Goal: Task Accomplishment & Management: Use online tool/utility

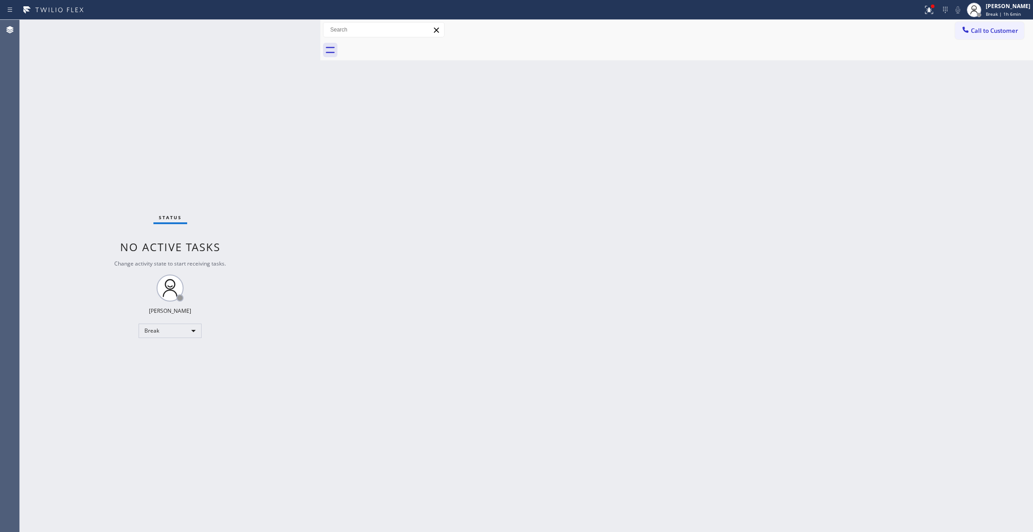
drag, startPoint x: 965, startPoint y: 120, endPoint x: 967, endPoint y: 70, distance: 49.5
click at [967, 114] on div "Back to Dashboard Change Sender ID Customers Technicians Select a contact Outbo…" at bounding box center [676, 276] width 712 height 512
click at [997, 11] on span "Break | 1h 6min" at bounding box center [1002, 14] width 35 height 6
click at [955, 58] on button "Unavailable" at bounding box center [988, 60] width 90 height 12
click at [925, 8] on icon at bounding box center [929, 10] width 8 height 8
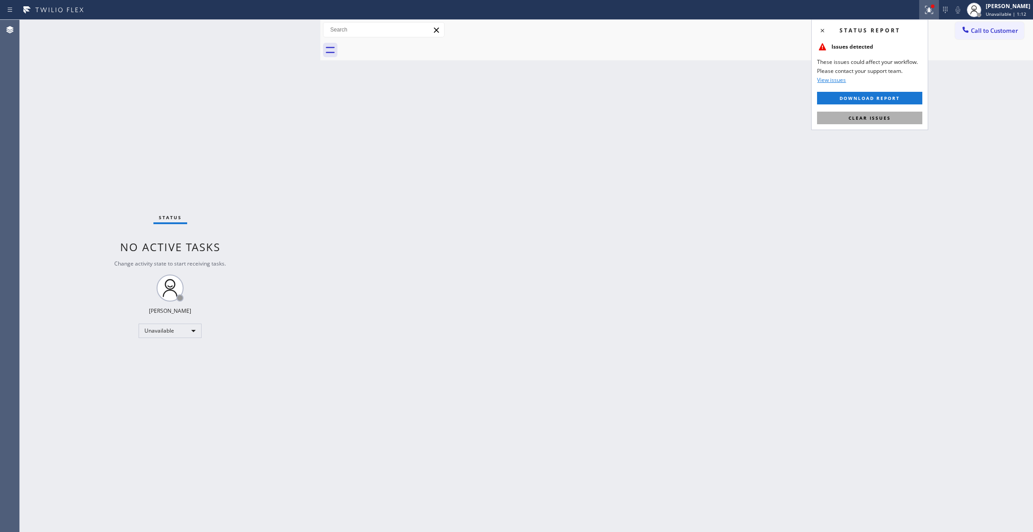
click at [847, 113] on button "Clear issues" at bounding box center [869, 118] width 105 height 13
click at [127, 164] on div "Status No active tasks Change activity state to start receiving tasks. [PERSON_…" at bounding box center [170, 276] width 300 height 512
click at [137, 114] on div "Status No active tasks Change activity state to start receiving tasks. [PERSON_…" at bounding box center [170, 276] width 300 height 512
drag, startPoint x: 998, startPoint y: 36, endPoint x: 886, endPoint y: 42, distance: 113.0
click at [998, 35] on button "Call to Customer" at bounding box center [989, 30] width 69 height 17
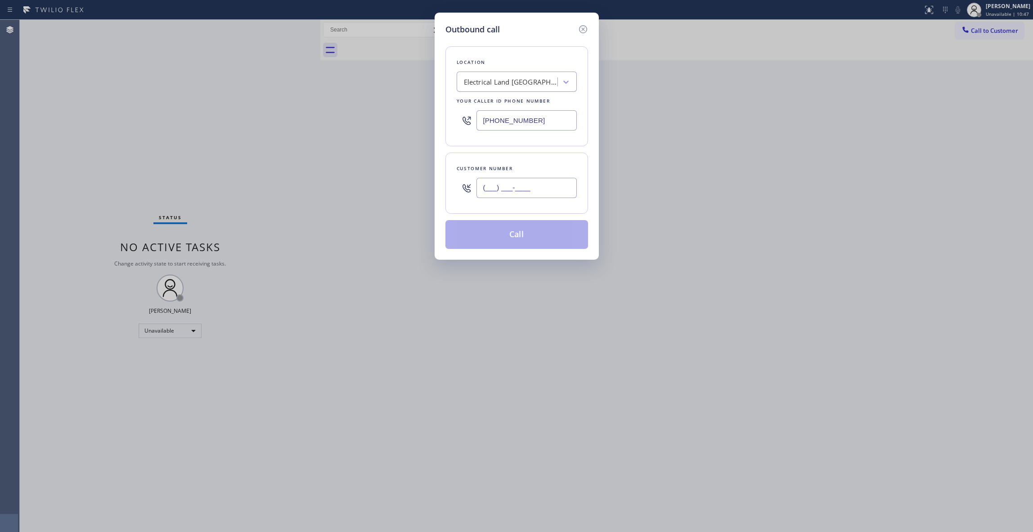
click at [515, 189] on input "(___) ___-____" at bounding box center [526, 188] width 100 height 20
paste input "818) 703-2312"
type input "[PHONE_NUMBER]"
click at [94, 101] on div "Outbound call Location Electrical Land [GEOGRAPHIC_DATA][PERSON_NAME] Your call…" at bounding box center [516, 266] width 1033 height 532
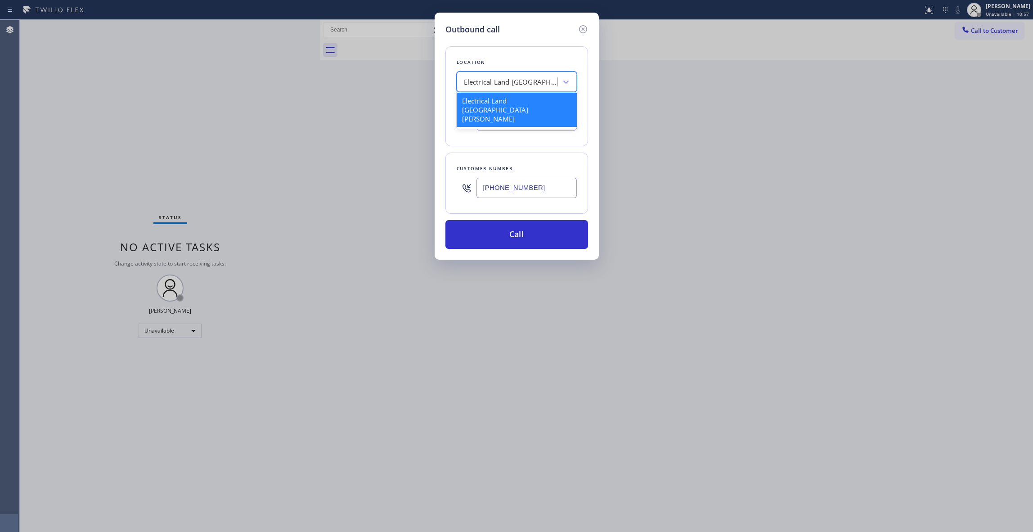
click at [526, 87] on div "Electrical Land [GEOGRAPHIC_DATA][PERSON_NAME]" at bounding box center [516, 82] width 120 height 20
paste input "Viking Appliance Repairs"
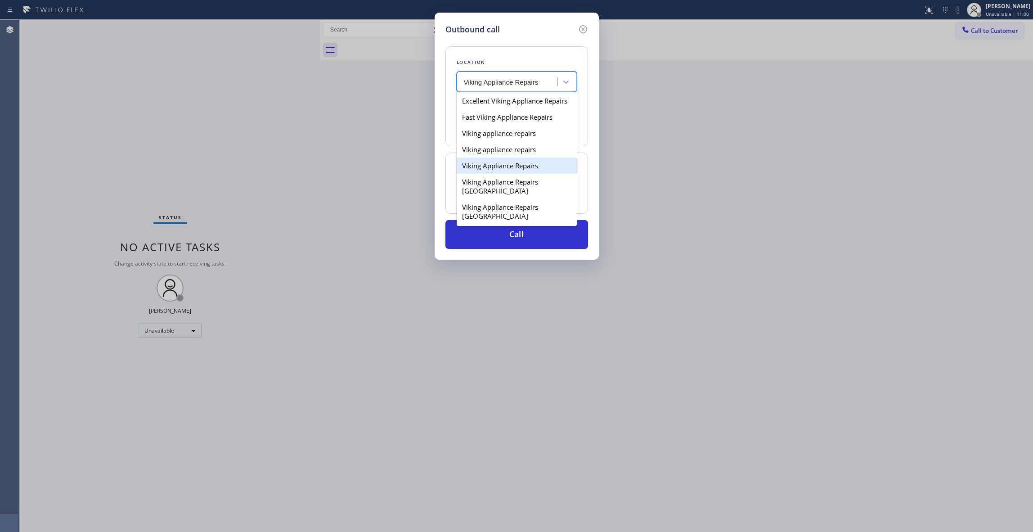
type input "Viking Appliance Repairs"
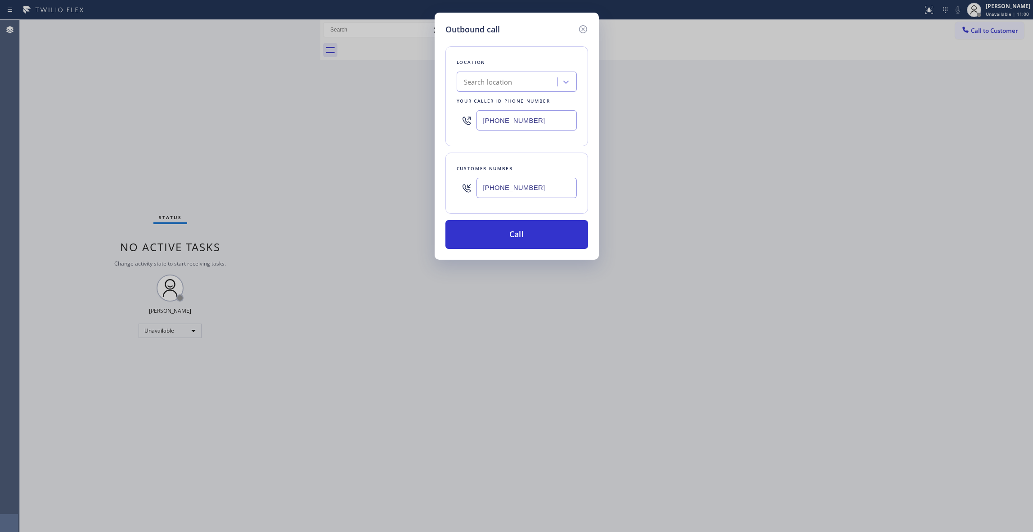
click at [267, 327] on div "Outbound call Location Search location Your caller id phone number [PHONE_NUMBE…" at bounding box center [516, 266] width 1033 height 532
drag, startPoint x: 544, startPoint y: 186, endPoint x: 454, endPoint y: 186, distance: 90.4
click at [454, 186] on div "Customer number [PHONE_NUMBER]" at bounding box center [516, 182] width 143 height 61
drag, startPoint x: 550, startPoint y: 121, endPoint x: 244, endPoint y: 81, distance: 309.3
click at [245, 81] on div "Outbound call Location Search location Your caller id phone number [PHONE_NUMBE…" at bounding box center [516, 266] width 1033 height 532
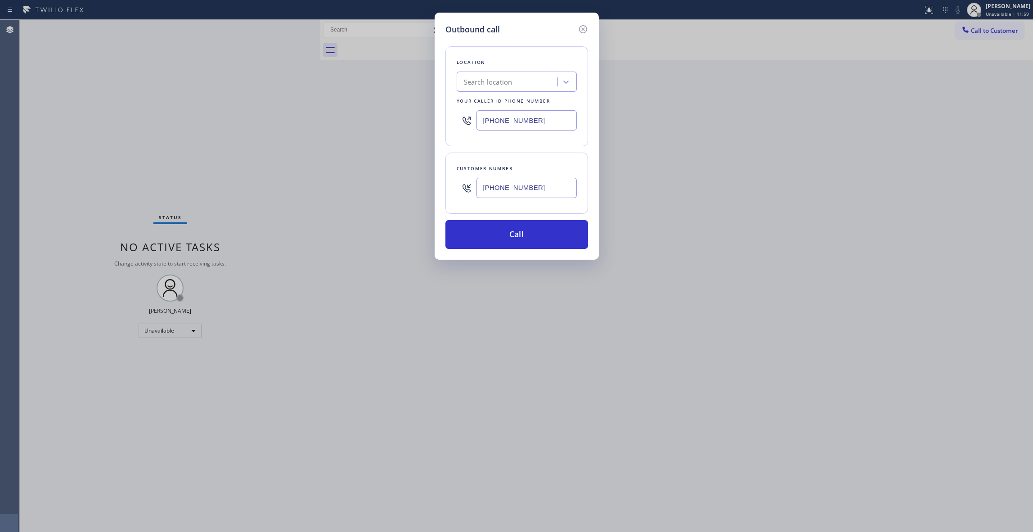
paste input "855) 904-178"
type input "[PHONE_NUMBER]"
click at [536, 237] on button "Call" at bounding box center [516, 234] width 143 height 29
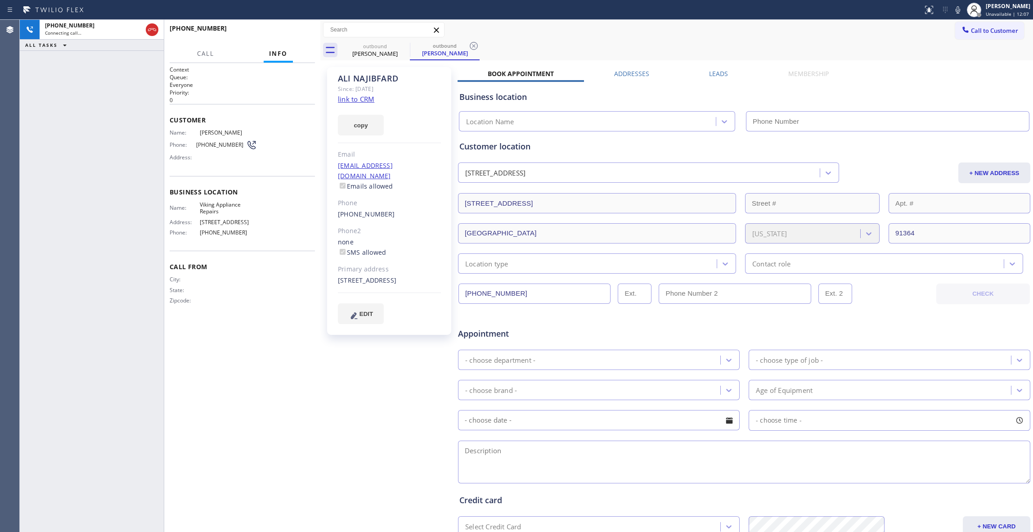
type input "[PHONE_NUMBER]"
click at [474, 47] on icon at bounding box center [473, 45] width 11 height 11
click at [292, 34] on span "HANG UP" at bounding box center [293, 32] width 27 height 6
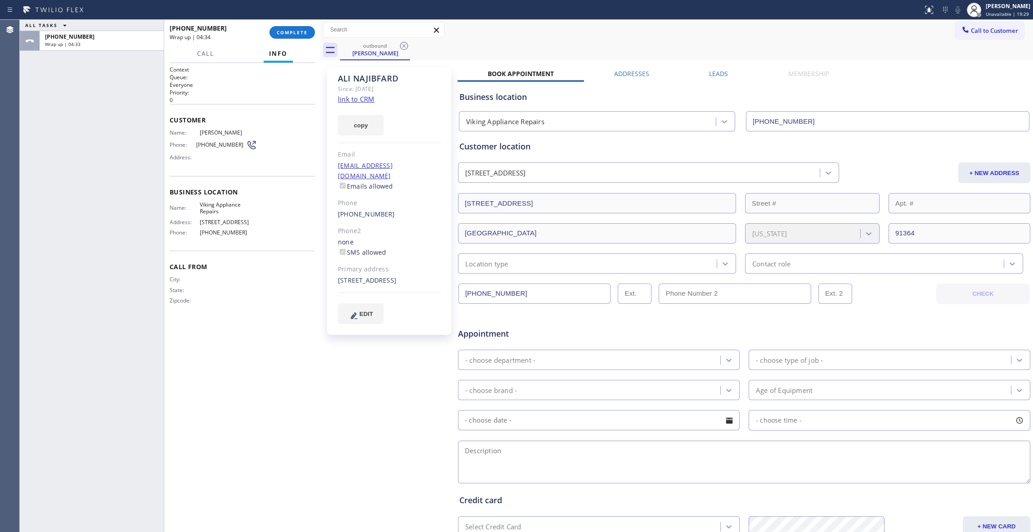
click at [63, 143] on div "ALL TASKS ALL TASKS ACTIVE TASKS TASKS IN WRAP UP [PHONE_NUMBER] Wrap up | 04:33" at bounding box center [92, 276] width 144 height 512
click at [299, 28] on button "COMPLETE" at bounding box center [291, 32] width 45 height 13
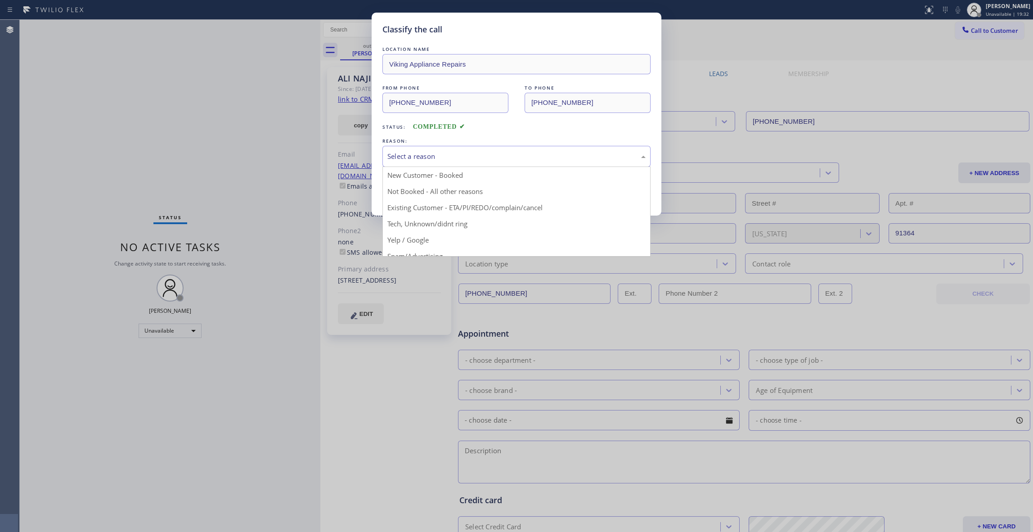
click at [421, 151] on div "Select a reason" at bounding box center [516, 156] width 258 height 10
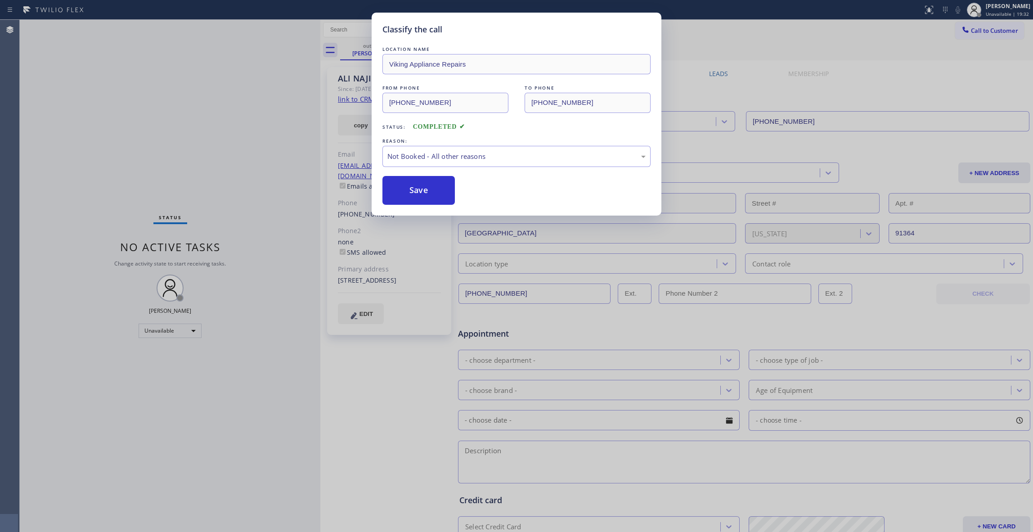
click at [407, 185] on button "Save" at bounding box center [418, 190] width 72 height 29
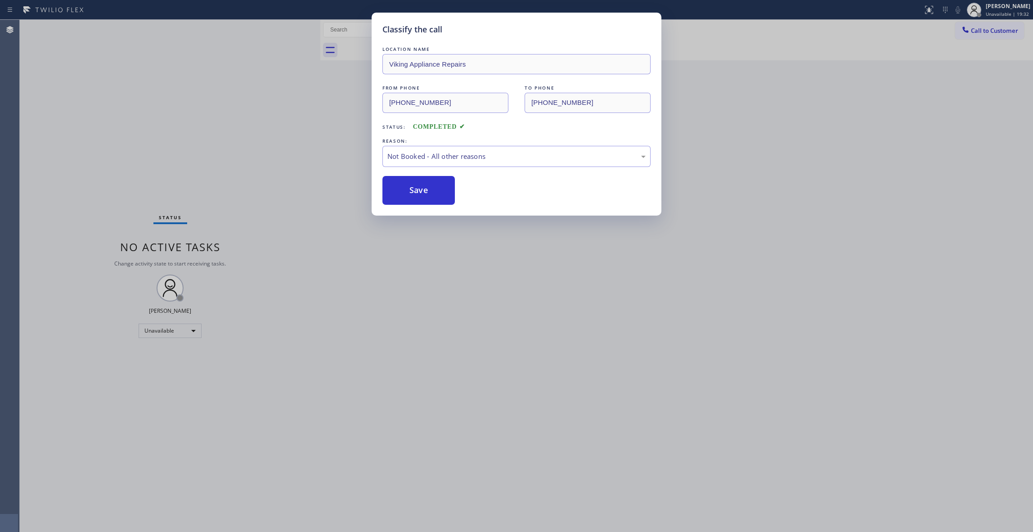
click at [407, 185] on button "Save" at bounding box center [418, 190] width 72 height 29
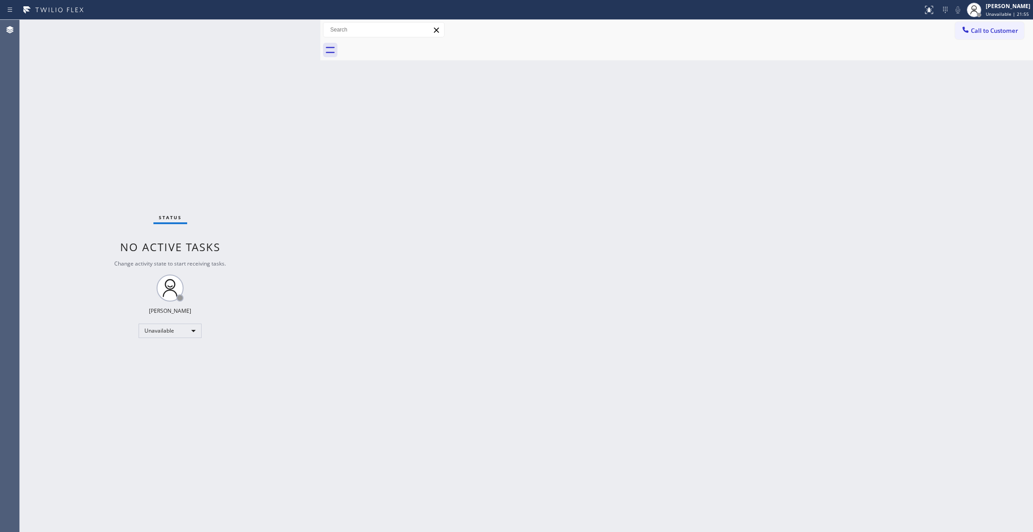
drag, startPoint x: 121, startPoint y: 465, endPoint x: 122, endPoint y: 443, distance: 22.1
click at [122, 455] on div "Status No active tasks Change activity state to start receiving tasks. [PERSON_…" at bounding box center [170, 276] width 300 height 512
drag, startPoint x: 720, startPoint y: 251, endPoint x: 720, endPoint y: 175, distance: 75.1
click at [720, 201] on div "Back to Dashboard Change Sender ID Customers Technicians Select a contact Outbo…" at bounding box center [676, 276] width 712 height 512
click at [152, 171] on div "Status No active tasks Change activity state to start receiving tasks. [PERSON_…" at bounding box center [170, 276] width 300 height 512
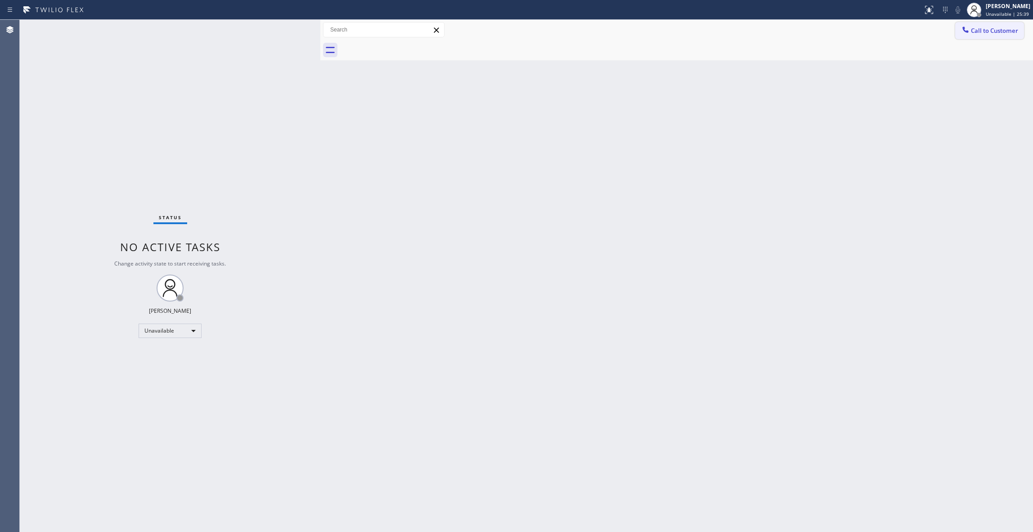
click at [1003, 25] on button "Call to Customer" at bounding box center [989, 30] width 69 height 17
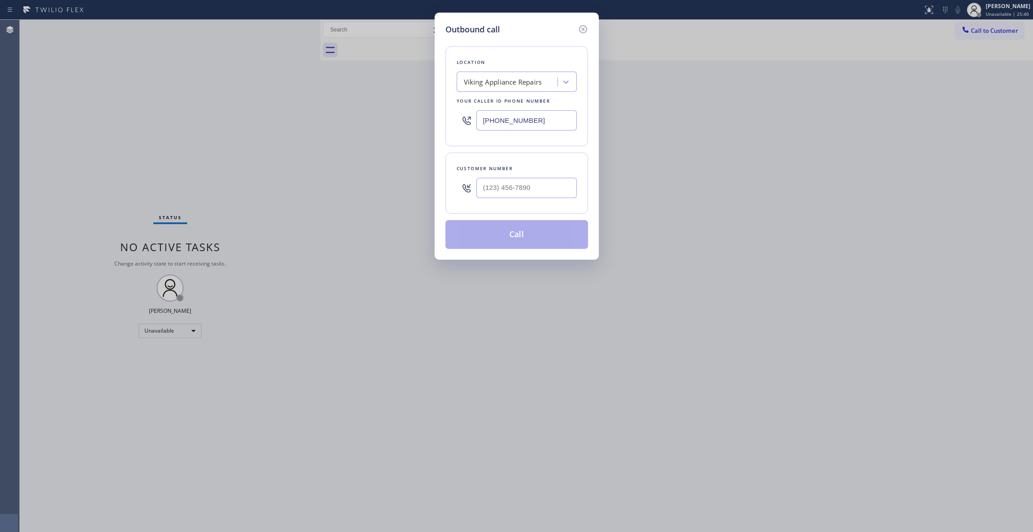
drag, startPoint x: 547, startPoint y: 118, endPoint x: 240, endPoint y: 137, distance: 307.8
click at [144, 114] on div "Outbound call Location Viking Appliance Repairs Your caller id phone number [PH…" at bounding box center [516, 266] width 1033 height 532
paste input "415) 921-9606"
type input "[PHONE_NUMBER]"
click at [535, 188] on input "(___) ___-____" at bounding box center [526, 188] width 100 height 20
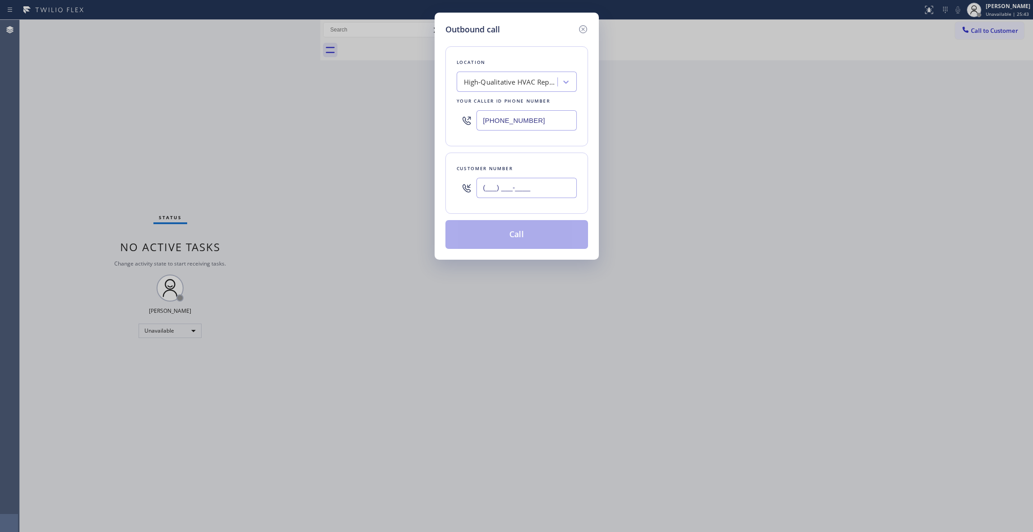
paste input "539) 812-7995"
type input "[PHONE_NUMBER]"
click at [474, 240] on button "Call" at bounding box center [516, 234] width 143 height 29
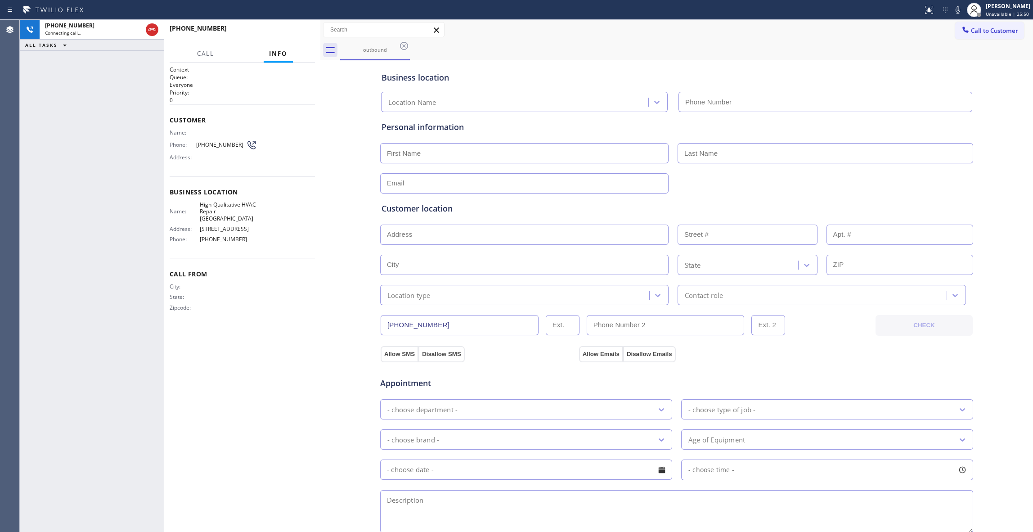
type input "[PHONE_NUMBER]"
drag, startPoint x: 237, startPoint y: 146, endPoint x: 197, endPoint y: 143, distance: 41.1
click at [197, 143] on span "[PHONE_NUMBER]" at bounding box center [221, 144] width 50 height 7
copy span "[PHONE_NUMBER]"
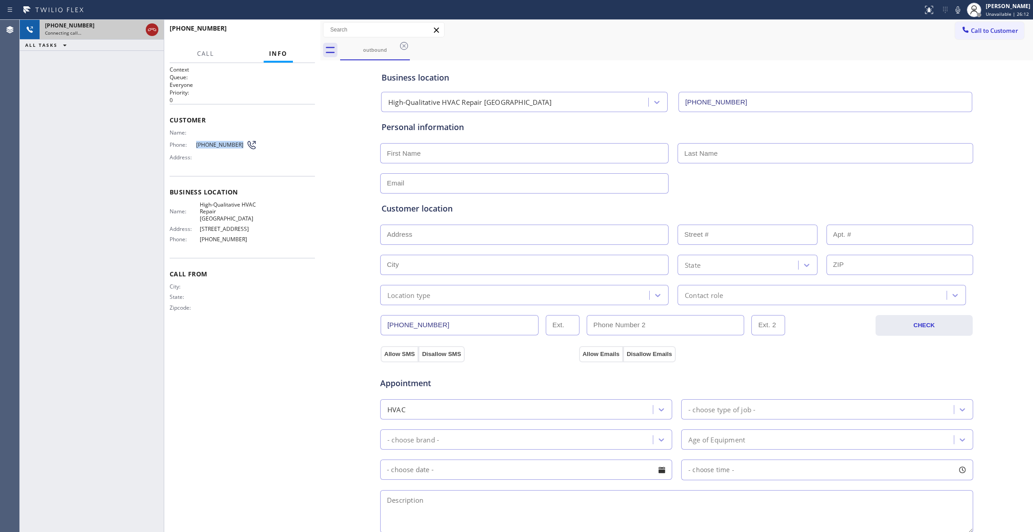
click at [155, 25] on icon at bounding box center [152, 29] width 11 height 11
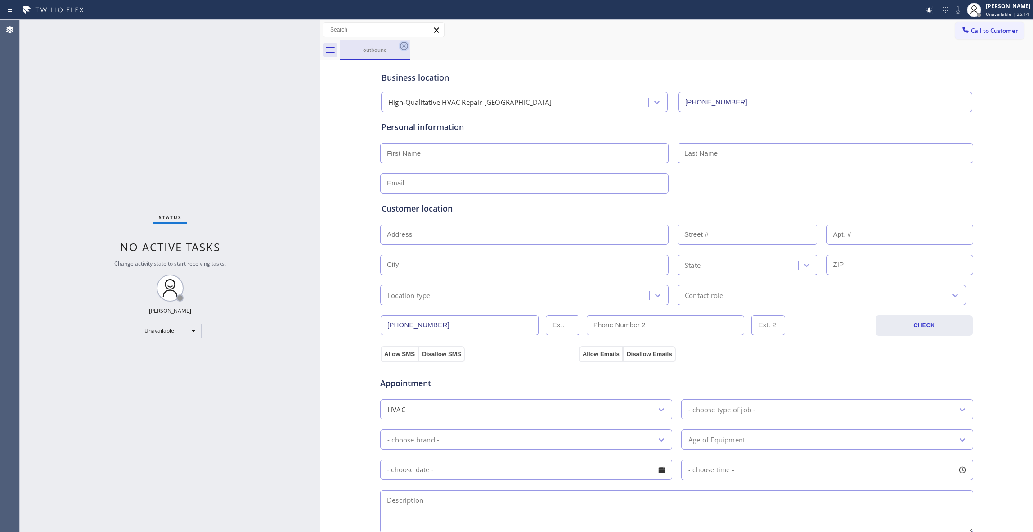
click at [405, 46] on icon at bounding box center [403, 45] width 11 height 11
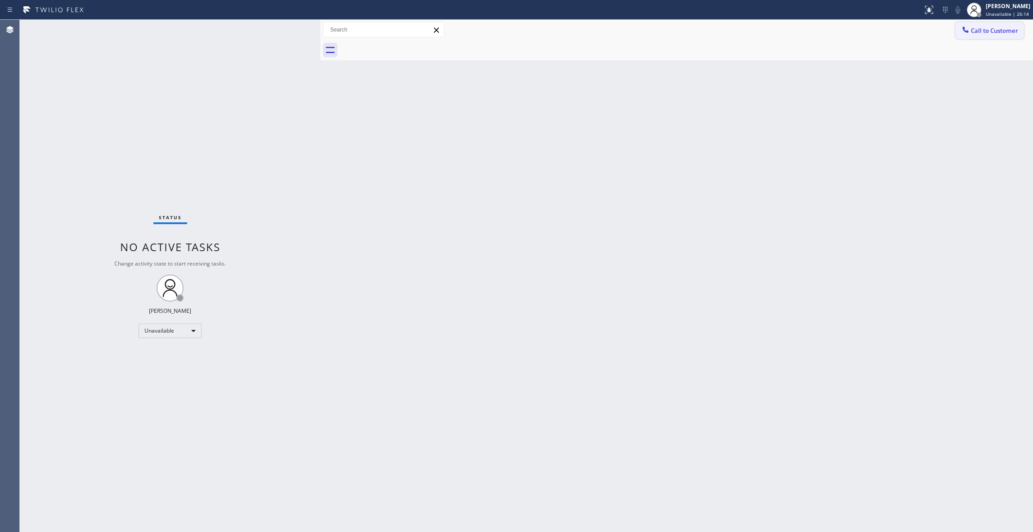
click at [986, 36] on button "Call to Customer" at bounding box center [989, 30] width 69 height 17
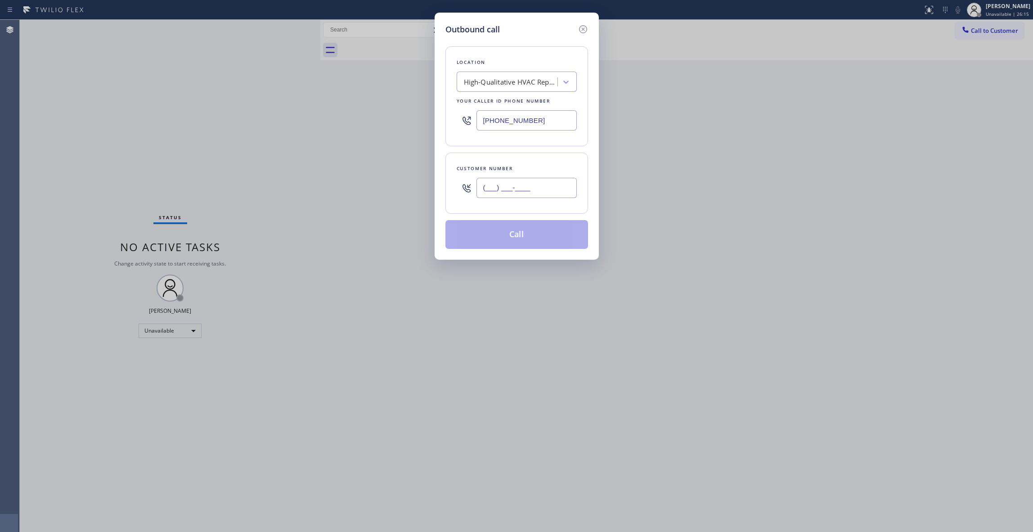
click at [520, 197] on input "(___) ___-____" at bounding box center [526, 188] width 100 height 20
paste input "539) 812-7995"
type input "[PHONE_NUMBER]"
click at [515, 241] on button "Call" at bounding box center [516, 234] width 143 height 29
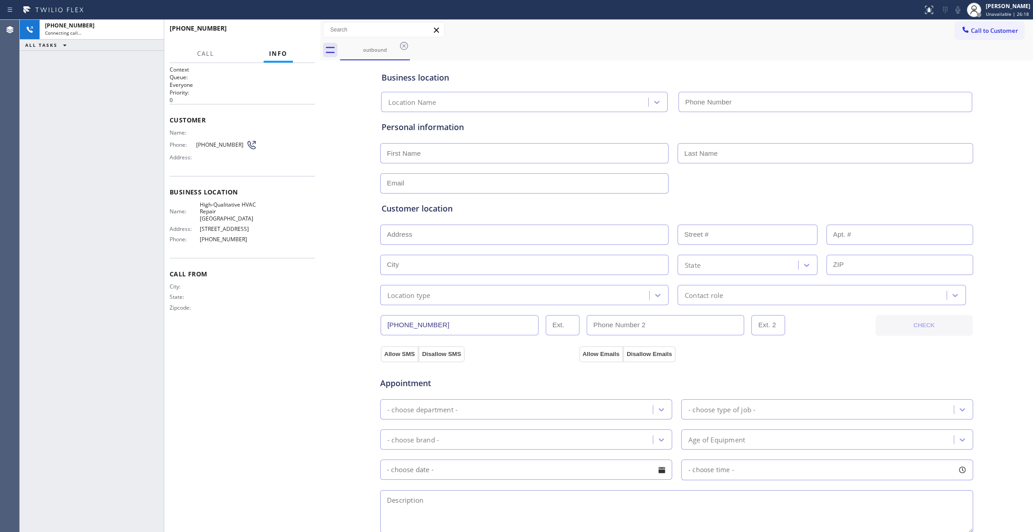
type input "[PHONE_NUMBER]"
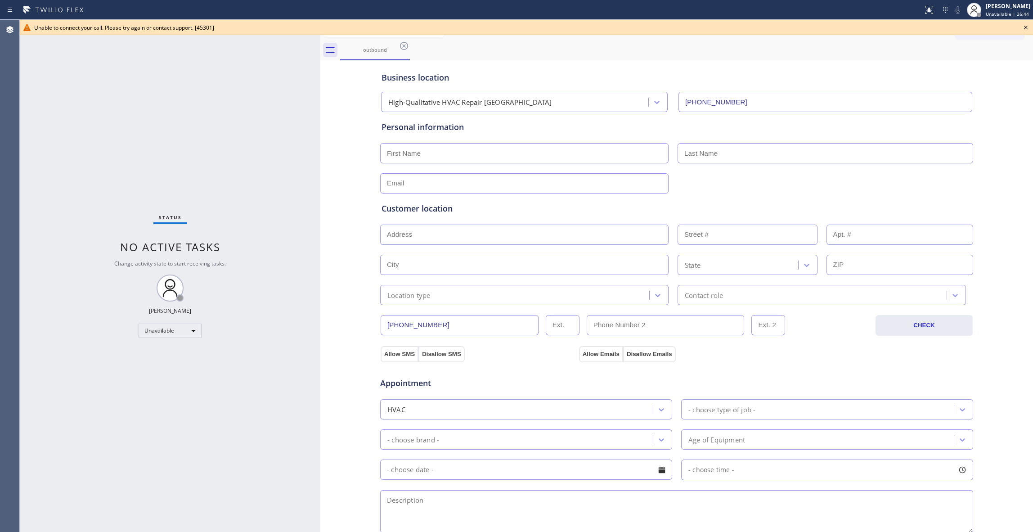
click at [1025, 26] on icon at bounding box center [1025, 27] width 11 height 11
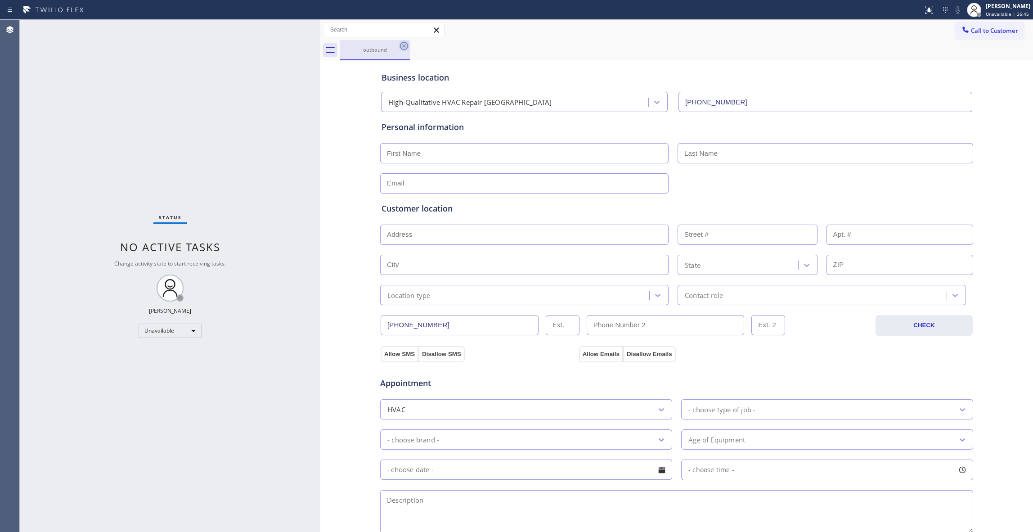
click at [402, 45] on icon at bounding box center [403, 45] width 11 height 11
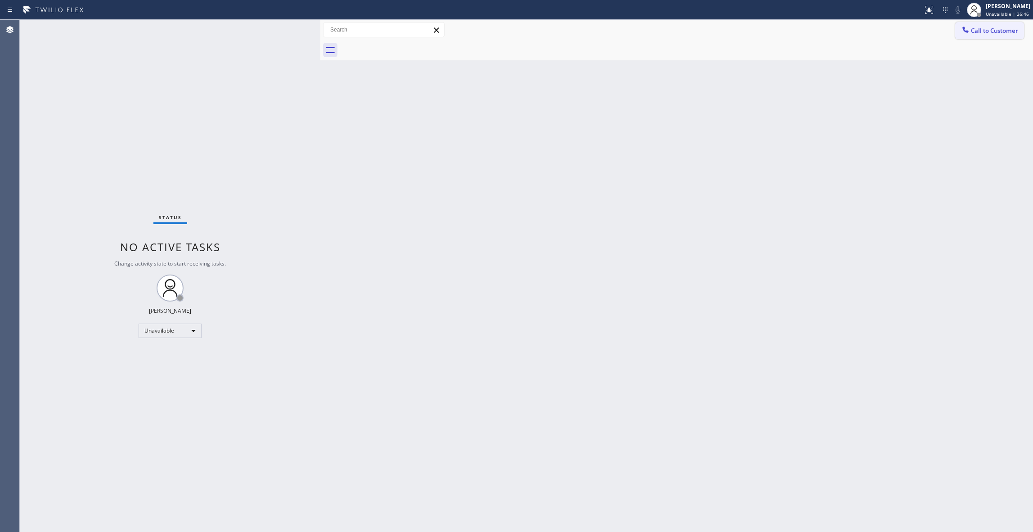
click at [982, 33] on span "Call to Customer" at bounding box center [994, 31] width 47 height 8
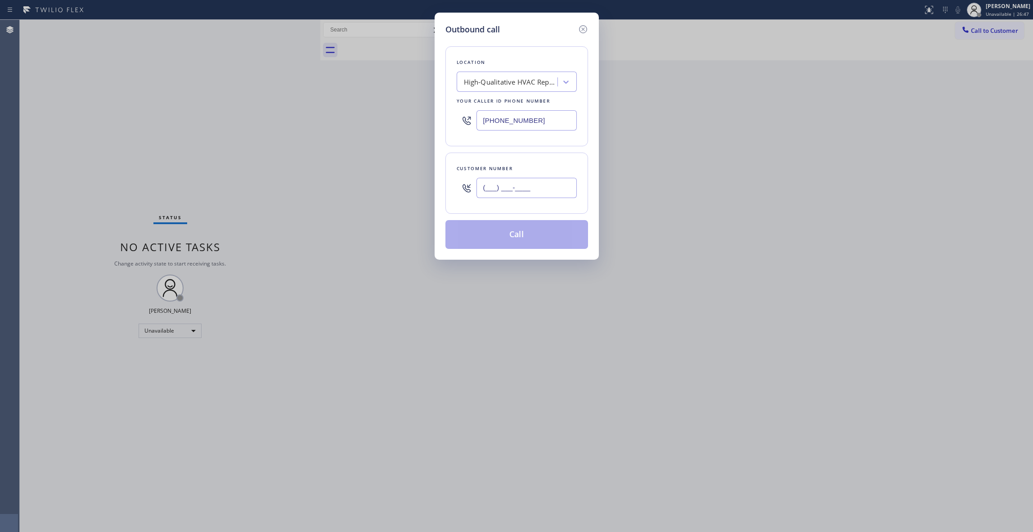
click at [510, 186] on input "(___) ___-____" at bounding box center [526, 188] width 100 height 20
paste input "539) 812-7995"
type input "[PHONE_NUMBER]"
click at [501, 234] on button "Call" at bounding box center [516, 234] width 143 height 29
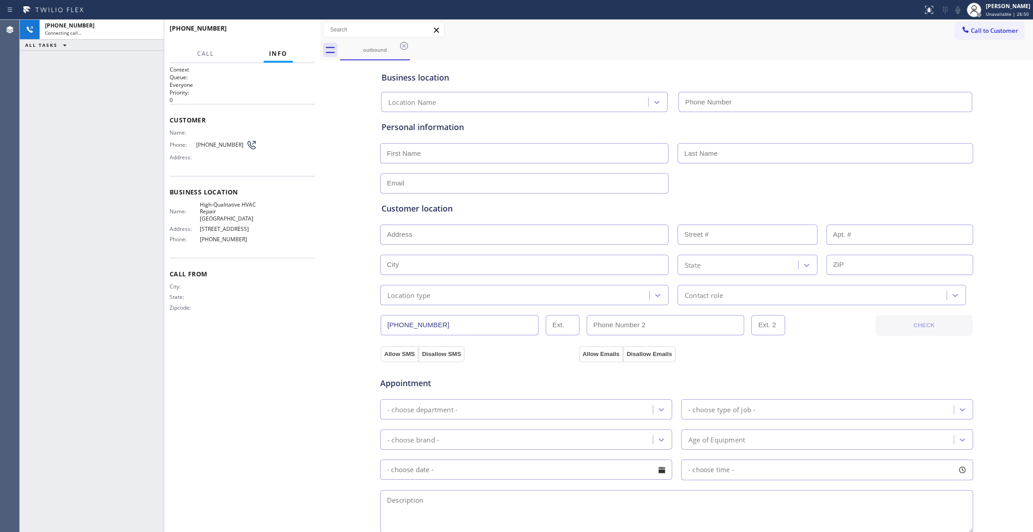
type input "[PHONE_NUMBER]"
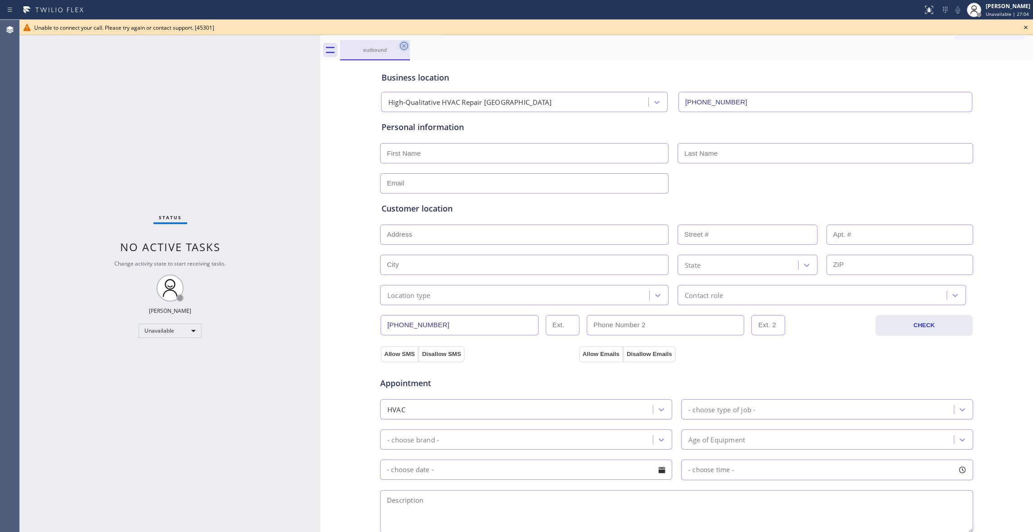
click at [404, 45] on icon at bounding box center [404, 46] width 8 height 8
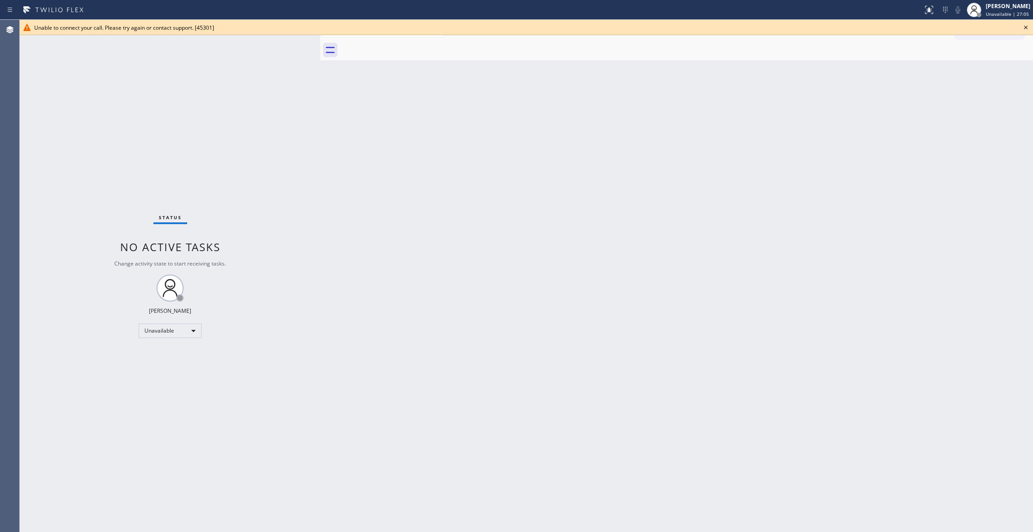
click at [1026, 26] on icon at bounding box center [1025, 27] width 11 height 11
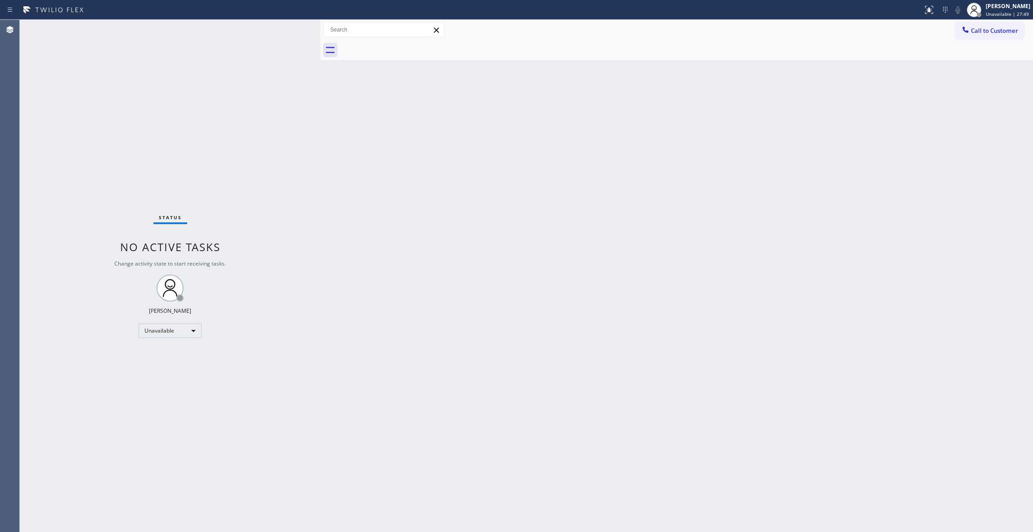
click at [112, 102] on div "Status No active tasks Change activity state to start receiving tasks. [PERSON_…" at bounding box center [170, 276] width 300 height 512
click at [1001, 32] on span "Call to Customer" at bounding box center [994, 31] width 47 height 8
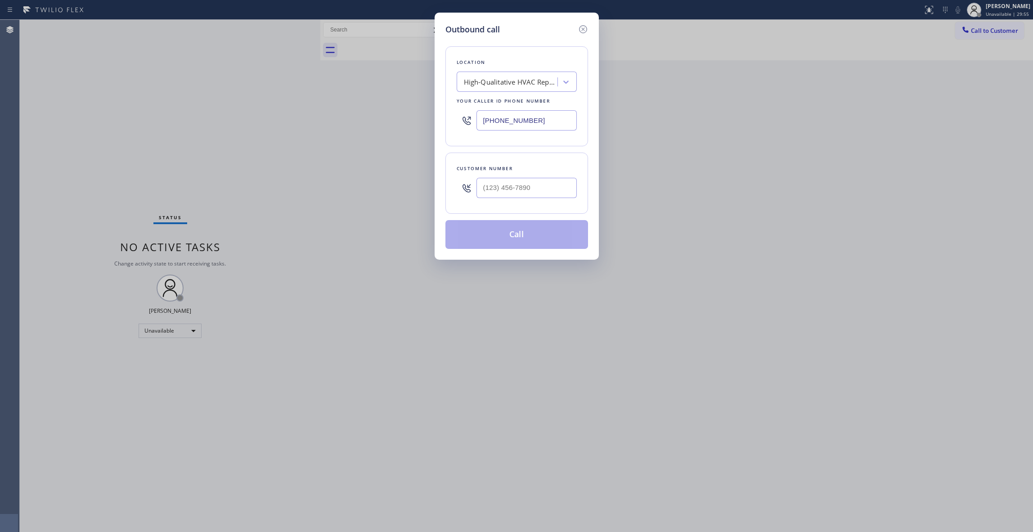
drag, startPoint x: 530, startPoint y: 121, endPoint x: 263, endPoint y: 119, distance: 267.2
click at [263, 119] on div "Outbound call Location High-Qualitative HVAC Repair [GEOGRAPHIC_DATA] Your call…" at bounding box center [516, 266] width 1033 height 532
paste input "858) 244-9718"
type input "[PHONE_NUMBER]"
click at [514, 190] on input "(___) ___-____" at bounding box center [526, 188] width 100 height 20
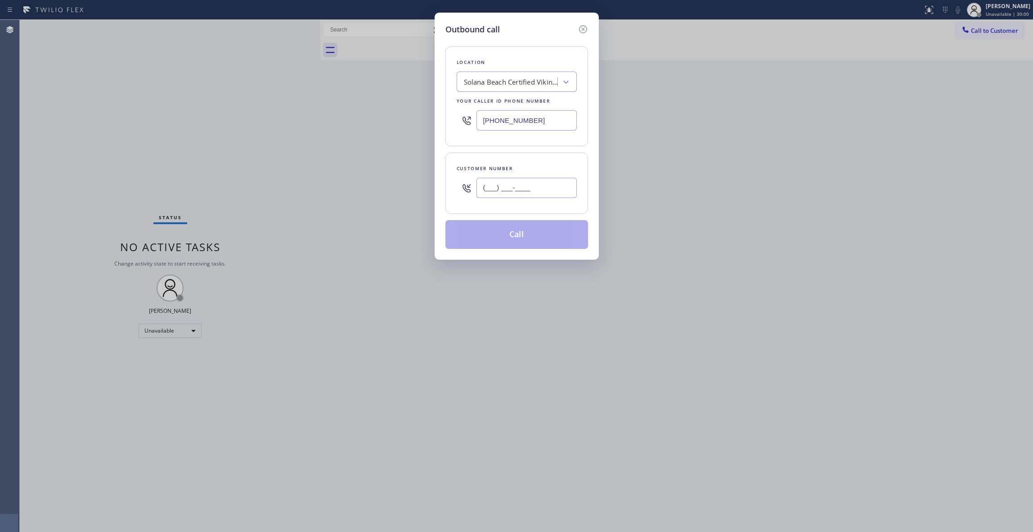
paste input "714) 232-5713"
type input "[PHONE_NUMBER]"
click at [501, 238] on button "Call" at bounding box center [516, 234] width 143 height 29
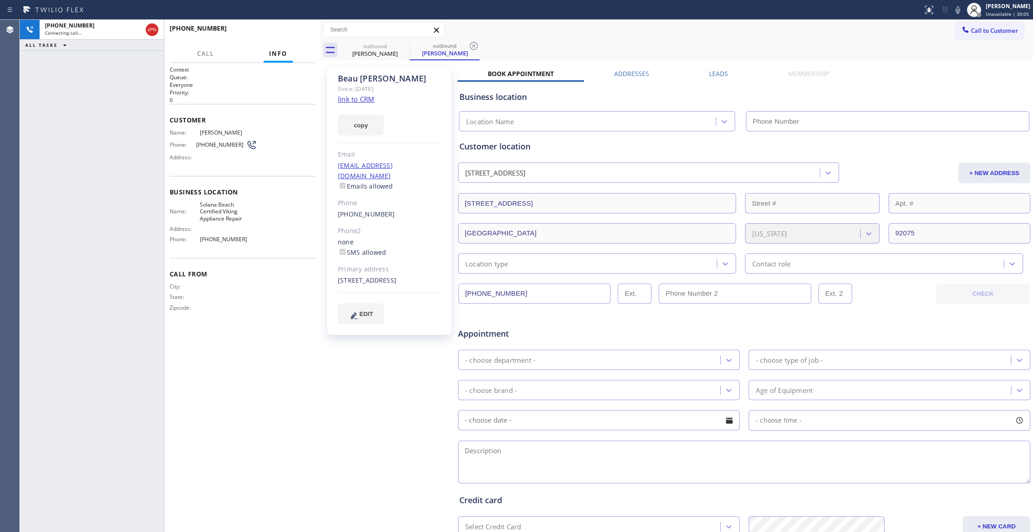
type input "[PHONE_NUMBER]"
click at [471, 47] on icon at bounding box center [473, 45] width 11 height 11
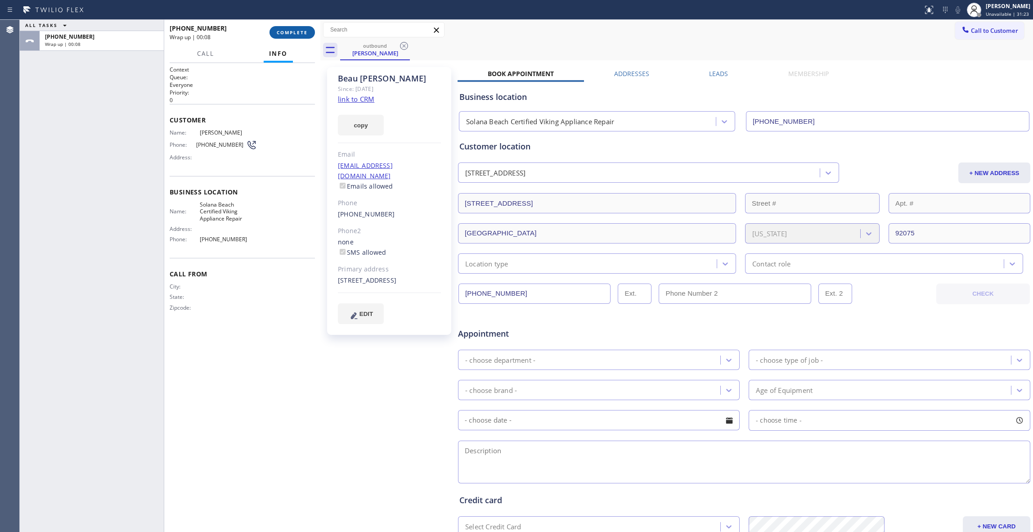
click at [284, 29] on span "COMPLETE" at bounding box center [292, 32] width 31 height 6
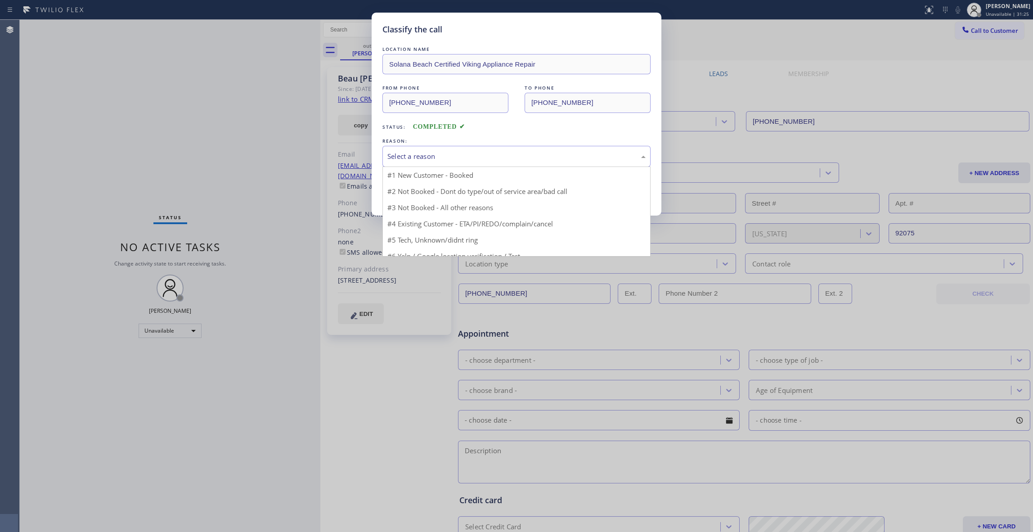
click at [423, 151] on div "Select a reason" at bounding box center [516, 156] width 258 height 10
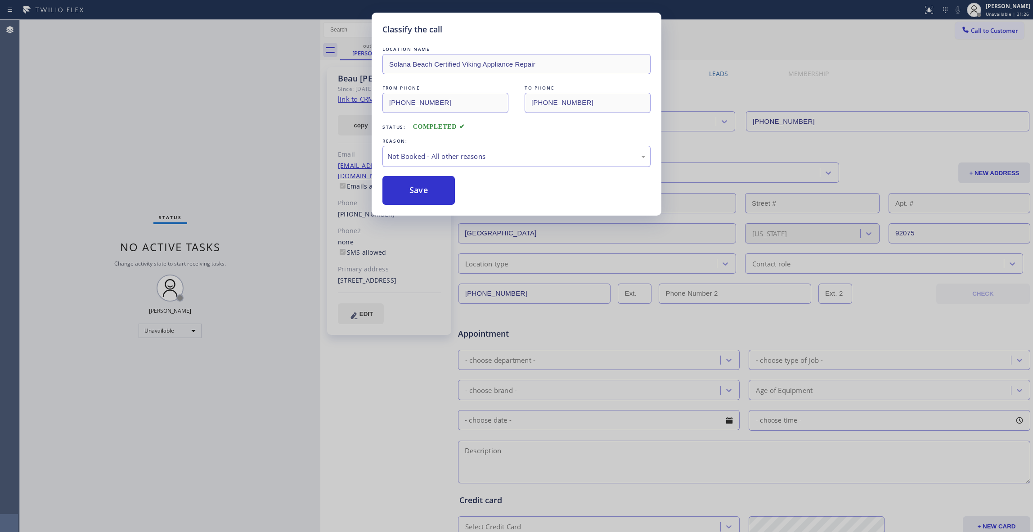
click at [424, 195] on button "Save" at bounding box center [418, 190] width 72 height 29
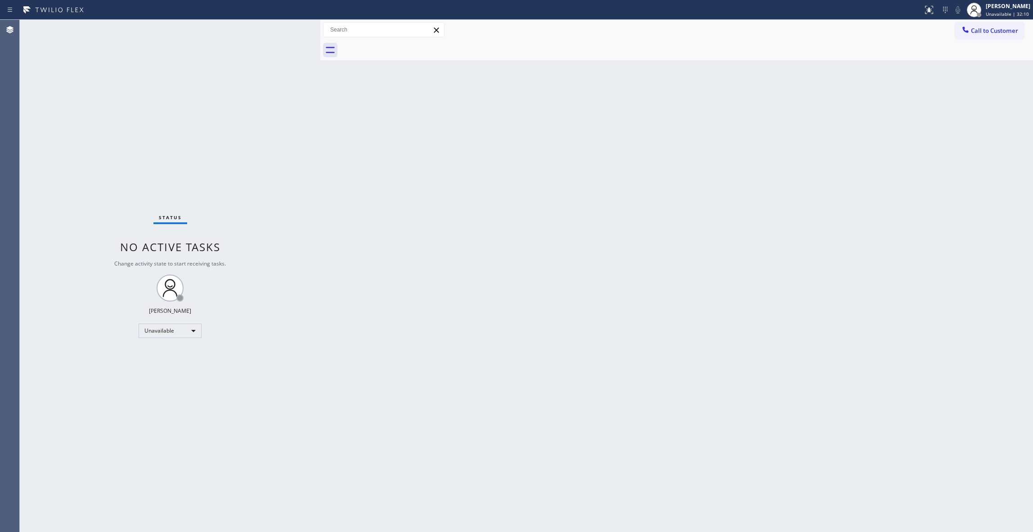
click at [4, 284] on div "Agent Desktop" at bounding box center [9, 276] width 19 height 512
click at [990, 37] on button "Call to Customer" at bounding box center [989, 30] width 69 height 17
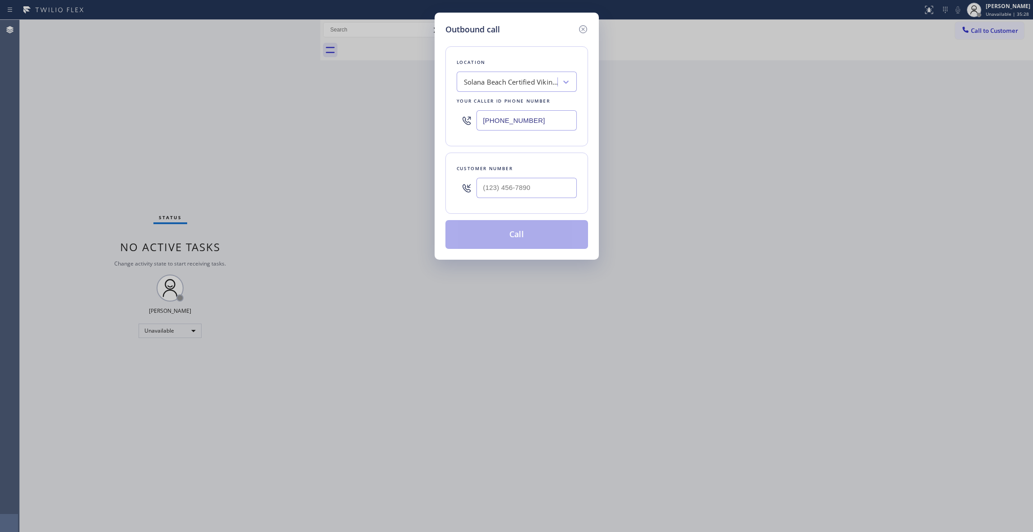
drag, startPoint x: 554, startPoint y: 126, endPoint x: 211, endPoint y: 127, distance: 343.2
click at [225, 124] on div "Outbound call Location [GEOGRAPHIC_DATA] Certified Viking Appliance Repair Your…" at bounding box center [516, 266] width 1033 height 532
paste input "562) 733-3677"
type input "[PHONE_NUMBER]"
click at [511, 183] on input "(___) ___-____" at bounding box center [526, 188] width 100 height 20
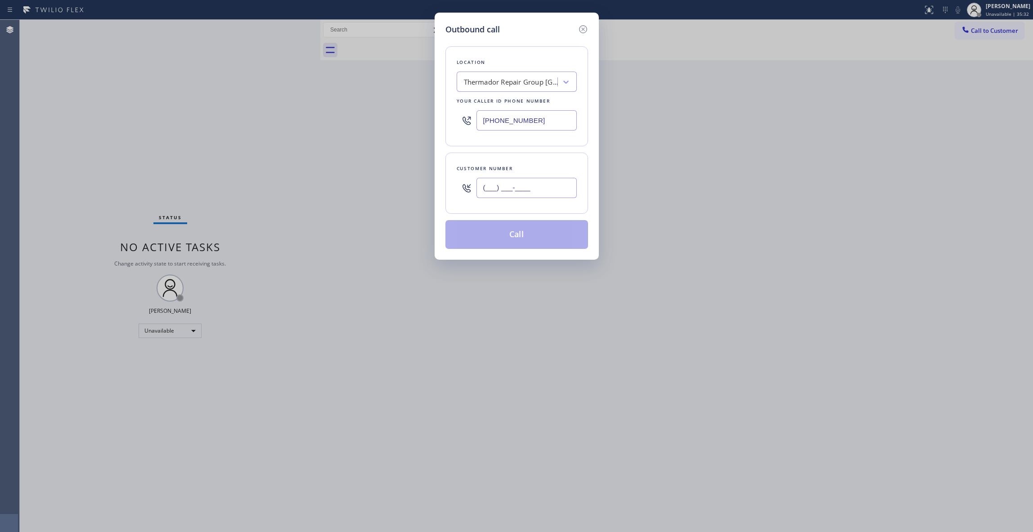
paste input "562) 318-4297"
type input "[PHONE_NUMBER]"
click at [524, 230] on button "Call" at bounding box center [516, 234] width 143 height 29
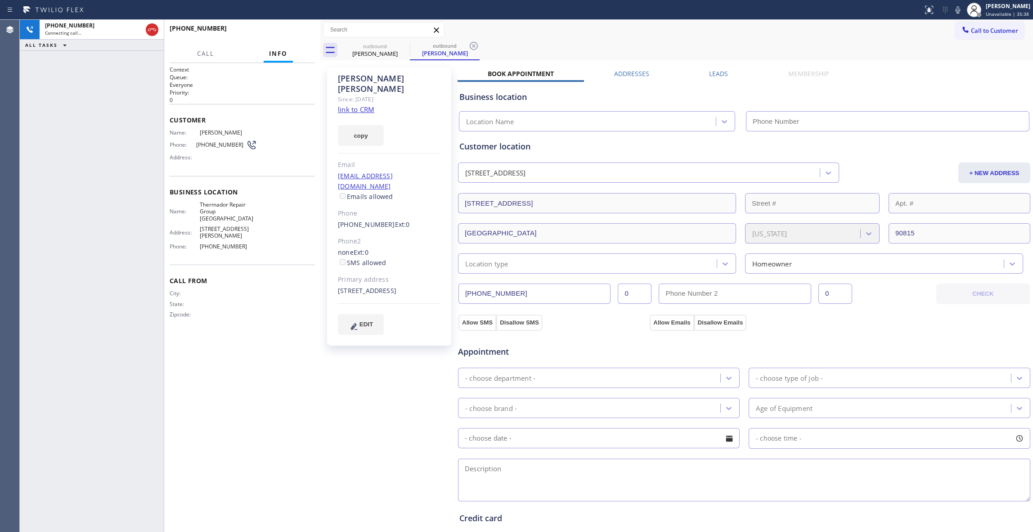
type input "[PHONE_NUMBER]"
click at [471, 40] on icon at bounding box center [473, 45] width 11 height 11
click at [130, 207] on div "[PHONE_NUMBER] Connecting call… ALL TASKS ALL TASKS ACTIVE TASKS TASKS IN WRAP …" at bounding box center [92, 276] width 144 height 512
click at [108, 182] on div "[PHONE_NUMBER] Live | 00:00 ALL TASKS ALL TASKS ACTIVE TASKS TASKS IN WRAP UP" at bounding box center [92, 276] width 144 height 512
click at [300, 27] on button "HANG UP" at bounding box center [294, 32] width 42 height 13
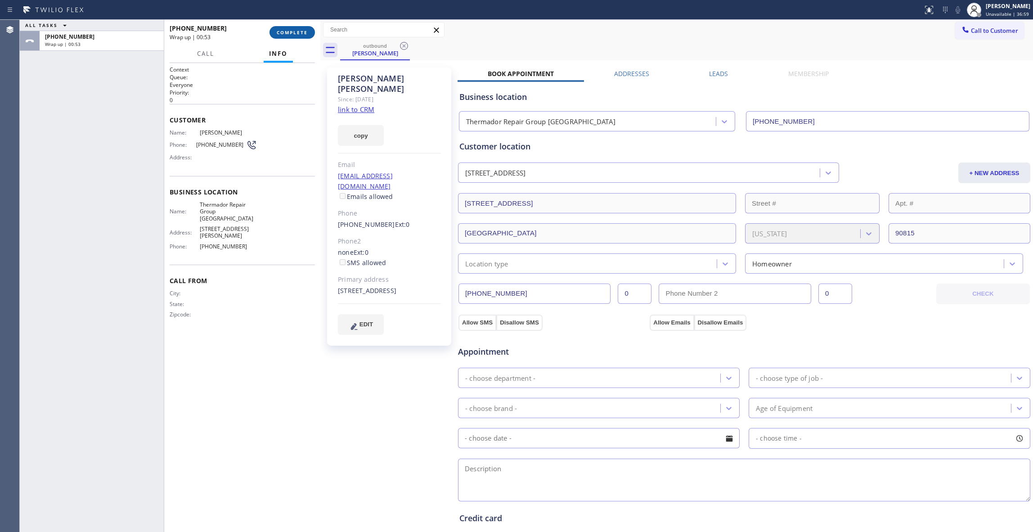
click at [294, 30] on span "COMPLETE" at bounding box center [292, 32] width 31 height 6
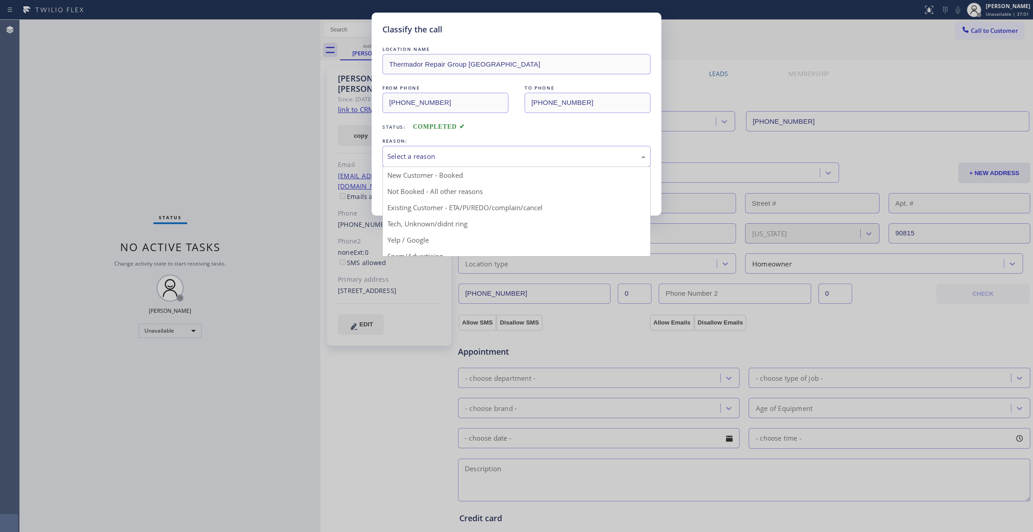
click at [444, 157] on div "Select a reason" at bounding box center [516, 156] width 258 height 10
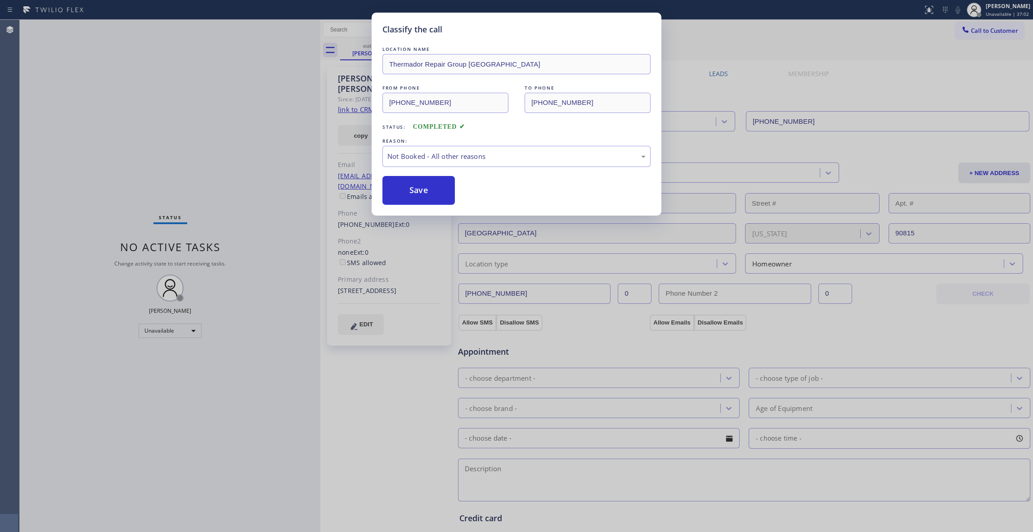
click at [404, 193] on button "Save" at bounding box center [418, 190] width 72 height 29
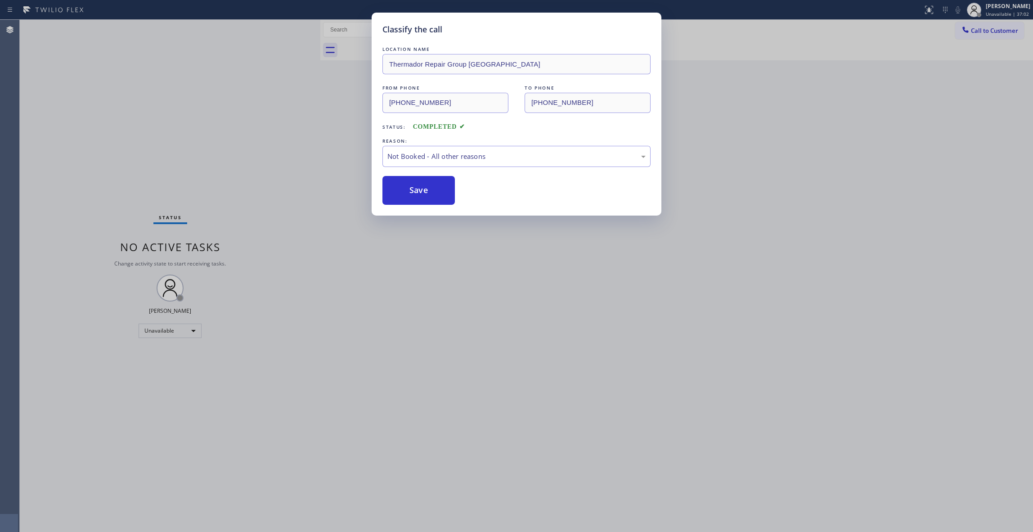
click at [404, 193] on button "Save" at bounding box center [418, 190] width 72 height 29
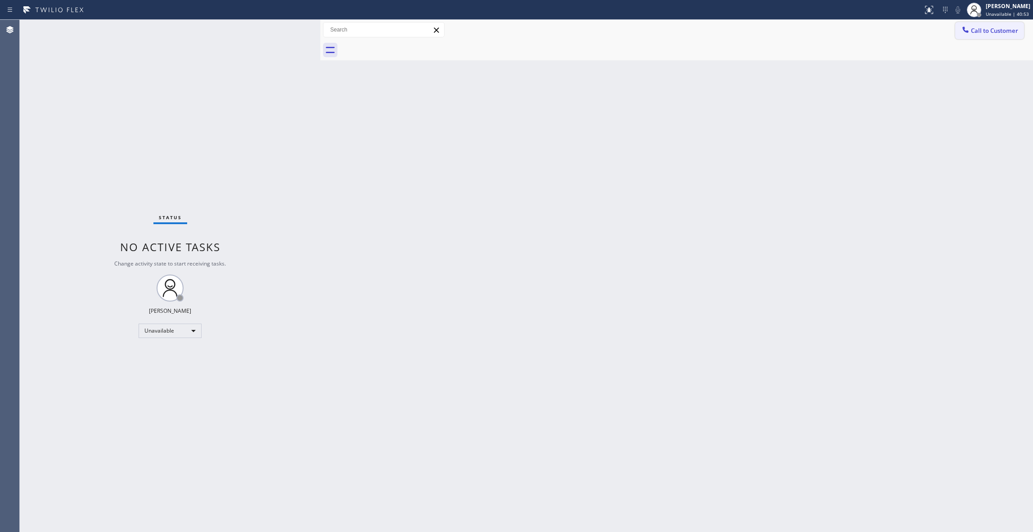
click at [998, 35] on button "Call to Customer" at bounding box center [989, 30] width 69 height 17
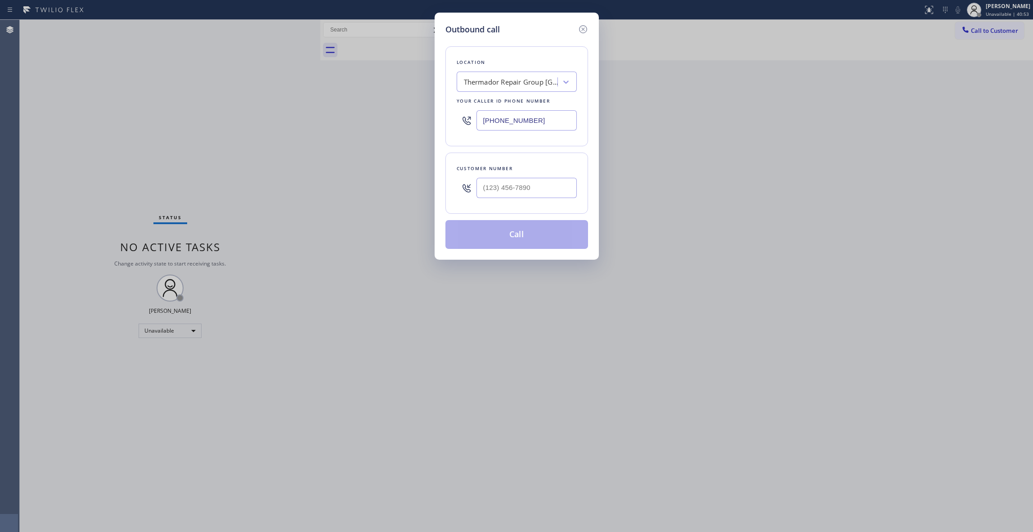
drag, startPoint x: 547, startPoint y: 122, endPoint x: 280, endPoint y: 83, distance: 270.5
click at [247, 116] on div "Outbound call Location Thermador Repair Group [GEOGRAPHIC_DATA] Your caller id …" at bounding box center [516, 266] width 1033 height 532
paste input "669) 201-1130"
type input "[PHONE_NUMBER]"
click at [535, 187] on input "(___) ___-____" at bounding box center [526, 188] width 100 height 20
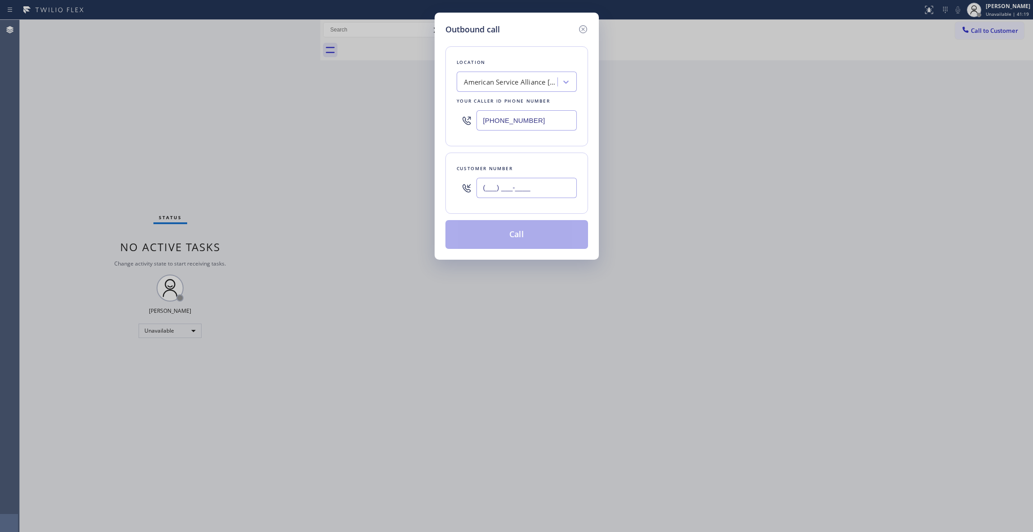
paste input "917) 794-9324"
type input "[PHONE_NUMBER]"
click at [519, 240] on button "Call" at bounding box center [516, 234] width 143 height 29
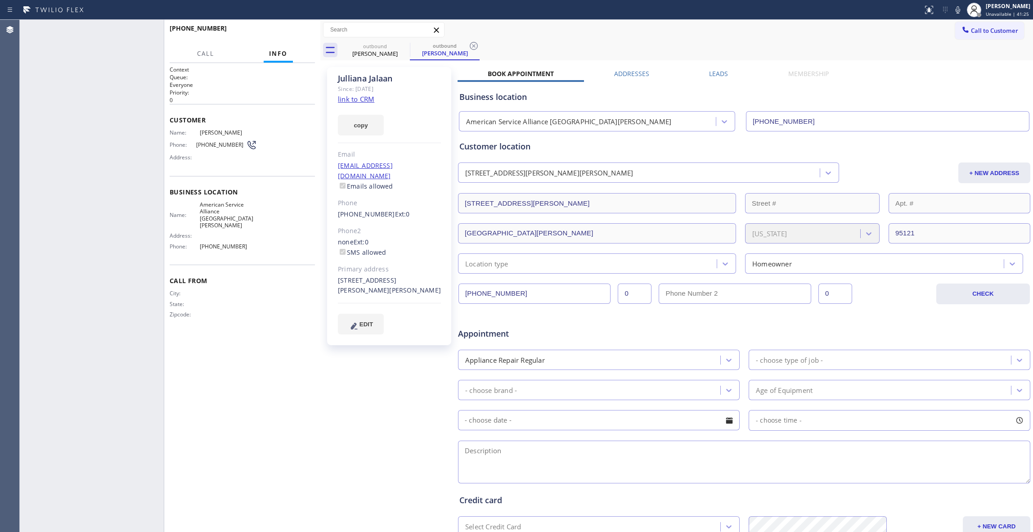
type input "[PHONE_NUMBER]"
click at [473, 45] on icon at bounding box center [474, 46] width 8 height 8
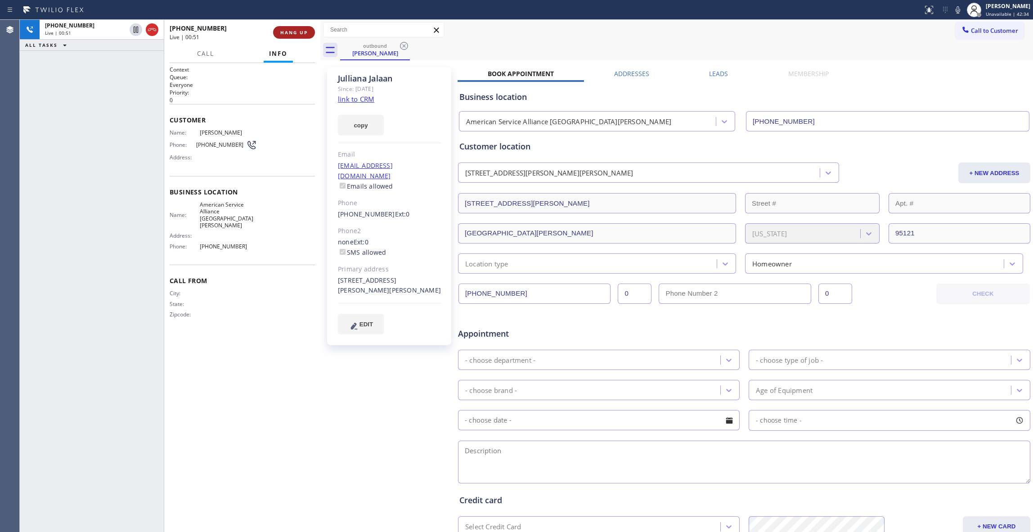
click at [293, 31] on span "HANG UP" at bounding box center [293, 32] width 27 height 6
click at [286, 30] on span "COMPLETE" at bounding box center [292, 32] width 31 height 6
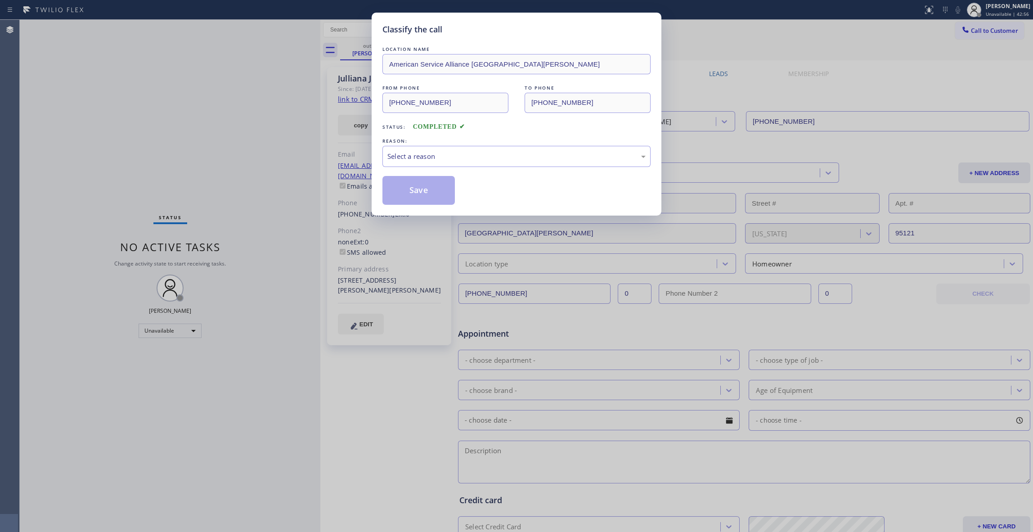
click at [439, 143] on div "REASON:" at bounding box center [516, 140] width 268 height 9
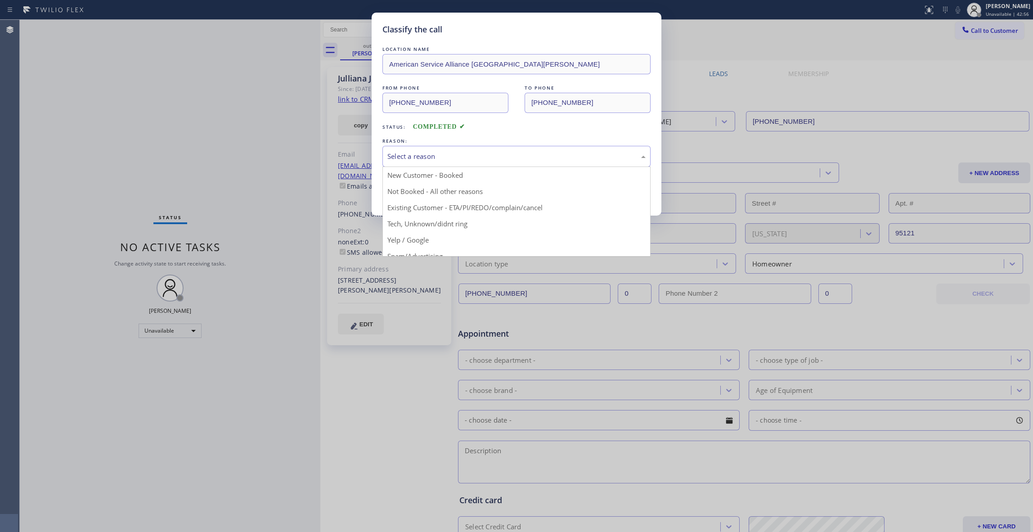
click at [439, 150] on div "Select a reason" at bounding box center [516, 156] width 268 height 21
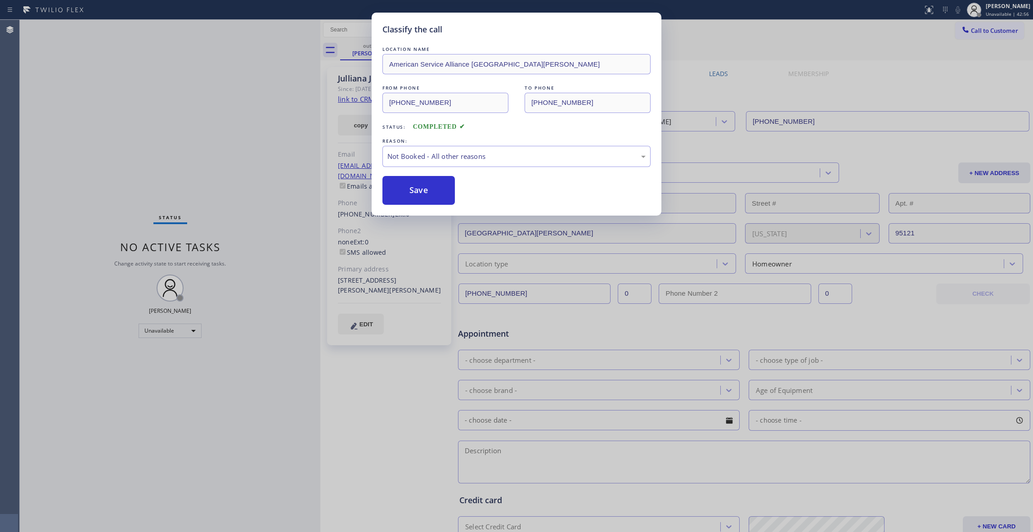
click at [409, 187] on button "Save" at bounding box center [418, 190] width 72 height 29
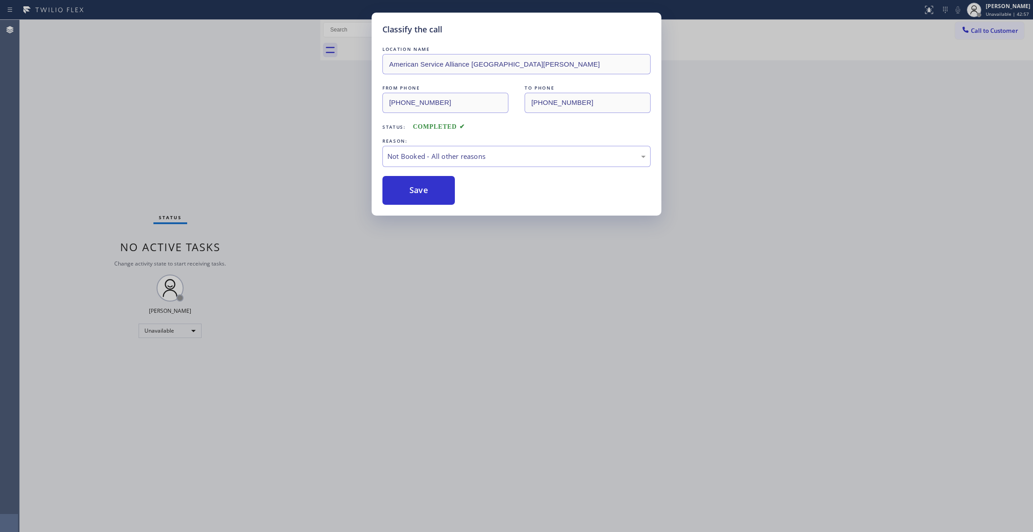
click at [409, 187] on button "Save" at bounding box center [418, 190] width 72 height 29
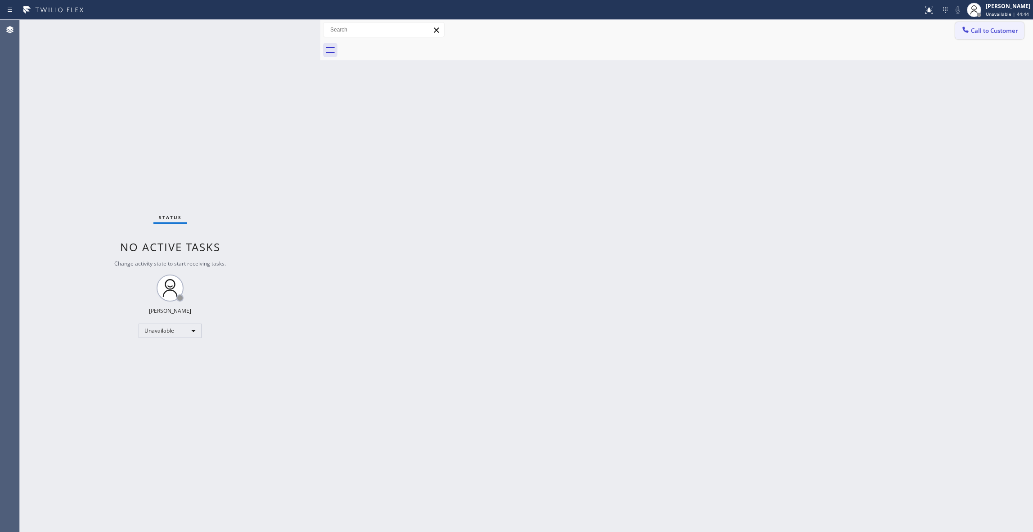
click at [980, 31] on span "Call to Customer" at bounding box center [994, 31] width 47 height 8
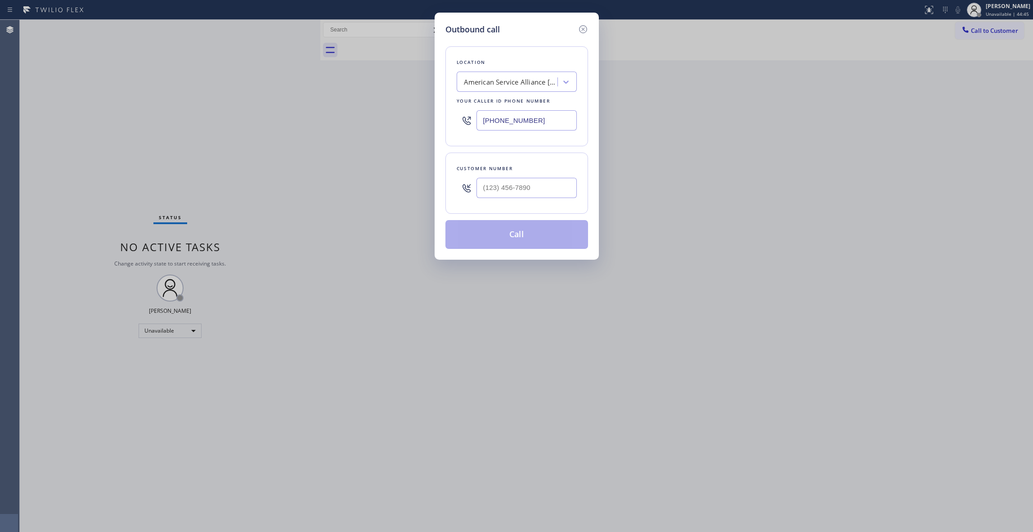
drag, startPoint x: 494, startPoint y: 121, endPoint x: 398, endPoint y: 119, distance: 96.3
click at [398, 119] on div "Outbound call Location American Service Alliance [GEOGRAPHIC_DATA][PERSON_NAME]…" at bounding box center [516, 266] width 1033 height 532
paste input "708) 554-7898"
type input "[PHONE_NUMBER]"
click at [533, 188] on input "(___) ___-____" at bounding box center [526, 188] width 100 height 20
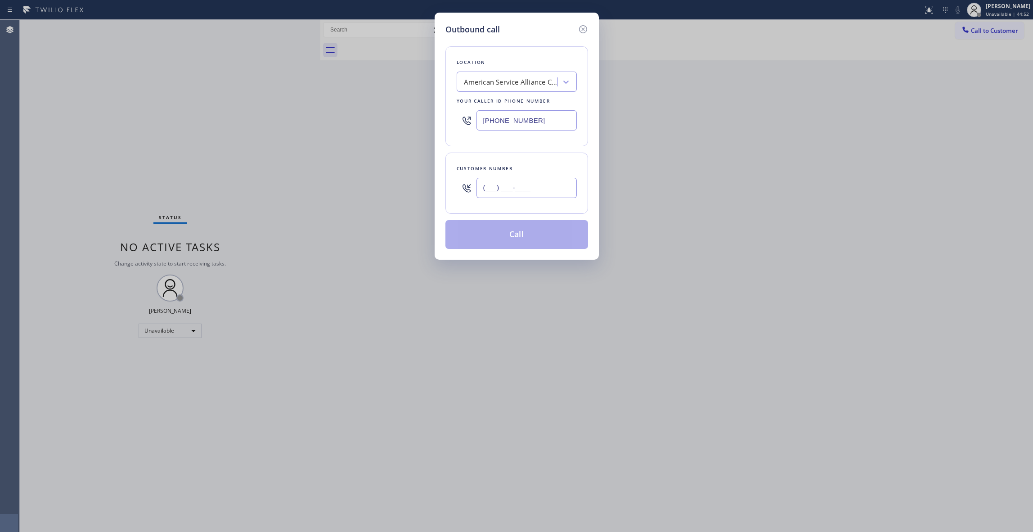
paste input "312) 523-4425"
type input "[PHONE_NUMBER]"
click at [535, 240] on button "Call" at bounding box center [516, 234] width 143 height 29
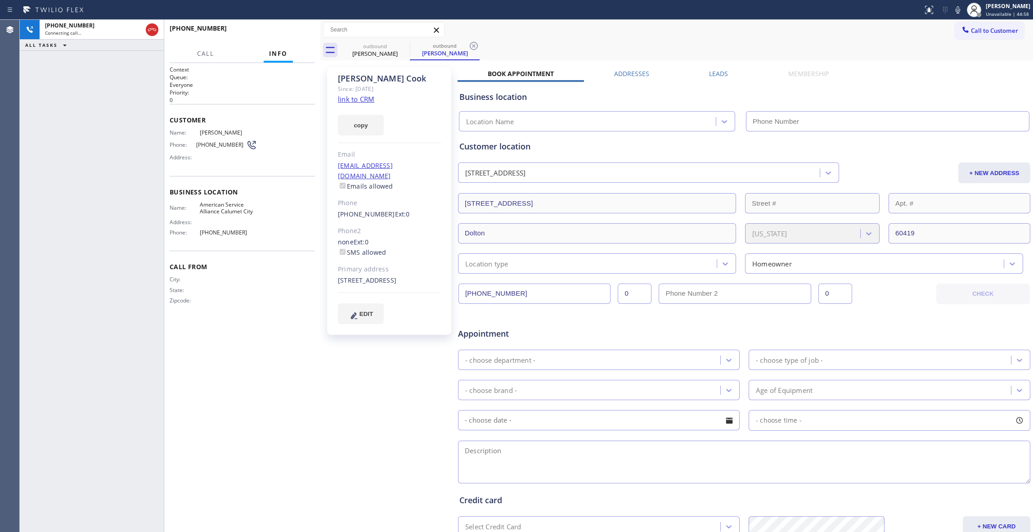
type input "[PHONE_NUMBER]"
click at [475, 50] on icon at bounding box center [473, 45] width 11 height 11
click at [291, 33] on span "HANG UP" at bounding box center [293, 32] width 27 height 6
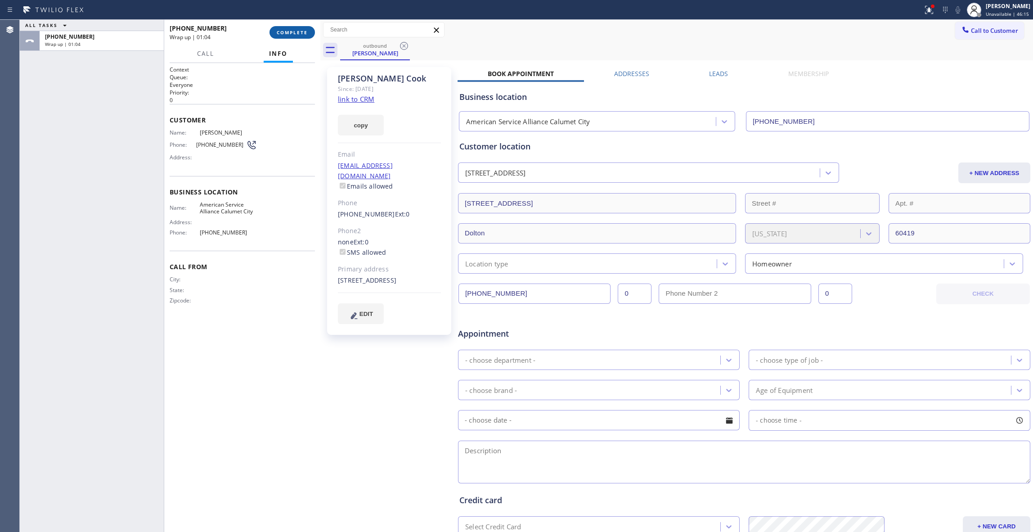
click at [279, 38] on button "COMPLETE" at bounding box center [291, 32] width 45 height 13
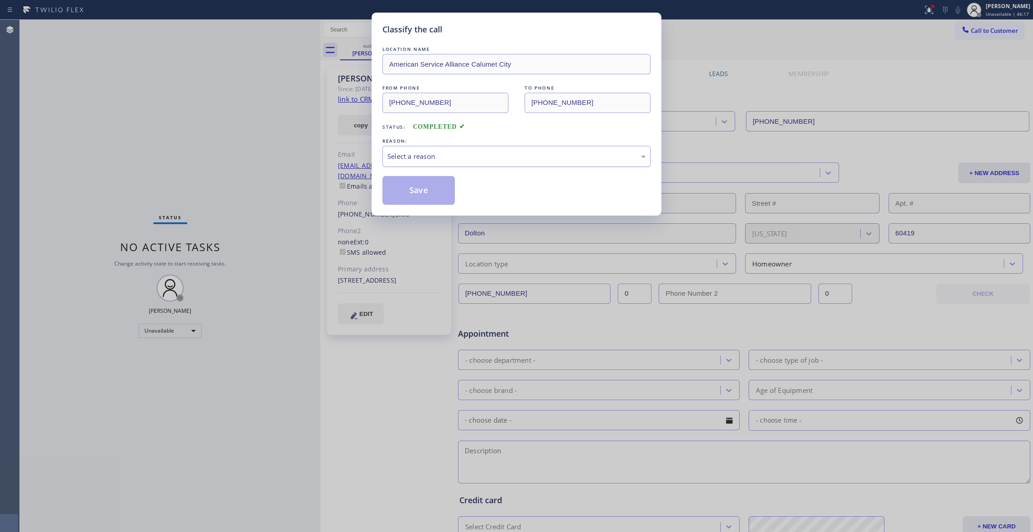
click at [423, 165] on div "Select a reason" at bounding box center [516, 156] width 268 height 21
click at [420, 189] on button "Save" at bounding box center [418, 190] width 72 height 29
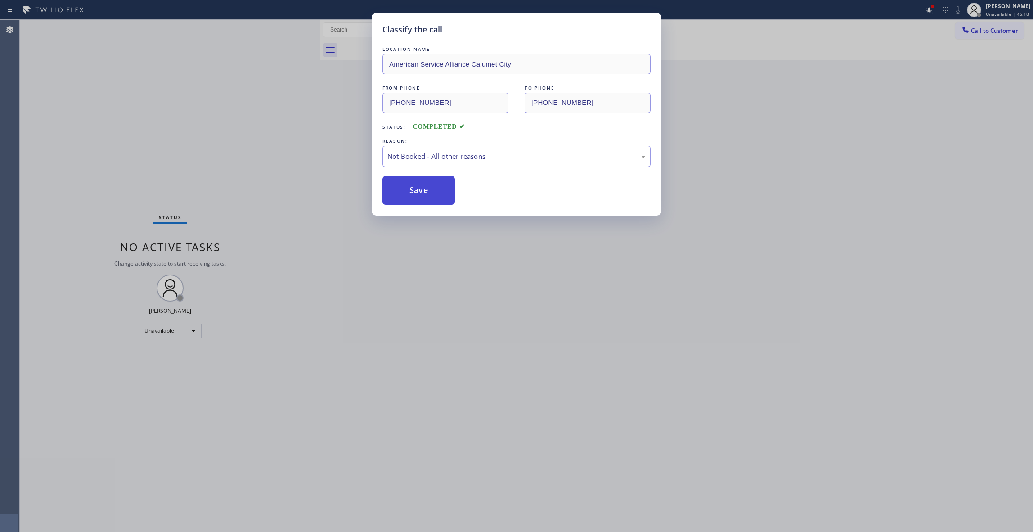
click at [420, 190] on button "Save" at bounding box center [418, 190] width 72 height 29
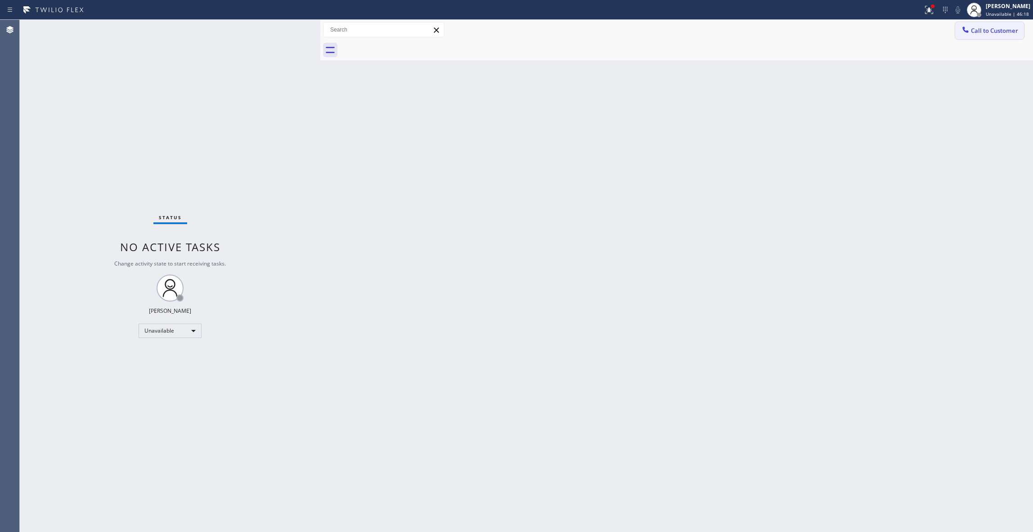
click at [990, 29] on span "Call to Customer" at bounding box center [994, 31] width 47 height 8
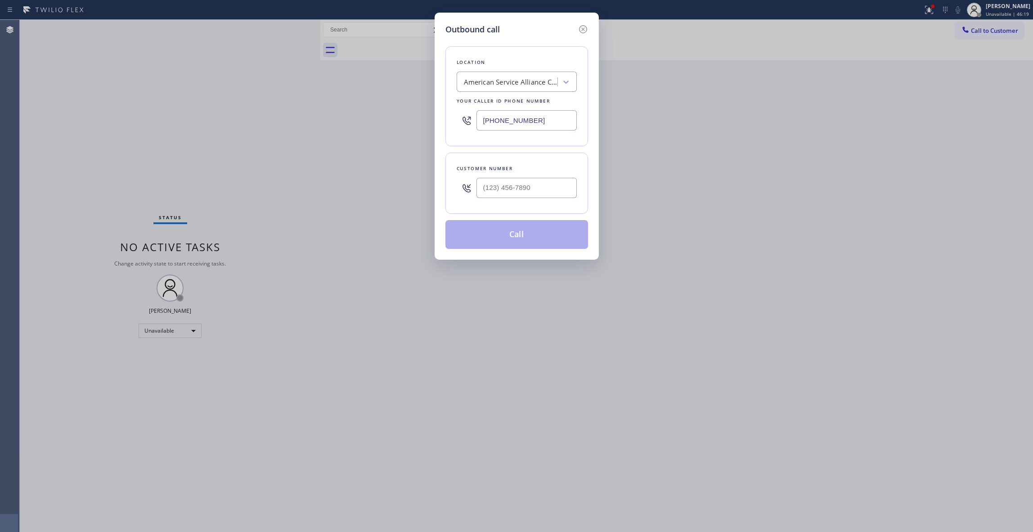
drag, startPoint x: 550, startPoint y: 121, endPoint x: 237, endPoint y: 17, distance: 329.0
click at [198, 96] on div "Outbound call Location American Service Alliance [GEOGRAPHIC_DATA] Your caller …" at bounding box center [516, 266] width 1033 height 532
paste input "19) 375-2289"
type input "[PHONE_NUMBER]"
click at [515, 191] on input "(___) ___-____" at bounding box center [526, 188] width 100 height 20
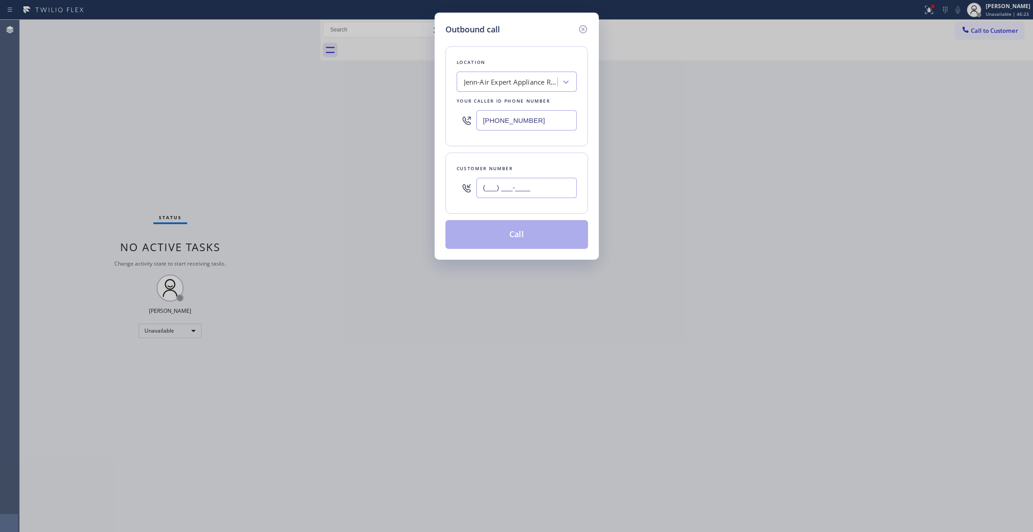
paste input "303) 475-7302"
type input "[PHONE_NUMBER]"
click at [529, 231] on button "Call" at bounding box center [516, 234] width 143 height 29
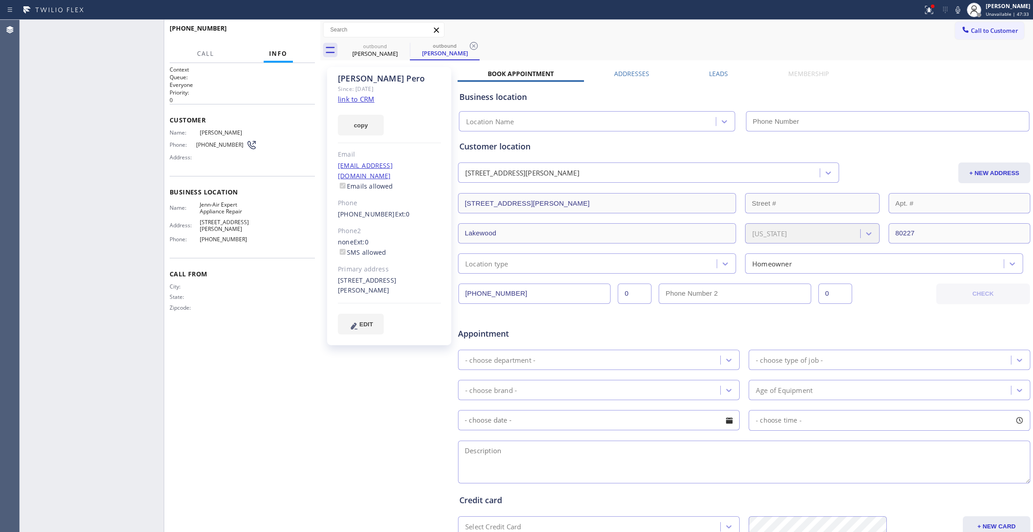
type input "[PHONE_NUMBER]"
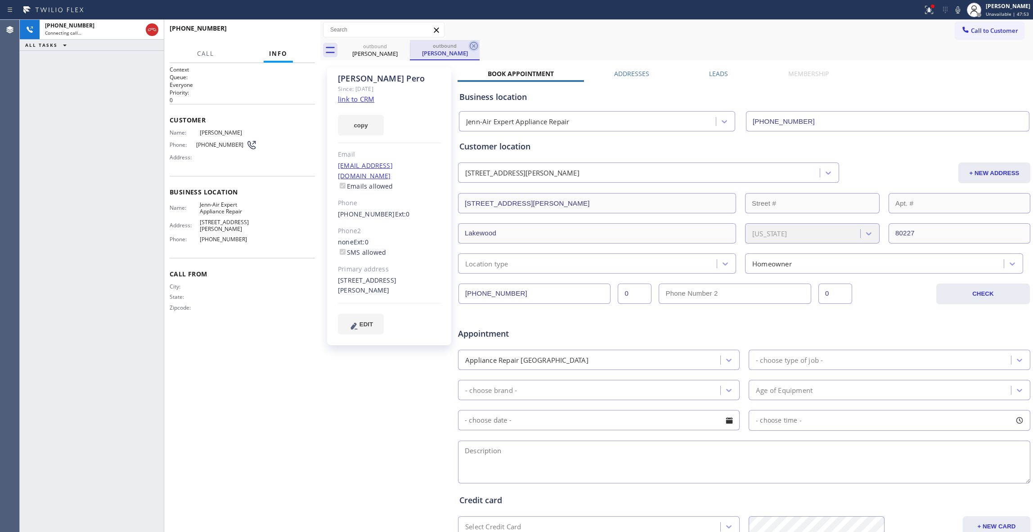
click at [475, 47] on icon at bounding box center [473, 45] width 11 height 11
click at [295, 27] on button "HANG UP" at bounding box center [294, 32] width 42 height 13
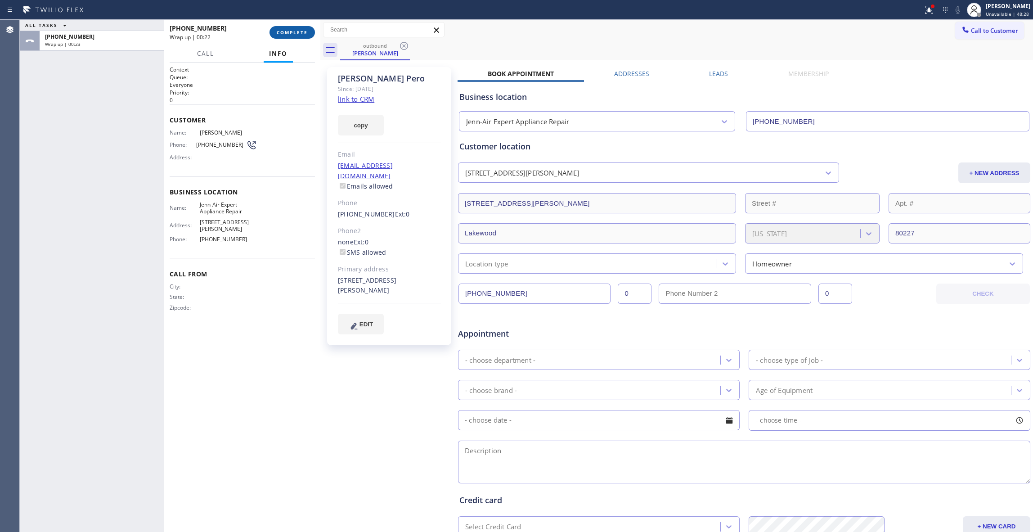
click at [288, 29] on button "COMPLETE" at bounding box center [291, 32] width 45 height 13
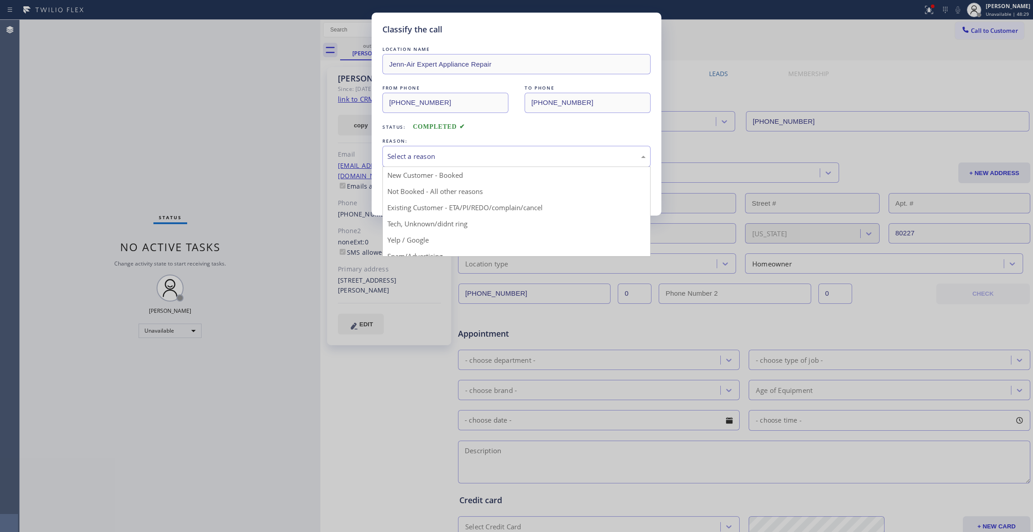
drag, startPoint x: 479, startPoint y: 157, endPoint x: 438, endPoint y: 194, distance: 56.0
click at [478, 157] on div "Select a reason" at bounding box center [516, 156] width 258 height 10
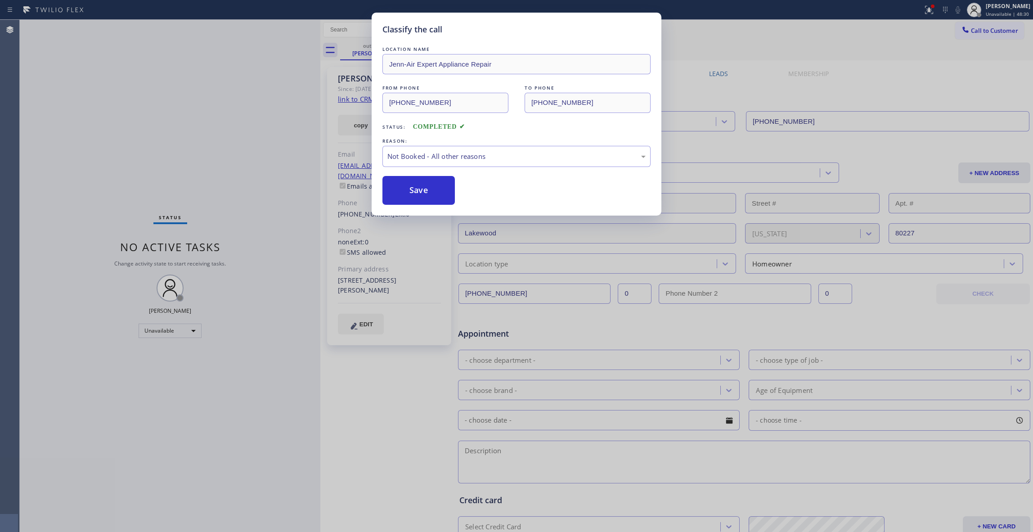
click at [398, 187] on button "Save" at bounding box center [418, 190] width 72 height 29
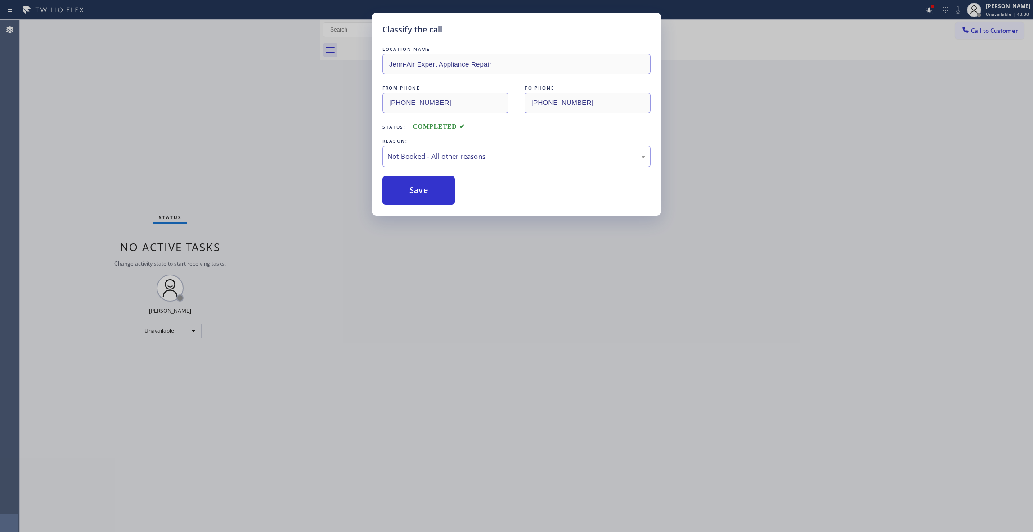
click at [398, 187] on button "Save" at bounding box center [418, 190] width 72 height 29
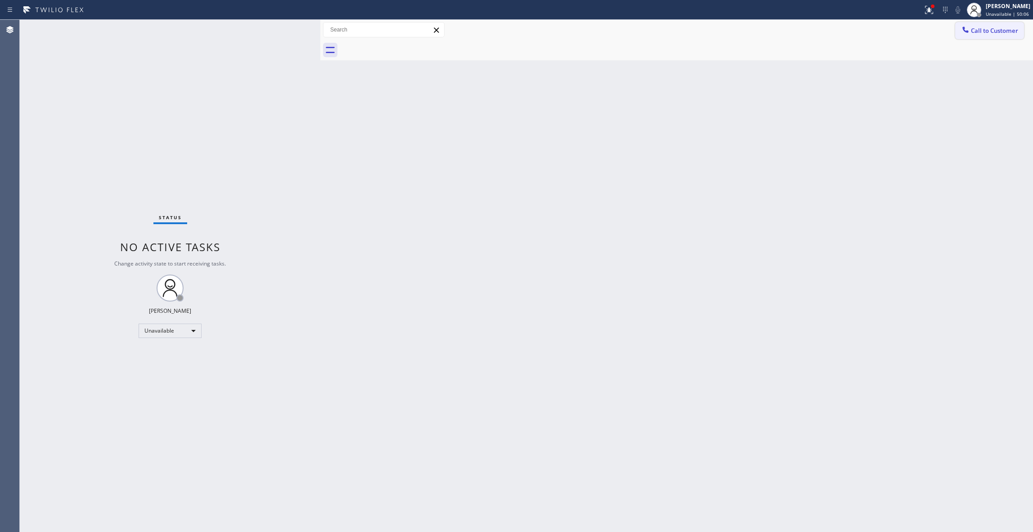
click at [990, 37] on button "Call to Customer" at bounding box center [989, 30] width 69 height 17
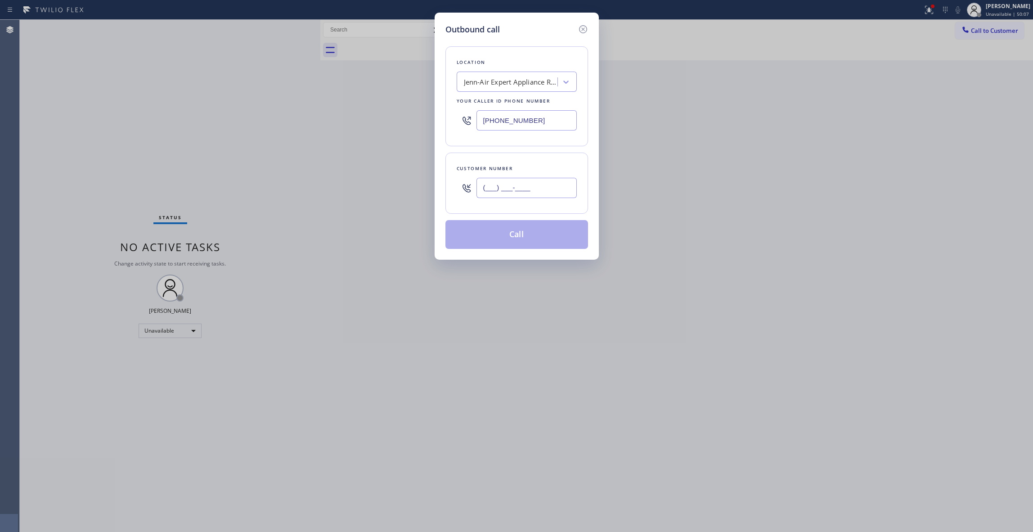
click at [477, 198] on input "(___) ___-____" at bounding box center [526, 188] width 100 height 20
paste input "347) 573-02"
drag, startPoint x: 555, startPoint y: 193, endPoint x: 318, endPoint y: 164, distance: 237.9
click at [318, 164] on div "Outbound call Location Jenn-Air Expert Appliance Repair Your caller id phone nu…" at bounding box center [516, 266] width 1033 height 532
paste input "03) 475-7302"
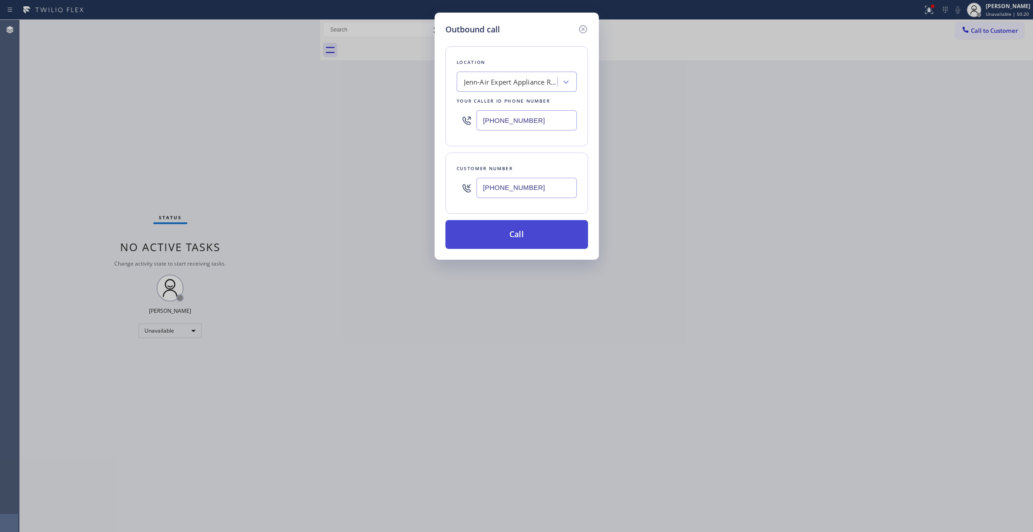
type input "[PHONE_NUMBER]"
click at [490, 242] on button "Call" at bounding box center [516, 234] width 143 height 29
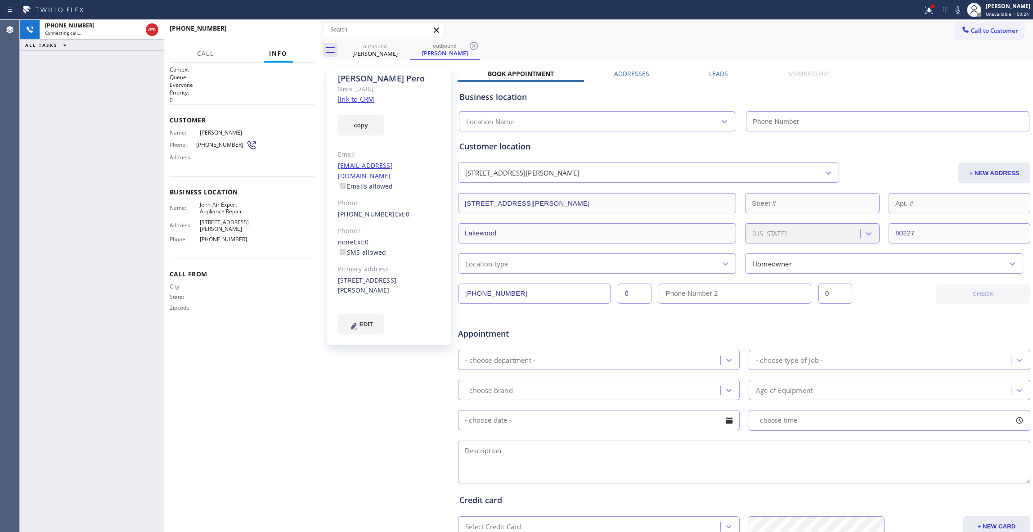
type input "[PHONE_NUMBER]"
click at [472, 42] on icon at bounding box center [474, 46] width 8 height 8
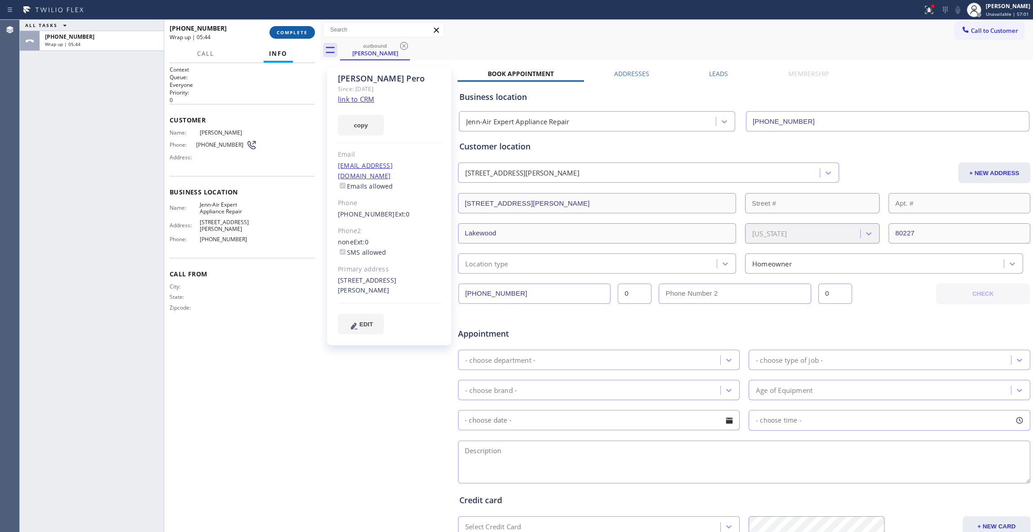
click at [296, 38] on button "COMPLETE" at bounding box center [291, 32] width 45 height 13
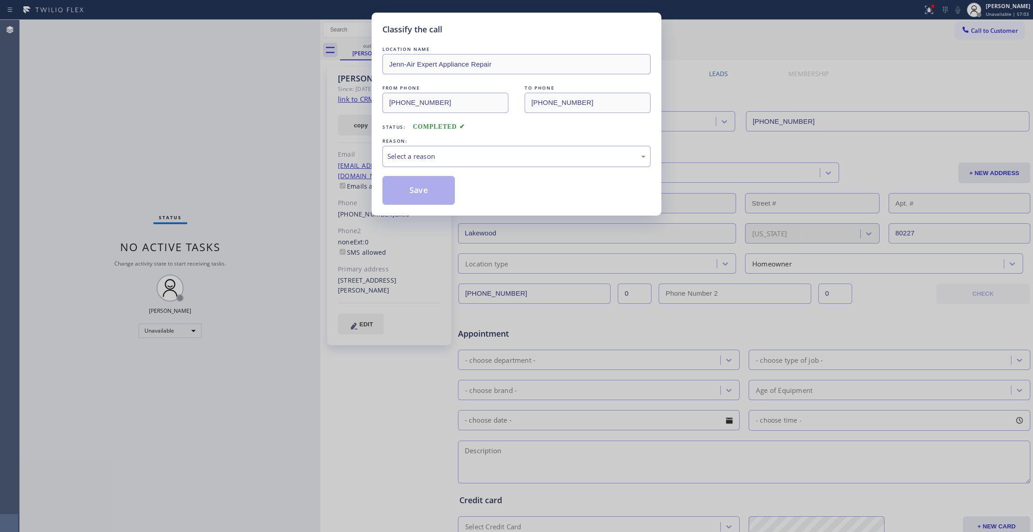
click at [434, 166] on div "Select a reason" at bounding box center [516, 156] width 268 height 21
click at [421, 192] on button "Save" at bounding box center [418, 190] width 72 height 29
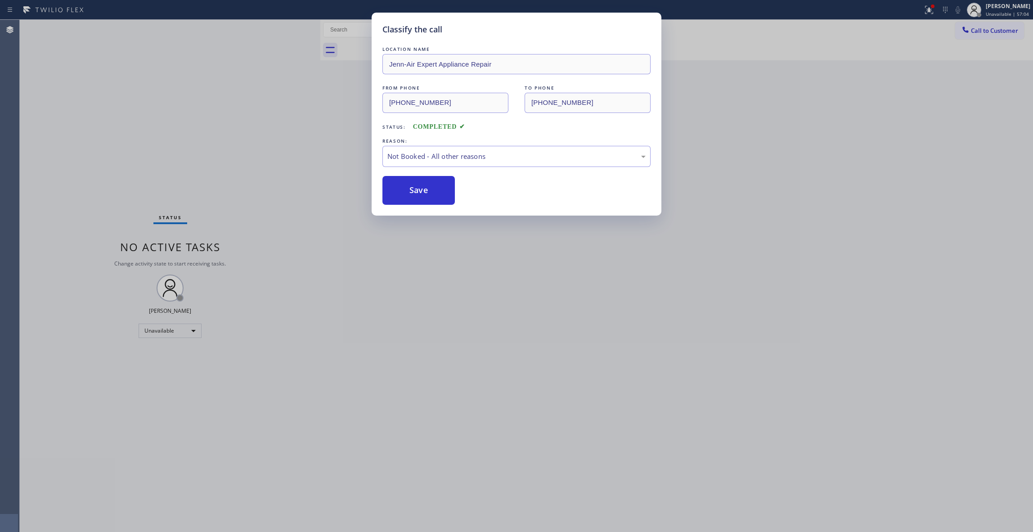
click at [421, 192] on button "Save" at bounding box center [418, 190] width 72 height 29
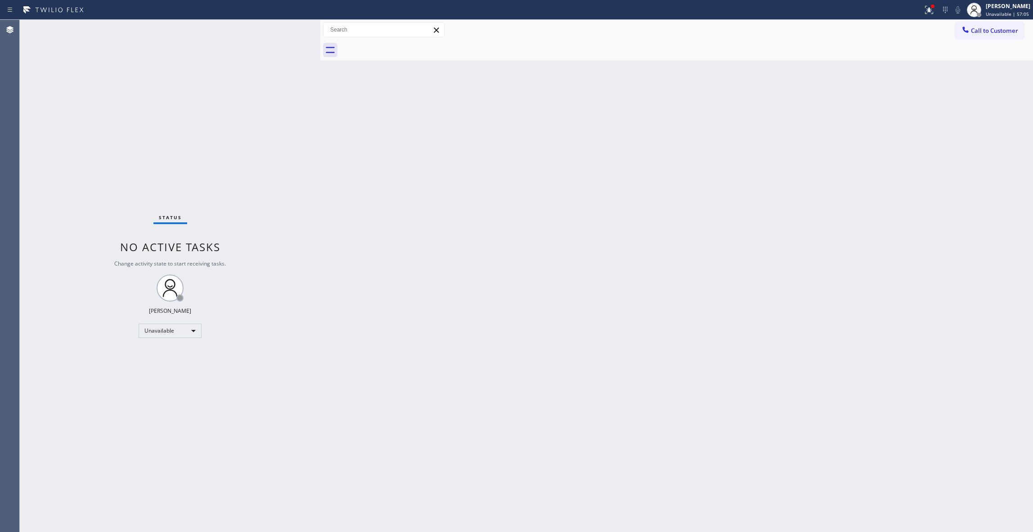
click at [991, 35] on button "Call to Customer" at bounding box center [989, 30] width 69 height 17
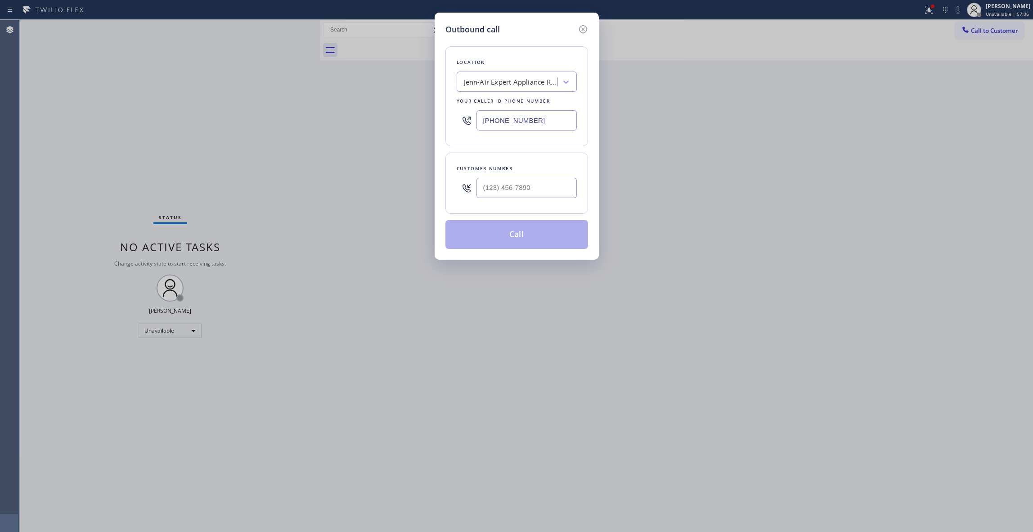
drag, startPoint x: 538, startPoint y: 125, endPoint x: 339, endPoint y: 91, distance: 201.6
click at [340, 105] on div "Outbound call Location Jenn-Air Expert Appliance Repair Your caller id phone nu…" at bounding box center [516, 266] width 1033 height 532
paste input "833) 558-1241"
type input "[PHONE_NUMBER]"
click at [524, 192] on input "(___) ___-____" at bounding box center [526, 188] width 100 height 20
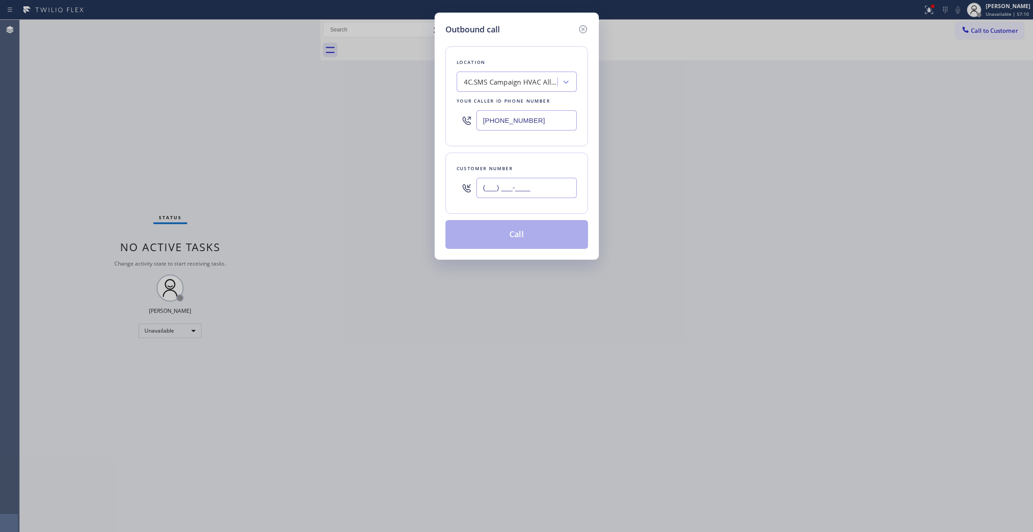
paste input "310) 686-8716"
type input "[PHONE_NUMBER]"
click at [540, 234] on button "Call" at bounding box center [516, 234] width 143 height 29
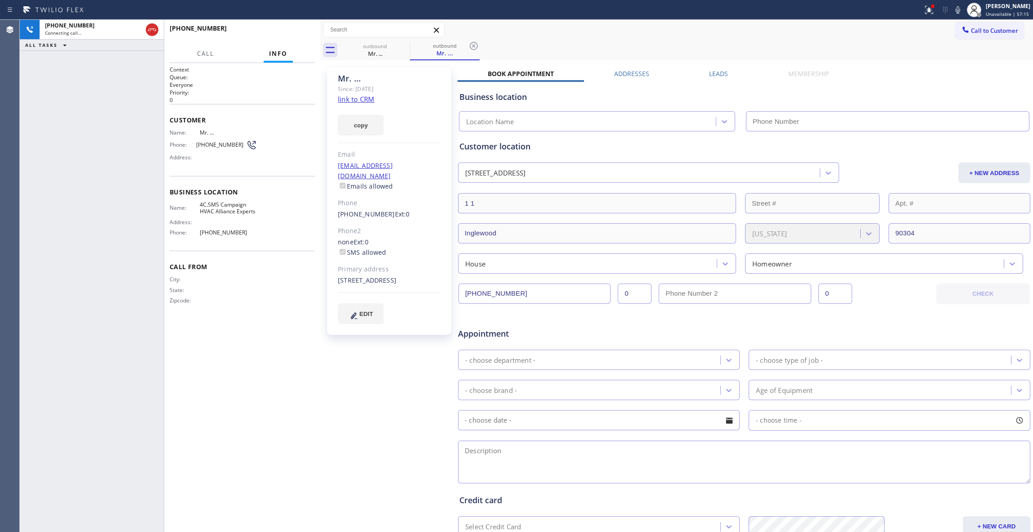
type input "[PHONE_NUMBER]"
click at [476, 47] on icon at bounding box center [473, 45] width 11 height 11
click at [110, 467] on div "[PHONE_NUMBER] Live | 01:37 ALL TASKS ALL TASKS ACTIVE TASKS TASKS IN WRAP UP" at bounding box center [92, 276] width 144 height 512
click at [295, 31] on span "HANG UP" at bounding box center [293, 32] width 27 height 6
drag, startPoint x: 380, startPoint y: 399, endPoint x: 251, endPoint y: 164, distance: 268.5
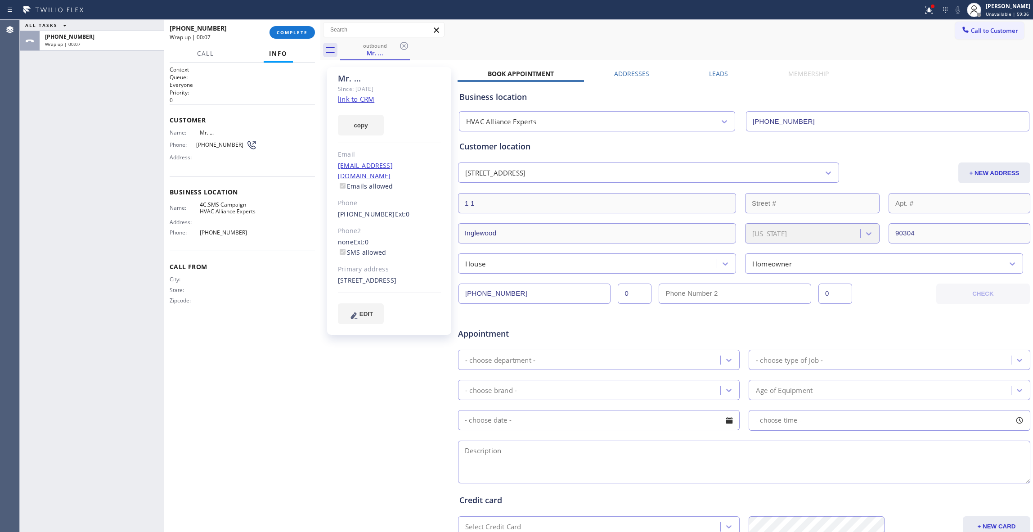
click at [380, 393] on div "Mr. ... Since: [DATE] link to CRM copy Email [EMAIL_ADDRESS][DOMAIN_NAME] Email…" at bounding box center [389, 354] width 135 height 583
drag, startPoint x: 237, startPoint y: 227, endPoint x: 200, endPoint y: 134, distance: 100.0
click at [200, 134] on div "Context Queue: Everyone Priority: 0 Customer Name: Mr. ... Phone: [PHONE_NUMBER…" at bounding box center [242, 192] width 145 height 253
copy div "Mr. ... Phone: [PHONE_NUMBER] Address: Business location Name: 4C.SMS Campaign …"
click at [374, 452] on div "Mr. ... Since: [DATE] link to CRM copy Email [EMAIL_ADDRESS][DOMAIN_NAME] Email…" at bounding box center [389, 354] width 135 height 583
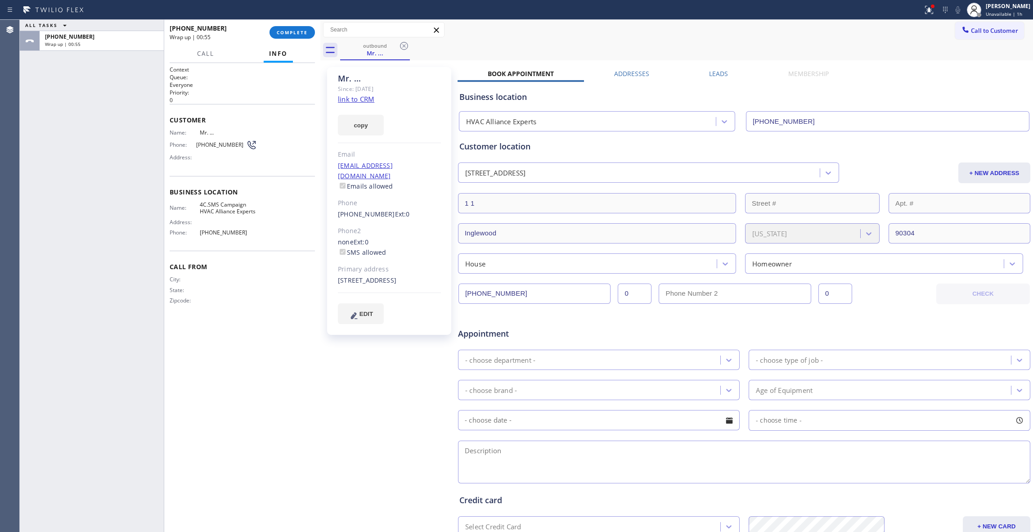
drag, startPoint x: 132, startPoint y: 466, endPoint x: 472, endPoint y: 353, distance: 359.0
click at [132, 465] on div "ALL TASKS ALL TASKS ACTIVE TASKS TASKS IN WRAP UP [PHONE_NUMBER] Wrap up | 00:55" at bounding box center [92, 276] width 144 height 512
click at [300, 32] on span "COMPLETE" at bounding box center [292, 32] width 31 height 6
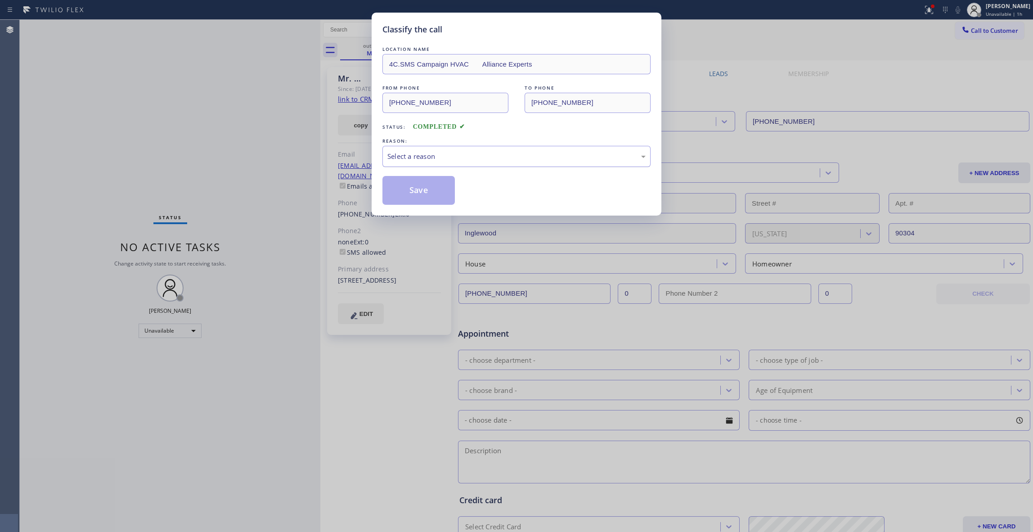
click at [438, 157] on div "Select a reason" at bounding box center [516, 156] width 258 height 10
click at [423, 195] on button "Save" at bounding box center [418, 190] width 72 height 29
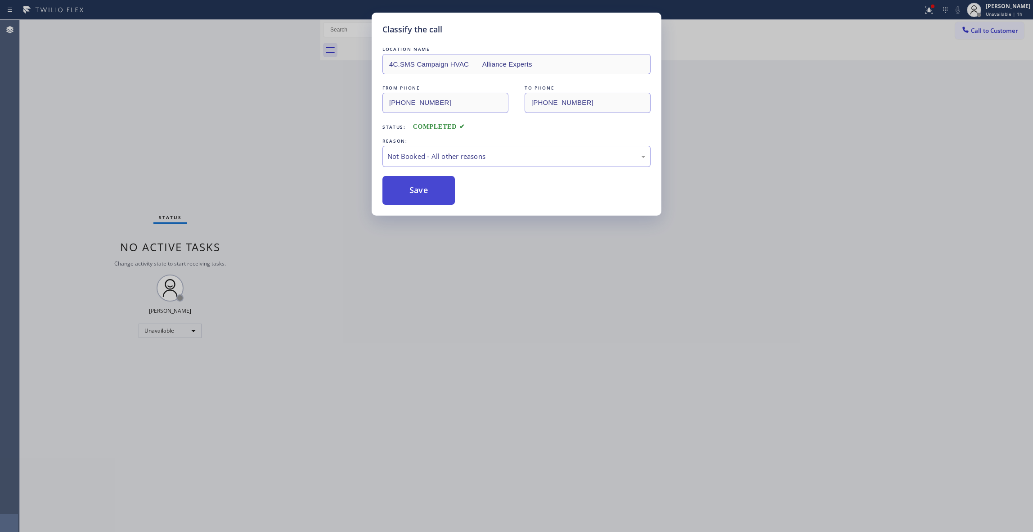
click at [423, 194] on button "Save" at bounding box center [418, 190] width 72 height 29
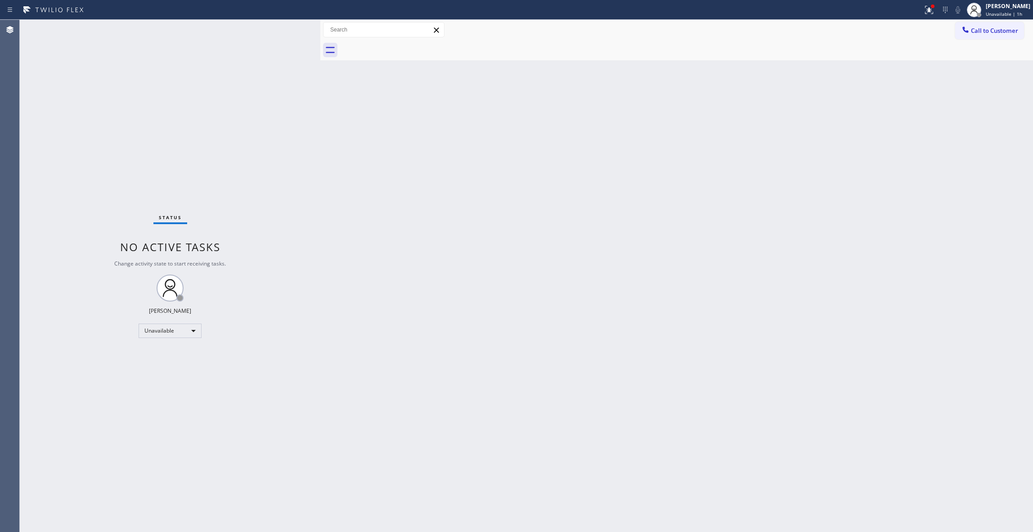
drag, startPoint x: 695, startPoint y: 128, endPoint x: 775, endPoint y: 86, distance: 90.5
click at [701, 119] on div "Back to Dashboard Change Sender ID Customers Technicians Select a contact Outbo…" at bounding box center [676, 276] width 712 height 512
click at [1005, 21] on div "Call to Customer Outbound call Location HVAC Alliance Experts Your caller id ph…" at bounding box center [676, 30] width 712 height 20
click at [1004, 27] on span "Call to Customer" at bounding box center [994, 31] width 47 height 8
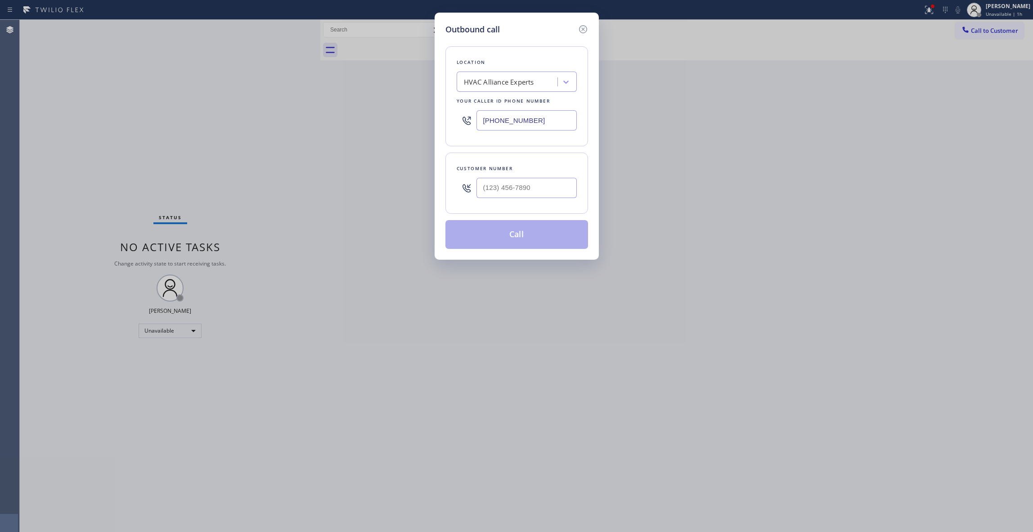
drag, startPoint x: 560, startPoint y: 125, endPoint x: 282, endPoint y: 139, distance: 278.3
click at [237, 115] on div "Outbound call Location HVAC Alliance Experts Your caller id phone number [PHONE…" at bounding box center [516, 266] width 1033 height 532
paste input "760) 388-9800"
type input "[PHONE_NUMBER]"
click at [538, 181] on input "(___) ___-____" at bounding box center [526, 188] width 100 height 20
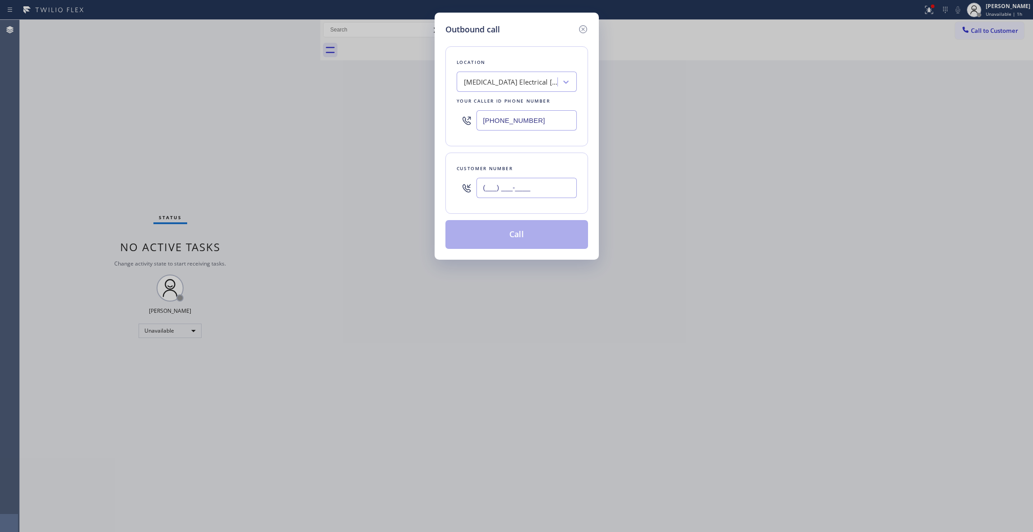
paste input "442) 241-9300"
type input "[PHONE_NUMBER]"
click at [532, 234] on button "Call" at bounding box center [516, 234] width 143 height 29
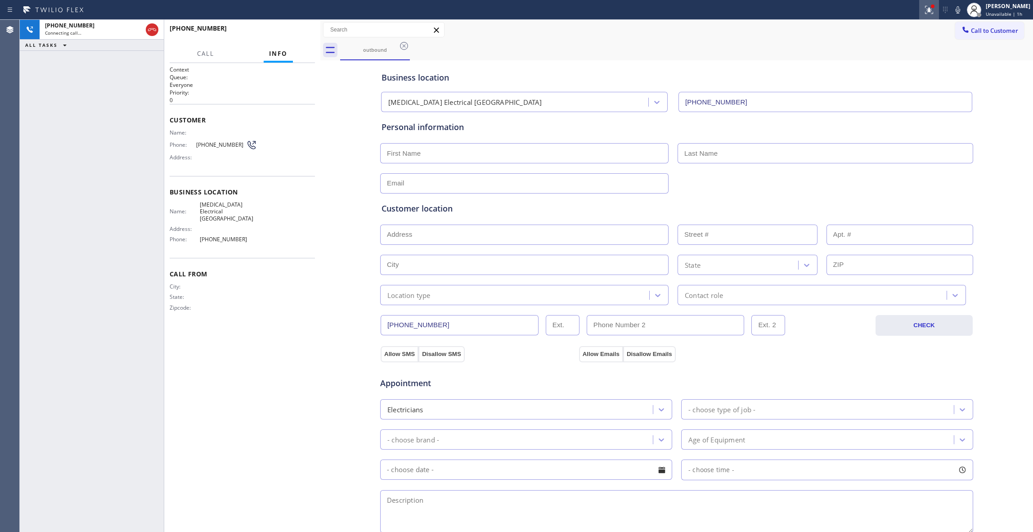
type input "[PHONE_NUMBER]"
click at [923, 11] on icon at bounding box center [928, 9] width 11 height 11
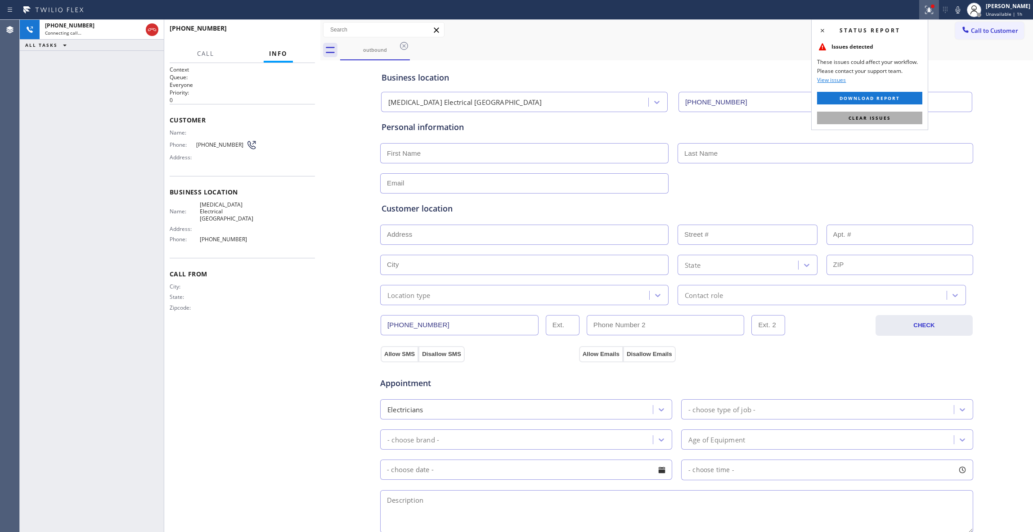
click at [869, 119] on span "Clear issues" at bounding box center [869, 118] width 42 height 6
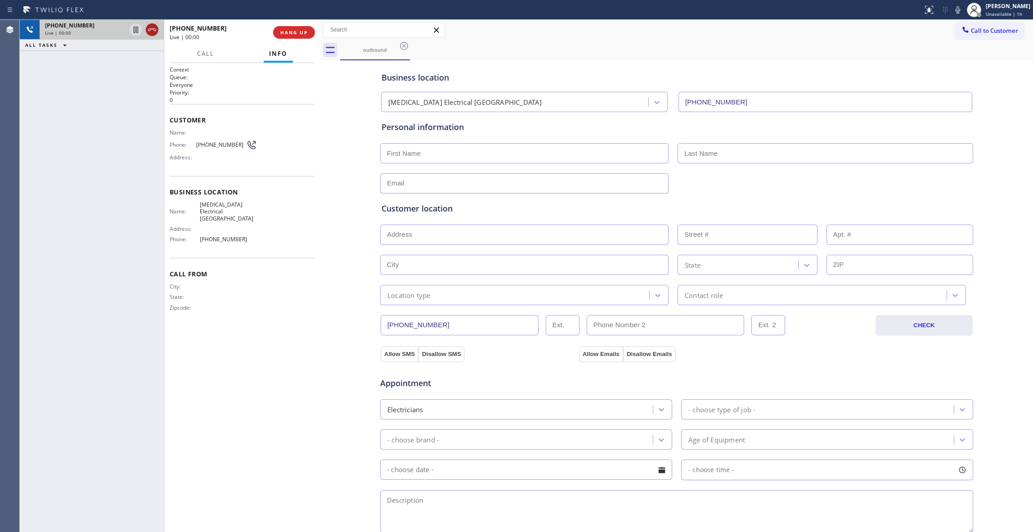
click at [152, 27] on icon at bounding box center [152, 29] width 11 height 11
click at [288, 34] on span "COMPLETE" at bounding box center [292, 32] width 31 height 6
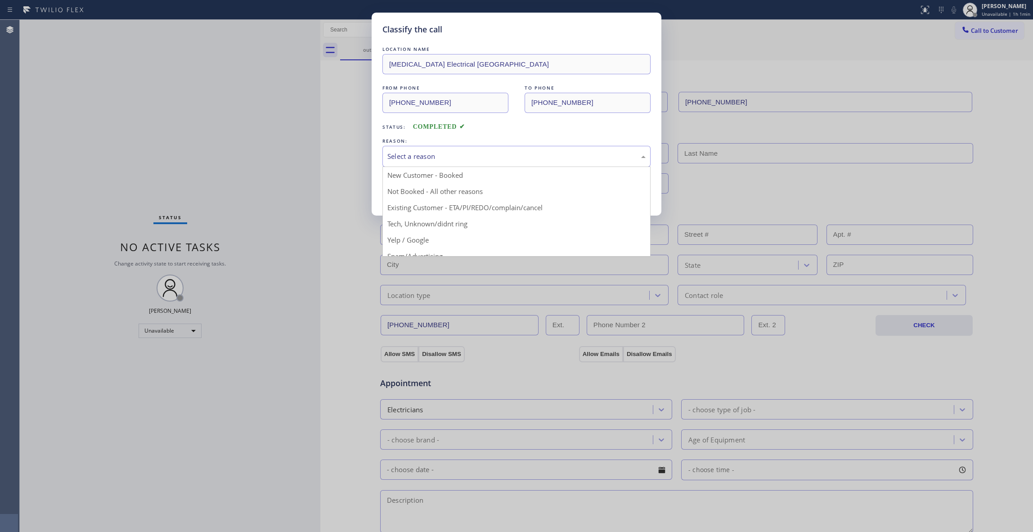
click at [421, 154] on div "Select a reason" at bounding box center [516, 156] width 258 height 10
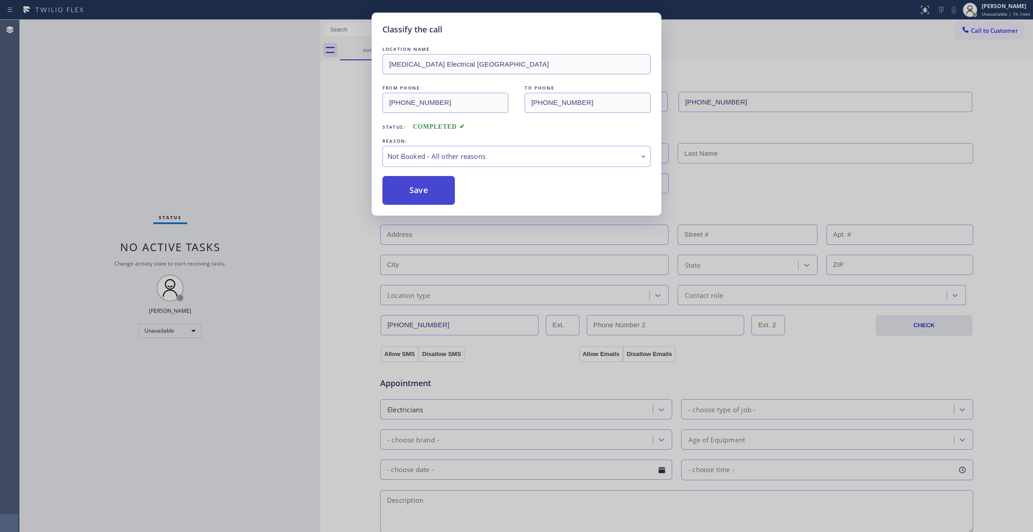
click at [421, 196] on button "Save" at bounding box center [418, 190] width 72 height 29
drag, startPoint x: 421, startPoint y: 196, endPoint x: 495, endPoint y: 174, distance: 77.5
click at [420, 195] on button "Save" at bounding box center [418, 190] width 72 height 29
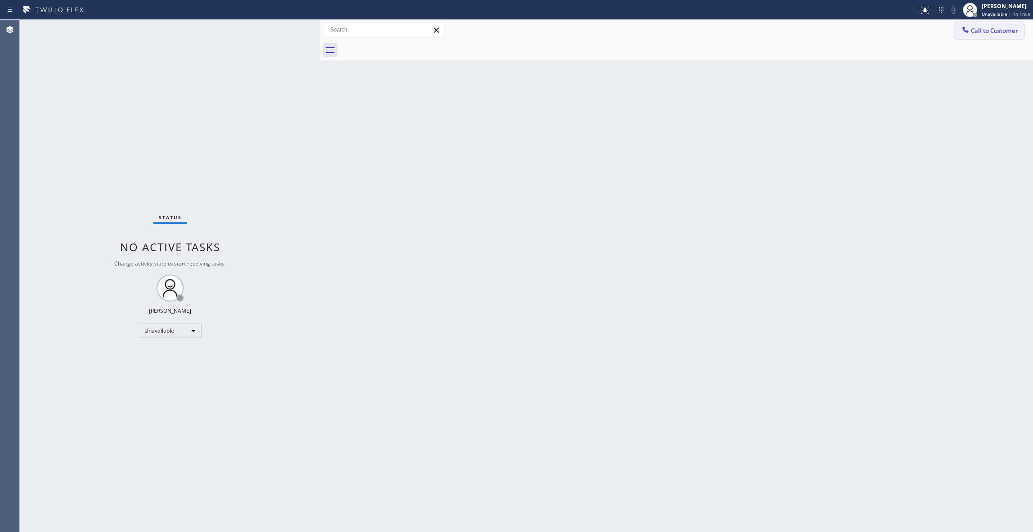
click at [988, 29] on span "Call to Customer" at bounding box center [994, 31] width 47 height 8
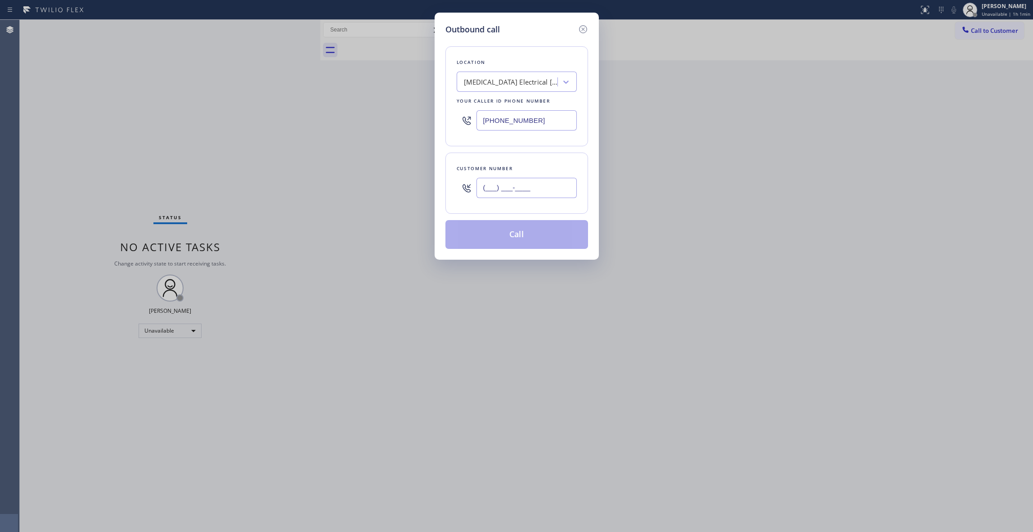
click at [538, 188] on input "(___) ___-____" at bounding box center [526, 188] width 100 height 20
paste input "442) 241-9300"
type input "[PHONE_NUMBER]"
click at [506, 237] on button "Call" at bounding box center [516, 234] width 143 height 29
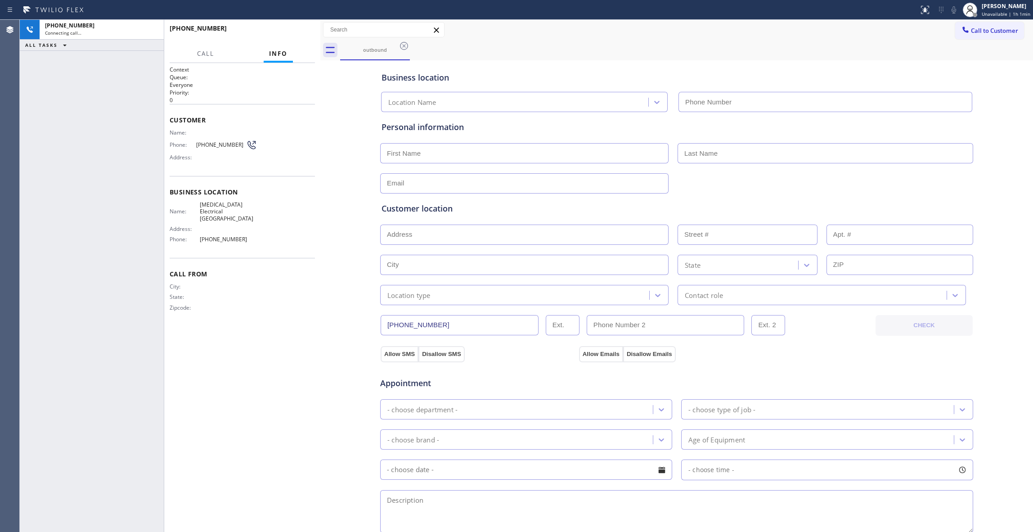
type input "[PHONE_NUMBER]"
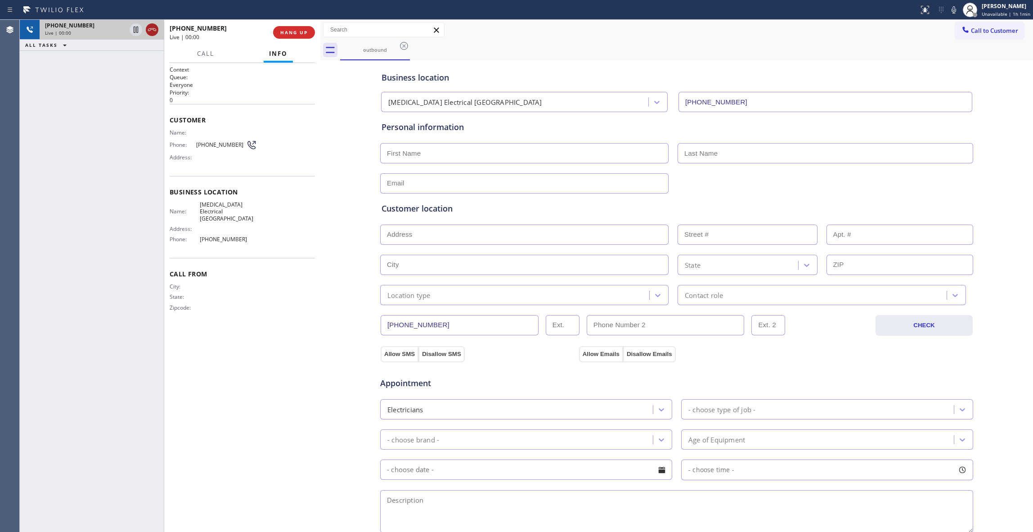
click at [154, 26] on icon at bounding box center [152, 29] width 11 height 11
click at [289, 29] on span "HANG UP" at bounding box center [293, 32] width 27 height 6
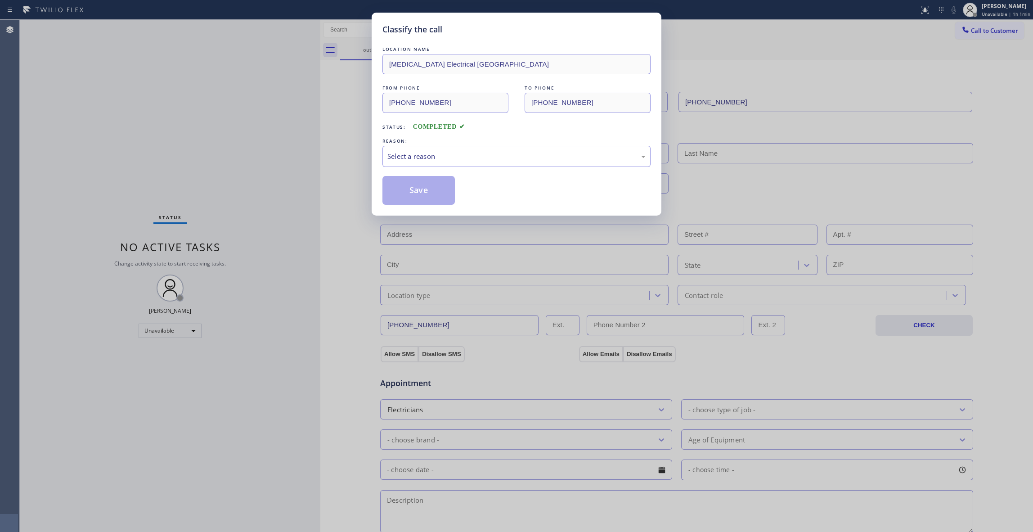
drag, startPoint x: 472, startPoint y: 142, endPoint x: 447, endPoint y: 173, distance: 40.0
click at [470, 144] on div "REASON:" at bounding box center [516, 140] width 268 height 9
click at [441, 167] on div "Select a reason" at bounding box center [516, 156] width 268 height 21
click at [433, 195] on button "Save" at bounding box center [418, 190] width 72 height 29
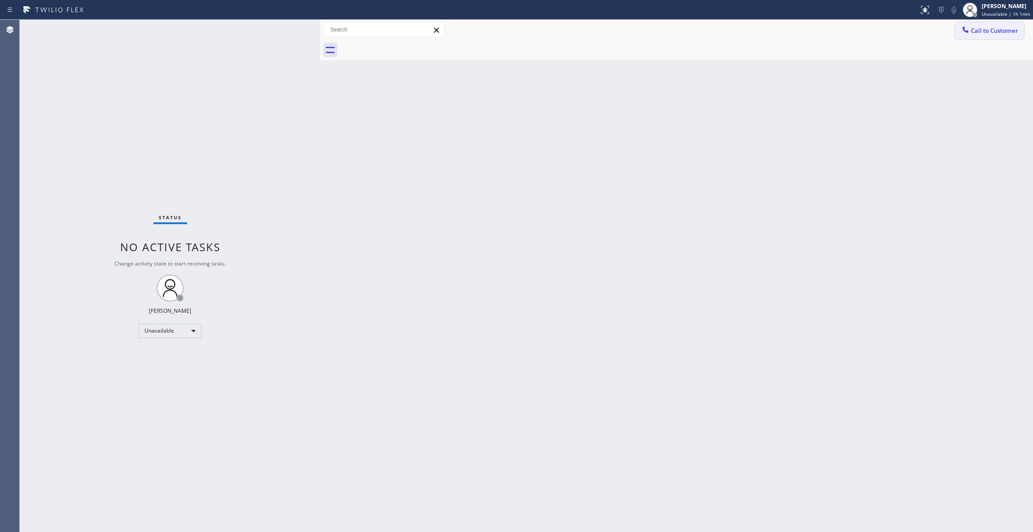
click at [992, 29] on span "Call to Customer" at bounding box center [994, 31] width 47 height 8
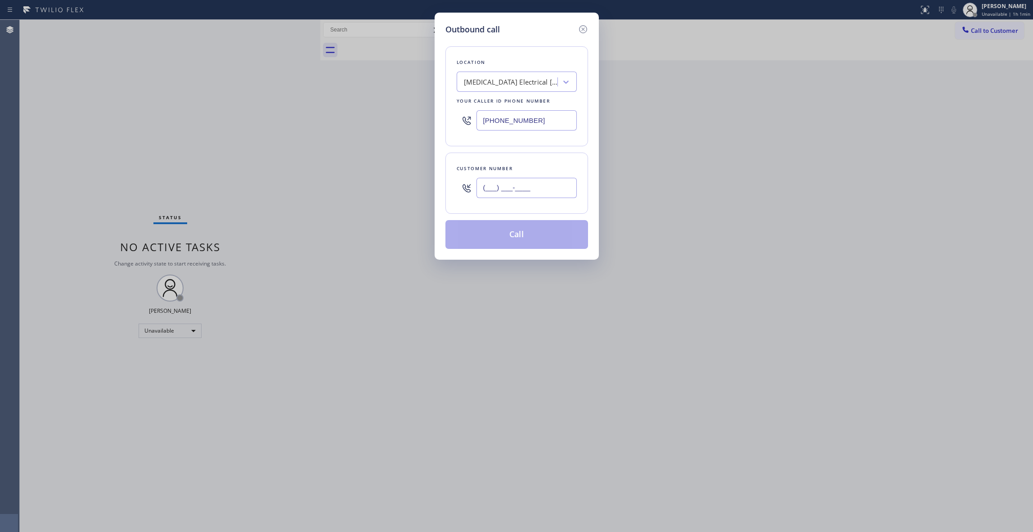
click at [546, 193] on input "(___) ___-____" at bounding box center [526, 188] width 100 height 20
paste input "442) 241-9300"
type input "[PHONE_NUMBER]"
click at [506, 234] on button "Call" at bounding box center [516, 234] width 143 height 29
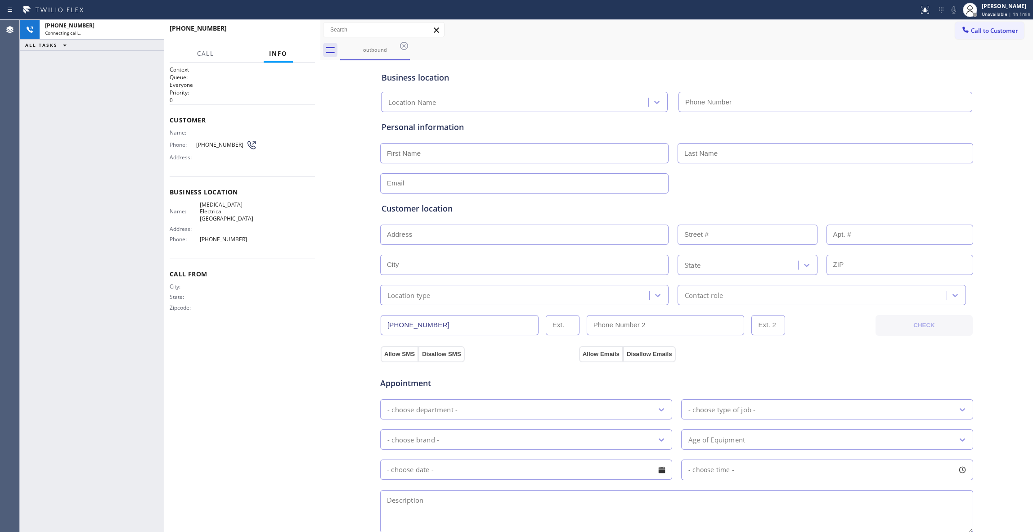
type input "[PHONE_NUMBER]"
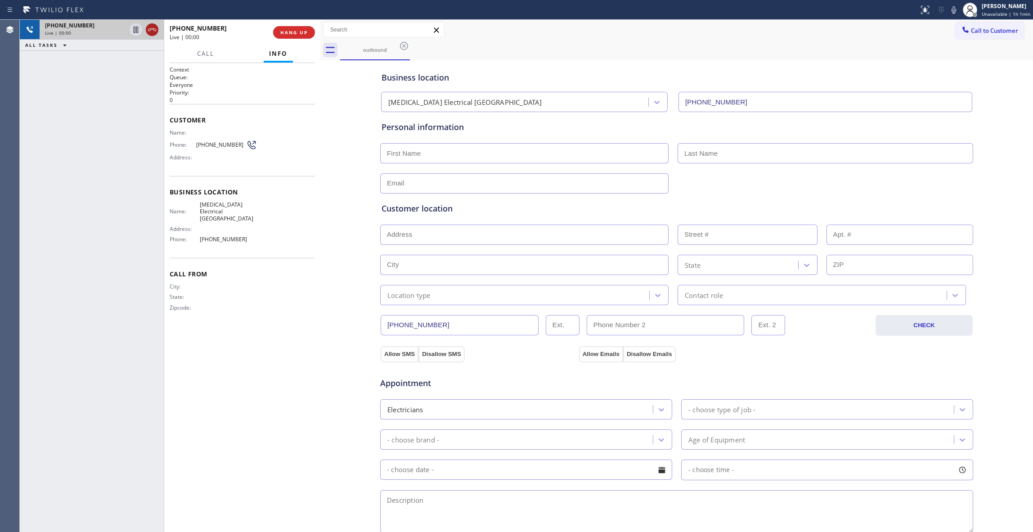
click at [153, 27] on icon at bounding box center [152, 29] width 11 height 11
click at [285, 36] on button "COMPLETE" at bounding box center [291, 32] width 45 height 13
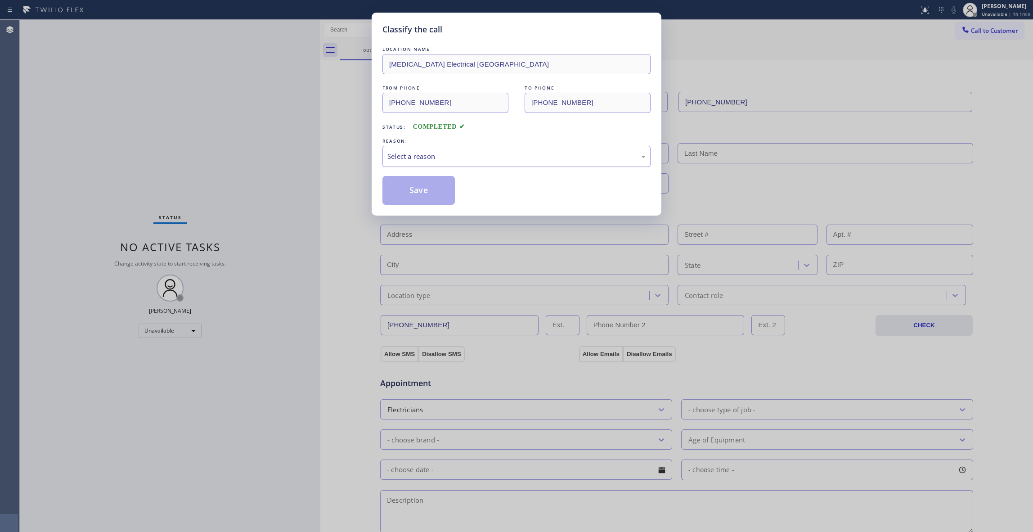
click at [402, 156] on div "Select a reason" at bounding box center [516, 156] width 258 height 10
click at [402, 196] on button "Save" at bounding box center [418, 190] width 72 height 29
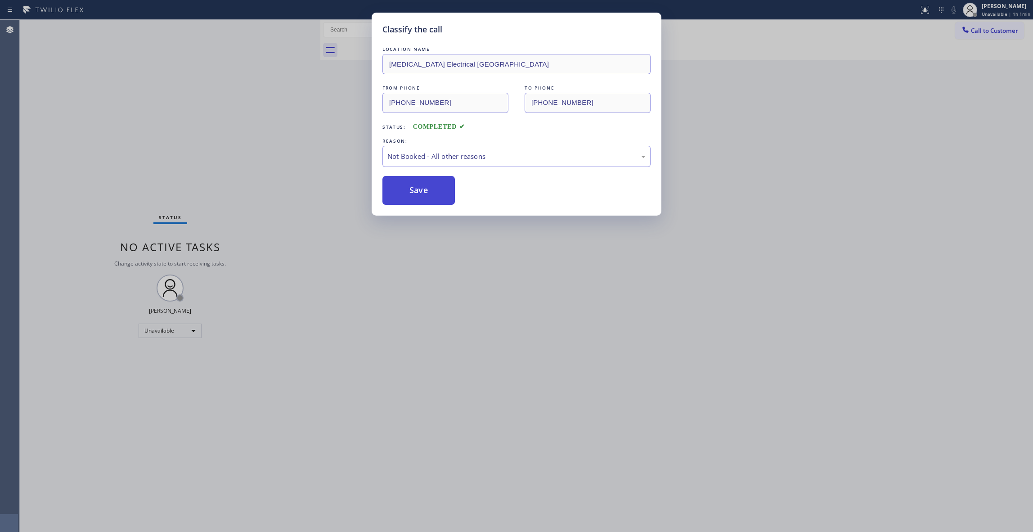
click at [402, 196] on button "Save" at bounding box center [418, 190] width 72 height 29
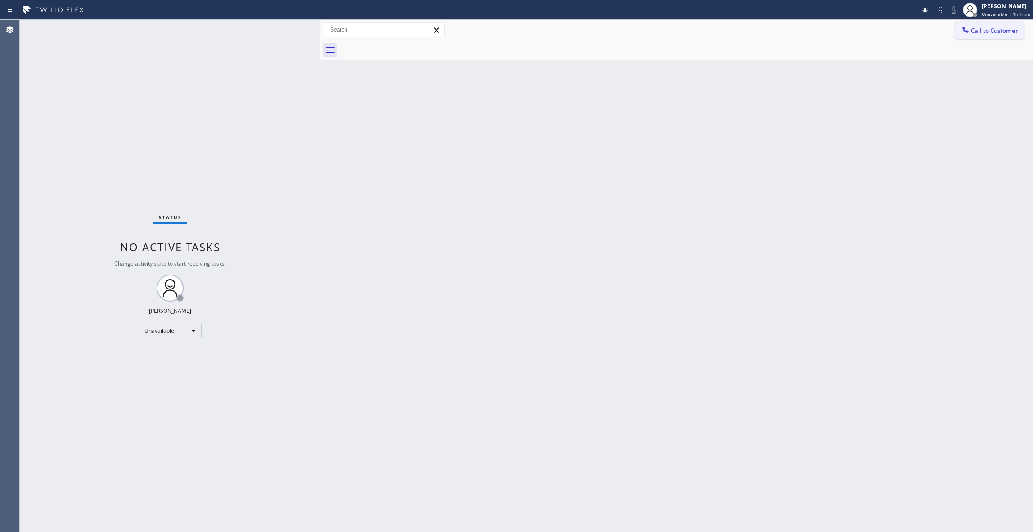
click at [997, 31] on span "Call to Customer" at bounding box center [994, 31] width 47 height 8
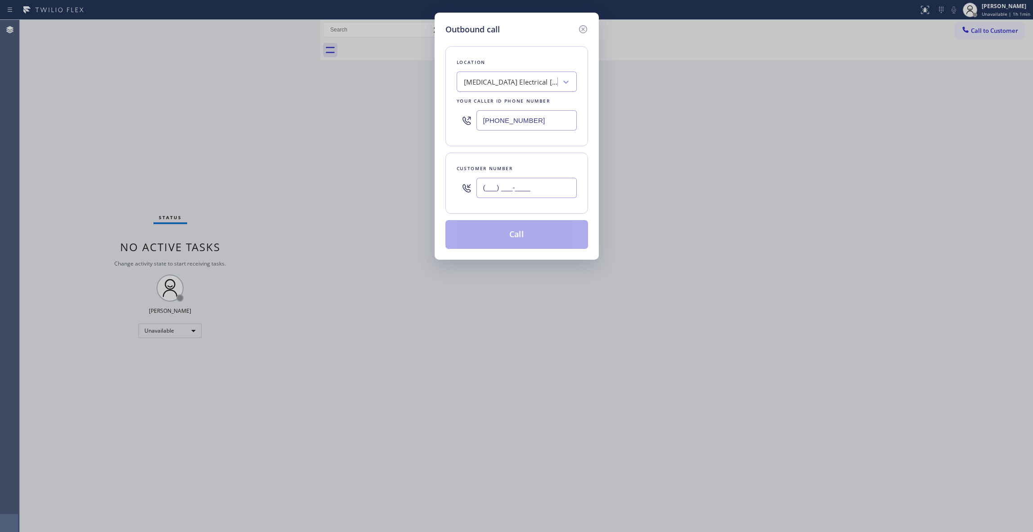
click at [534, 189] on input "(___) ___-____" at bounding box center [526, 188] width 100 height 20
paste input "442) 241-9300"
type input "[PHONE_NUMBER]"
click at [523, 242] on button "Call" at bounding box center [516, 234] width 143 height 29
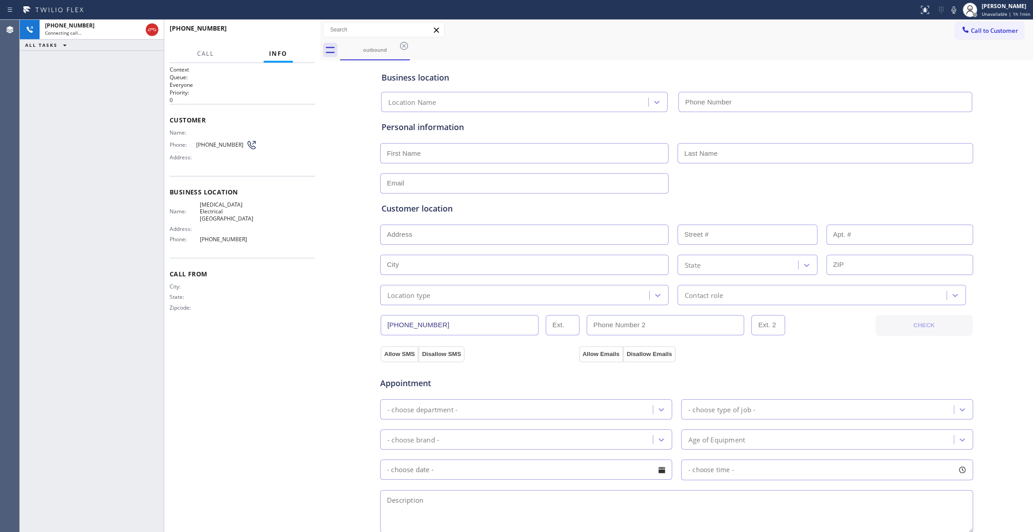
type input "[PHONE_NUMBER]"
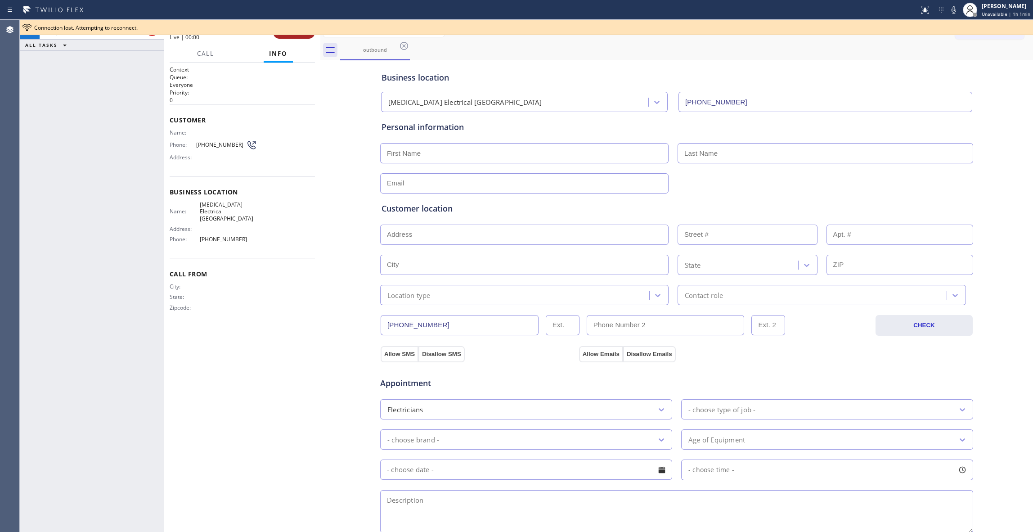
click at [281, 36] on button "HANG UP" at bounding box center [294, 32] width 42 height 13
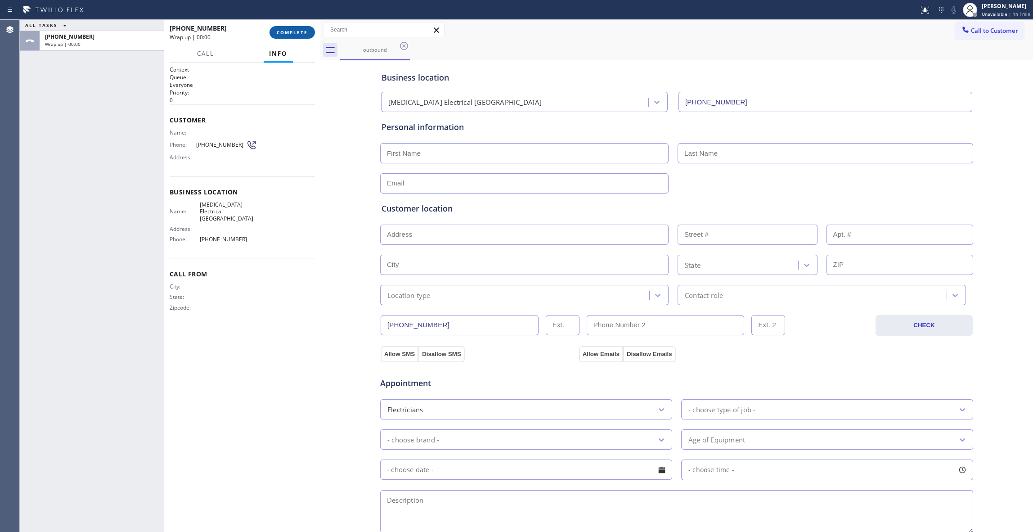
click at [288, 32] on span "COMPLETE" at bounding box center [292, 32] width 31 height 6
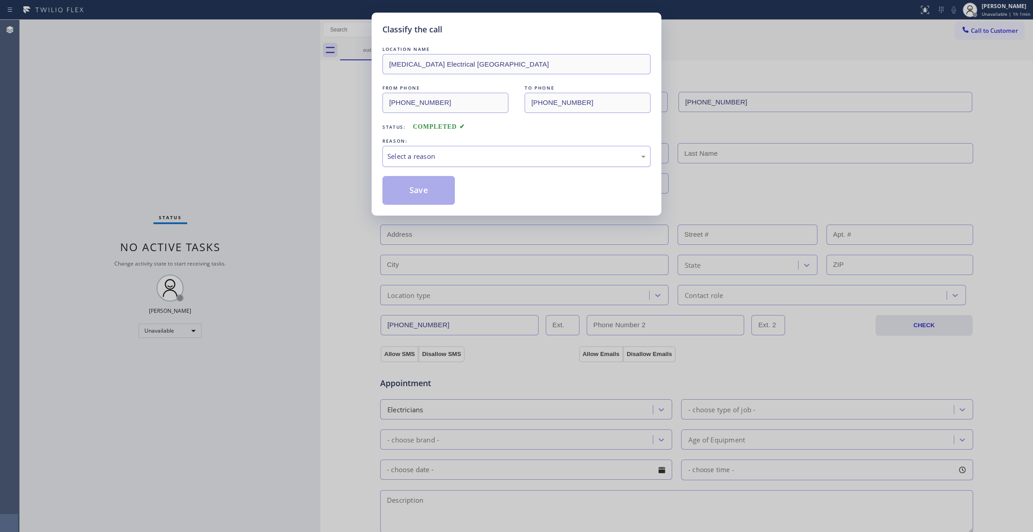
click at [446, 157] on div "Select a reason" at bounding box center [516, 156] width 258 height 10
click at [430, 187] on button "Save" at bounding box center [418, 190] width 72 height 29
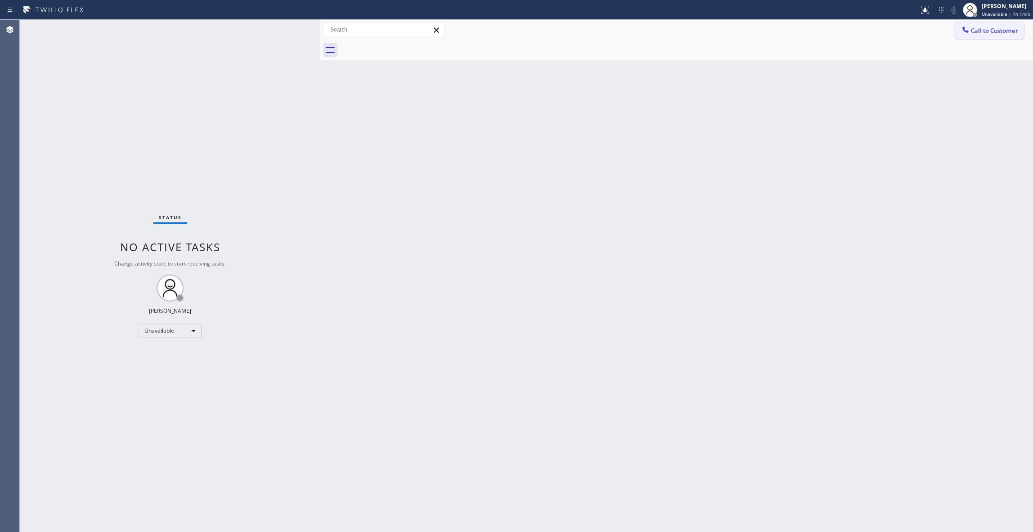
click at [1009, 29] on span "Call to Customer" at bounding box center [994, 31] width 47 height 8
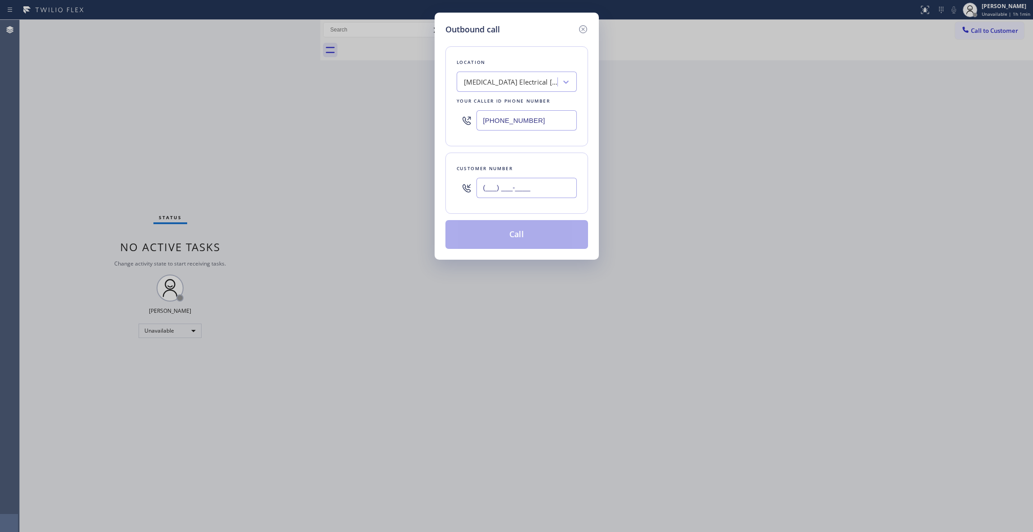
click at [555, 189] on input "(___) ___-____" at bounding box center [526, 188] width 100 height 20
paste input "442) 241-9300"
type input "[PHONE_NUMBER]"
click at [532, 238] on button "Call" at bounding box center [516, 234] width 143 height 29
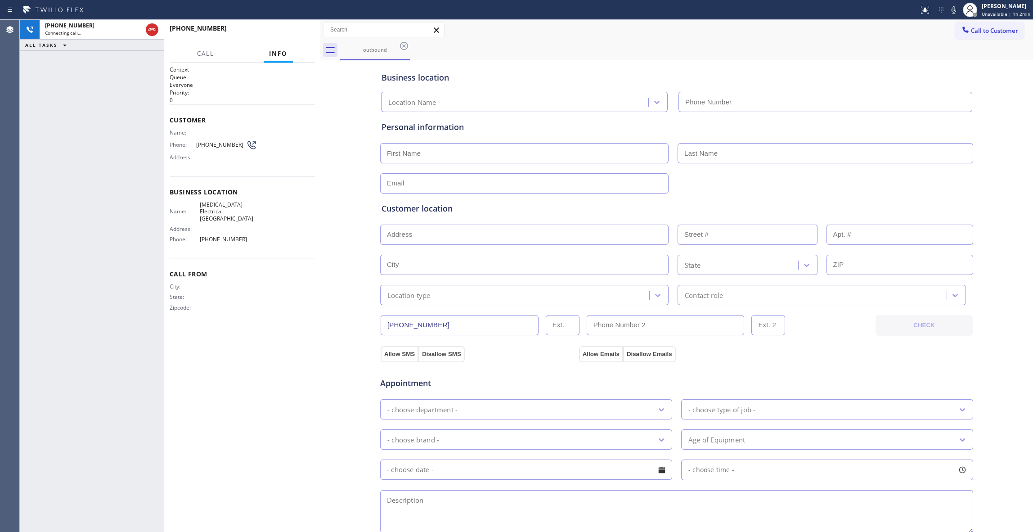
type input "[PHONE_NUMBER]"
click at [297, 30] on span "HANG UP" at bounding box center [293, 32] width 27 height 6
click at [296, 30] on span "HANG UP" at bounding box center [293, 32] width 27 height 6
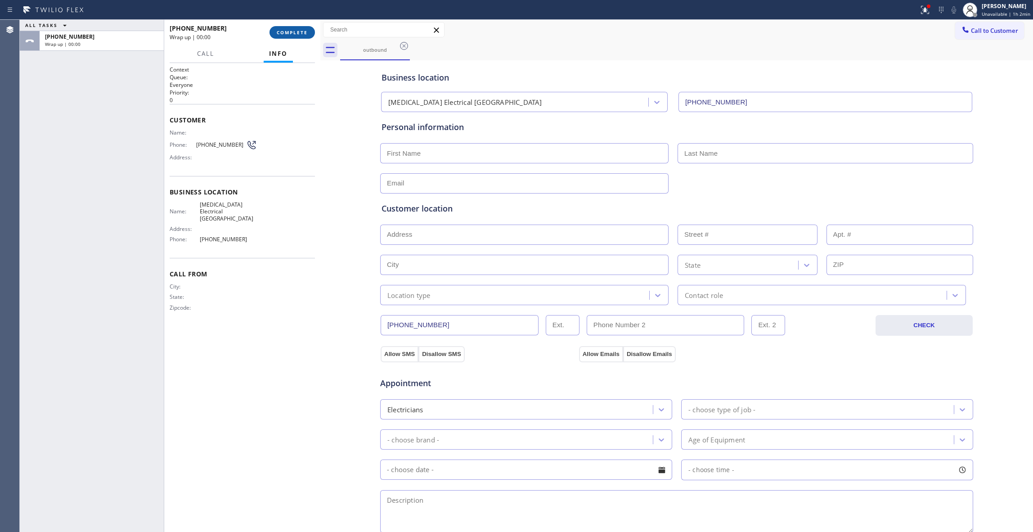
click at [296, 30] on span "COMPLETE" at bounding box center [292, 32] width 31 height 6
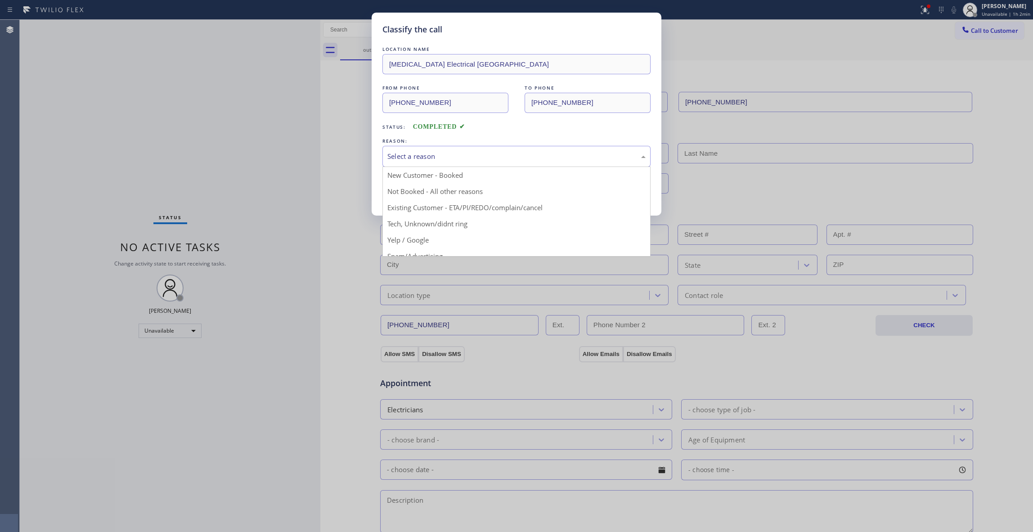
click at [418, 150] on div "Select a reason" at bounding box center [516, 156] width 268 height 21
drag, startPoint x: 409, startPoint y: 195, endPoint x: 403, endPoint y: 196, distance: 6.0
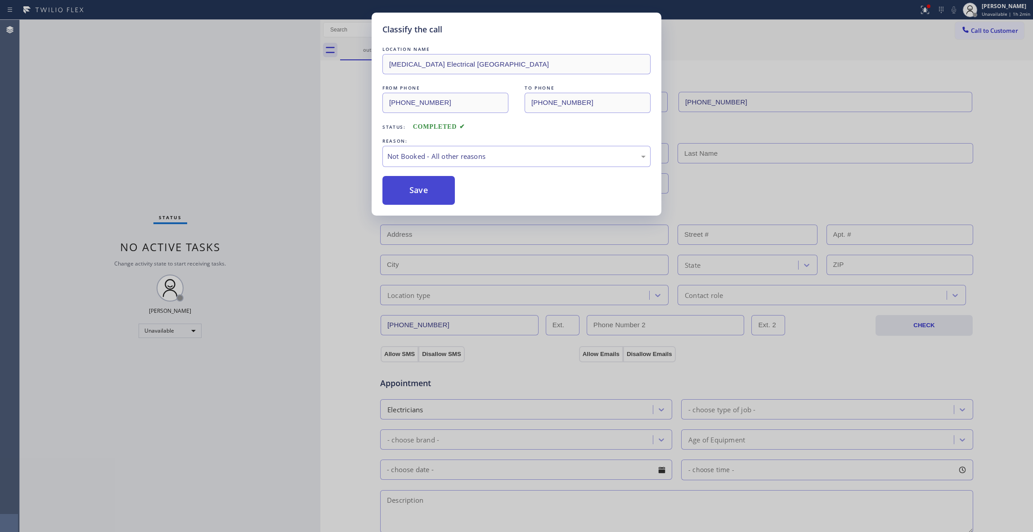
click at [403, 196] on button "Save" at bounding box center [418, 190] width 72 height 29
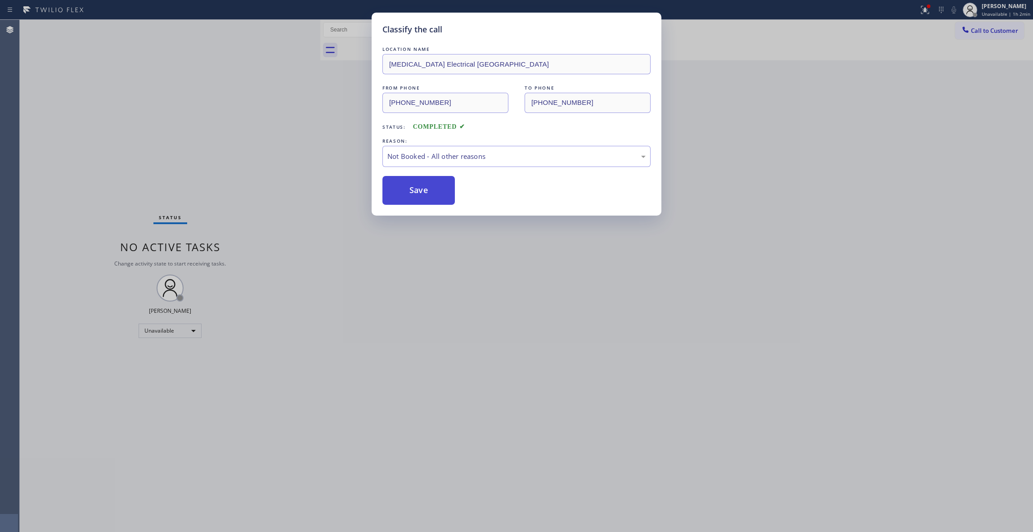
click at [403, 196] on button "Save" at bounding box center [418, 190] width 72 height 29
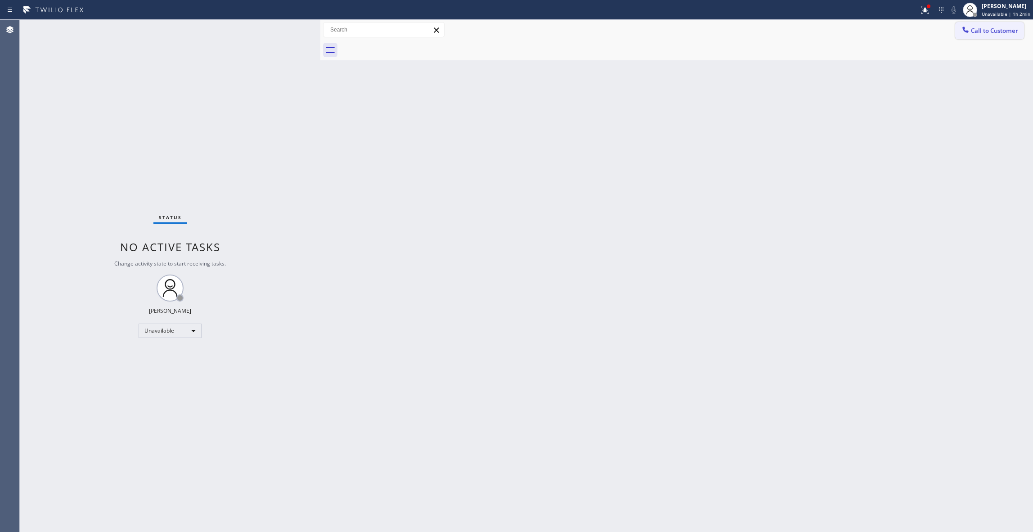
click at [999, 35] on button "Call to Customer" at bounding box center [989, 30] width 69 height 17
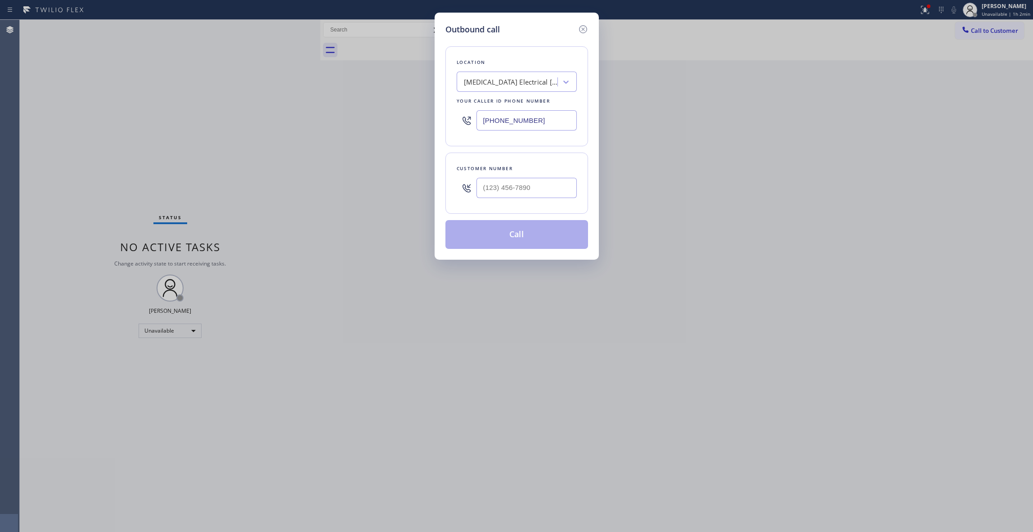
drag, startPoint x: 555, startPoint y: 120, endPoint x: 234, endPoint y: 117, distance: 320.7
click at [234, 117] on div "Outbound call Location [MEDICAL_DATA] Electrical [GEOGRAPHIC_DATA] Your caller …" at bounding box center [516, 266] width 1033 height 532
paste input "442) 241-93"
drag, startPoint x: 563, startPoint y: 122, endPoint x: 197, endPoint y: 114, distance: 366.6
click at [197, 114] on div "Outbound call Location [MEDICAL_DATA] Electrical [GEOGRAPHIC_DATA] Your caller …" at bounding box center [516, 266] width 1033 height 532
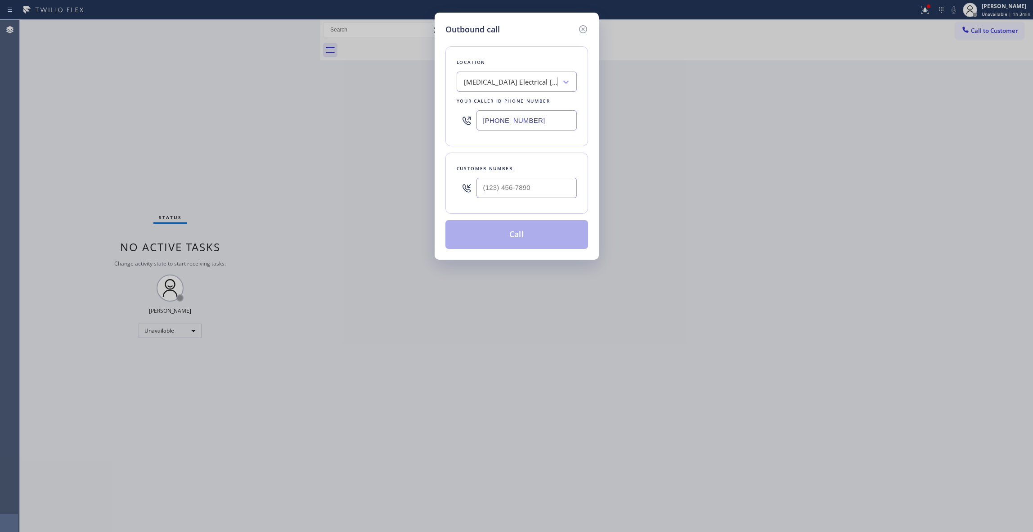
paste input "470) 782-9857"
type input "[PHONE_NUMBER]"
click at [499, 175] on div at bounding box center [526, 187] width 100 height 29
click at [504, 183] on input "(___) ___-____" at bounding box center [526, 188] width 100 height 20
paste input "986) 286-1401"
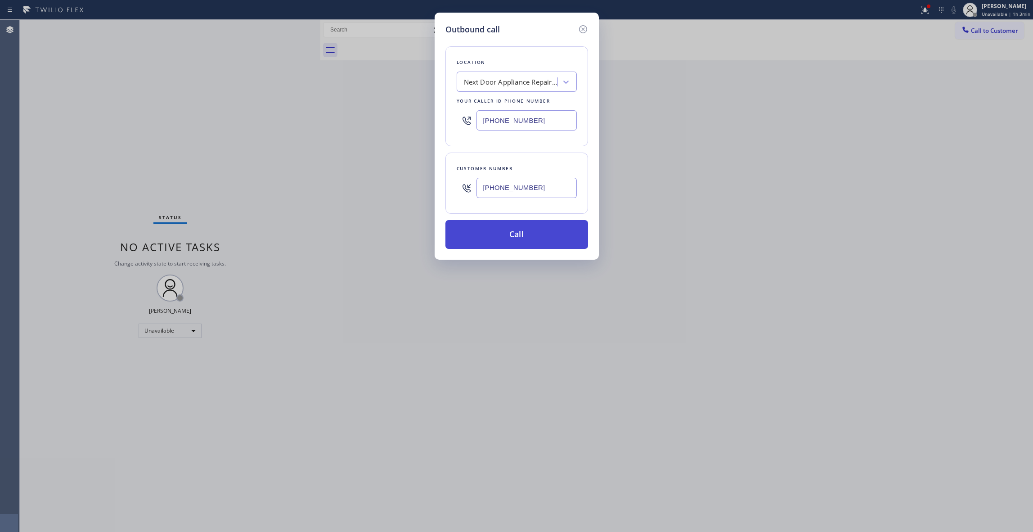
type input "[PHONE_NUMBER]"
click at [524, 235] on button "Call" at bounding box center [516, 234] width 143 height 29
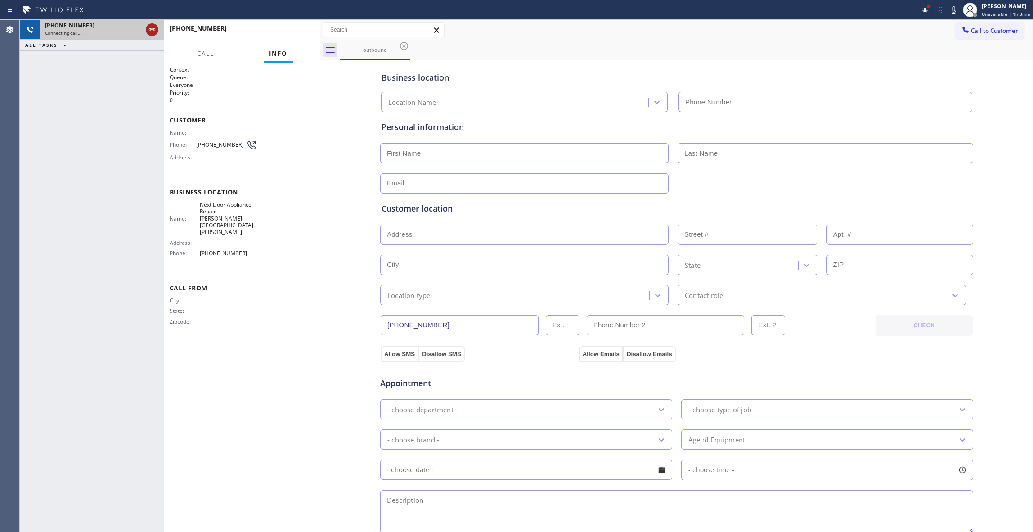
type input "[PHONE_NUMBER]"
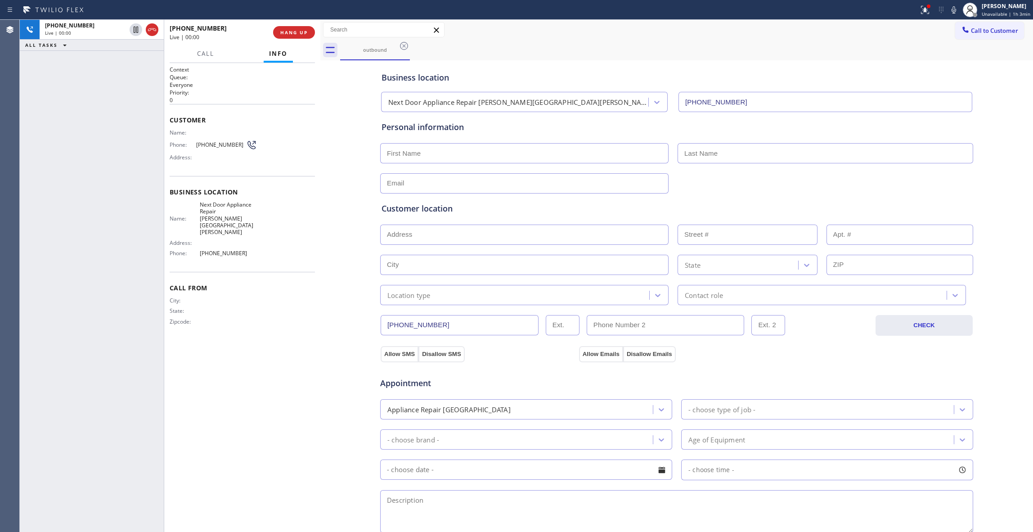
drag, startPoint x: 152, startPoint y: 31, endPoint x: 170, endPoint y: 31, distance: 18.4
click at [152, 31] on icon at bounding box center [152, 29] width 11 height 11
click at [281, 35] on button "HANG UP" at bounding box center [294, 32] width 42 height 13
click at [292, 36] on button "COMPLETE" at bounding box center [291, 32] width 45 height 13
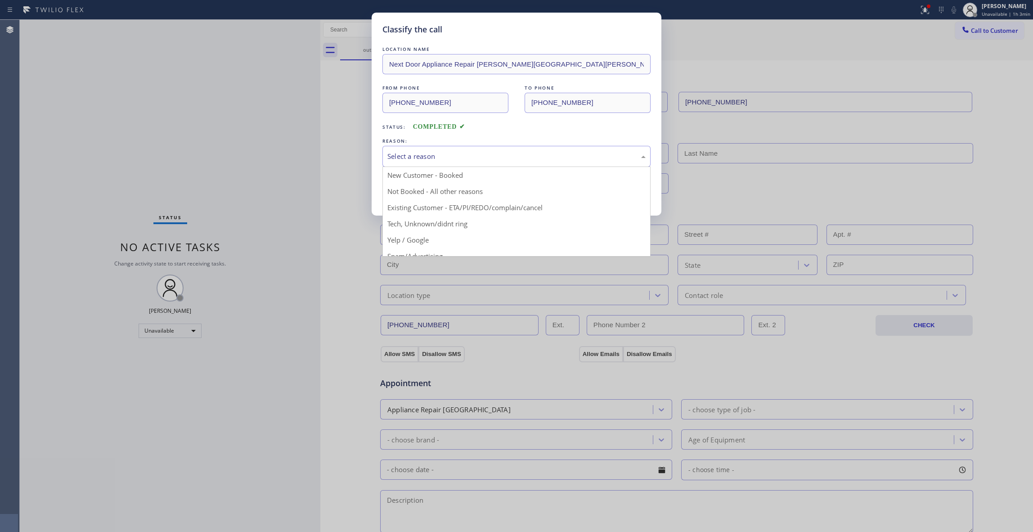
drag, startPoint x: 438, startPoint y: 154, endPoint x: 432, endPoint y: 188, distance: 34.2
click at [438, 155] on div "Select a reason" at bounding box center [516, 156] width 258 height 10
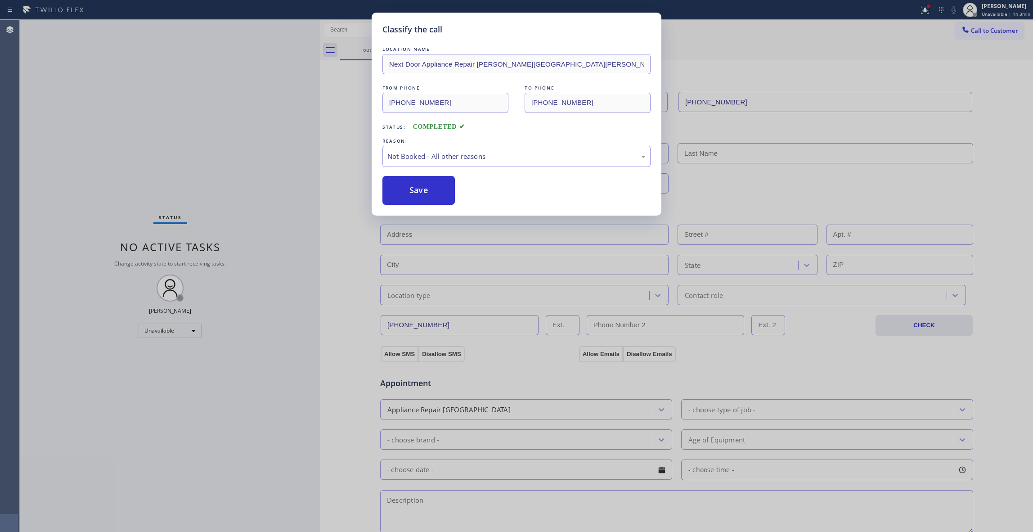
click at [430, 188] on button "Save" at bounding box center [418, 190] width 72 height 29
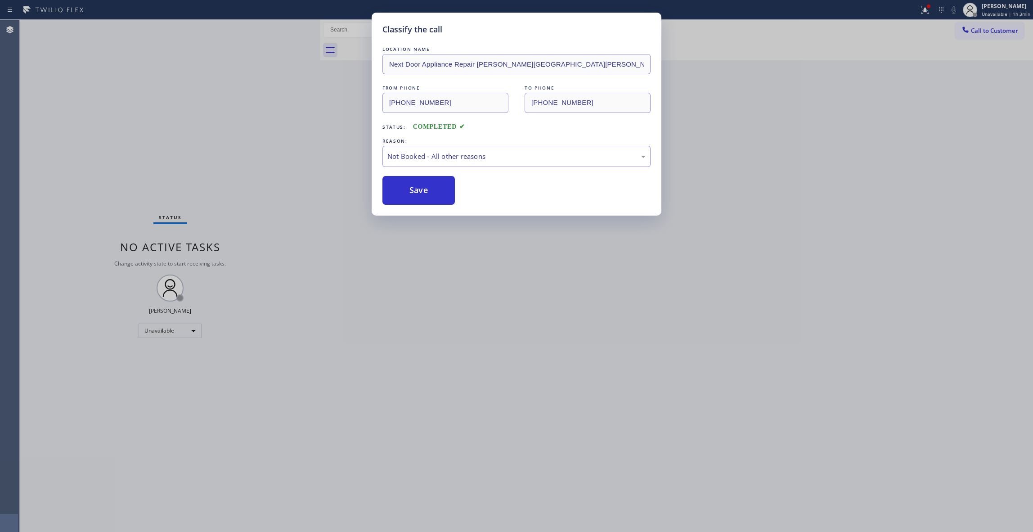
click at [430, 188] on button "Save" at bounding box center [418, 190] width 72 height 29
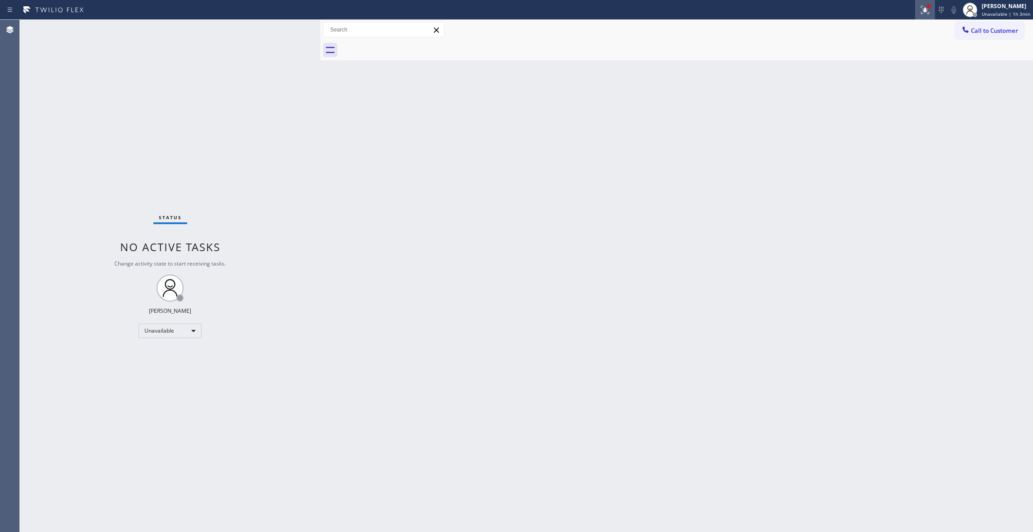
click at [921, 10] on icon at bounding box center [923, 9] width 5 height 6
click at [891, 116] on button "Clear issues" at bounding box center [869, 118] width 105 height 13
click at [993, 36] on button "Call to Customer" at bounding box center [989, 30] width 69 height 17
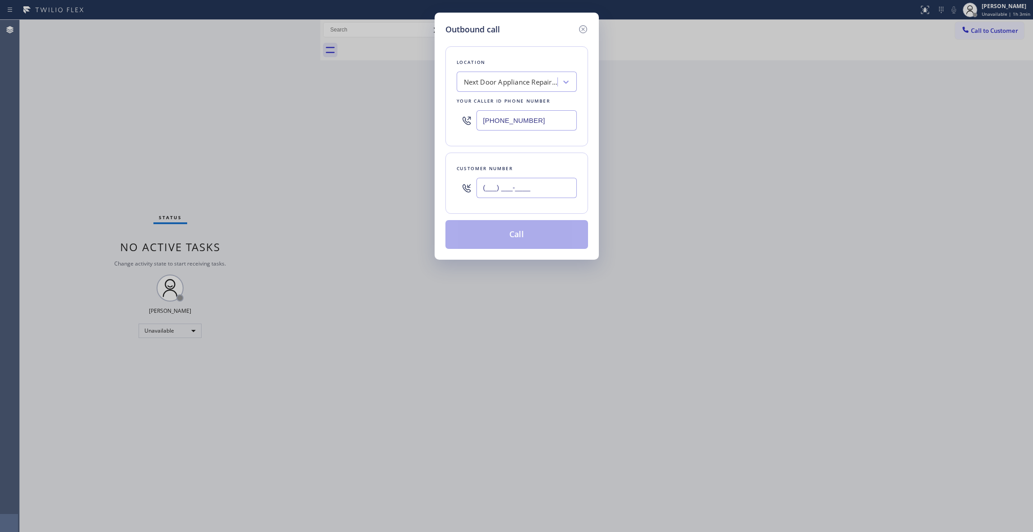
click at [516, 191] on input "(___) ___-____" at bounding box center [526, 188] width 100 height 20
paste input "986) 286-1401"
type input "[PHONE_NUMBER]"
click at [525, 233] on button "Call" at bounding box center [516, 234] width 143 height 29
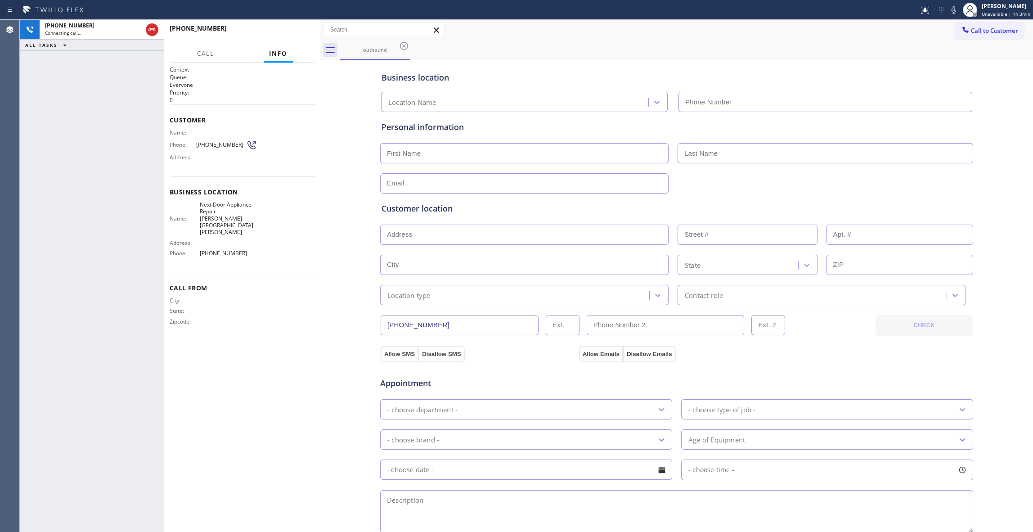
type input "[PHONE_NUMBER]"
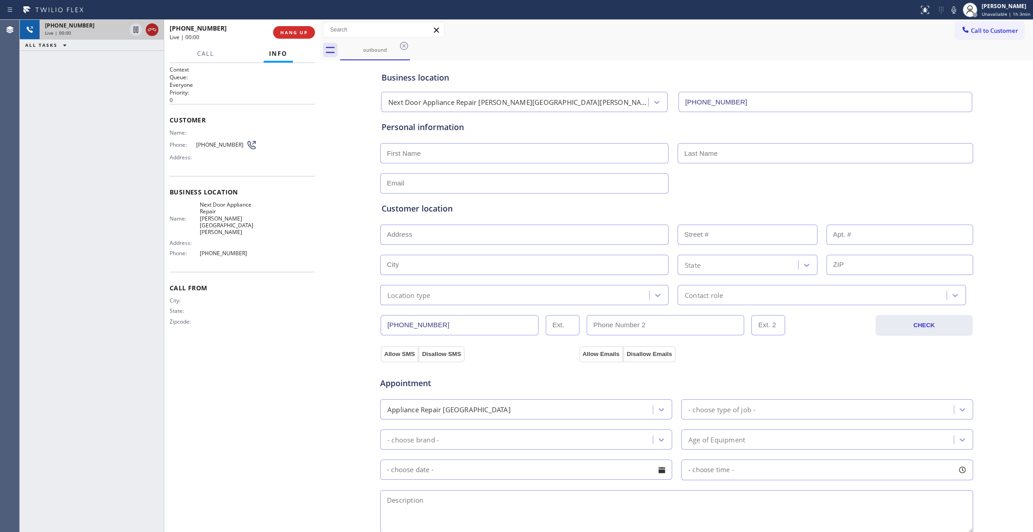
click at [149, 28] on icon at bounding box center [152, 29] width 11 height 11
click at [301, 36] on button "HANG UP" at bounding box center [294, 32] width 42 height 13
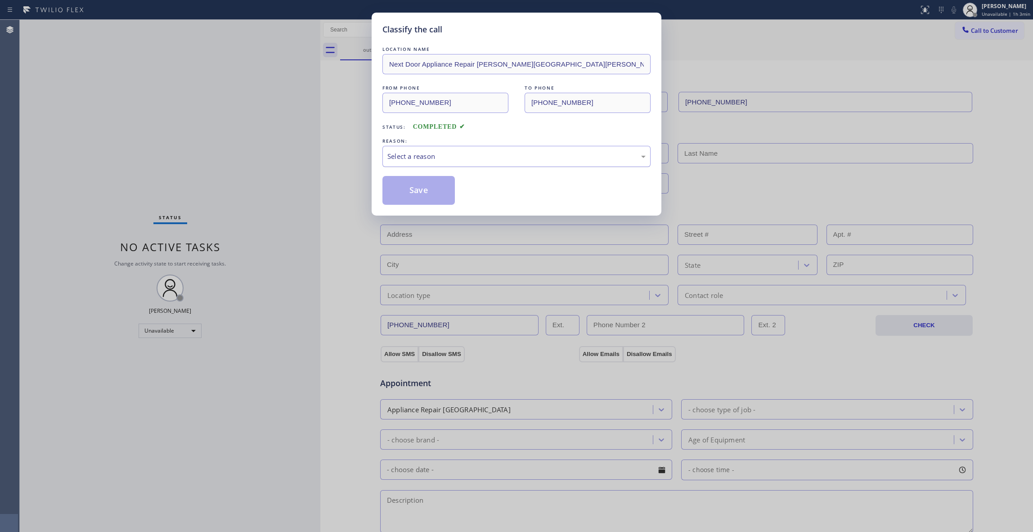
click at [420, 161] on div "Select a reason" at bounding box center [516, 156] width 258 height 10
click at [419, 197] on button "Save" at bounding box center [418, 190] width 72 height 29
click at [421, 195] on button "Save" at bounding box center [418, 190] width 72 height 29
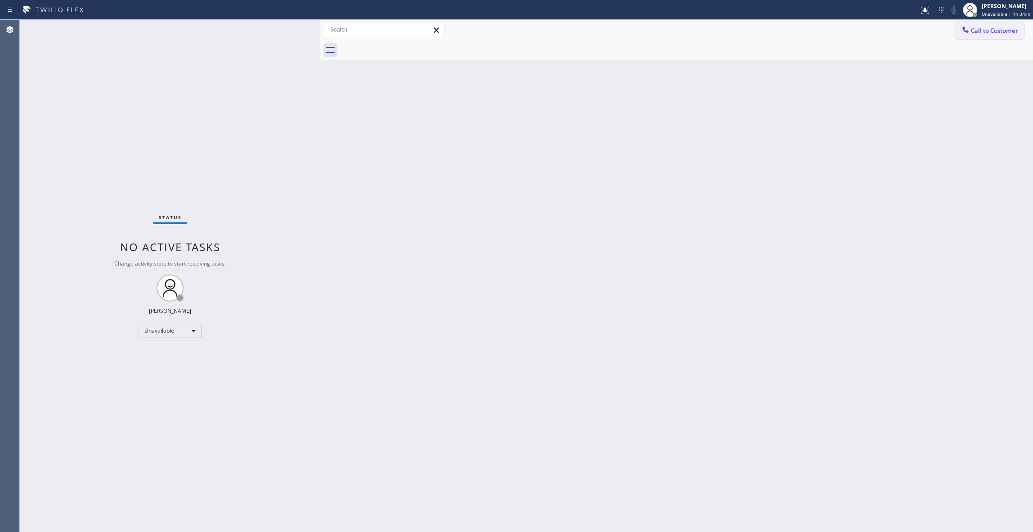
click at [988, 35] on button "Call to Customer" at bounding box center [989, 30] width 69 height 17
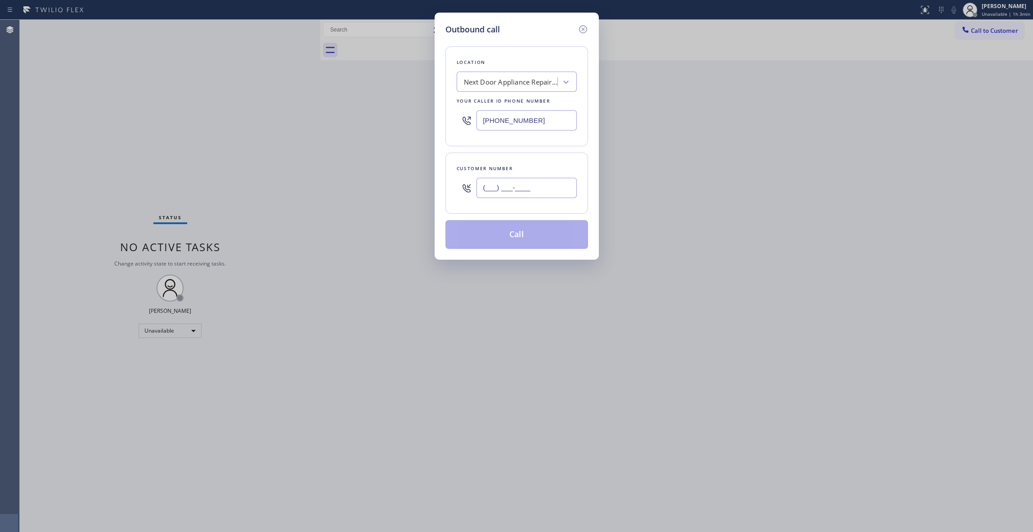
click at [506, 184] on input "(___) ___-____" at bounding box center [526, 188] width 100 height 20
paste input "986) 286-1401"
type input "[PHONE_NUMBER]"
click at [542, 240] on button "Call" at bounding box center [516, 234] width 143 height 29
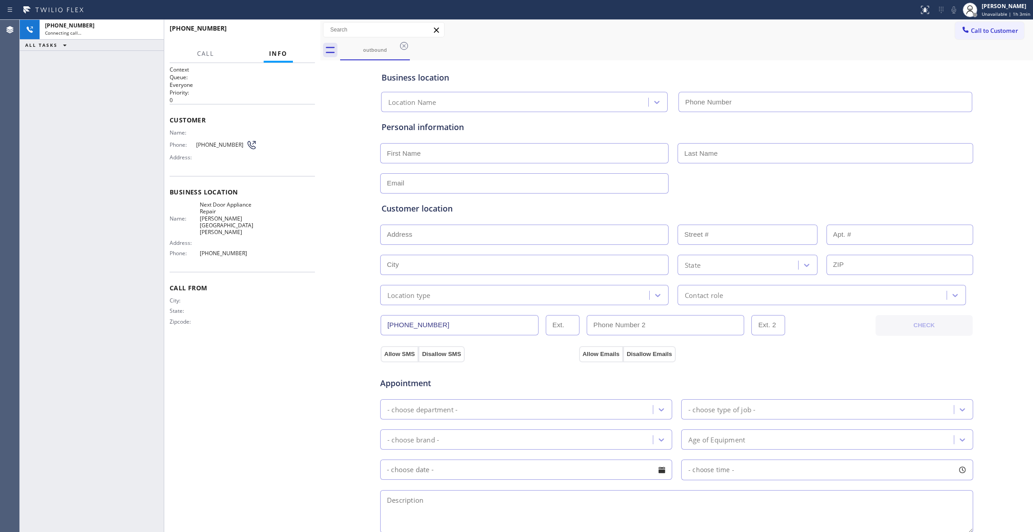
type input "[PHONE_NUMBER]"
click at [300, 37] on button "HANG UP" at bounding box center [294, 32] width 42 height 13
click at [299, 36] on button "HANG UP" at bounding box center [294, 32] width 42 height 13
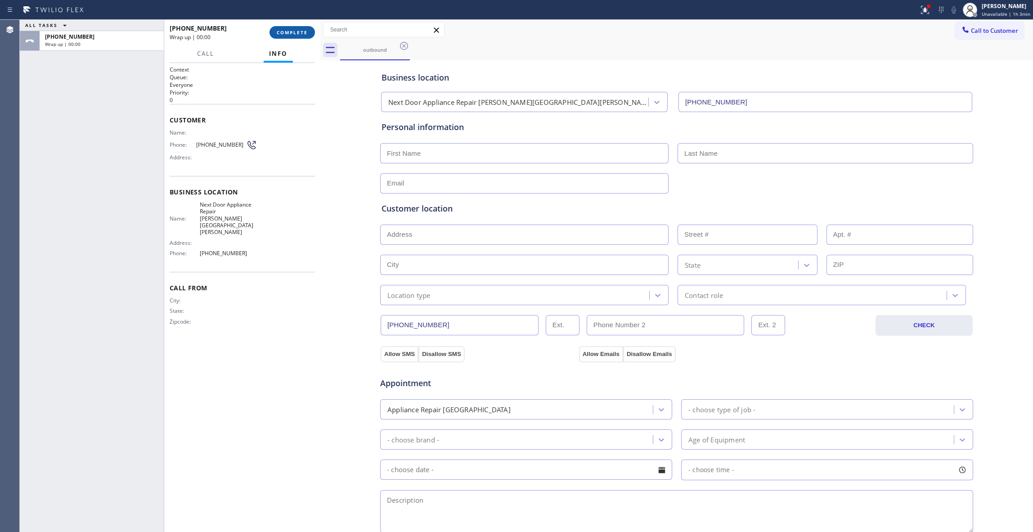
click at [291, 34] on span "COMPLETE" at bounding box center [292, 32] width 31 height 6
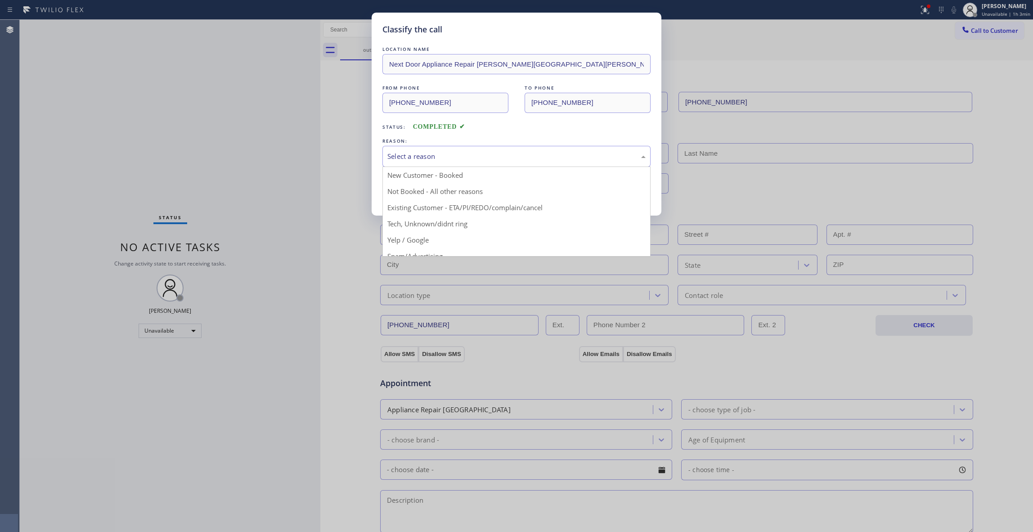
click at [420, 156] on div "Select a reason" at bounding box center [516, 156] width 258 height 10
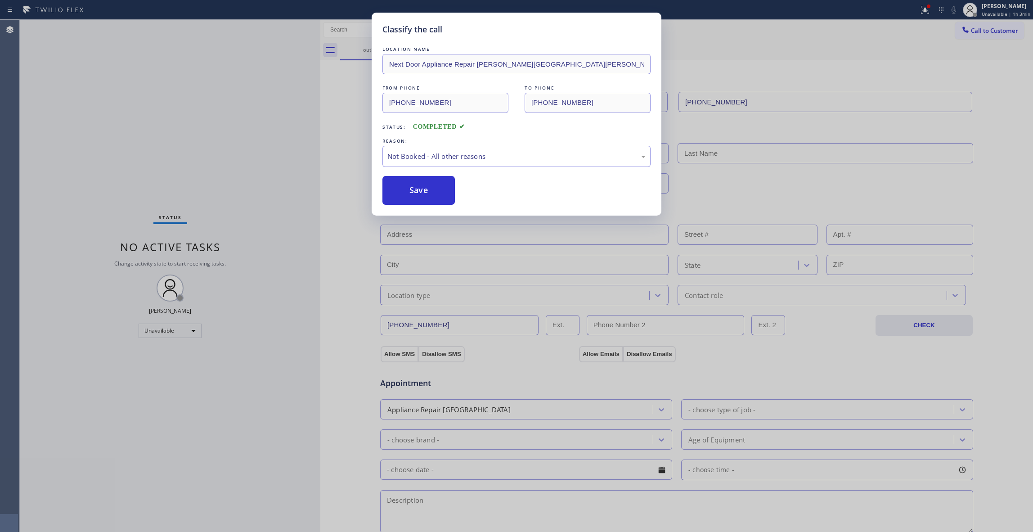
click at [427, 191] on button "Save" at bounding box center [418, 190] width 72 height 29
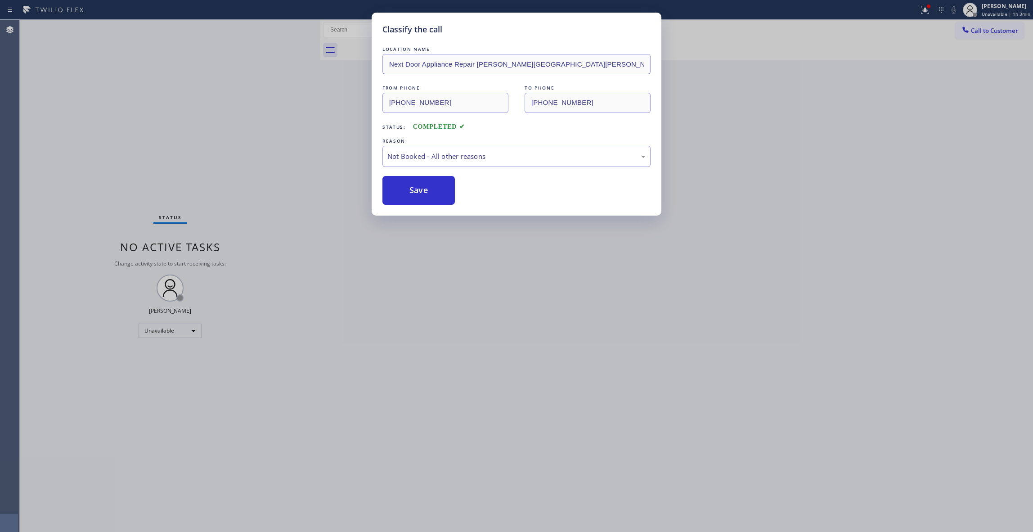
click at [427, 191] on button "Save" at bounding box center [418, 190] width 72 height 29
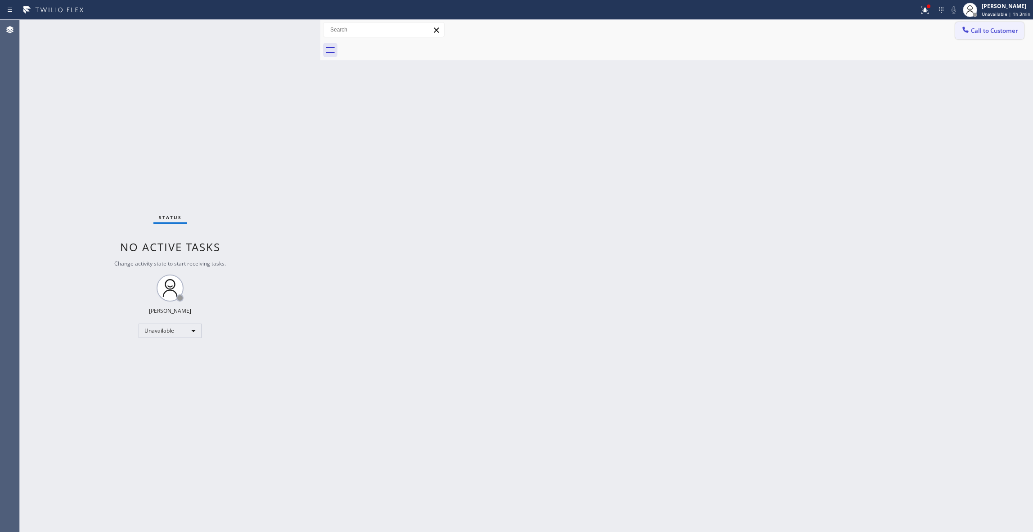
drag, startPoint x: 985, startPoint y: 33, endPoint x: 893, endPoint y: 57, distance: 94.7
click at [984, 33] on span "Call to Customer" at bounding box center [994, 31] width 47 height 8
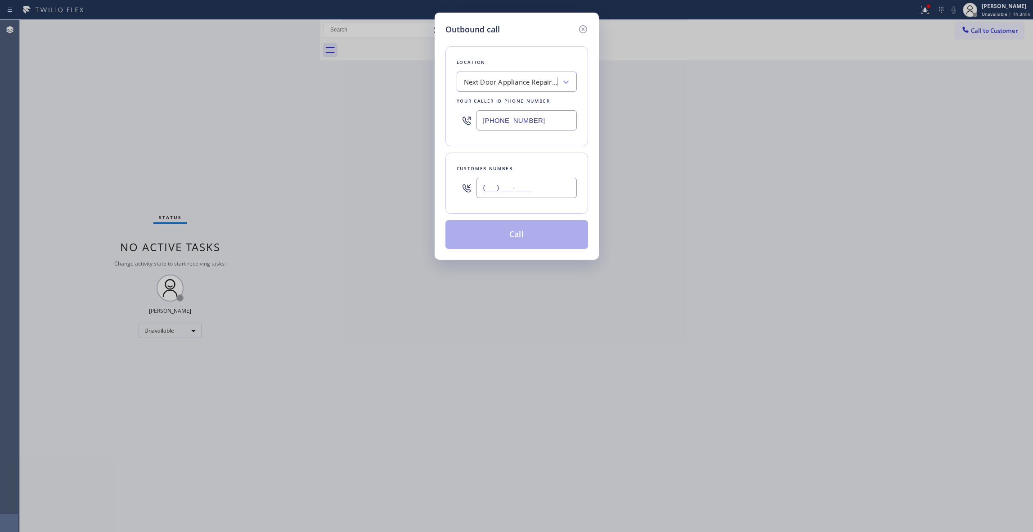
click at [540, 192] on input "(___) ___-____" at bounding box center [526, 188] width 100 height 20
paste input "986) 286-1401"
type input "[PHONE_NUMBER]"
click at [550, 235] on button "Call" at bounding box center [516, 234] width 143 height 29
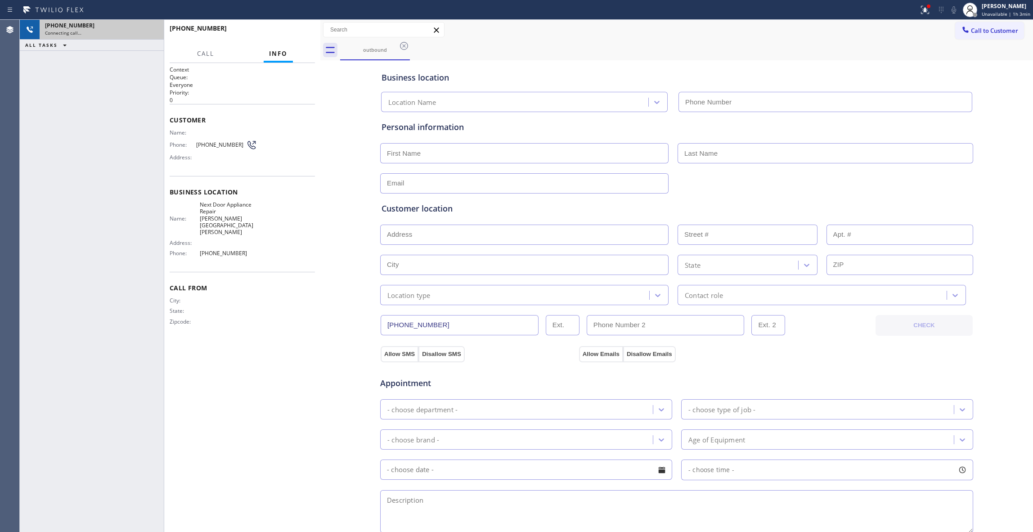
type input "[PHONE_NUMBER]"
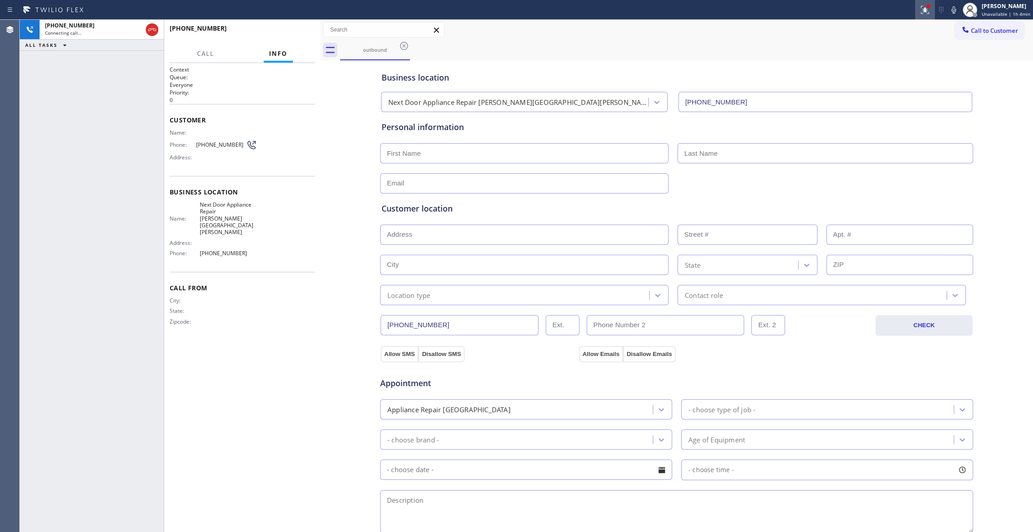
click at [923, 9] on icon at bounding box center [924, 9] width 11 height 11
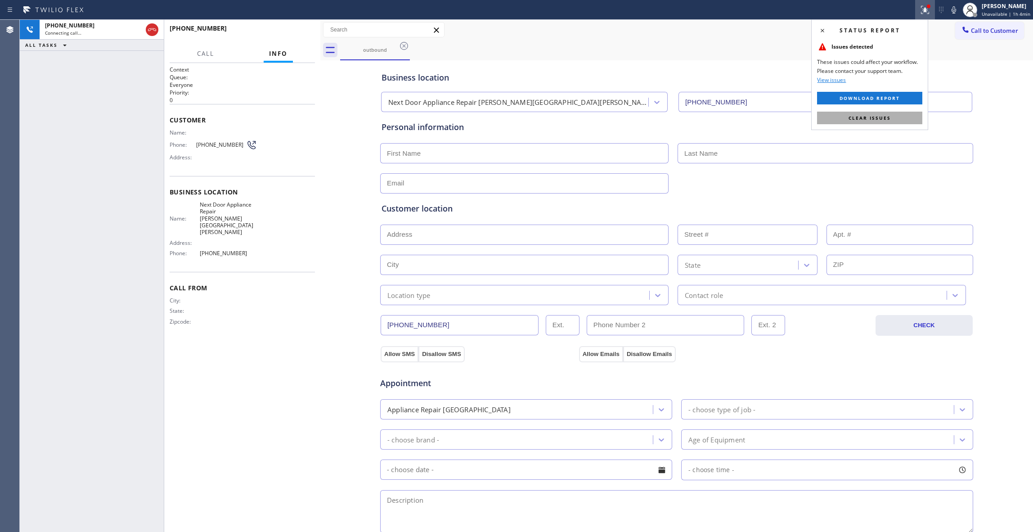
click at [869, 114] on button "Clear issues" at bounding box center [869, 118] width 105 height 13
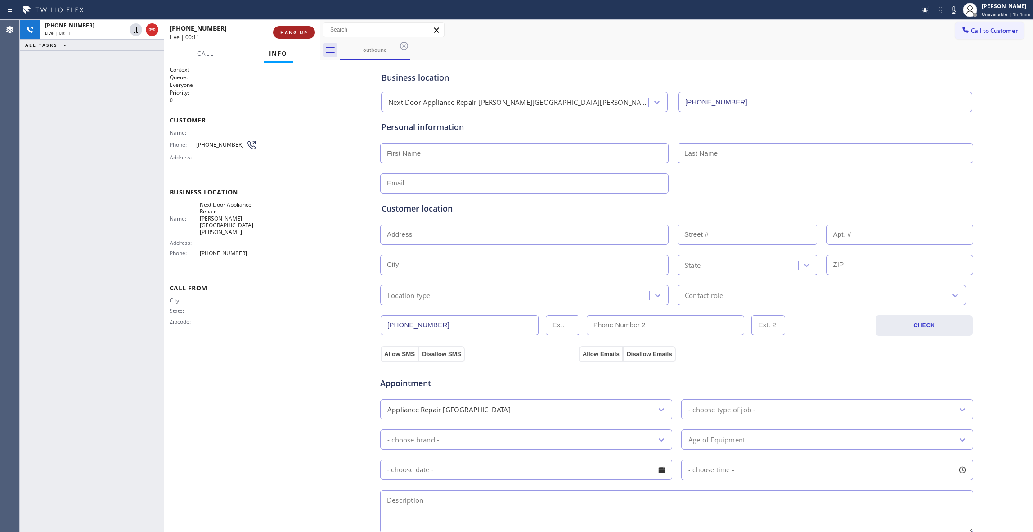
click at [301, 30] on span "HANG UP" at bounding box center [293, 32] width 27 height 6
click at [278, 33] on span "COMPLETE" at bounding box center [292, 32] width 31 height 6
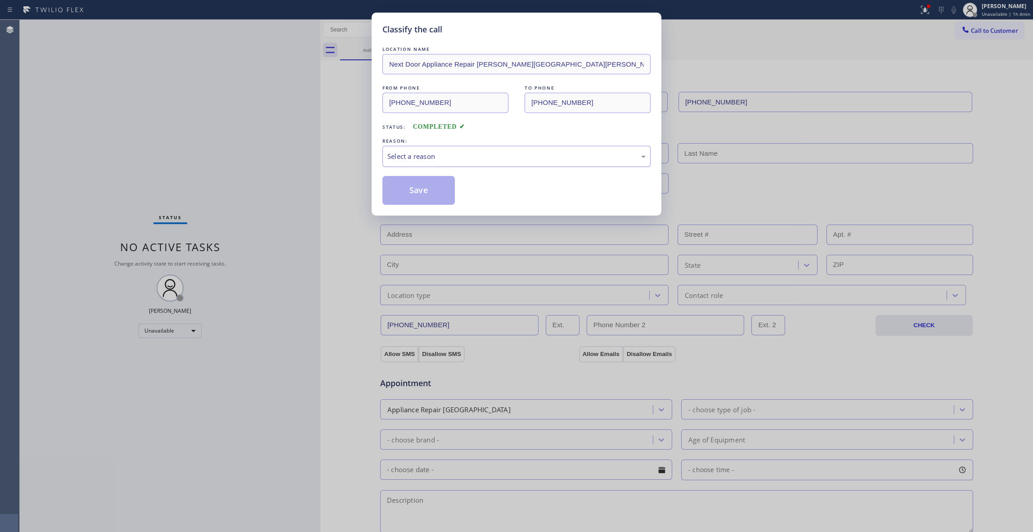
click at [417, 160] on div "Select a reason" at bounding box center [516, 156] width 258 height 10
click at [405, 193] on button "Save" at bounding box center [418, 190] width 72 height 29
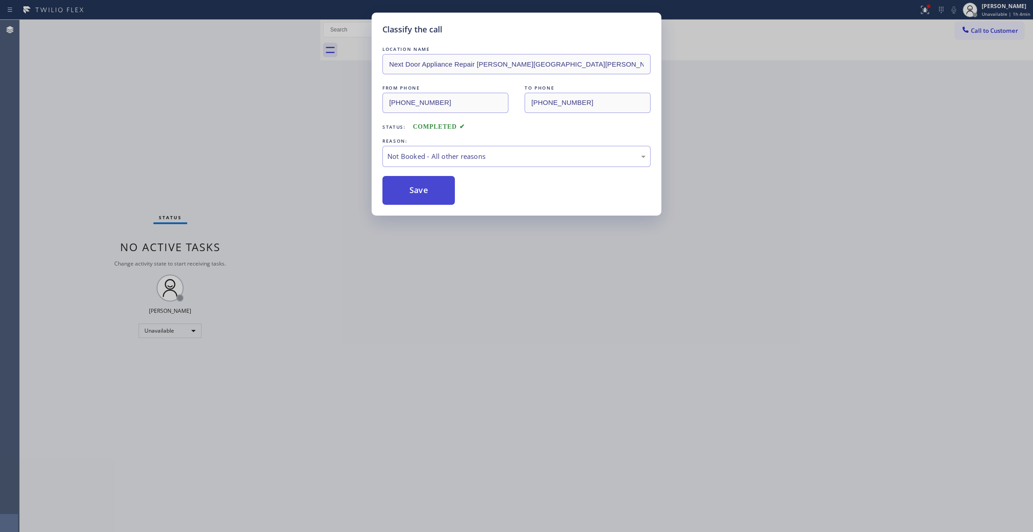
click at [405, 193] on button "Save" at bounding box center [418, 190] width 72 height 29
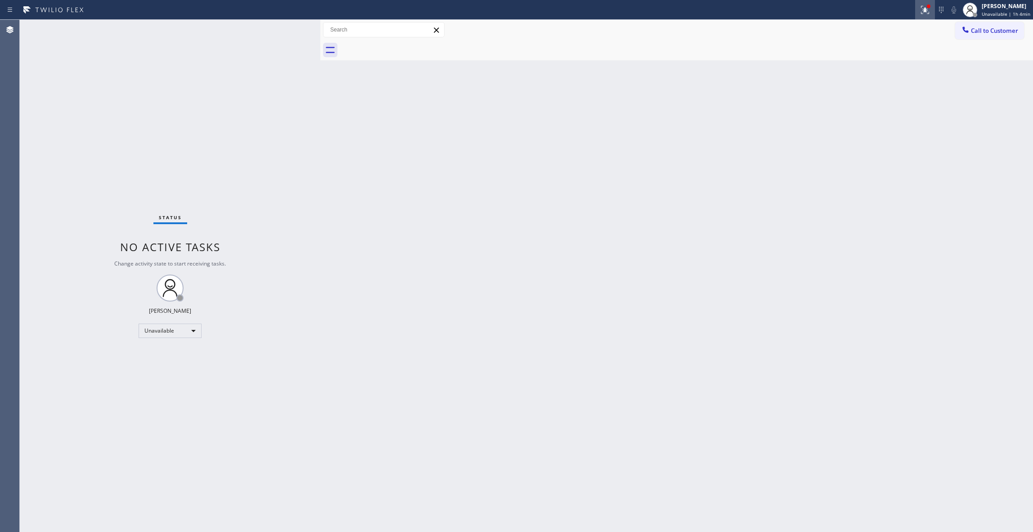
click at [915, 11] on div at bounding box center [925, 9] width 20 height 11
drag, startPoint x: 902, startPoint y: 119, endPoint x: 975, endPoint y: 58, distance: 95.1
click at [902, 119] on button "Clear issues" at bounding box center [869, 118] width 105 height 13
click at [980, 31] on span "Call to Customer" at bounding box center [994, 31] width 47 height 8
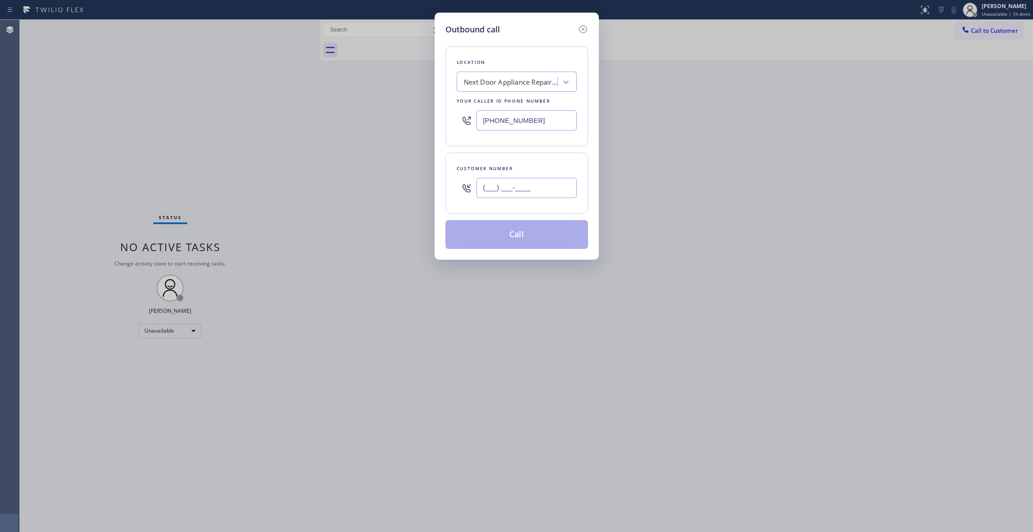
click at [513, 187] on input "(___) ___-____" at bounding box center [526, 188] width 100 height 20
paste input "986) 286-1401"
type input "[PHONE_NUMBER]"
click at [535, 238] on button "Call" at bounding box center [516, 234] width 143 height 29
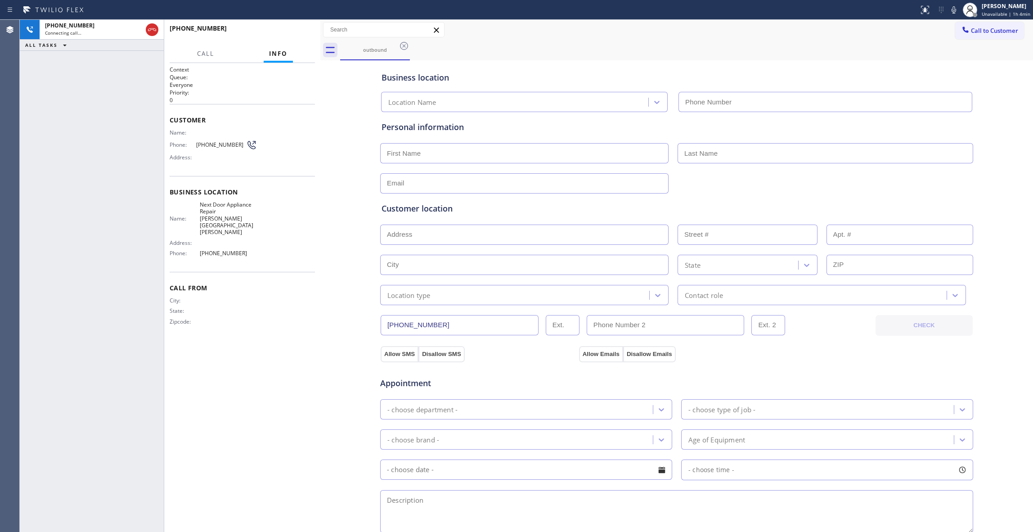
type input "[PHONE_NUMBER]"
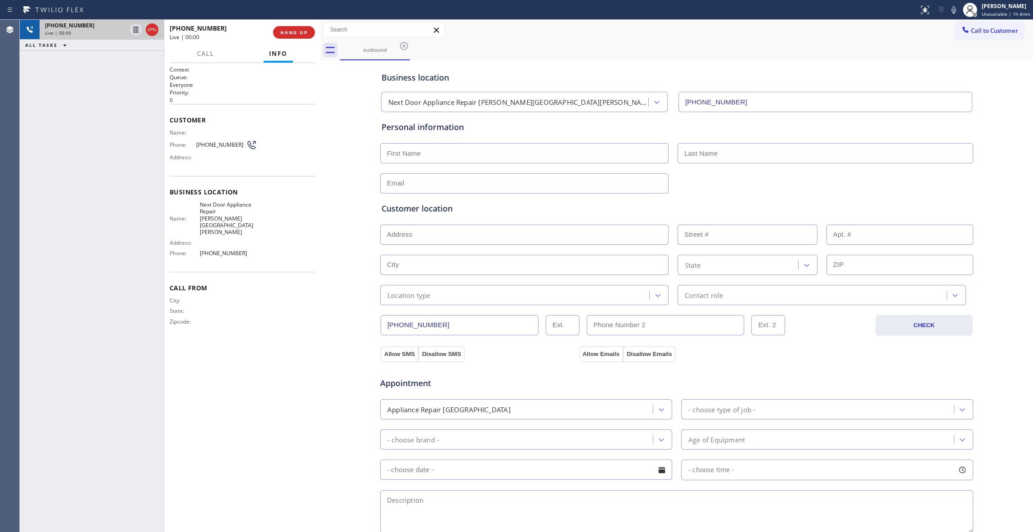
click at [153, 32] on icon at bounding box center [152, 29] width 11 height 11
click at [297, 32] on span "HANG UP" at bounding box center [293, 32] width 27 height 6
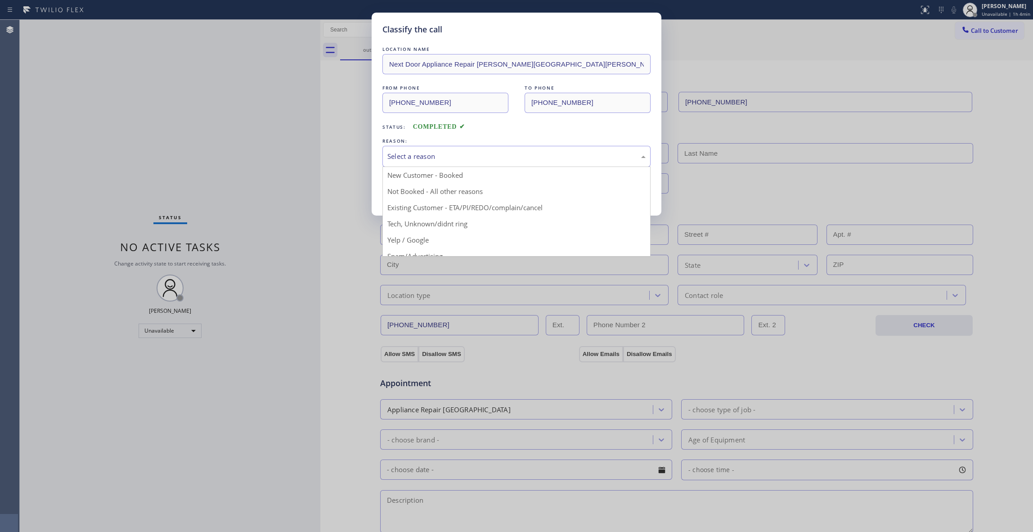
click at [412, 159] on div "Select a reason" at bounding box center [516, 156] width 258 height 10
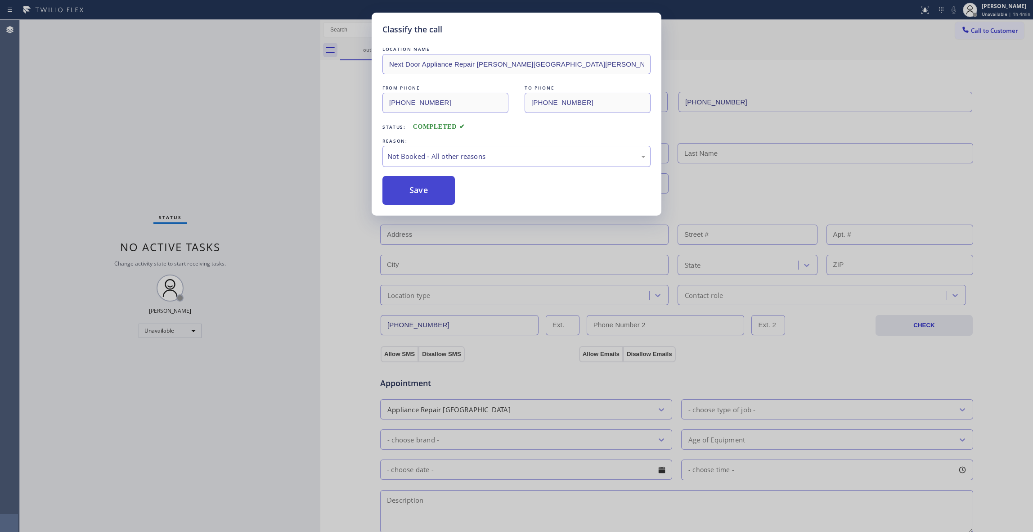
click at [415, 195] on button "Save" at bounding box center [418, 190] width 72 height 29
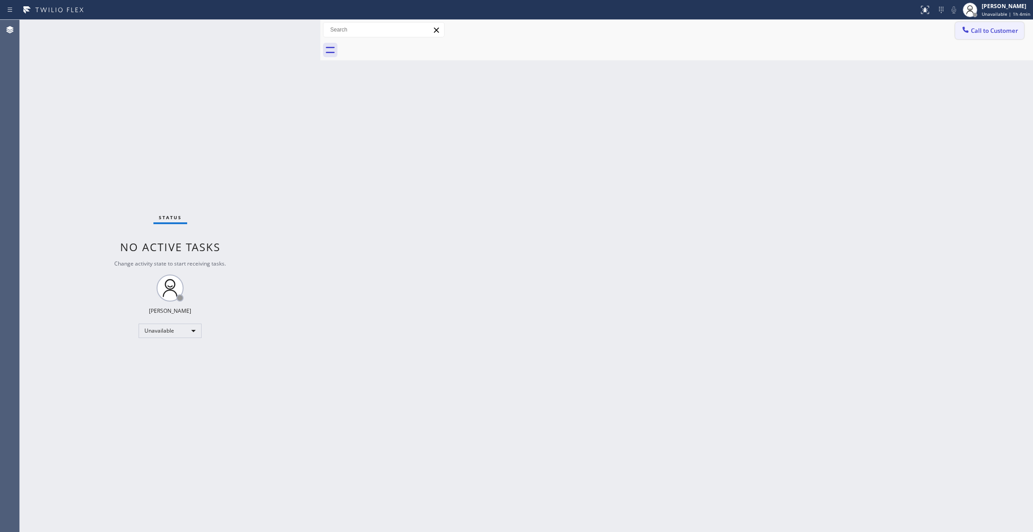
click at [992, 33] on span "Call to Customer" at bounding box center [994, 31] width 47 height 8
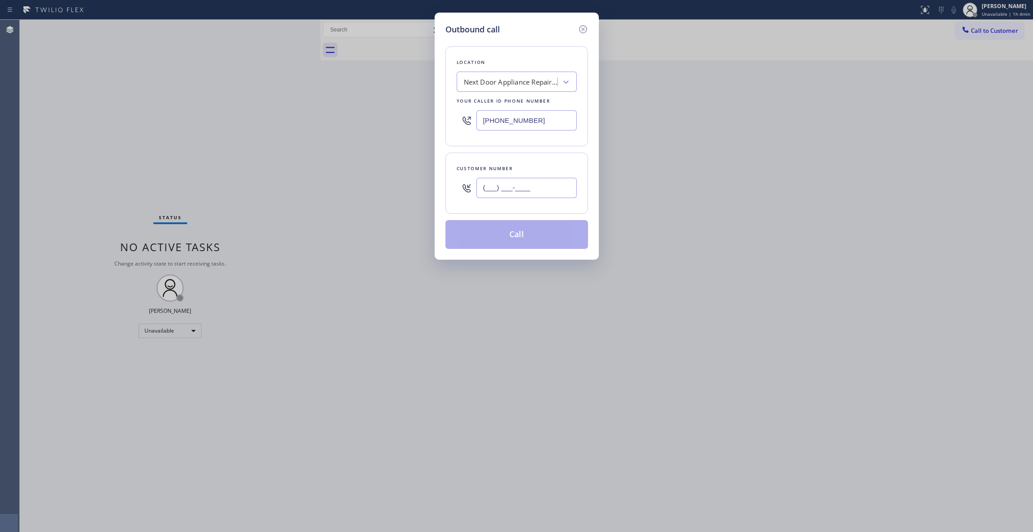
click at [499, 179] on input "(___) ___-____" at bounding box center [526, 188] width 100 height 20
paste input "986) 286-1401"
type input "[PHONE_NUMBER]"
click at [532, 235] on button "Call" at bounding box center [516, 234] width 143 height 29
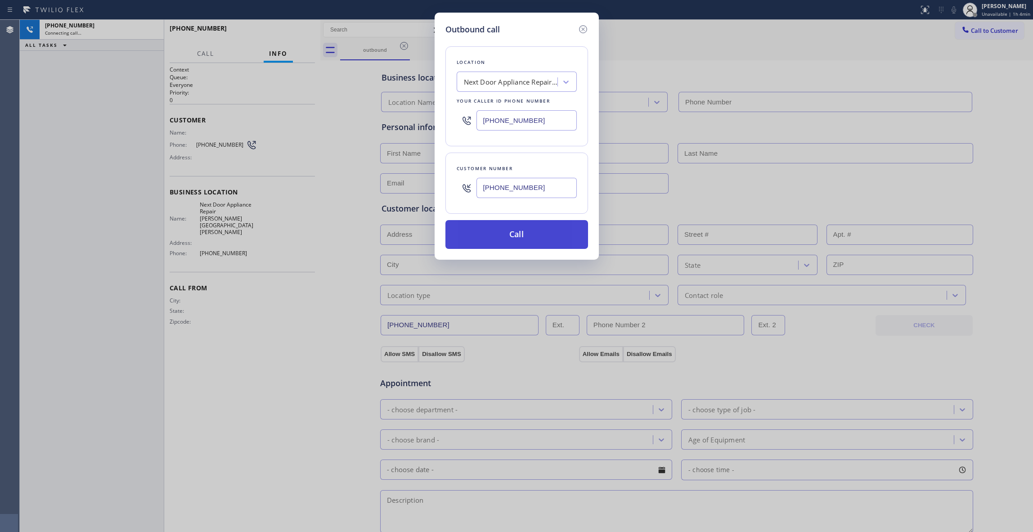
type input "[PHONE_NUMBER]"
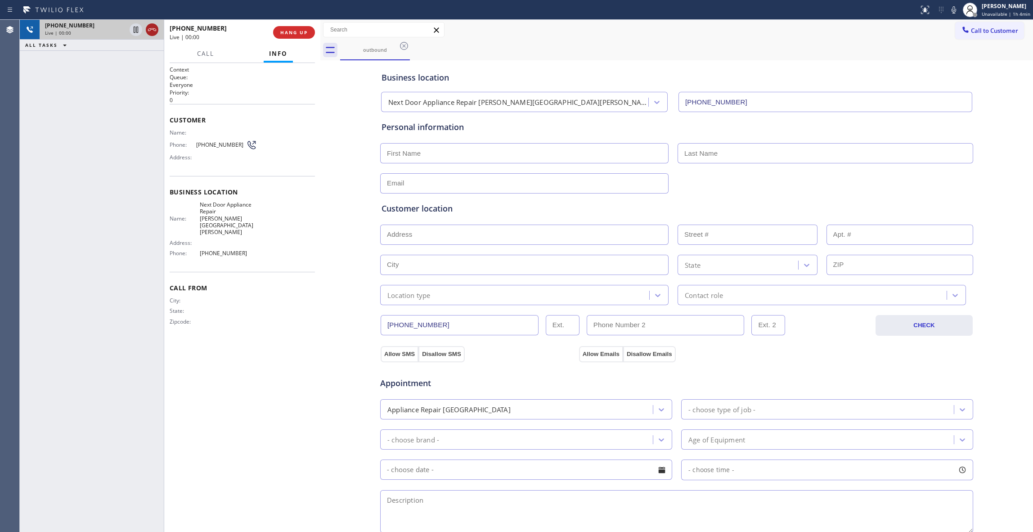
click at [152, 27] on icon at bounding box center [152, 29] width 11 height 11
click at [295, 29] on button "COMPLETE" at bounding box center [291, 32] width 45 height 13
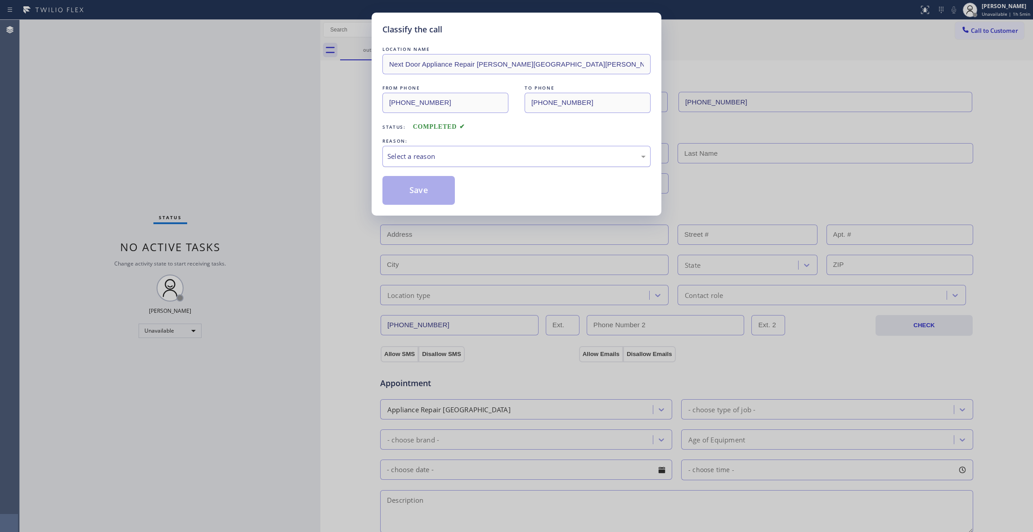
click at [425, 157] on div "Select a reason" at bounding box center [516, 156] width 258 height 10
click at [421, 185] on button "Save" at bounding box center [418, 190] width 72 height 29
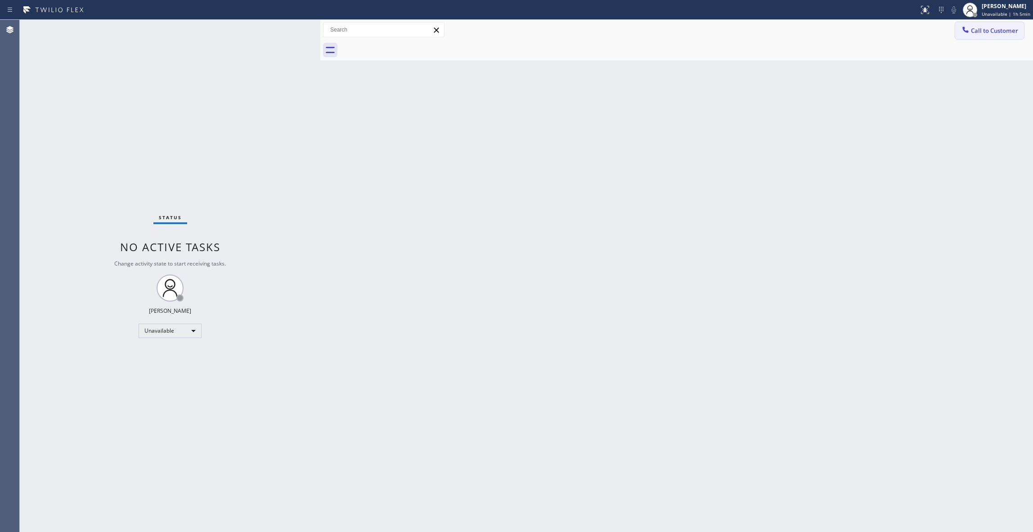
click at [999, 33] on span "Call to Customer" at bounding box center [994, 31] width 47 height 8
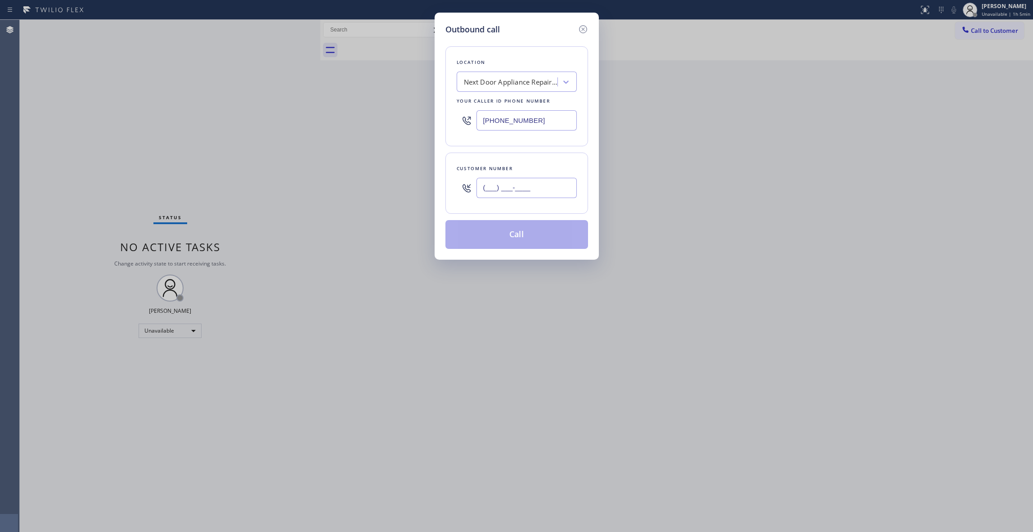
click at [497, 187] on input "(___) ___-____" at bounding box center [526, 188] width 100 height 20
paste input "986) 286-1401"
type input "[PHONE_NUMBER]"
click at [541, 238] on button "Call" at bounding box center [516, 234] width 143 height 29
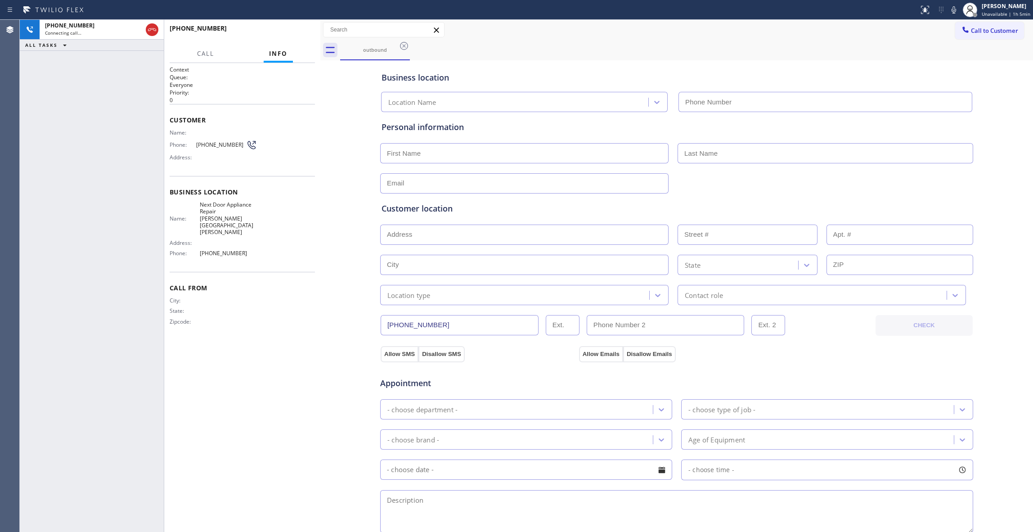
type input "[PHONE_NUMBER]"
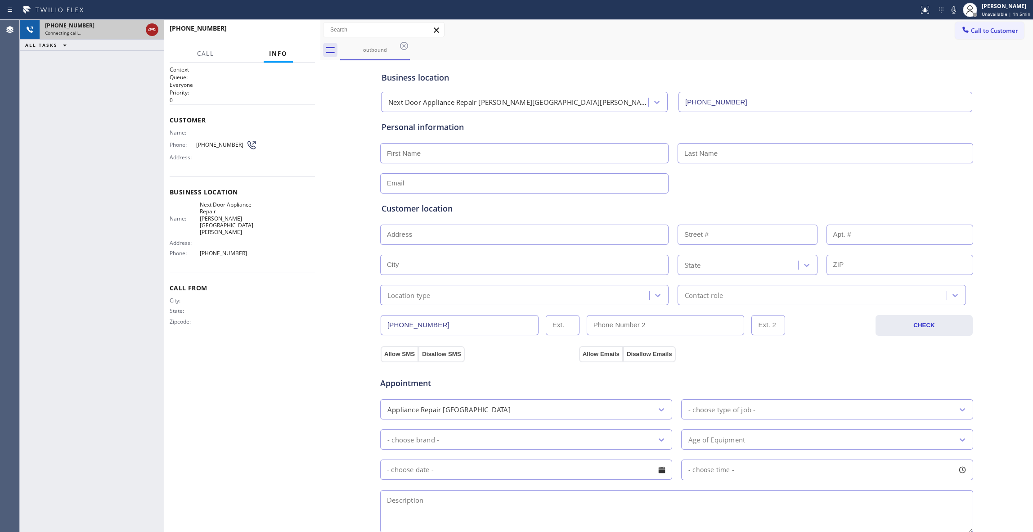
click at [150, 31] on icon at bounding box center [152, 29] width 11 height 11
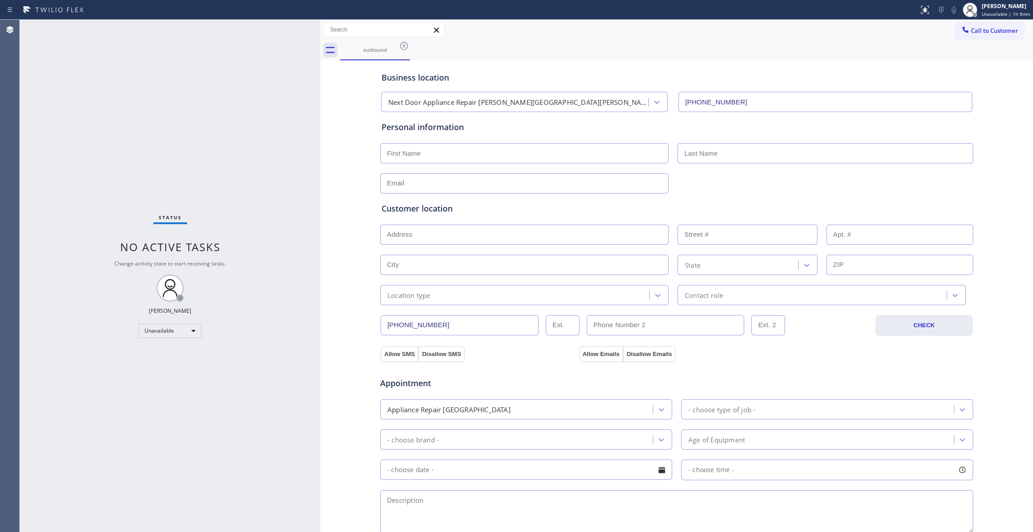
click at [13, 389] on div "Agent Desktop" at bounding box center [9, 276] width 19 height 512
click at [400, 46] on icon at bounding box center [404, 46] width 8 height 8
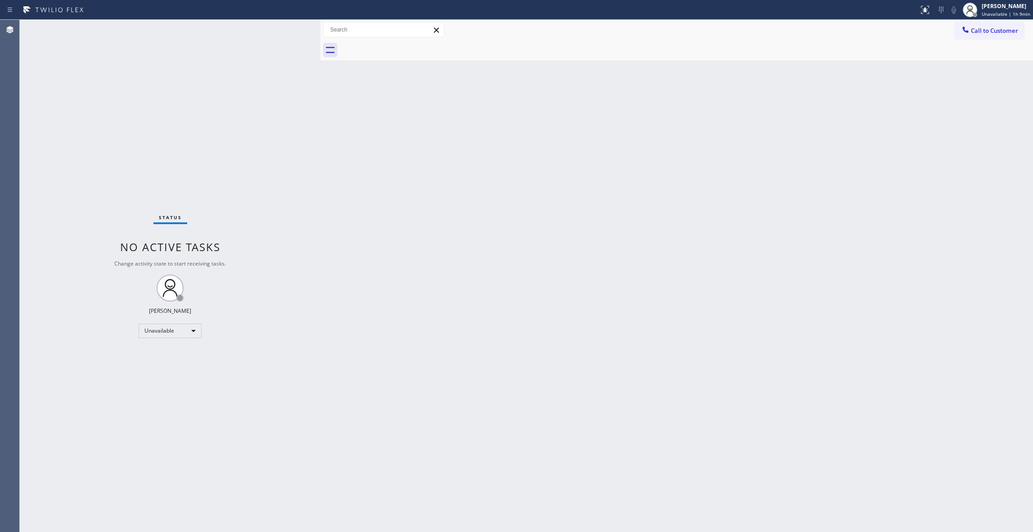
click at [166, 143] on div "Status No active tasks Change activity state to start receiving tasks. [PERSON_…" at bounding box center [170, 276] width 300 height 512
click at [8, 517] on div at bounding box center [9, 523] width 18 height 18
drag, startPoint x: 131, startPoint y: 517, endPoint x: 215, endPoint y: 398, distance: 145.2
click at [131, 517] on div "Status No active tasks Change activity state to start receiving tasks. [PERSON_…" at bounding box center [170, 276] width 300 height 512
click at [992, 15] on span "Unavailable | 1h 11min" at bounding box center [1004, 14] width 51 height 6
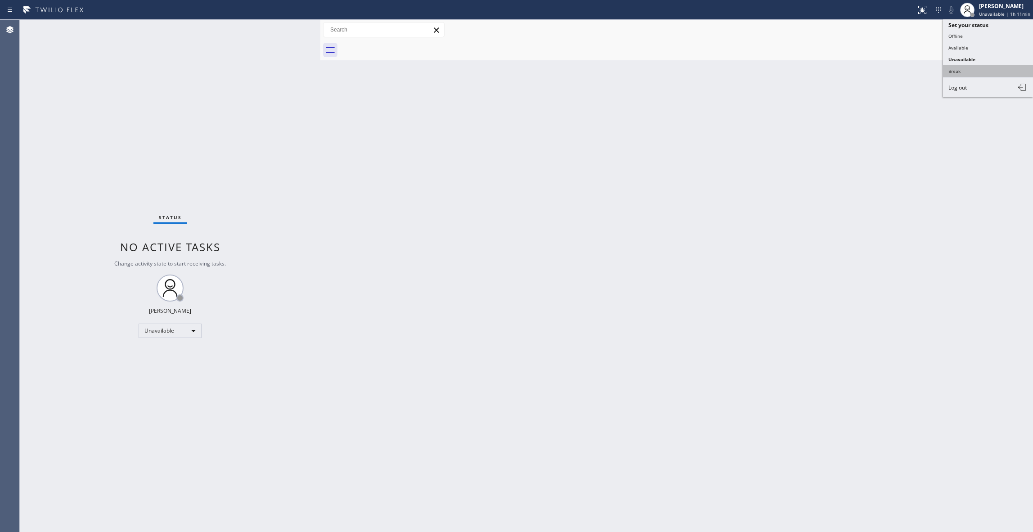
click at [958, 71] on button "Break" at bounding box center [988, 71] width 90 height 12
drag, startPoint x: 970, startPoint y: 65, endPoint x: 972, endPoint y: 59, distance: 6.3
click at [970, 65] on div "Back to Dashboard Change Sender ID Customers Technicians Select a contact Outbo…" at bounding box center [676, 276] width 712 height 512
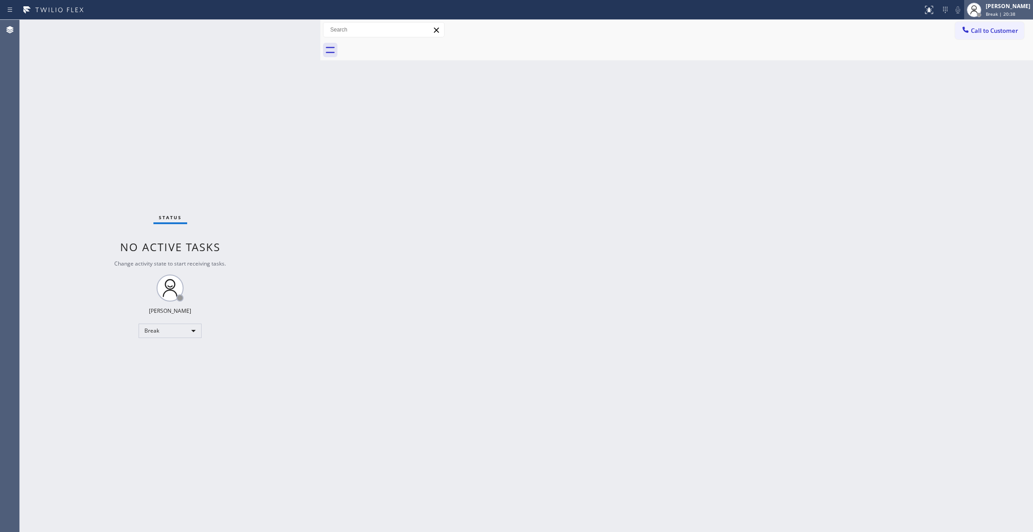
click at [985, 15] on span "Break | 20:38" at bounding box center [1000, 14] width 30 height 6
click at [968, 58] on button "Unavailable" at bounding box center [988, 60] width 90 height 12
click at [143, 168] on div "Status No active tasks Change activity state to start receiving tasks. [PERSON_…" at bounding box center [170, 276] width 300 height 512
click at [137, 153] on div "Status No active tasks Change activity state to start receiving tasks. [PERSON_…" at bounding box center [170, 276] width 300 height 512
click at [91, 125] on div "Status No active tasks Change activity state to start receiving tasks. [PERSON_…" at bounding box center [170, 276] width 300 height 512
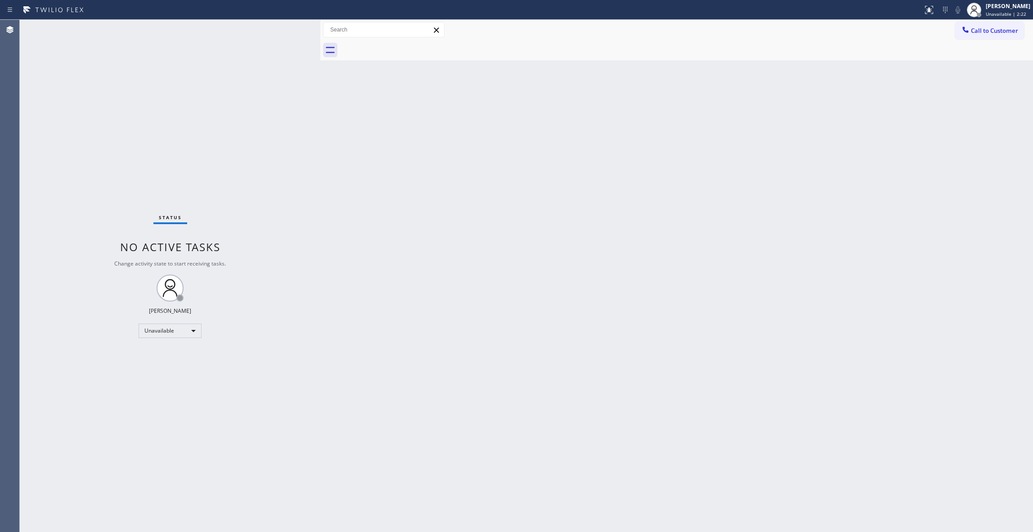
click at [148, 103] on div "Status No active tasks Change activity state to start receiving tasks. [PERSON_…" at bounding box center [170, 276] width 300 height 512
click at [1007, 27] on span "Call to Customer" at bounding box center [994, 31] width 47 height 8
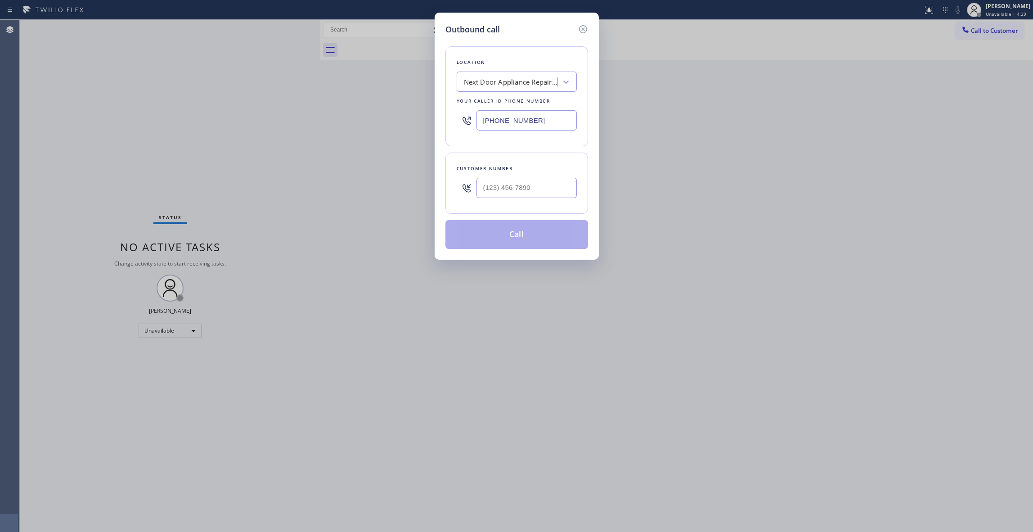
drag, startPoint x: 541, startPoint y: 122, endPoint x: 333, endPoint y: 66, distance: 214.9
click at [308, 126] on div "Outbound call Location Next Door Appliance Repair [PERSON_NAME][GEOGRAPHIC_DATA…" at bounding box center [516, 266] width 1033 height 532
paste input "949) 334-279"
type input "[PHONE_NUMBER]"
click at [515, 188] on input "(___) ___-____" at bounding box center [526, 188] width 100 height 20
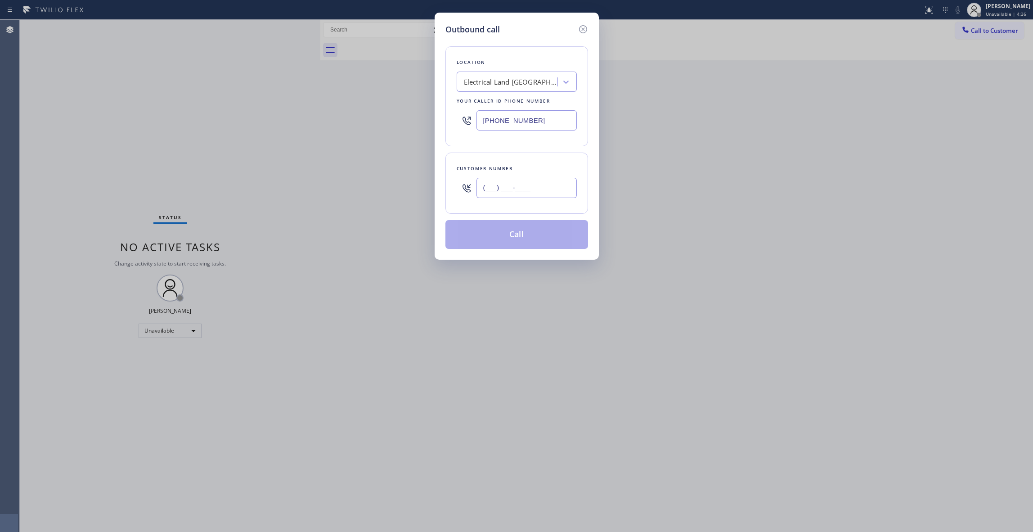
paste input "949) 228-0812"
type input "[PHONE_NUMBER]"
click at [449, 146] on div "Location Electrical Land [GEOGRAPHIC_DATA] Your caller id phone number [PHONE_N…" at bounding box center [516, 96] width 143 height 100
click at [371, 108] on div "Outbound call Location Electrical Land [GEOGRAPHIC_DATA] Your caller id phone n…" at bounding box center [516, 266] width 1033 height 532
click at [513, 234] on button "Call" at bounding box center [516, 234] width 143 height 29
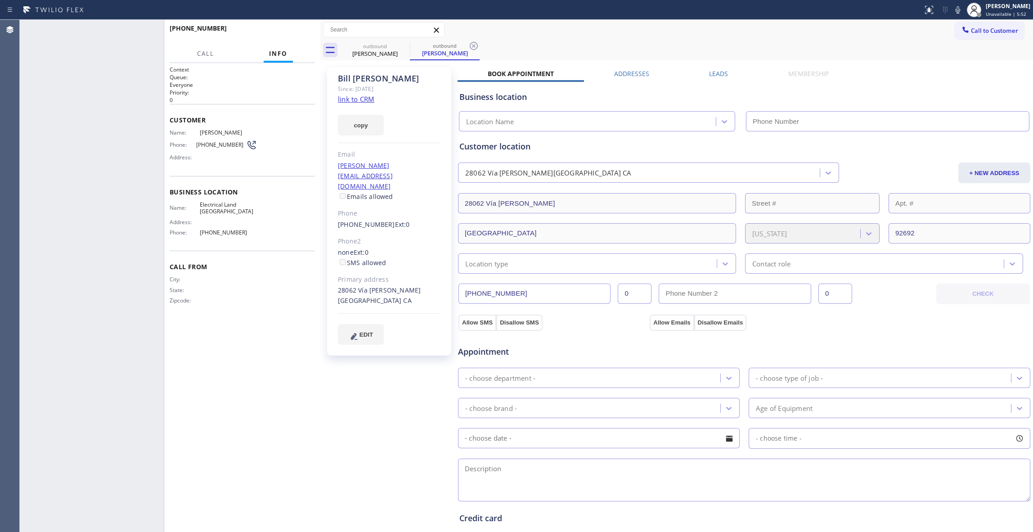
type input "[PHONE_NUMBER]"
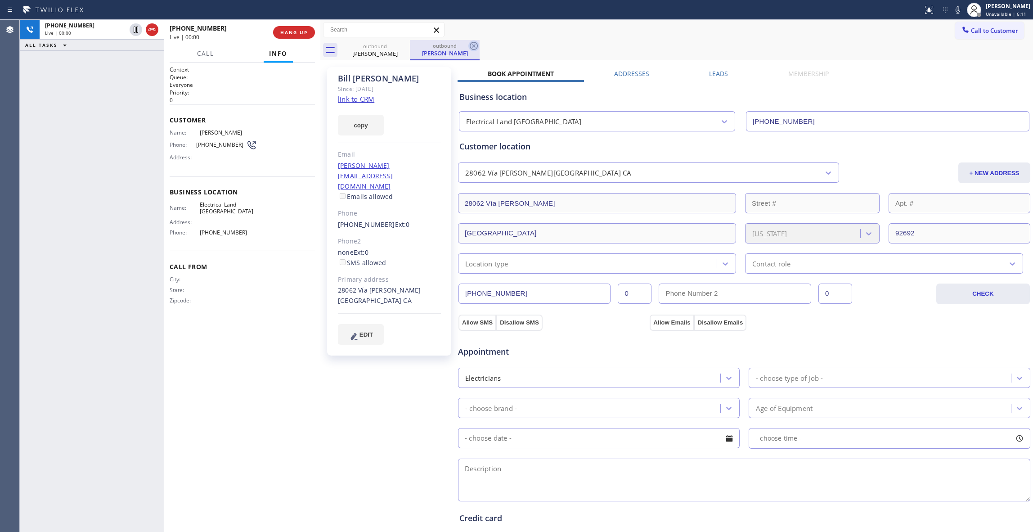
click at [474, 48] on icon at bounding box center [473, 45] width 11 height 11
click at [290, 31] on span "HANG UP" at bounding box center [293, 32] width 27 height 6
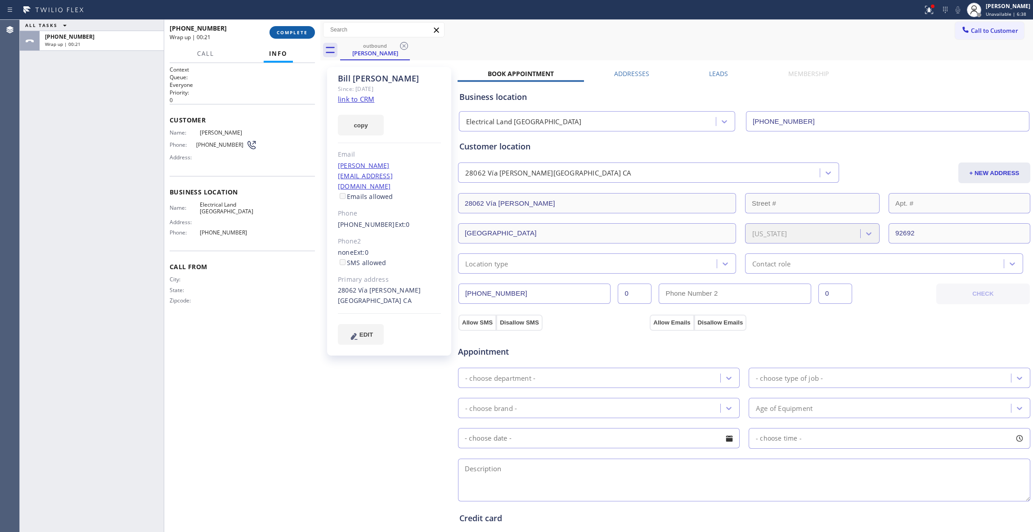
click at [277, 27] on button "COMPLETE" at bounding box center [291, 32] width 45 height 13
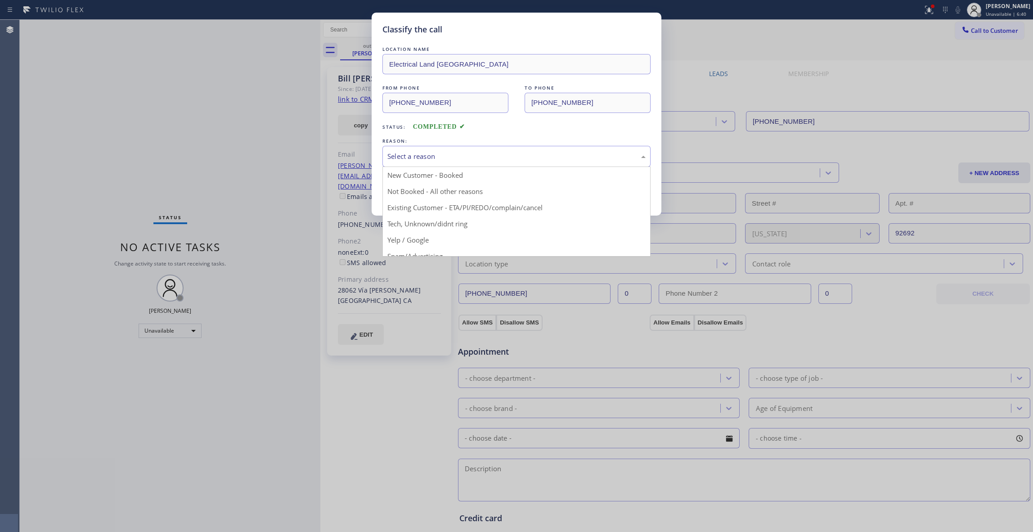
click at [433, 157] on div "Select a reason" at bounding box center [516, 156] width 258 height 10
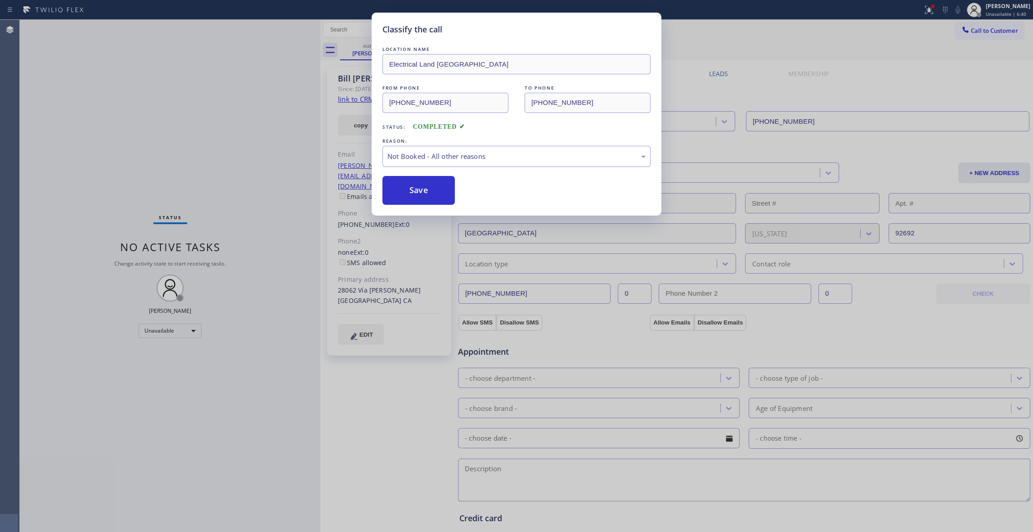
click at [422, 189] on button "Save" at bounding box center [418, 190] width 72 height 29
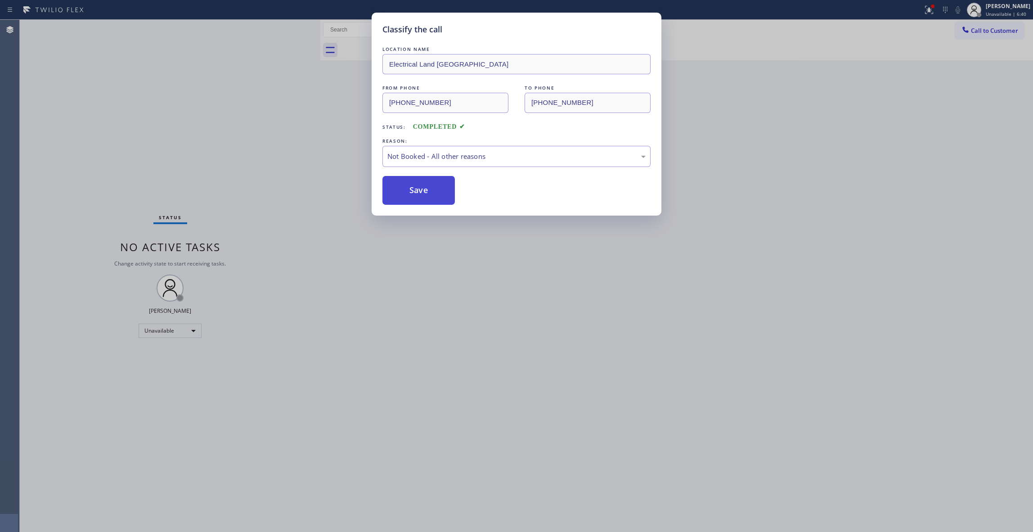
click at [422, 188] on button "Save" at bounding box center [418, 190] width 72 height 29
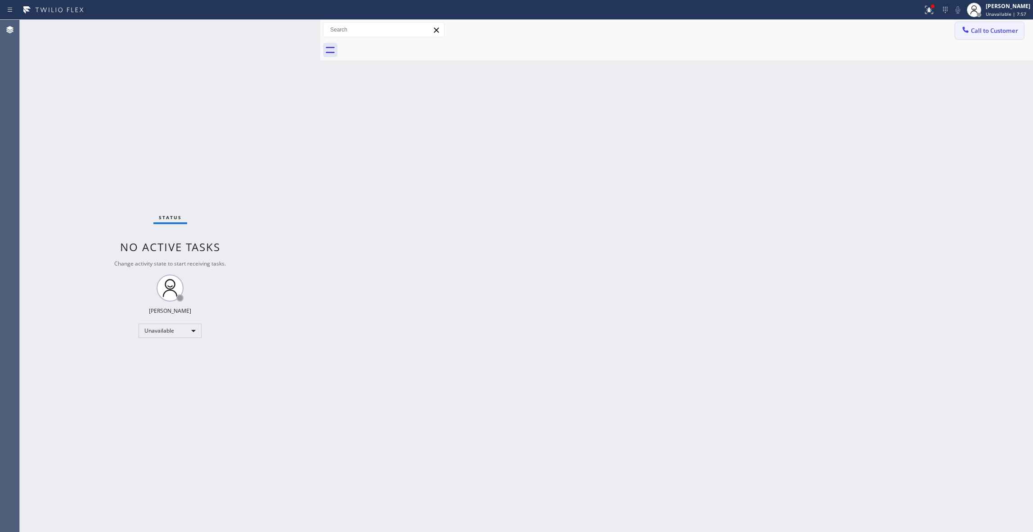
click at [986, 36] on button "Call to Customer" at bounding box center [989, 30] width 69 height 17
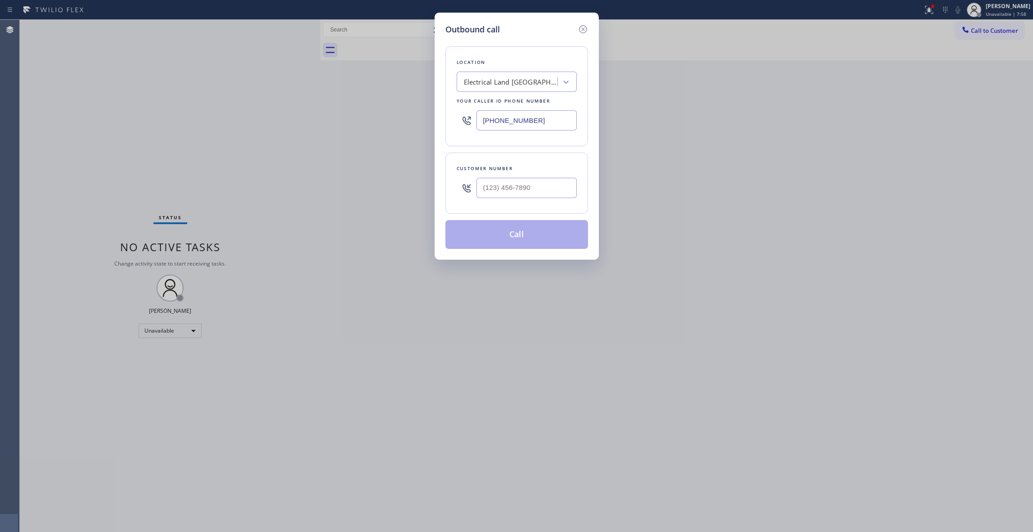
drag, startPoint x: 547, startPoint y: 117, endPoint x: 143, endPoint y: 102, distance: 404.2
click at [135, 103] on div "Outbound call Location Electrical Land [GEOGRAPHIC_DATA] Your caller id phone n…" at bounding box center [516, 266] width 1033 height 532
paste input "646) 679-5825"
type input "[PHONE_NUMBER]"
click at [531, 189] on input "(___) ___-____" at bounding box center [526, 188] width 100 height 20
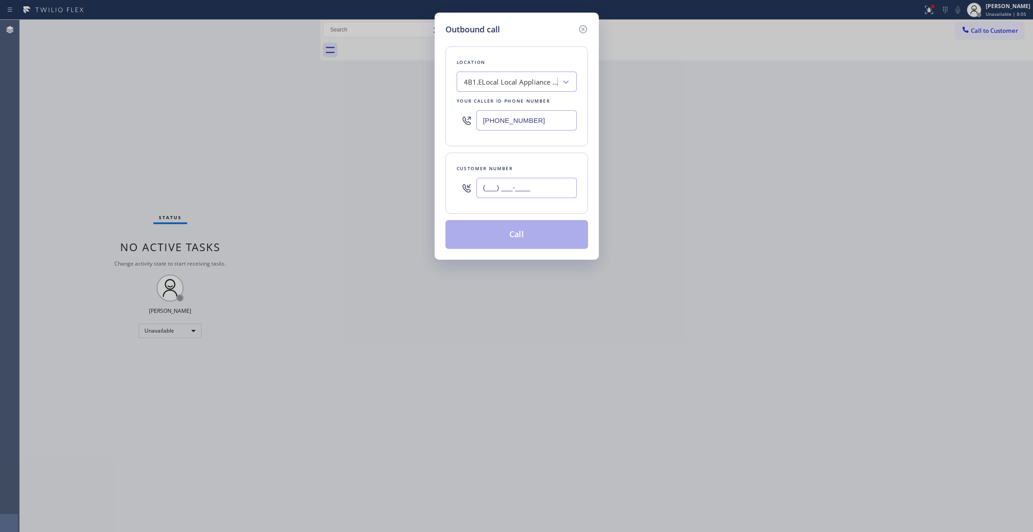
paste input "917) 923-2118"
type input "[PHONE_NUMBER]"
click at [475, 233] on button "Call" at bounding box center [516, 234] width 143 height 29
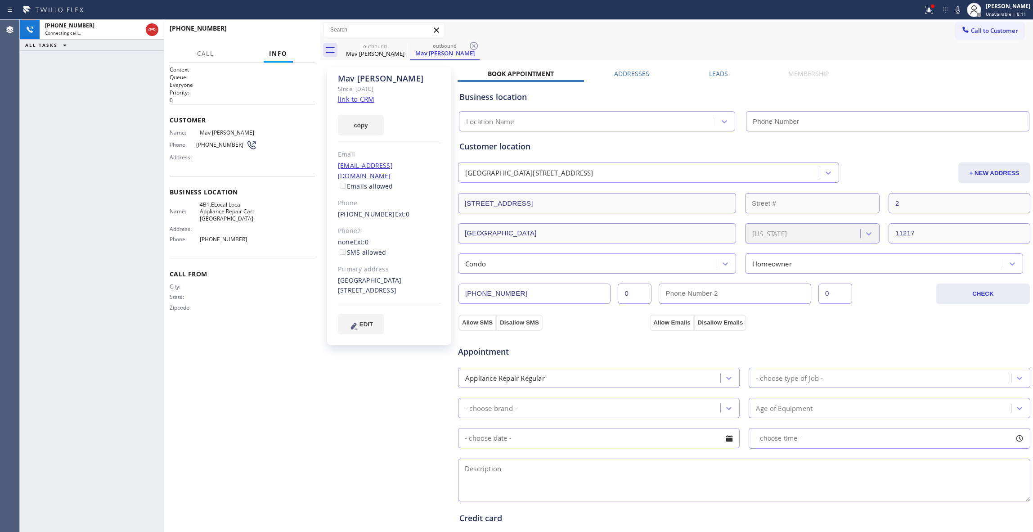
type input "[PHONE_NUMBER]"
click at [475, 44] on icon at bounding box center [473, 45] width 11 height 11
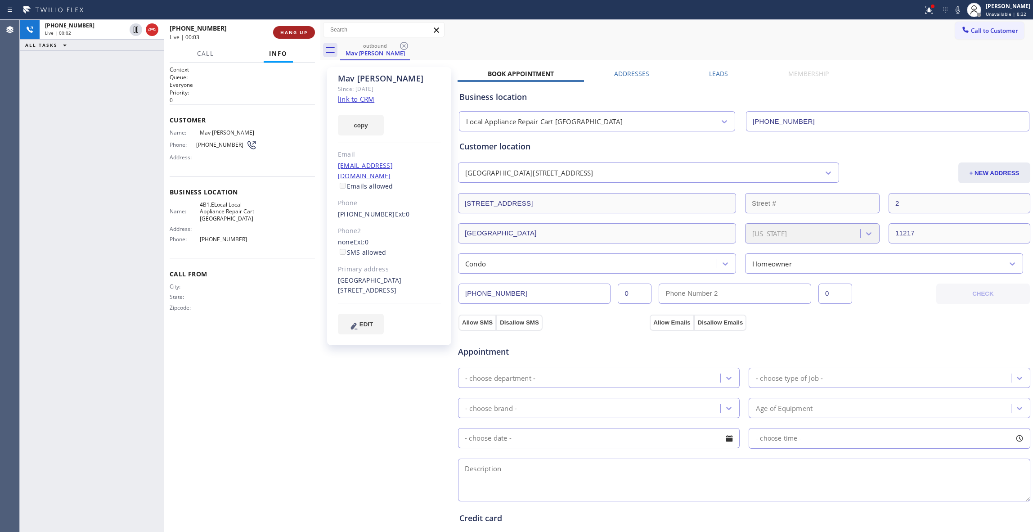
click at [299, 31] on span "HANG UP" at bounding box center [293, 32] width 27 height 6
click at [295, 35] on span "COMPLETE" at bounding box center [292, 32] width 31 height 6
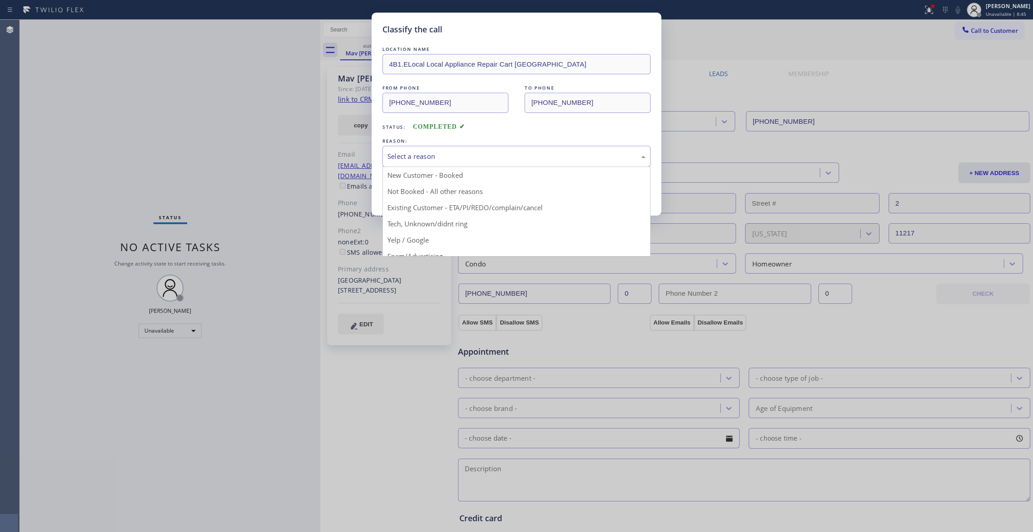
click at [401, 161] on div "Select a reason" at bounding box center [516, 156] width 258 height 10
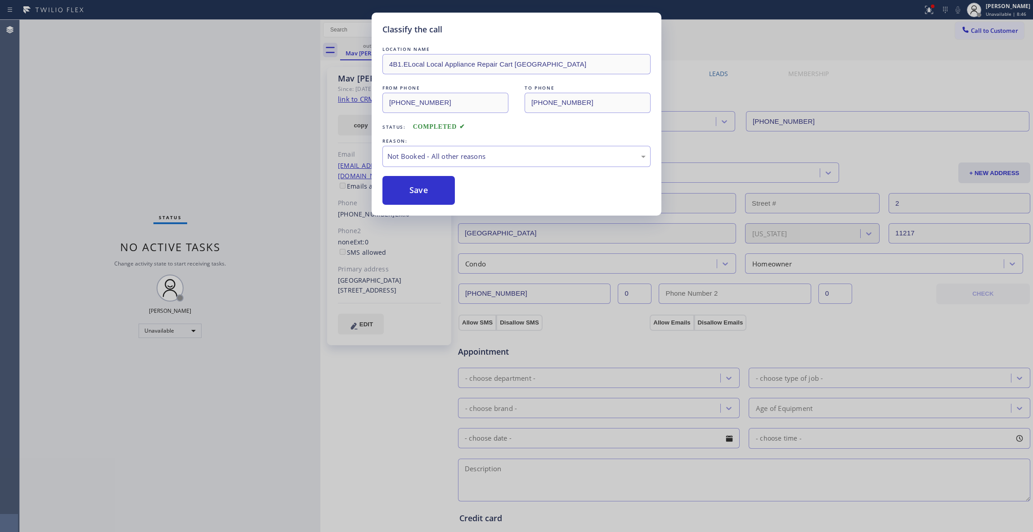
click at [406, 193] on button "Save" at bounding box center [418, 190] width 72 height 29
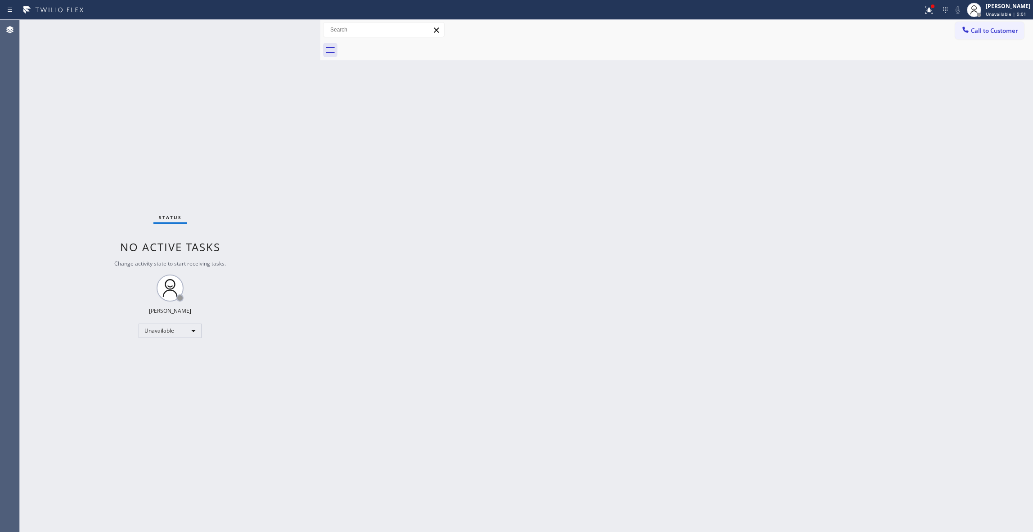
click at [141, 83] on div "Status No active tasks Change activity state to start receiving tasks. [PERSON_…" at bounding box center [170, 276] width 300 height 512
click at [113, 127] on div "Status No active tasks Change activity state to start receiving tasks. [PERSON_…" at bounding box center [170, 276] width 300 height 512
drag, startPoint x: 1013, startPoint y: 34, endPoint x: 1007, endPoint y: 33, distance: 6.8
click at [1013, 33] on span "Call to Customer" at bounding box center [994, 31] width 47 height 8
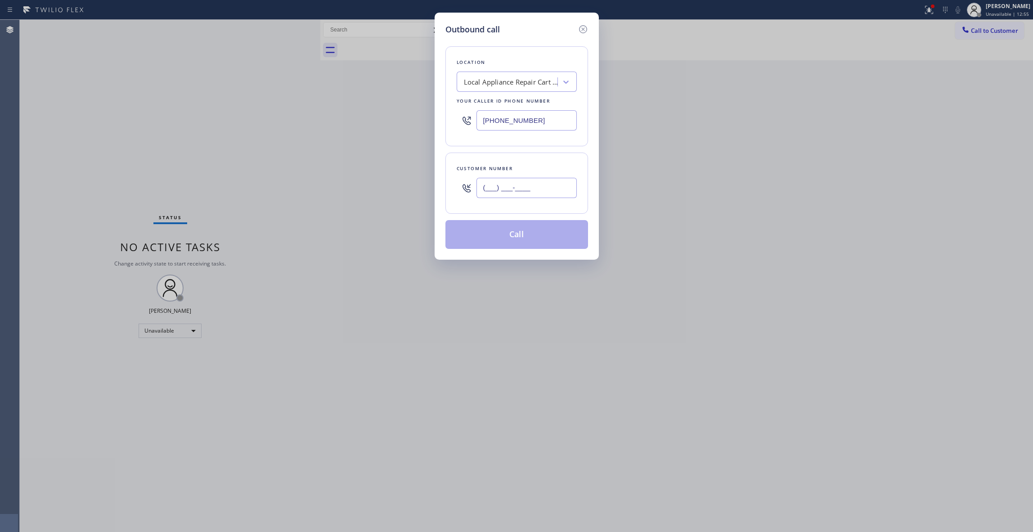
click at [499, 186] on input "(___) ___-____" at bounding box center [526, 188] width 100 height 20
paste input "214) 543-9377"
type input "[PHONE_NUMBER]"
paste input "469) 523-51"
drag, startPoint x: 546, startPoint y: 123, endPoint x: 192, endPoint y: 122, distance: 354.0
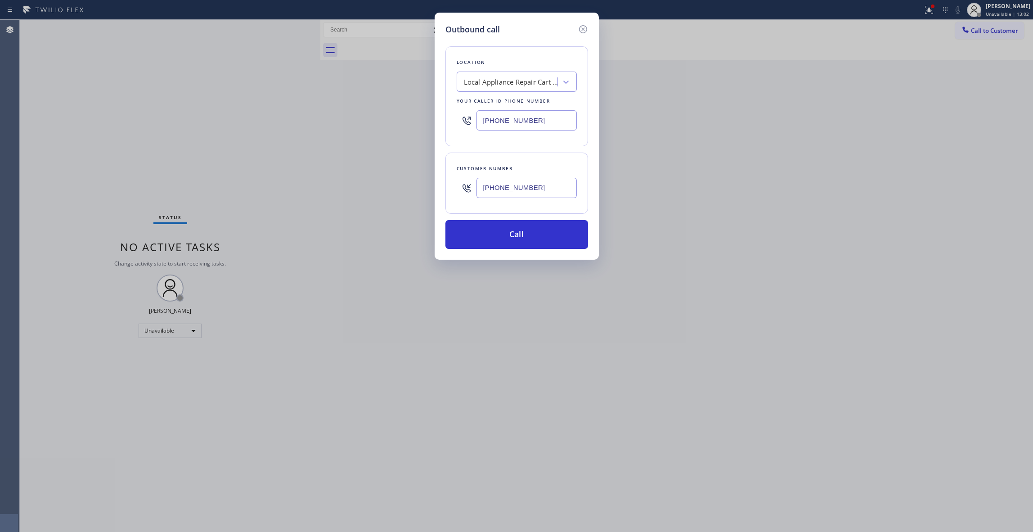
click at [192, 122] on div "Outbound call Location Local Appliance Repair Cart [GEOGRAPHIC_DATA] Your calle…" at bounding box center [516, 266] width 1033 height 532
type input "[PHONE_NUMBER]"
drag, startPoint x: 559, startPoint y: 192, endPoint x: 358, endPoint y: 163, distance: 202.3
click at [358, 163] on div "Outbound call Location 4B2.Paid Subzero Repair Professionals (Google Ads, [GEOG…" at bounding box center [516, 266] width 1033 height 532
click at [487, 237] on button "Call" at bounding box center [516, 234] width 143 height 29
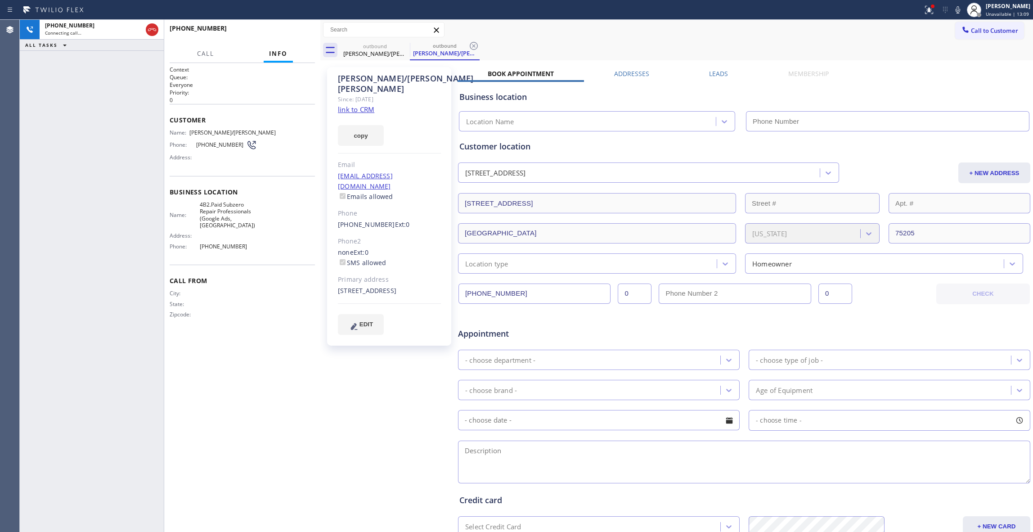
type input "[PHONE_NUMBER]"
click at [297, 24] on div "[PHONE_NUMBER] Live | 00:02 HANG UP" at bounding box center [242, 32] width 145 height 23
click at [300, 36] on button "HANG UP" at bounding box center [294, 32] width 42 height 13
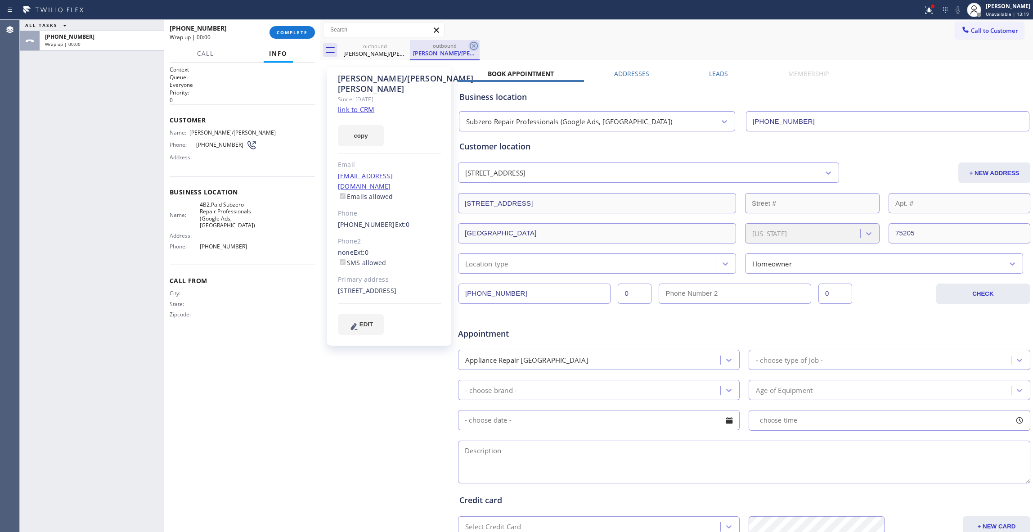
click at [470, 47] on icon at bounding box center [474, 46] width 8 height 8
click at [299, 29] on span "COMPLETE" at bounding box center [292, 32] width 31 height 6
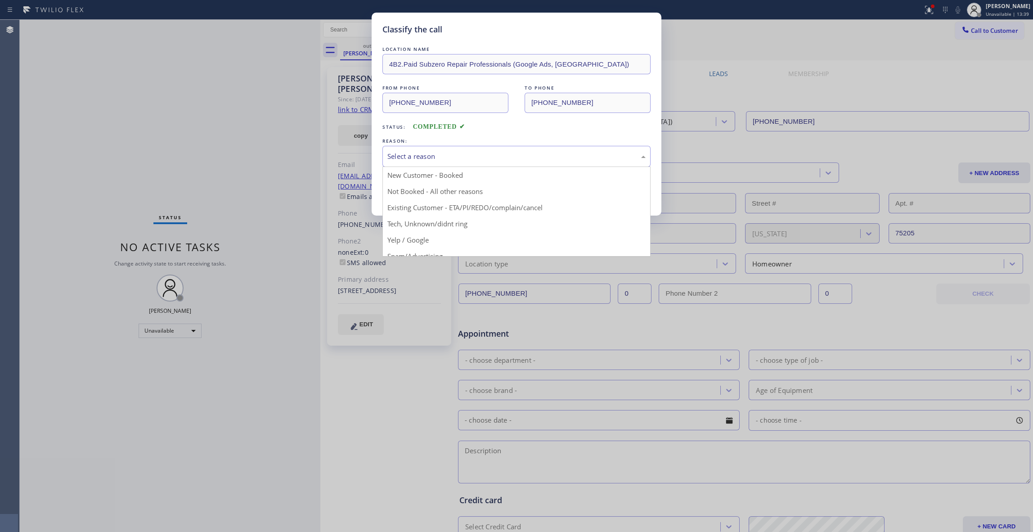
click at [426, 156] on div "Select a reason" at bounding box center [516, 156] width 258 height 10
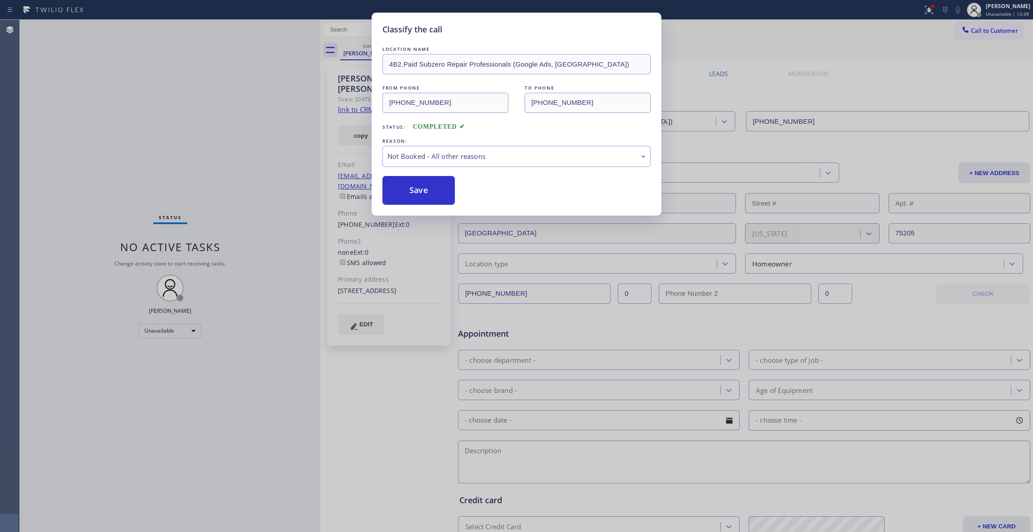
click at [432, 188] on button "Save" at bounding box center [418, 190] width 72 height 29
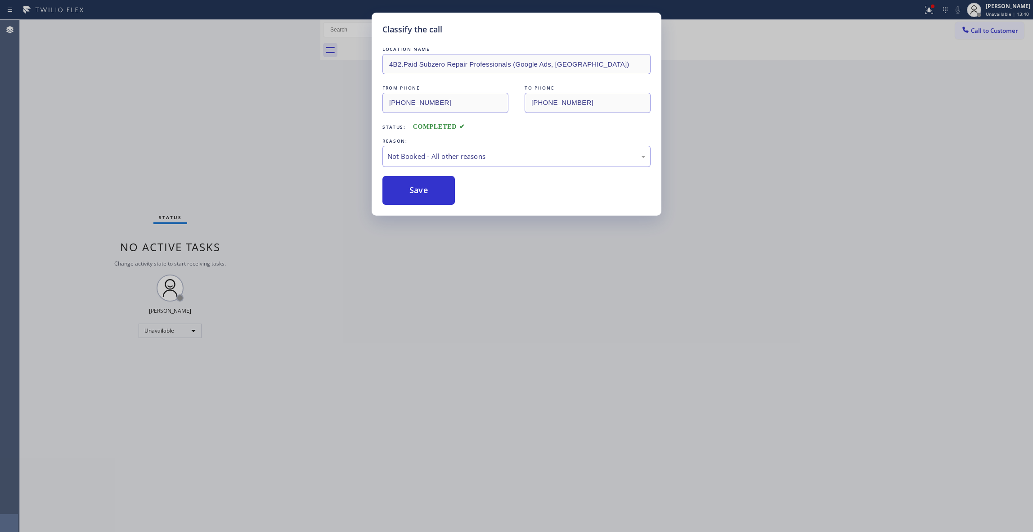
click at [432, 188] on button "Save" at bounding box center [418, 190] width 72 height 29
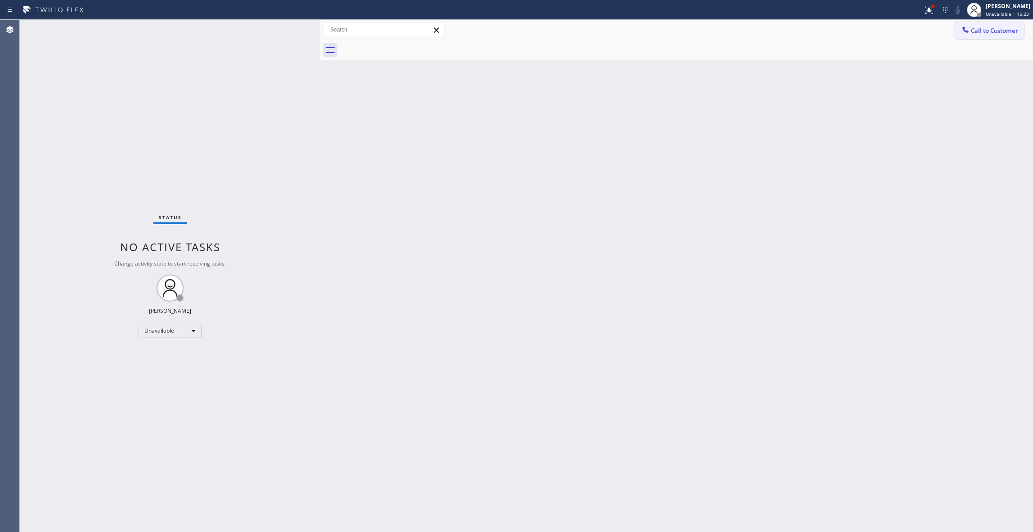
click at [1010, 36] on button "Call to Customer" at bounding box center [989, 30] width 69 height 17
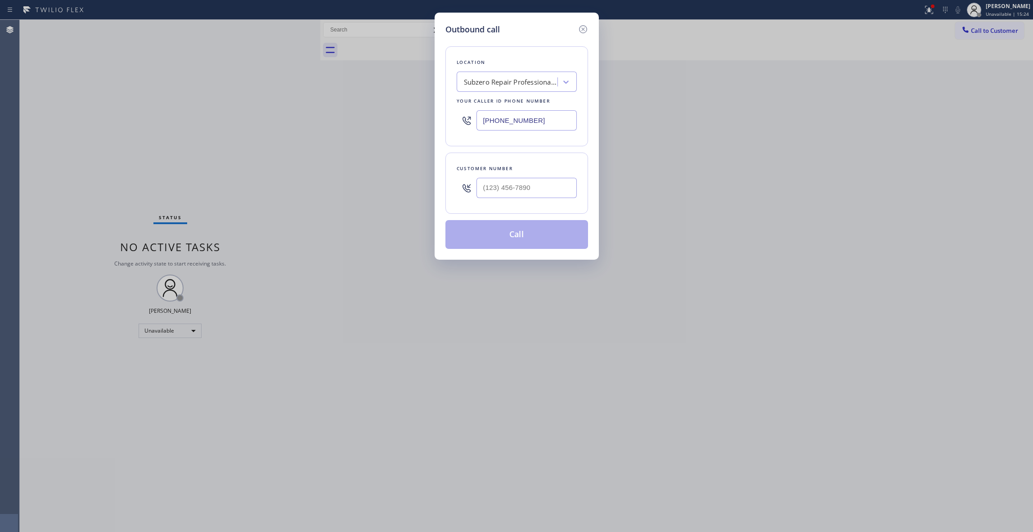
drag, startPoint x: 548, startPoint y: 122, endPoint x: 338, endPoint y: 122, distance: 209.6
click at [338, 122] on div "Outbound call Location Subzero Repair Professionals (Google Ads, [GEOGRAPHIC_DA…" at bounding box center [516, 266] width 1033 height 532
click at [508, 190] on input "(___) ___-____" at bounding box center [526, 188] width 100 height 20
paste input "954) 232-9585"
type input "[PHONE_NUMBER]"
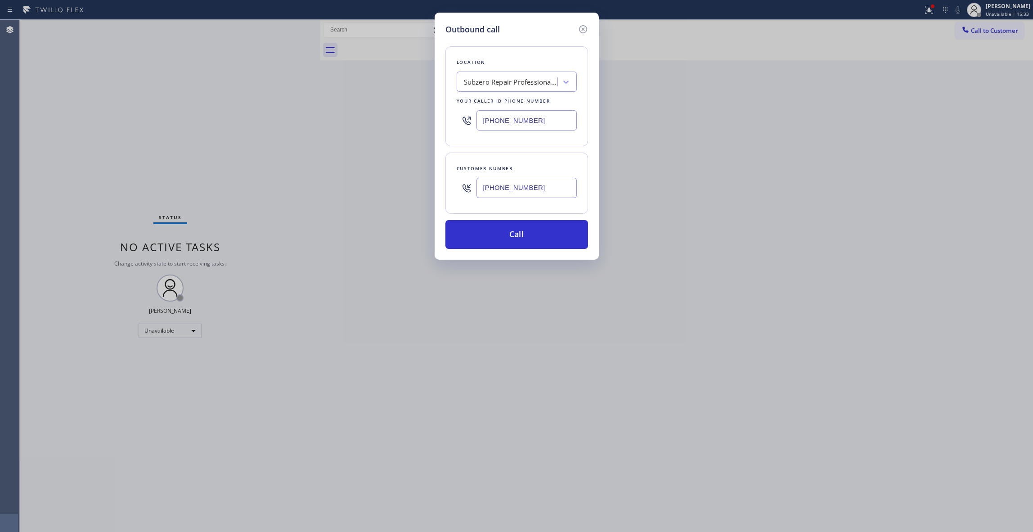
drag, startPoint x: 496, startPoint y: 122, endPoint x: 351, endPoint y: 123, distance: 144.4
click at [351, 123] on div "Outbound call Location Subzero Repair Professionals (Google Ads, [GEOGRAPHIC_DA…" at bounding box center [516, 266] width 1033 height 532
paste input "754) 999-9661"
type input "[PHONE_NUMBER]"
click at [486, 233] on button "Call" at bounding box center [516, 234] width 143 height 29
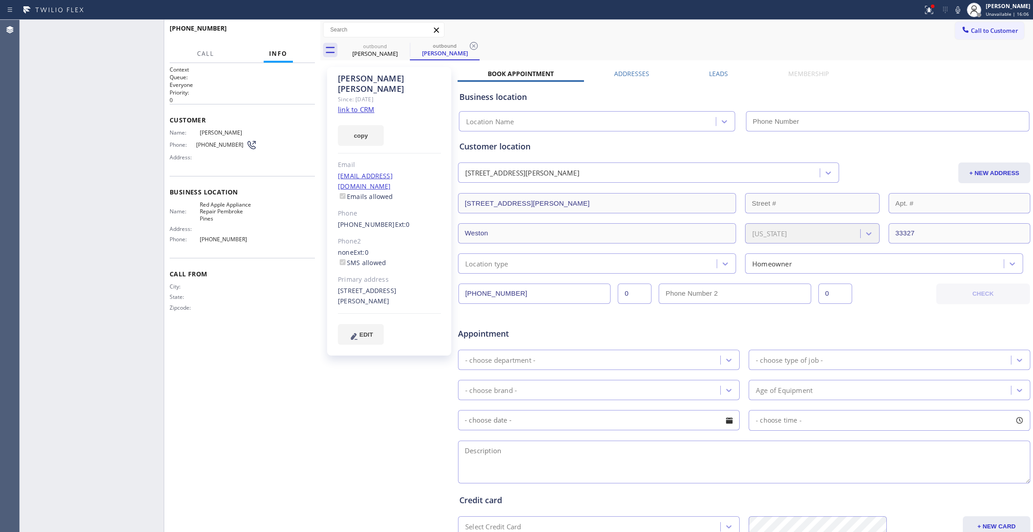
type input "[PHONE_NUMBER]"
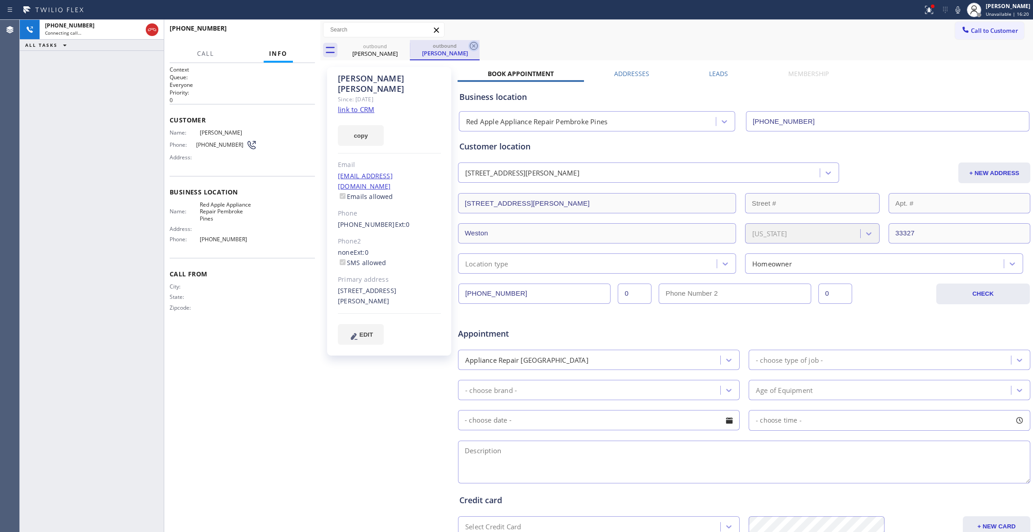
click at [475, 46] on icon at bounding box center [473, 45] width 11 height 11
click at [298, 35] on span "HANG UP" at bounding box center [293, 32] width 27 height 6
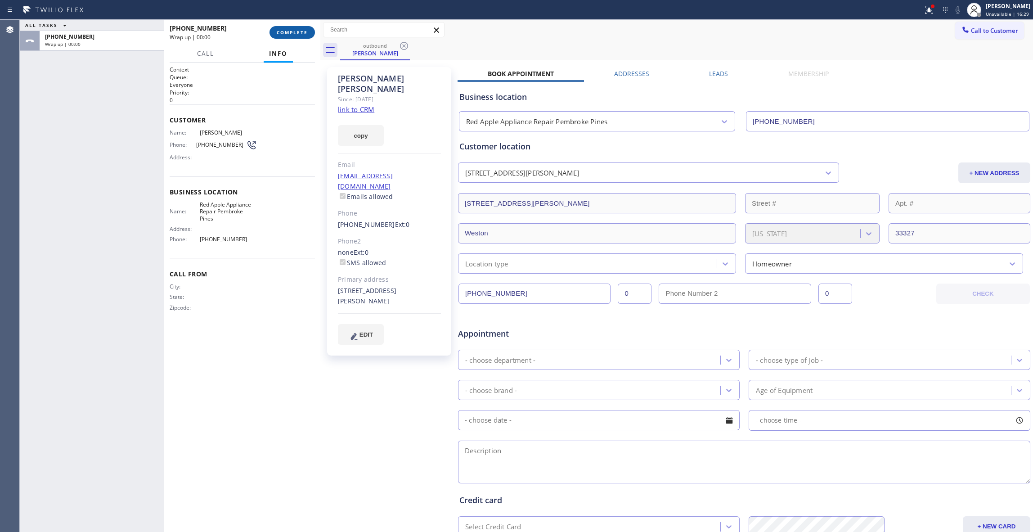
click at [298, 35] on span "COMPLETE" at bounding box center [292, 32] width 31 height 6
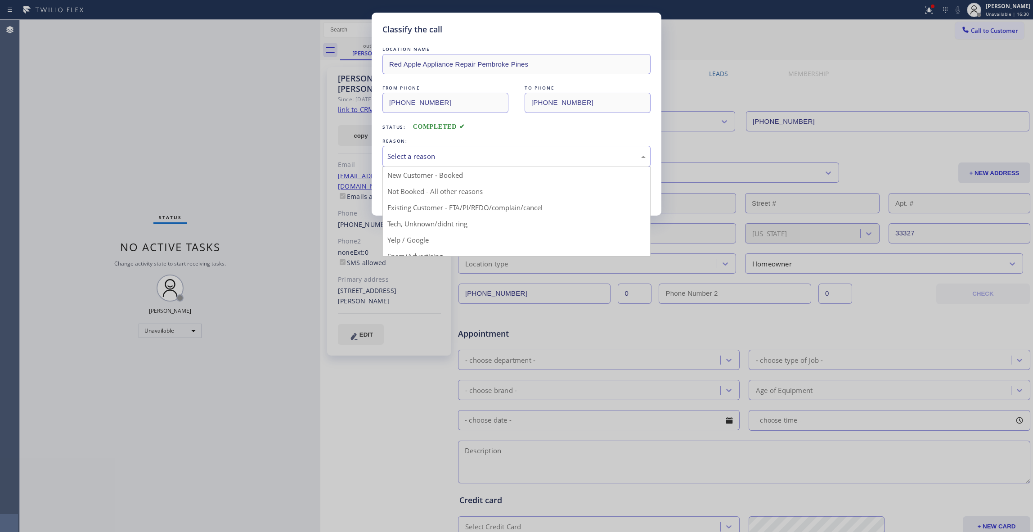
click at [442, 152] on div "Select a reason" at bounding box center [516, 156] width 258 height 10
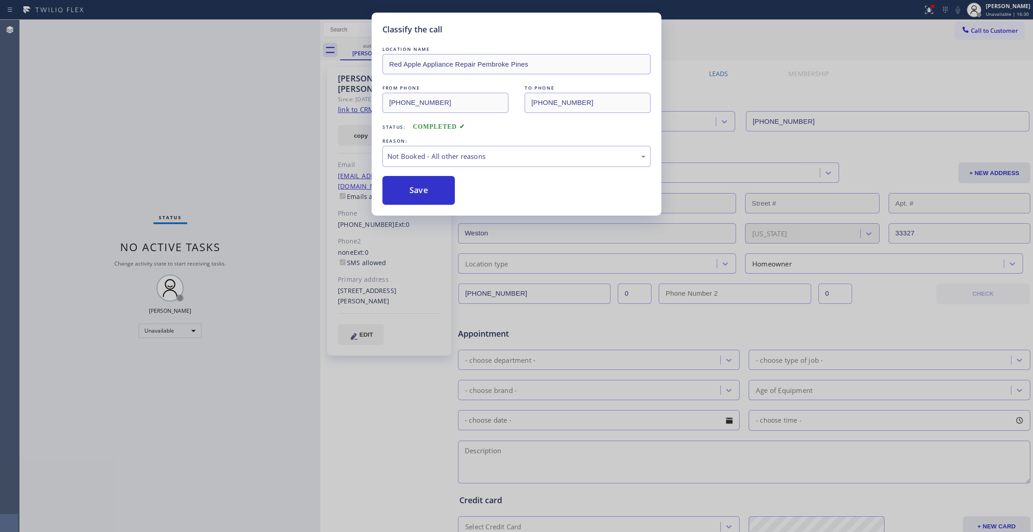
click at [428, 191] on button "Save" at bounding box center [418, 190] width 72 height 29
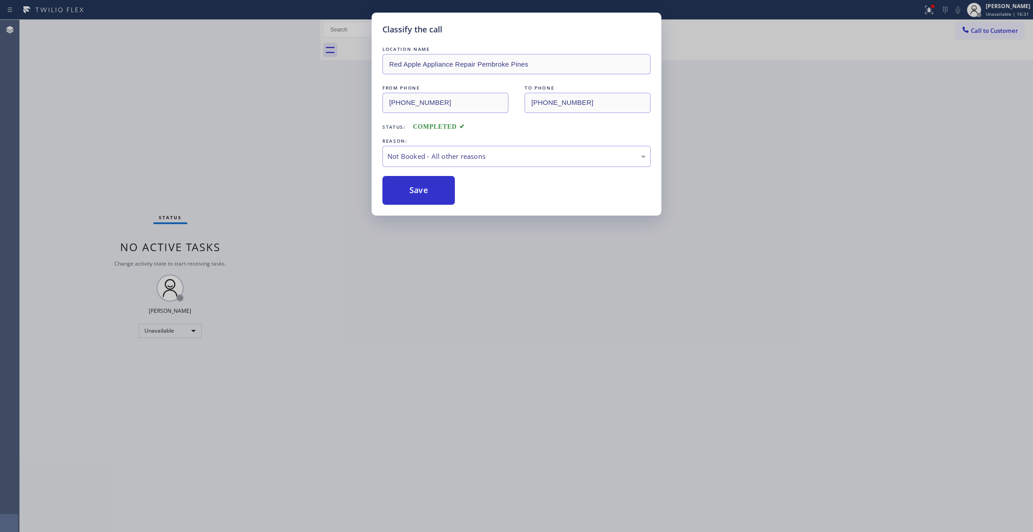
click at [428, 191] on button "Save" at bounding box center [418, 190] width 72 height 29
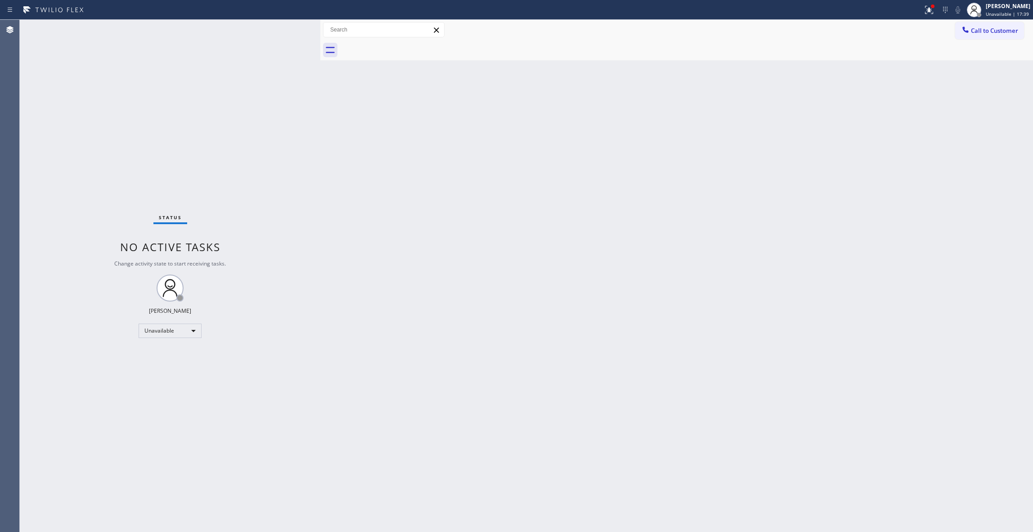
click at [146, 91] on div "Status No active tasks Change activity state to start receiving tasks. [PERSON_…" at bounding box center [170, 276] width 300 height 512
click at [152, 134] on div "Status No active tasks Change activity state to start receiving tasks. [PERSON_…" at bounding box center [170, 276] width 300 height 512
click at [112, 107] on div "Status No active tasks Change activity state to start receiving tasks. [PERSON_…" at bounding box center [170, 276] width 300 height 512
click at [157, 166] on div "Status No active tasks Change activity state to start receiving tasks. [PERSON_…" at bounding box center [170, 276] width 300 height 512
click at [119, 136] on div "Status No active tasks Change activity state to start receiving tasks. [PERSON_…" at bounding box center [170, 276] width 300 height 512
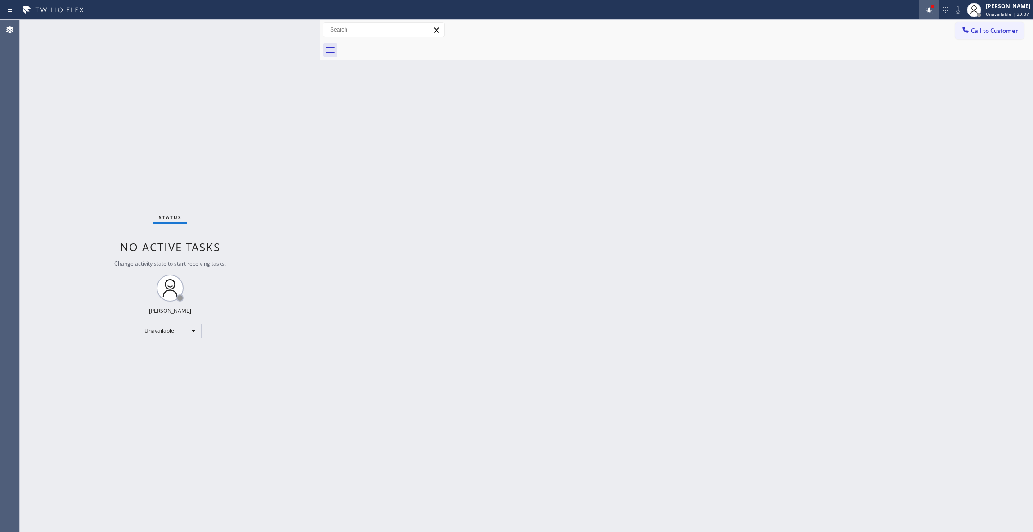
click at [925, 11] on icon at bounding box center [927, 9] width 5 height 6
click at [893, 117] on button "Clear issues" at bounding box center [869, 118] width 105 height 13
click at [173, 112] on div "Status No active tasks Change activity state to start receiving tasks. [PERSON_…" at bounding box center [170, 276] width 300 height 512
click at [1003, 30] on span "Call to Customer" at bounding box center [994, 31] width 47 height 8
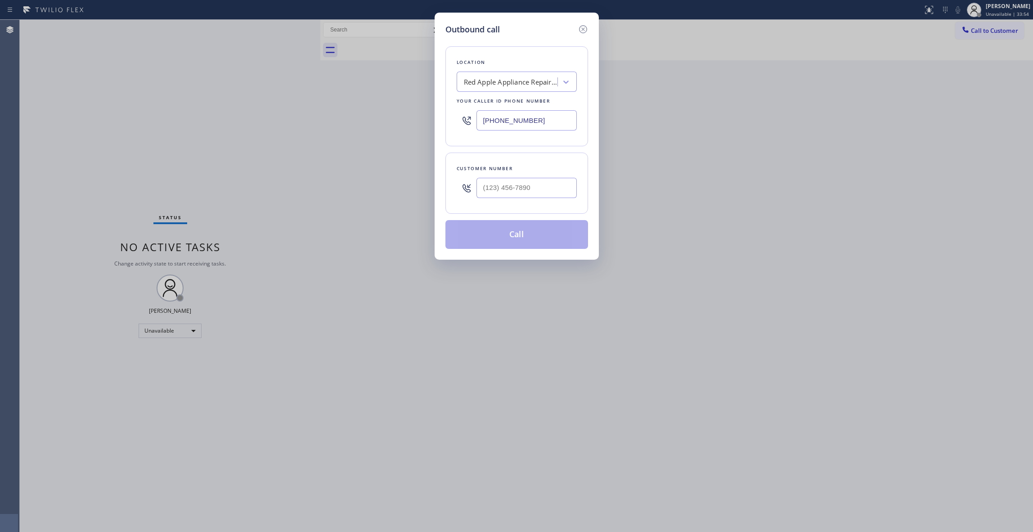
drag, startPoint x: 543, startPoint y: 119, endPoint x: 267, endPoint y: 117, distance: 276.6
click at [267, 119] on div "Outbound call Location Red Apple Appliance Repair [GEOGRAPHIC_DATA] Your caller…" at bounding box center [516, 266] width 1033 height 532
paste input "text"
type input "[PHONE_NUMBER]"
click at [510, 193] on input "(___) ___-____" at bounding box center [526, 188] width 100 height 20
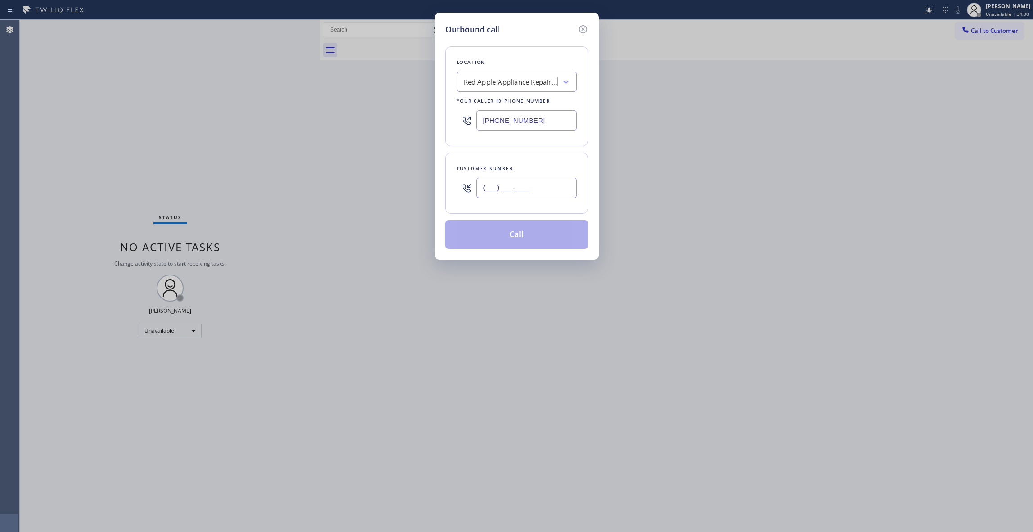
paste input "954) 232-9585"
type input "[PHONE_NUMBER]"
drag, startPoint x: 137, startPoint y: 170, endPoint x: 231, endPoint y: 155, distance: 95.1
click at [137, 170] on div "Outbound call Location Red Apple Appliance Repair [GEOGRAPHIC_DATA] Your caller…" at bounding box center [516, 266] width 1033 height 532
click at [543, 234] on button "Call" at bounding box center [516, 234] width 143 height 29
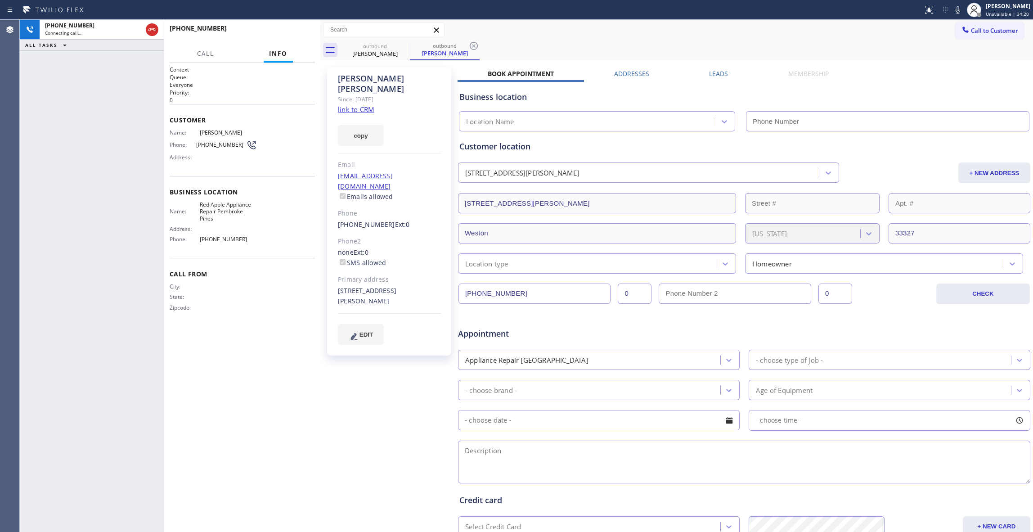
type input "[PHONE_NUMBER]"
click at [21, 371] on div "[PHONE_NUMBER] Connecting call… ALL TASKS ALL TASKS ACTIVE TASKS TASKS IN WRAP …" at bounding box center [92, 276] width 144 height 512
click at [472, 45] on icon at bounding box center [474, 46] width 8 height 8
click at [952, 10] on icon at bounding box center [957, 9] width 11 height 11
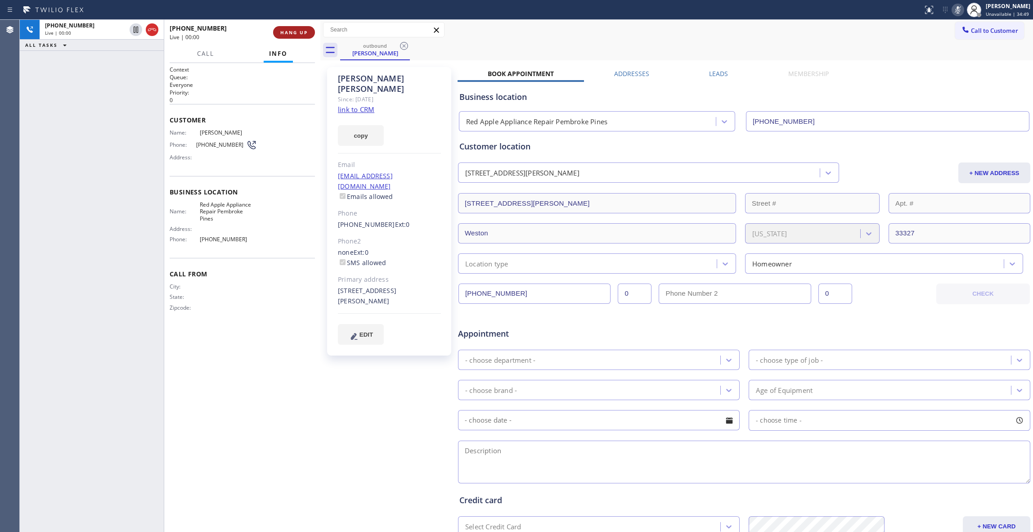
click at [288, 31] on span "HANG UP" at bounding box center [293, 32] width 27 height 6
click at [308, 34] on button "COMPLETE" at bounding box center [291, 32] width 45 height 13
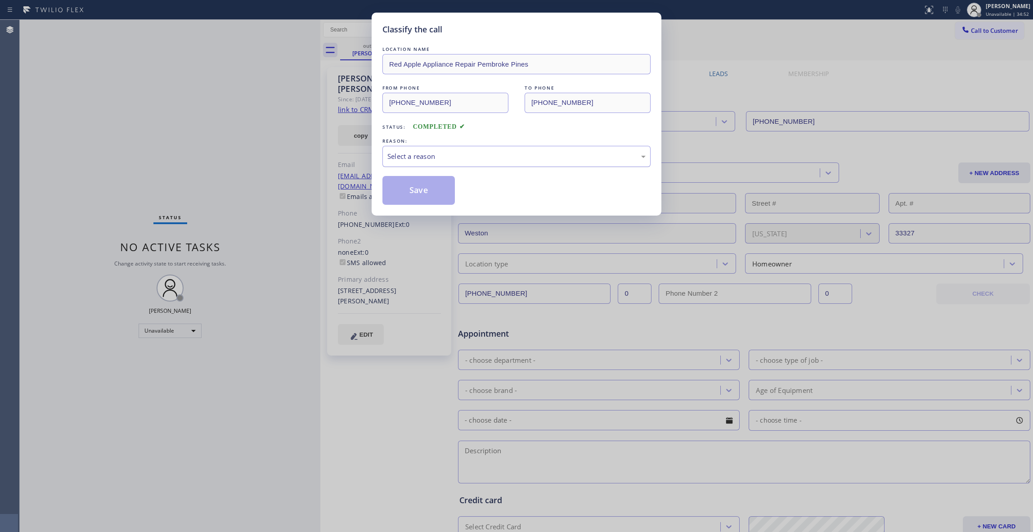
click at [430, 155] on div "Select a reason" at bounding box center [516, 156] width 258 height 10
click at [421, 195] on button "Save" at bounding box center [418, 190] width 72 height 29
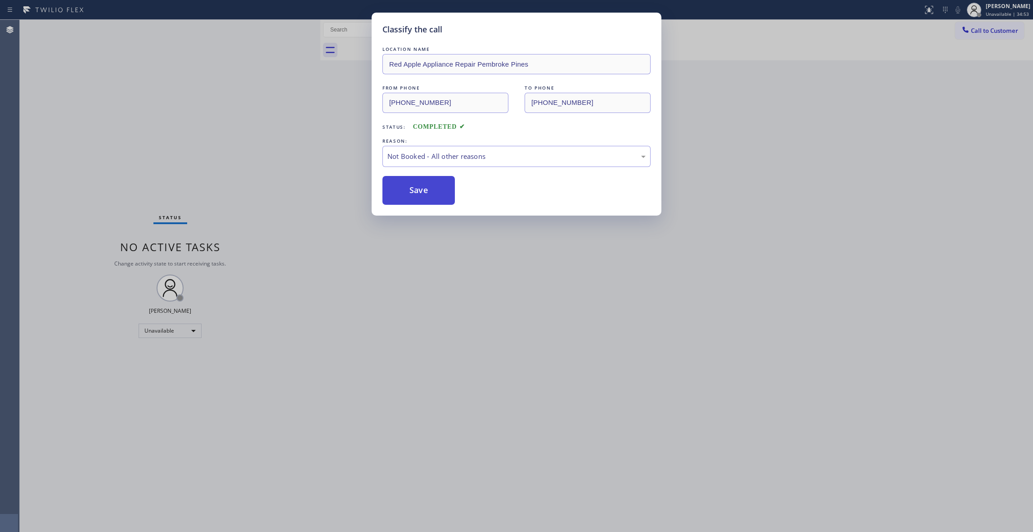
click at [421, 195] on button "Save" at bounding box center [418, 190] width 72 height 29
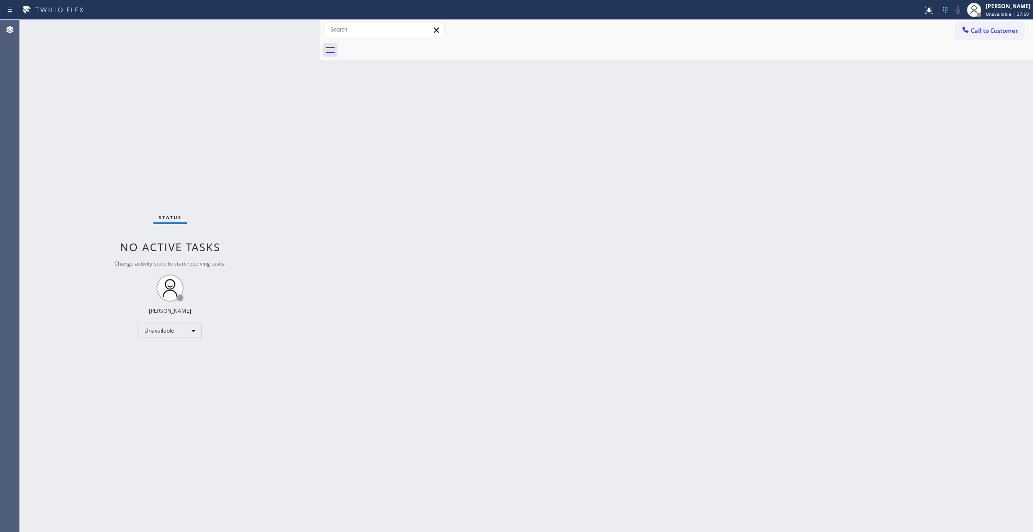
click at [152, 159] on div "Status No active tasks Change activity state to start receiving tasks. [PERSON_…" at bounding box center [170, 276] width 300 height 512
click at [806, 186] on div "Back to Dashboard Change Sender ID Customers Technicians Select a contact Outbo…" at bounding box center [676, 276] width 712 height 512
drag, startPoint x: 997, startPoint y: 29, endPoint x: 909, endPoint y: 43, distance: 88.8
click at [997, 30] on span "Call to Customer" at bounding box center [994, 31] width 47 height 8
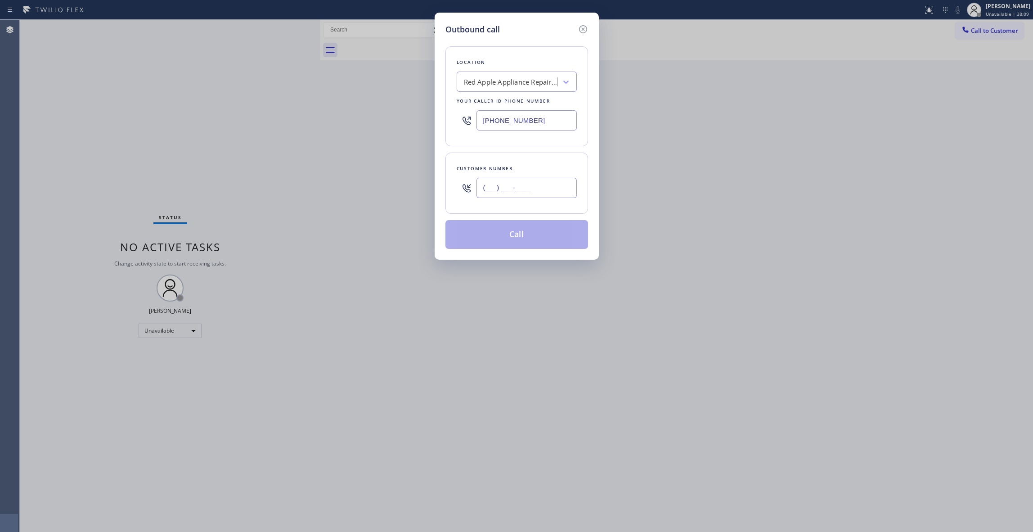
click at [518, 186] on input "(___) ___-____" at bounding box center [526, 188] width 100 height 20
paste input "239) 610-9094"
type input "[PHONE_NUMBER]"
paste input "86) 901-6885"
drag, startPoint x: 562, startPoint y: 123, endPoint x: 276, endPoint y: 117, distance: 285.6
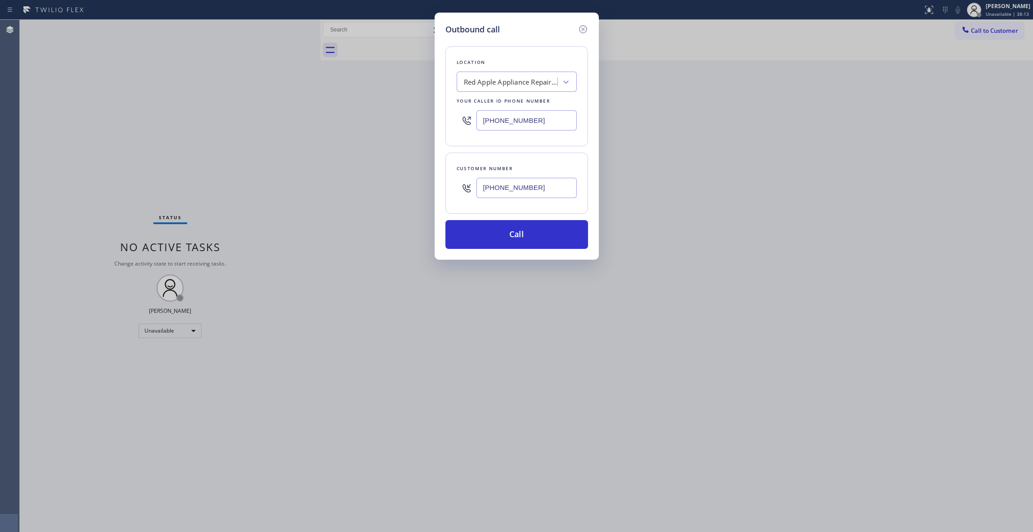
click at [276, 117] on div "Outbound call Location Red Apple Appliance Repair [GEOGRAPHIC_DATA] Your caller…" at bounding box center [516, 266] width 1033 height 532
type input "[PHONE_NUMBER]"
drag, startPoint x: 542, startPoint y: 190, endPoint x: 376, endPoint y: 190, distance: 166.4
click at [376, 190] on div "Outbound call Location [PERSON_NAME] HVAC Pros Bayside Your caller id phone num…" at bounding box center [516, 266] width 1033 height 532
click at [497, 229] on button "Call" at bounding box center [516, 234] width 143 height 29
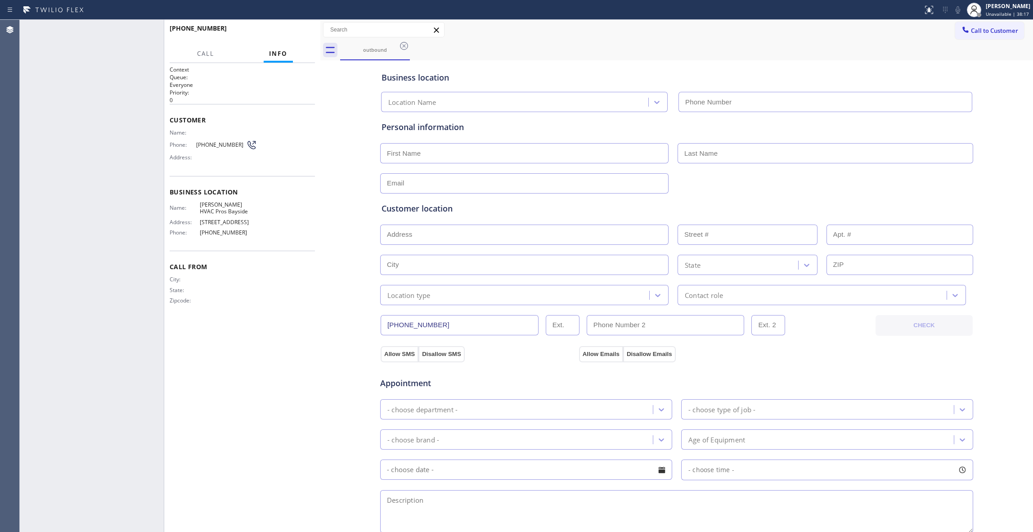
click at [505, 236] on input "text" at bounding box center [524, 234] width 288 height 20
click at [552, 219] on div "Customer location >> ADD NEW ADDRESS << + NEW ADDRESS State Location type Conta…" at bounding box center [676, 253] width 590 height 103
type input "[PHONE_NUMBER]"
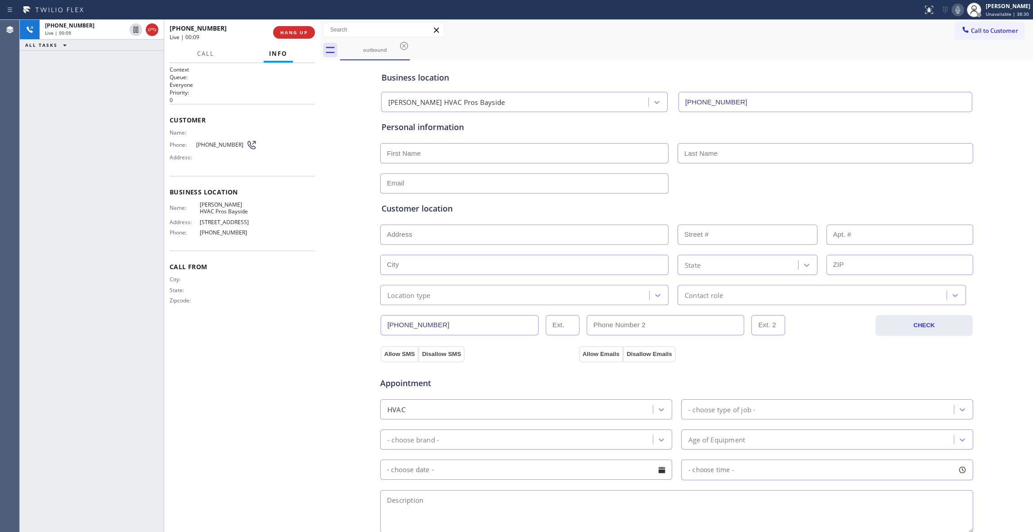
click at [282, 40] on div "[PHONE_NUMBER] Live | 00:09 HANG UP" at bounding box center [242, 32] width 145 height 23
click at [290, 35] on span "HANG UP" at bounding box center [293, 32] width 27 height 6
drag, startPoint x: 83, startPoint y: 154, endPoint x: 130, endPoint y: 81, distance: 86.4
click at [85, 150] on div "ALL TASKS ALL TASKS ACTIVE TASKS TASKS IN WRAP UP [PHONE_NUMBER] Wrap up | 00:05" at bounding box center [92, 276] width 144 height 512
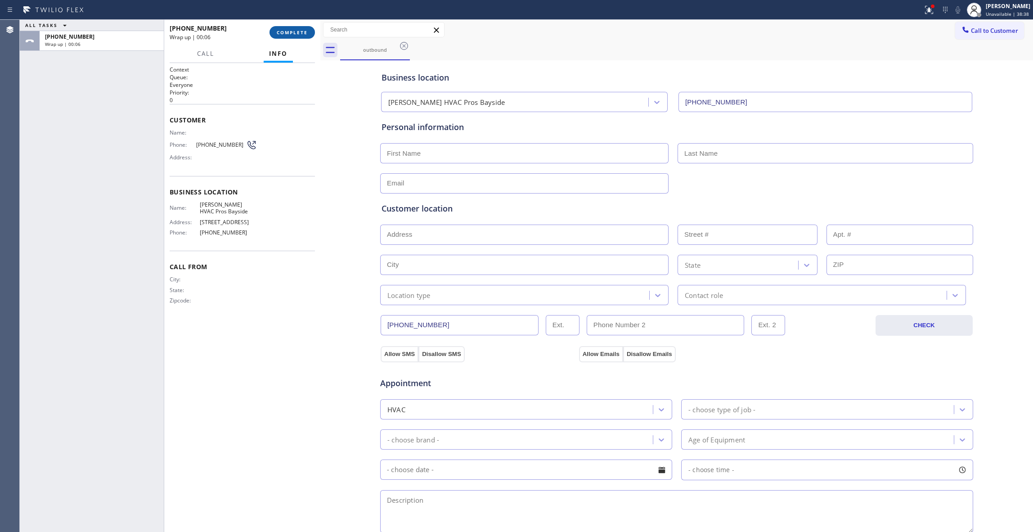
click at [281, 38] on button "COMPLETE" at bounding box center [291, 32] width 45 height 13
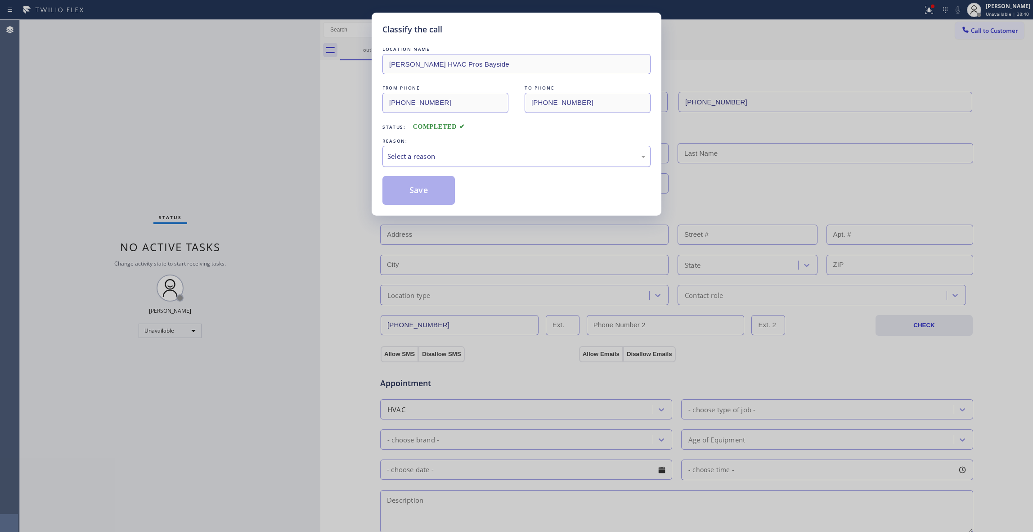
click at [408, 158] on div "Select a reason" at bounding box center [516, 156] width 258 height 10
click at [418, 192] on button "Save" at bounding box center [418, 190] width 72 height 29
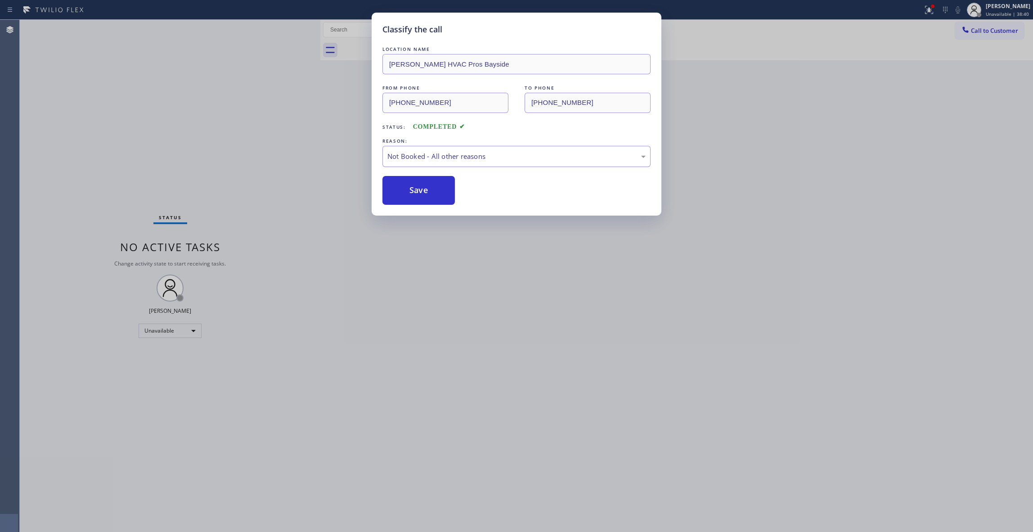
click at [418, 192] on button "Save" at bounding box center [418, 190] width 72 height 29
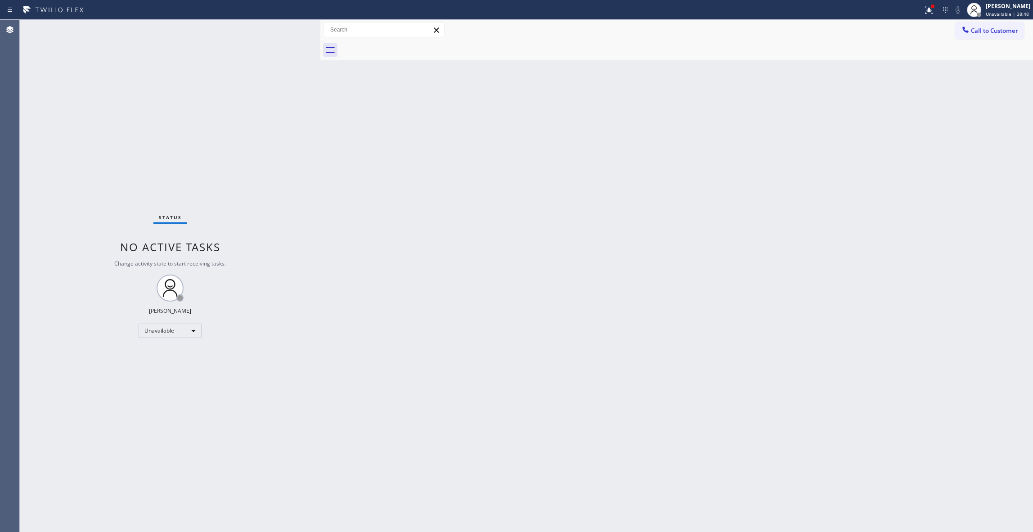
click at [594, 263] on div "Back to Dashboard Change Sender ID Customers Technicians Select a contact Outbo…" at bounding box center [676, 276] width 712 height 512
click at [79, 100] on div "Status No active tasks Change activity state to start receiving tasks. [PERSON_…" at bounding box center [170, 276] width 300 height 512
click at [72, 333] on div "Status No active tasks Change activity state to start receiving tasks. [PERSON_…" at bounding box center [170, 276] width 300 height 512
drag, startPoint x: 62, startPoint y: 80, endPoint x: 155, endPoint y: 6, distance: 118.1
click at [64, 78] on div "Status No active tasks Change activity state to start receiving tasks. [PERSON_…" at bounding box center [170, 276] width 300 height 512
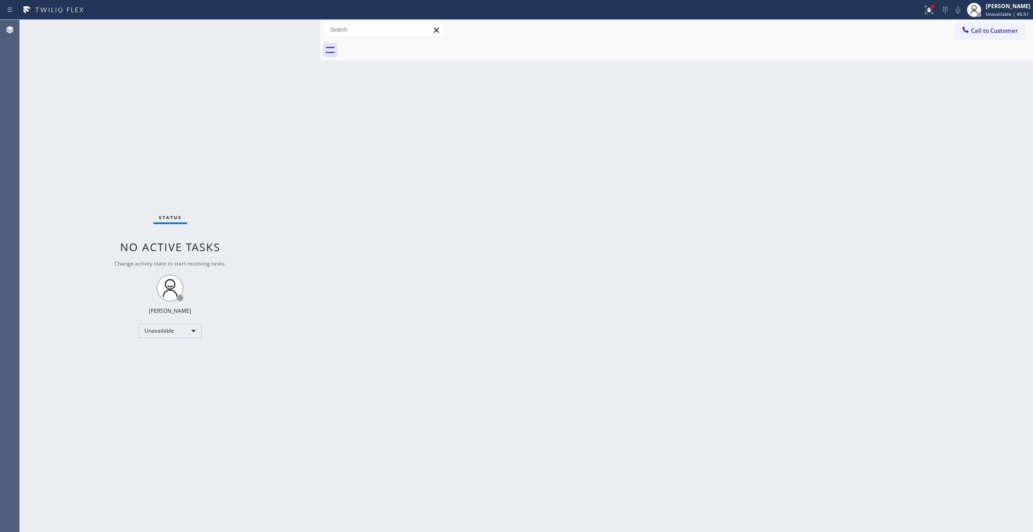
click at [134, 115] on div "Status No active tasks Change activity state to start receiving tasks. [PERSON_…" at bounding box center [170, 276] width 300 height 512
click at [112, 100] on div "Status No active tasks Change activity state to start receiving tasks. [PERSON_…" at bounding box center [170, 276] width 300 height 512
drag, startPoint x: 107, startPoint y: 149, endPoint x: 188, endPoint y: 136, distance: 82.1
click at [110, 144] on div "Status No active tasks Change activity state to start receiving tasks. [PERSON_…" at bounding box center [170, 276] width 300 height 512
click at [121, 125] on div "Status No active tasks Change activity state to start receiving tasks. [PERSON_…" at bounding box center [170, 276] width 300 height 512
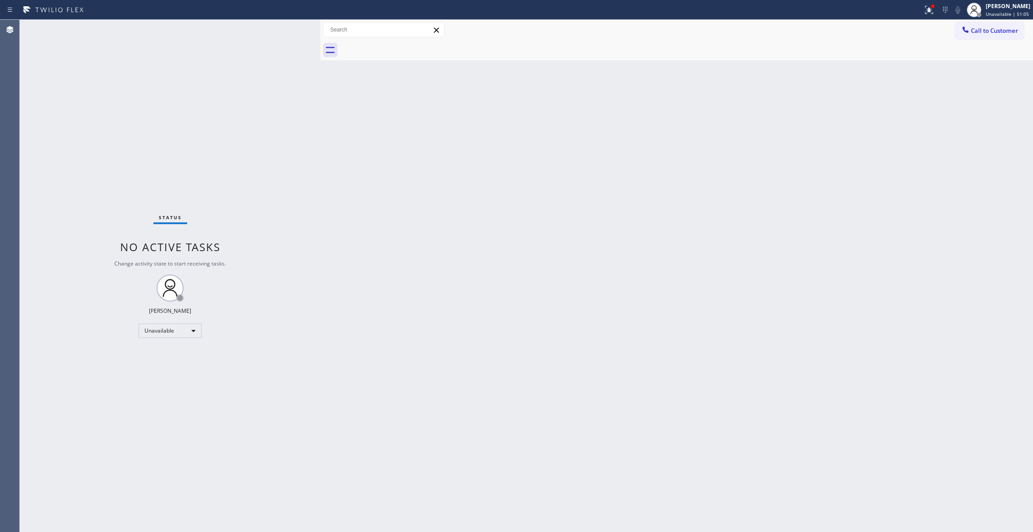
click at [195, 156] on div "Status No active tasks Change activity state to start receiving tasks. [PERSON_…" at bounding box center [170, 276] width 300 height 512
click at [96, 119] on div "Status No active tasks Change activity state to start receiving tasks. [PERSON_…" at bounding box center [170, 276] width 300 height 512
click at [398, 359] on div "Back to Dashboard Change Sender ID Customers Technicians Select a contact Outbo…" at bounding box center [676, 276] width 712 height 512
drag, startPoint x: 76, startPoint y: 327, endPoint x: 175, endPoint y: 495, distance: 195.2
click at [76, 327] on div "Status No active tasks Change activity state to start receiving tasks. [PERSON_…" at bounding box center [170, 276] width 300 height 512
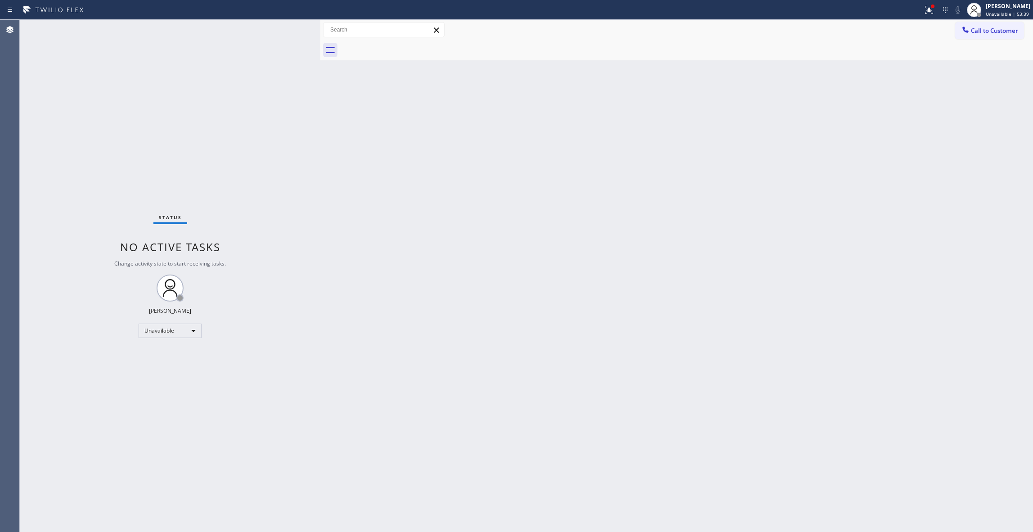
click at [139, 94] on div "Status No active tasks Change activity state to start receiving tasks. [PERSON_…" at bounding box center [170, 276] width 300 height 512
click at [138, 153] on div "Status No active tasks Change activity state to start receiving tasks. [PERSON_…" at bounding box center [170, 276] width 300 height 512
click at [396, 301] on div "Back to Dashboard Change Sender ID Customers Technicians Select a contact Outbo…" at bounding box center [676, 276] width 712 height 512
click at [923, 11] on icon at bounding box center [928, 9] width 11 height 11
click at [903, 121] on button "Clear issues" at bounding box center [869, 118] width 105 height 13
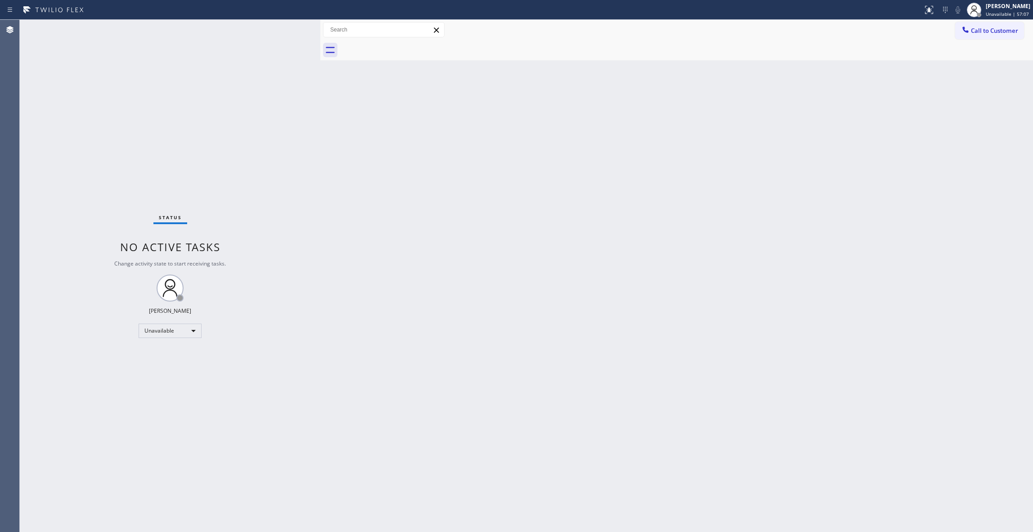
click at [146, 163] on div "Status No active tasks Change activity state to start receiving tasks. [PERSON_…" at bounding box center [170, 276] width 300 height 512
click at [180, 524] on div "Status No active tasks Change activity state to start receiving tasks. [PERSON_…" at bounding box center [170, 276] width 300 height 512
drag, startPoint x: 982, startPoint y: 31, endPoint x: 644, endPoint y: 157, distance: 360.6
click at [983, 31] on span "Call to Customer" at bounding box center [994, 31] width 47 height 8
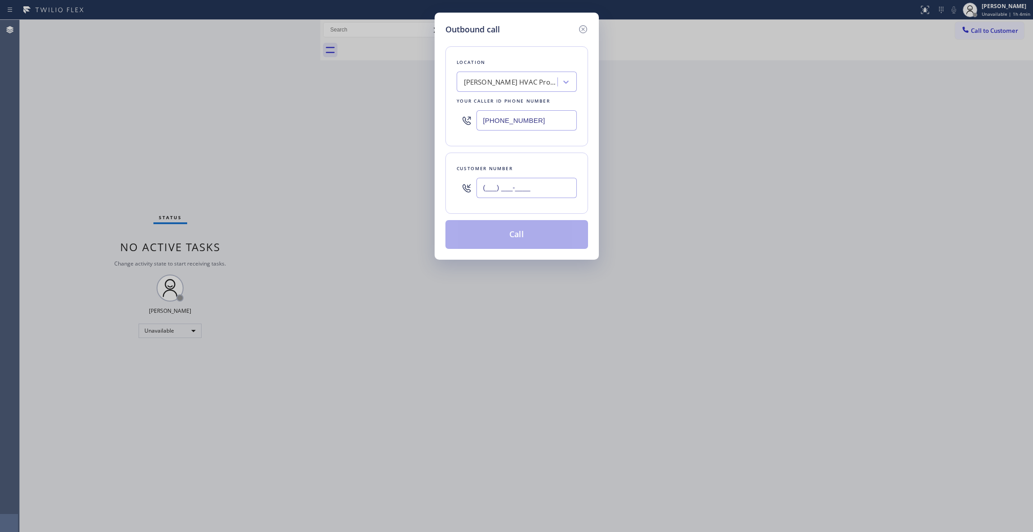
click at [506, 181] on input "(___) ___-____" at bounding box center [526, 188] width 100 height 20
paste input "323) 605-6196"
type input "[PHONE_NUMBER]"
paste input "415) 582-6736"
drag, startPoint x: 452, startPoint y: 119, endPoint x: 261, endPoint y: 121, distance: 190.3
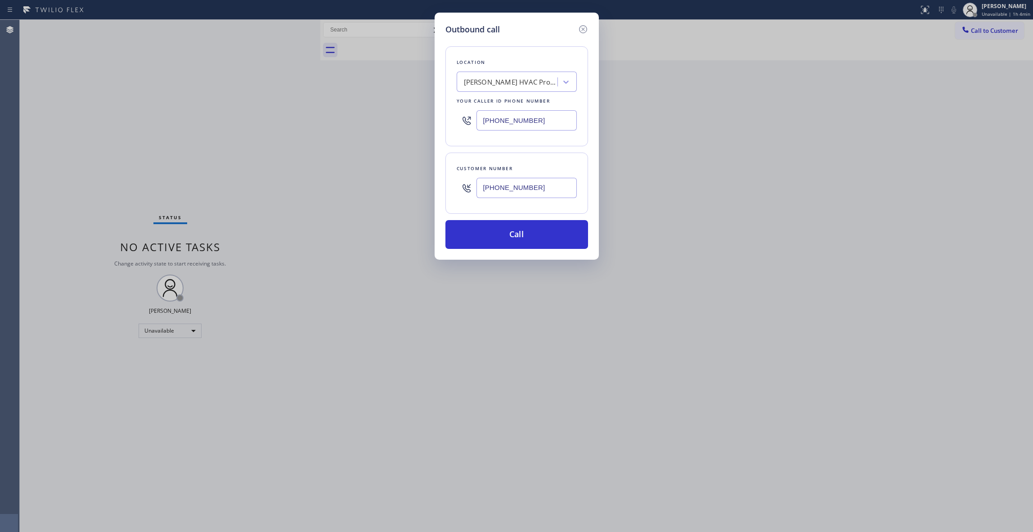
click at [261, 119] on div "Outbound call Location [PERSON_NAME] HVAC Pros Bayside Your caller id phone num…" at bounding box center [516, 266] width 1033 height 532
type input "[PHONE_NUMBER]"
click at [538, 236] on button "Call" at bounding box center [516, 234] width 143 height 29
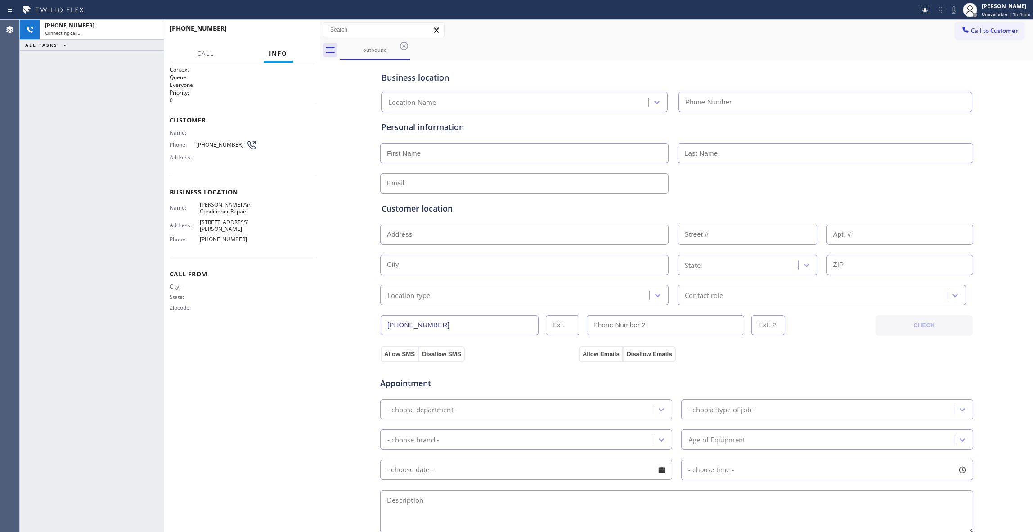
type input "[PHONE_NUMBER]"
click at [296, 32] on span "HANG UP" at bounding box center [293, 32] width 27 height 6
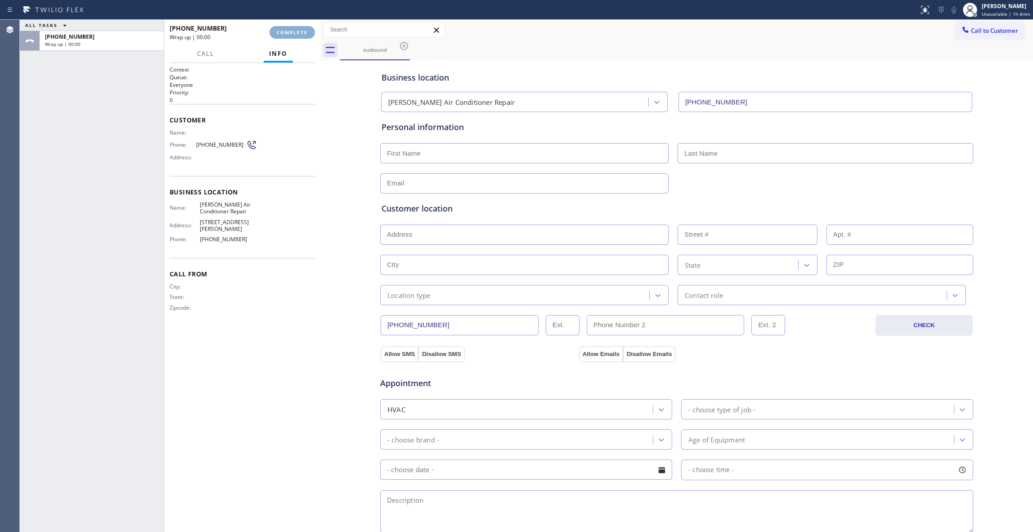
click at [296, 32] on span "COMPLETE" at bounding box center [292, 32] width 31 height 6
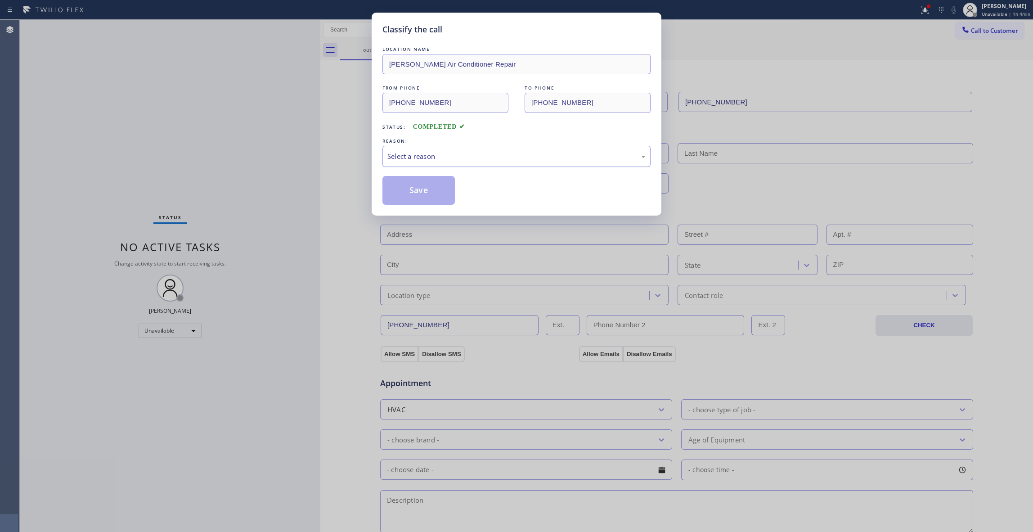
click at [434, 152] on div "Select a reason" at bounding box center [516, 156] width 258 height 10
click at [412, 188] on button "Save" at bounding box center [418, 190] width 72 height 29
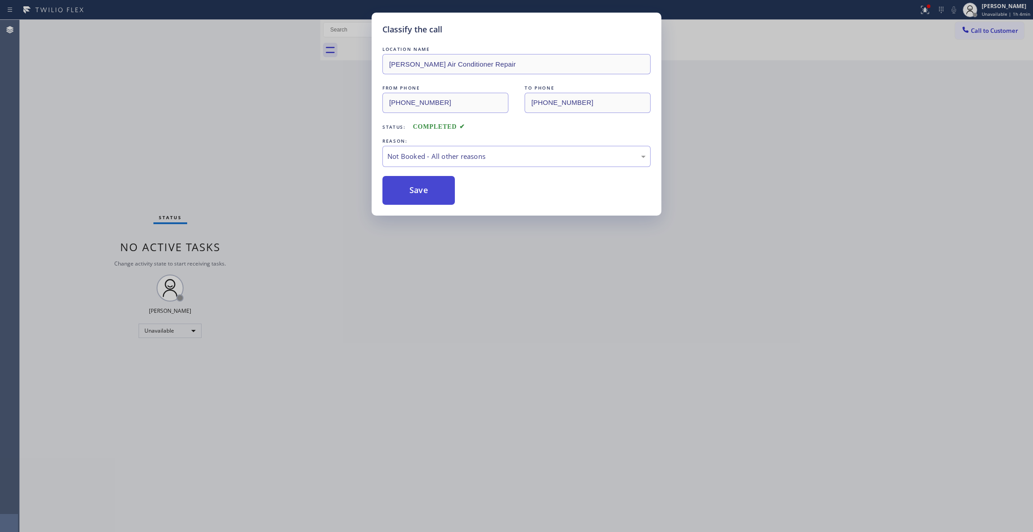
click at [414, 188] on button "Save" at bounding box center [418, 190] width 72 height 29
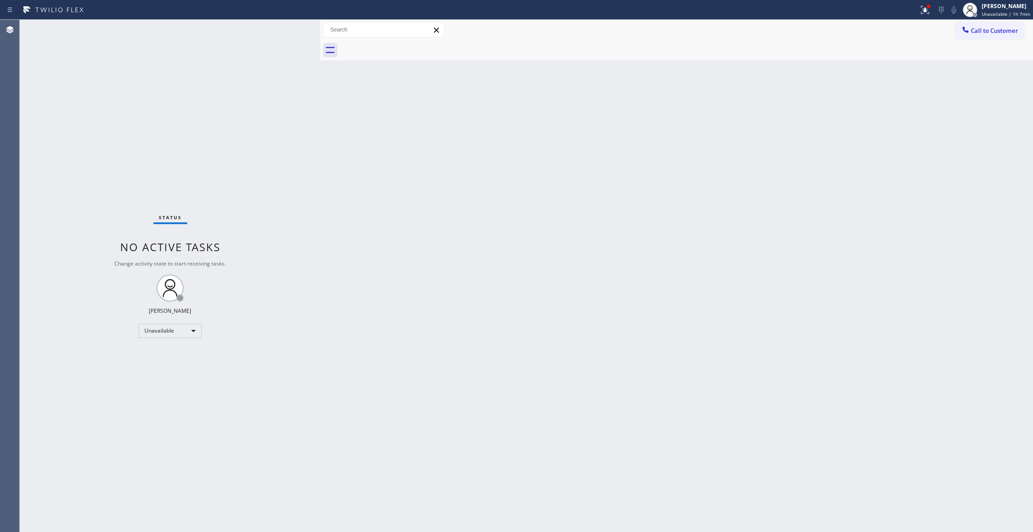
drag, startPoint x: 826, startPoint y: 157, endPoint x: 837, endPoint y: 152, distance: 11.9
click at [837, 152] on div "Back to Dashboard Change Sender ID Customers Technicians Select a contact Outbo…" at bounding box center [676, 276] width 712 height 512
click at [987, 27] on span "Call to Customer" at bounding box center [994, 31] width 47 height 8
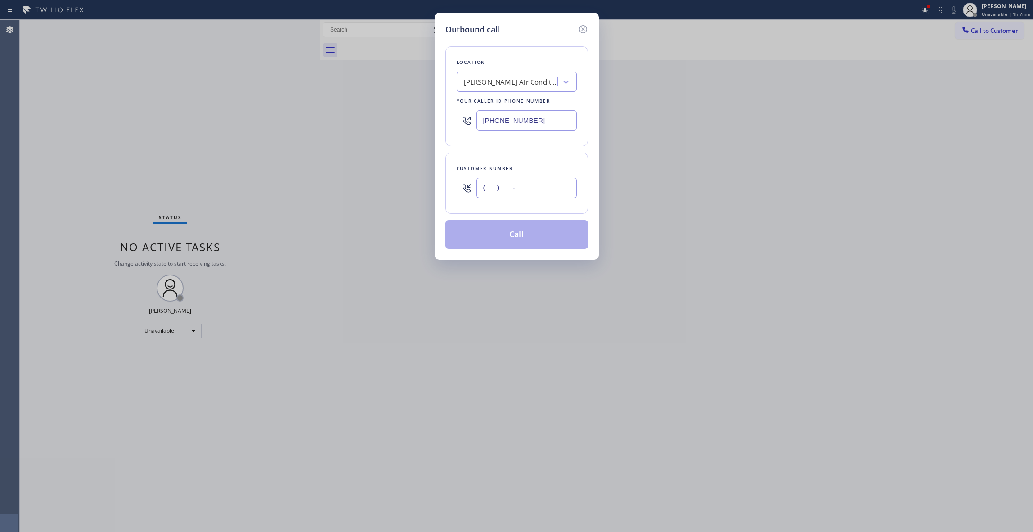
click at [526, 192] on input "(___) ___-____" at bounding box center [526, 188] width 100 height 20
paste input "617) 953-5181"
type input "[PHONE_NUMBER]"
paste input "646) 650-2901"
drag, startPoint x: 557, startPoint y: 123, endPoint x: 253, endPoint y: 134, distance: 304.2
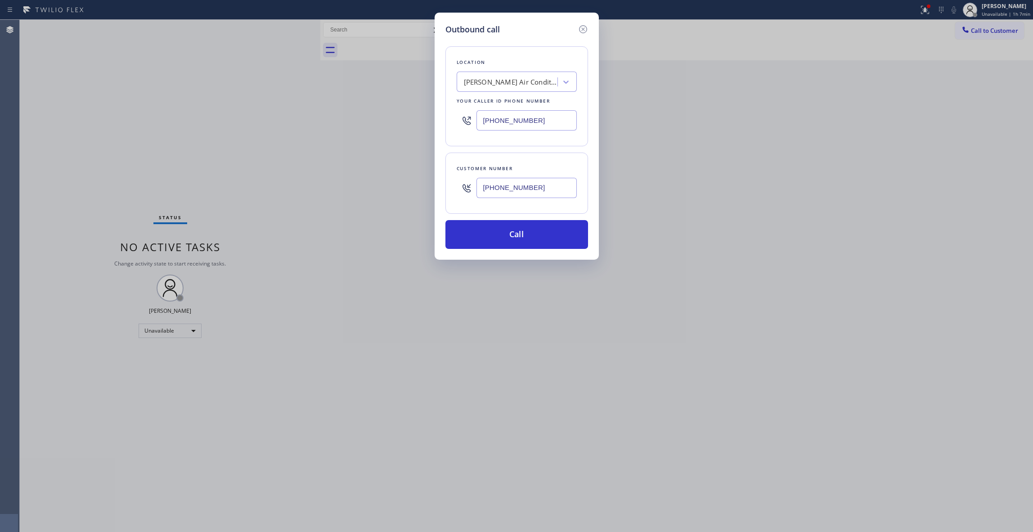
click at [153, 100] on div "Outbound call Location [PERSON_NAME] Air Conditioner Repair Your caller id phon…" at bounding box center [516, 266] width 1033 height 532
type input "[PHONE_NUMBER]"
drag, startPoint x: 559, startPoint y: 185, endPoint x: 385, endPoint y: 185, distance: 173.6
click at [385, 185] on div "Outbound call Location [US_STATE] Appliance Repair Your caller id phone number …" at bounding box center [516, 266] width 1033 height 532
click at [539, 243] on button "Call" at bounding box center [516, 234] width 143 height 29
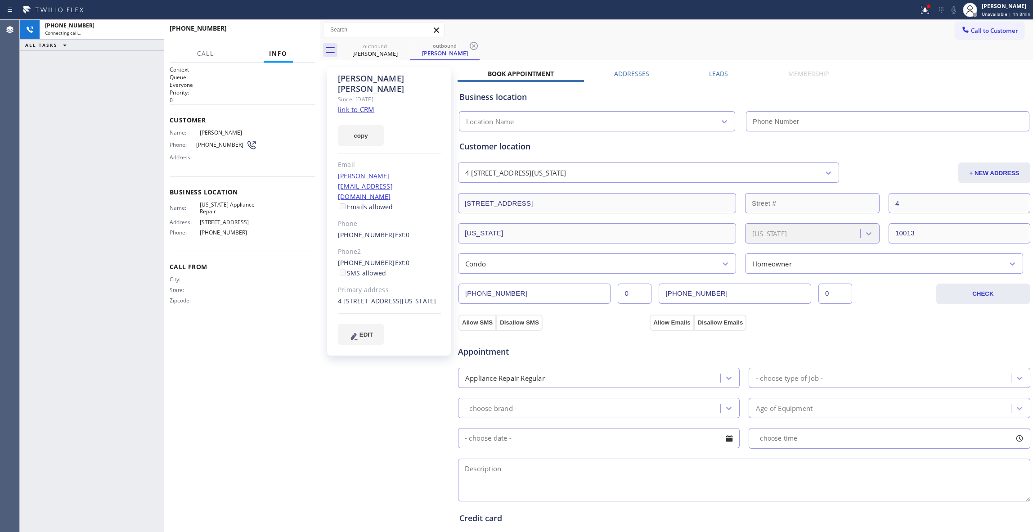
type input "[PHONE_NUMBER]"
click at [474, 46] on icon at bounding box center [474, 46] width 8 height 8
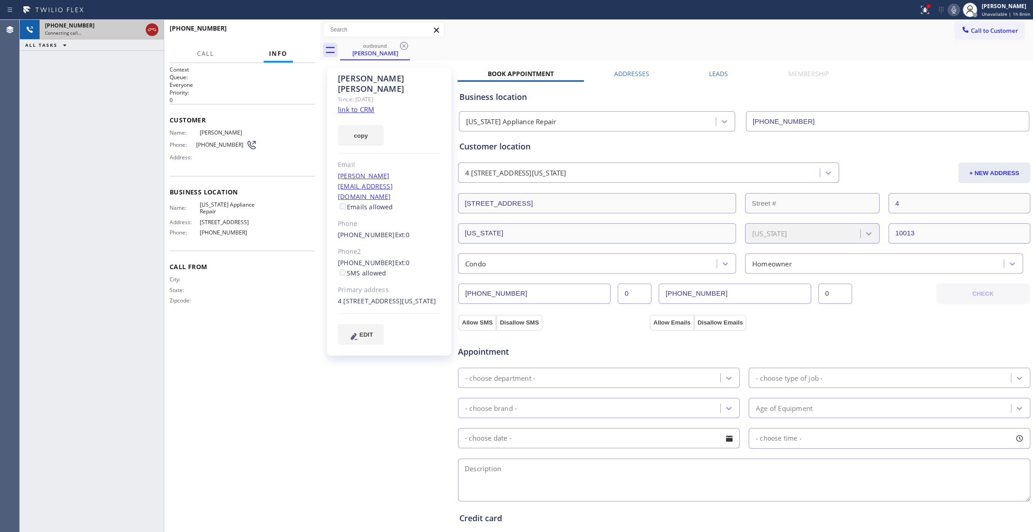
click at [153, 27] on icon at bounding box center [152, 29] width 11 height 11
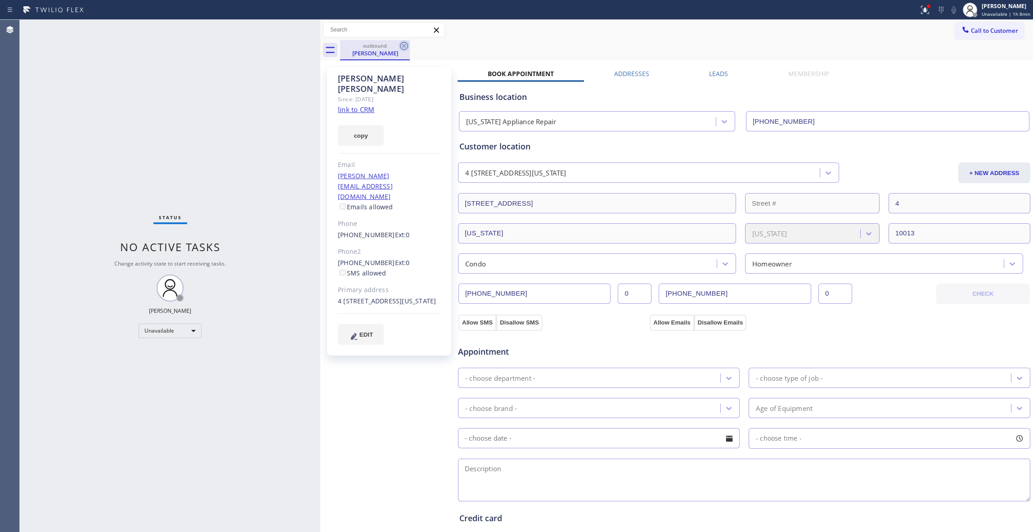
click at [403, 46] on icon at bounding box center [404, 46] width 8 height 8
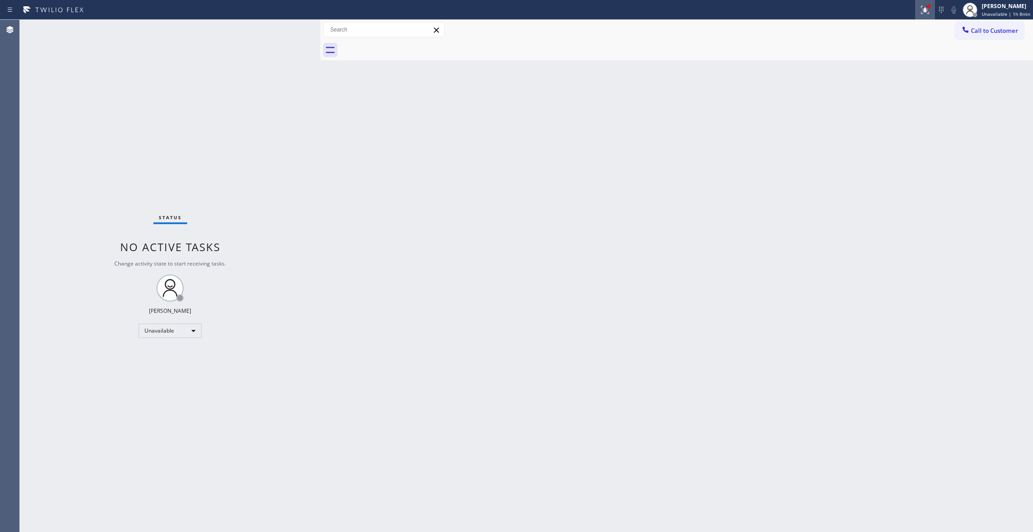
click at [919, 13] on icon at bounding box center [924, 9] width 11 height 11
click at [867, 118] on span "Clear issues" at bounding box center [869, 118] width 42 height 6
click at [139, 116] on div "Status No active tasks Change activity state to start receiving tasks. [PERSON_…" at bounding box center [170, 276] width 300 height 512
click at [500, 237] on div "Back to Dashboard Change Sender ID Customers Technicians Select a contact Outbo…" at bounding box center [676, 276] width 712 height 512
click at [150, 92] on div "Status No active tasks Change activity state to start receiving tasks. [PERSON_…" at bounding box center [170, 276] width 300 height 512
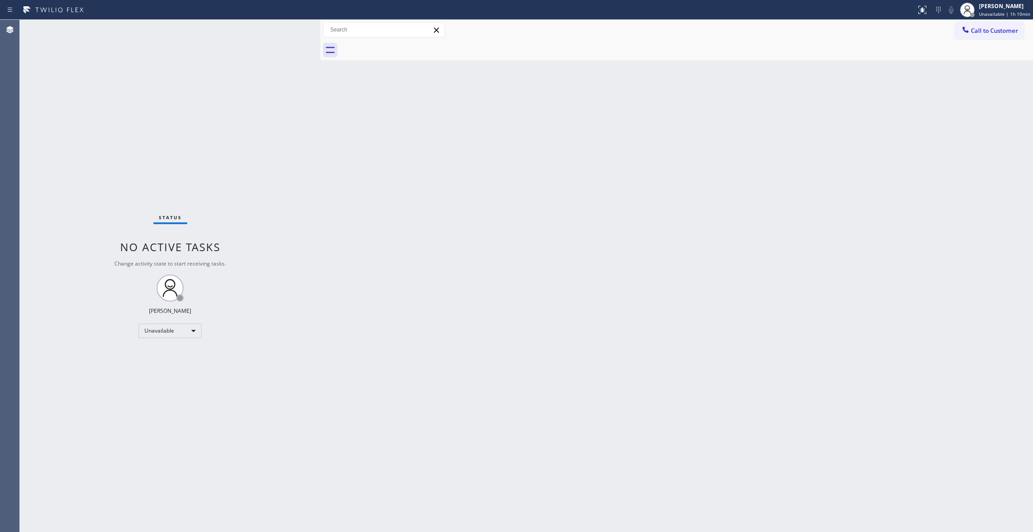
click at [518, 259] on div "Back to Dashboard Change Sender ID Customers Technicians Select a contact Outbo…" at bounding box center [676, 276] width 712 height 512
click at [368, 321] on div "Back to Dashboard Change Sender ID Customers Technicians Select a contact Outbo…" at bounding box center [676, 276] width 712 height 512
drag, startPoint x: 110, startPoint y: 115, endPoint x: 113, endPoint y: 96, distance: 19.6
click at [113, 96] on div "Status No active tasks Change activity state to start receiving tasks. [PERSON_…" at bounding box center [170, 276] width 300 height 512
click at [101, 146] on div "Status No active tasks Change activity state to start receiving tasks. [PERSON_…" at bounding box center [170, 276] width 300 height 512
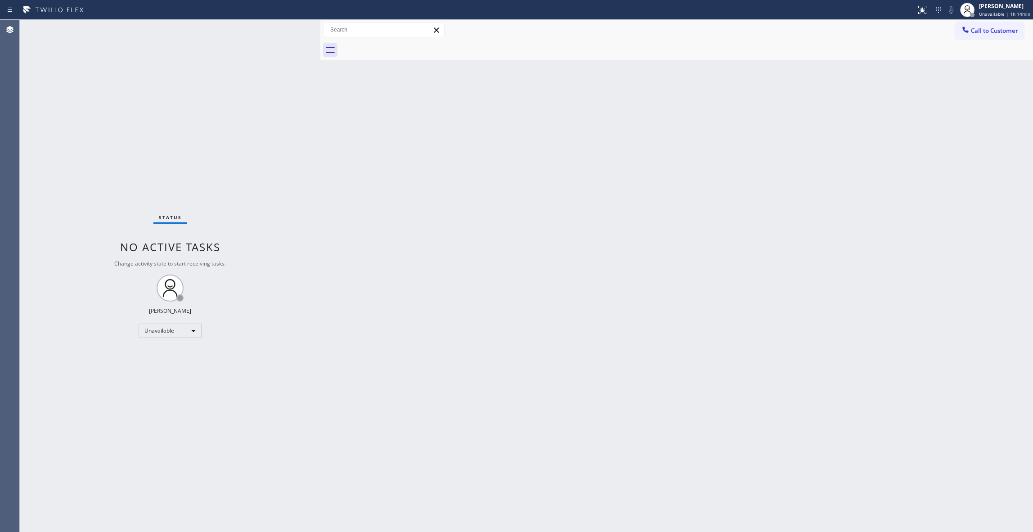
click at [114, 128] on div "Status No active tasks Change activity state to start receiving tasks. [PERSON_…" at bounding box center [170, 276] width 300 height 512
click at [989, 31] on span "Call to Customer" at bounding box center [994, 31] width 47 height 8
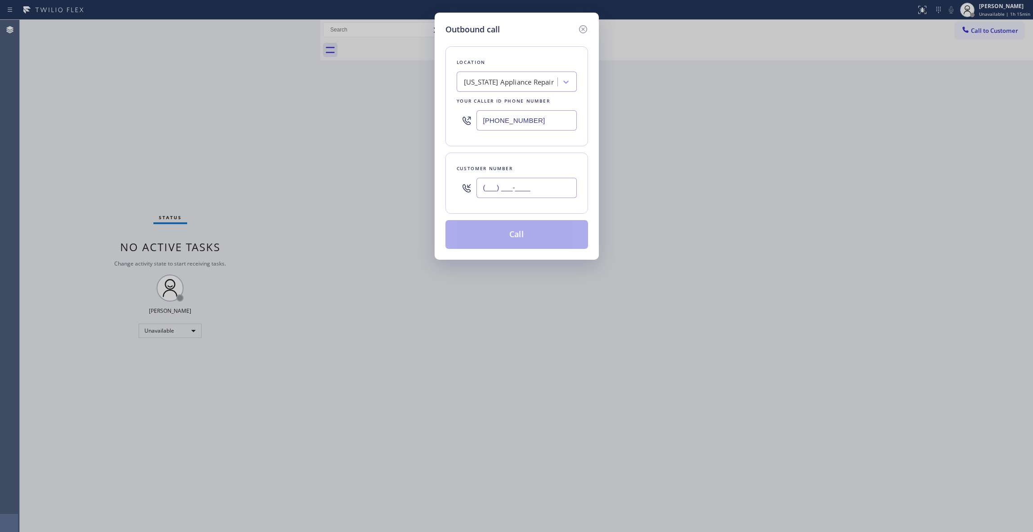
click at [517, 191] on input "(___) ___-____" at bounding box center [526, 188] width 100 height 20
paste input "408) 312-7677"
type input "[PHONE_NUMBER]"
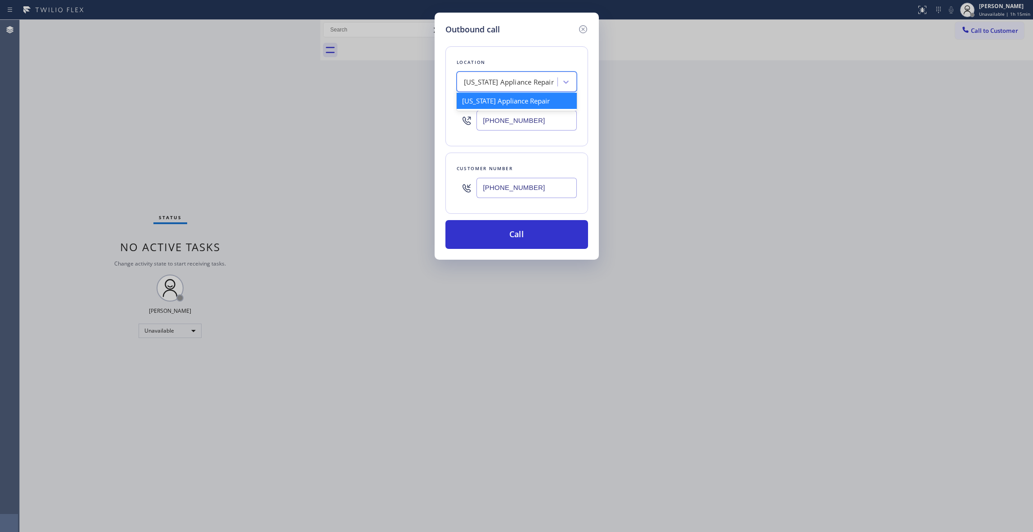
click at [488, 77] on div "[US_STATE] Appliance Repair" at bounding box center [509, 82] width 90 height 10
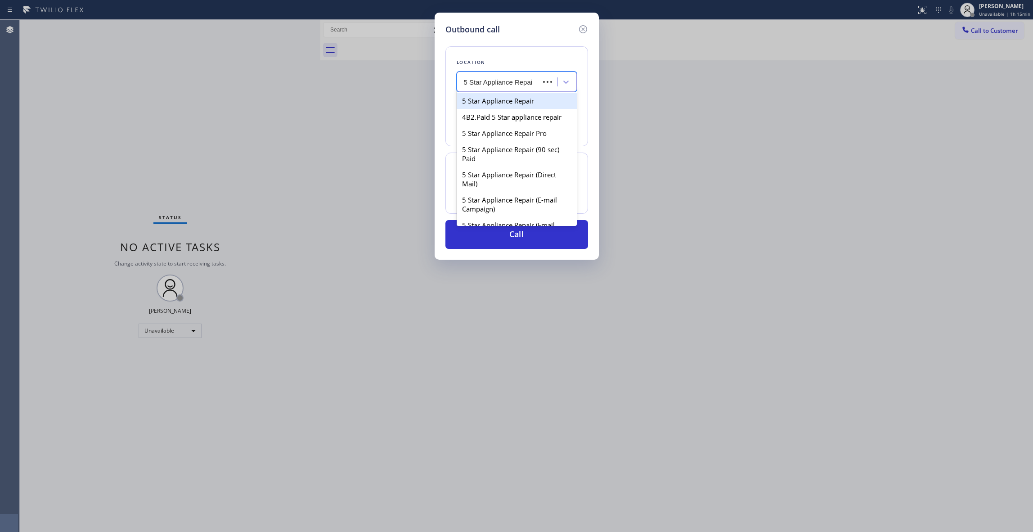
type input "5 Star Appliance Repair"
click at [481, 100] on div "5 Star Appliance Repair" at bounding box center [516, 101] width 120 height 16
type input "[PHONE_NUMBER]"
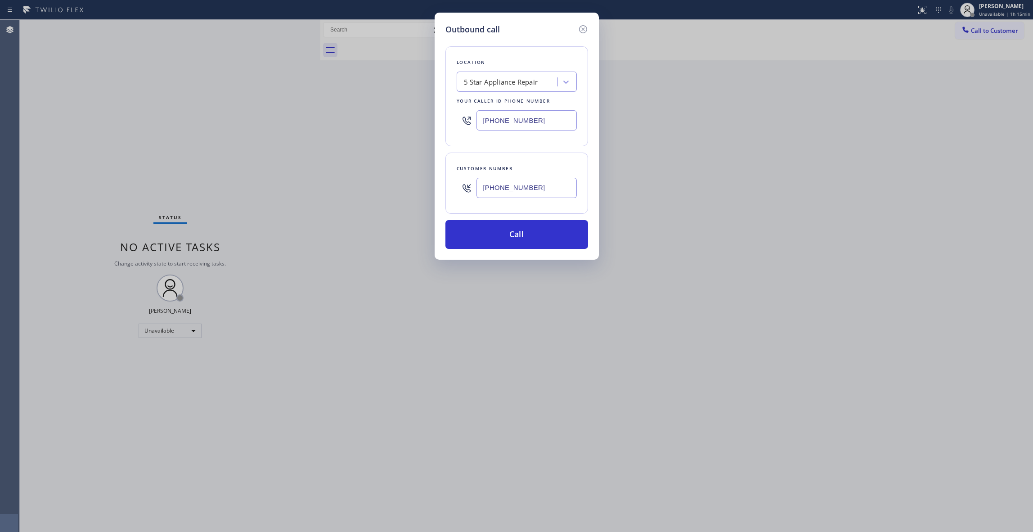
drag, startPoint x: 540, startPoint y: 192, endPoint x: 434, endPoint y: 196, distance: 106.2
click at [434, 196] on div "Outbound call Location 5 Star Appliance Repair Your caller id phone number [PHO…" at bounding box center [516, 266] width 1033 height 532
click at [496, 236] on button "Call" at bounding box center [516, 234] width 143 height 29
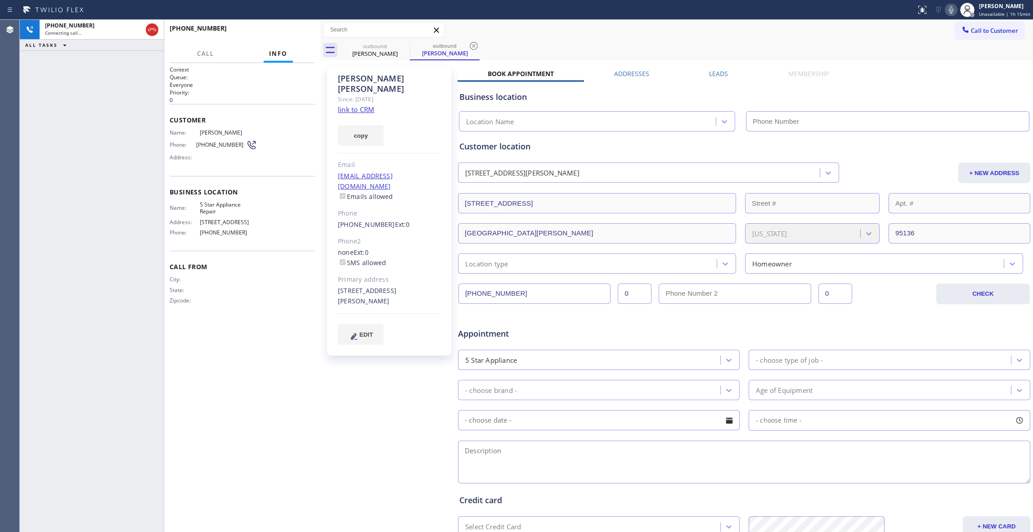
type input "[PHONE_NUMBER]"
click at [17, 219] on div "Agent Desktop" at bounding box center [9, 276] width 19 height 512
click at [476, 47] on icon at bounding box center [473, 45] width 11 height 11
click at [287, 32] on span "HANG UP" at bounding box center [293, 32] width 27 height 6
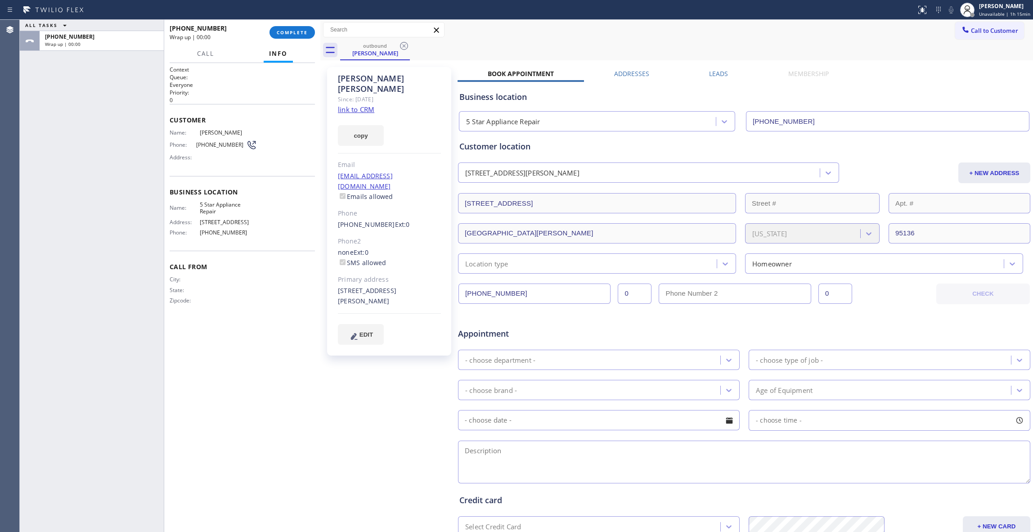
click at [221, 146] on span "[PHONE_NUMBER]" at bounding box center [221, 144] width 50 height 7
copy div "[PHONE_NUMBER]"
click at [308, 21] on div "[PHONE_NUMBER] Wrap up | 00:01 COMPLETE" at bounding box center [242, 32] width 145 height 23
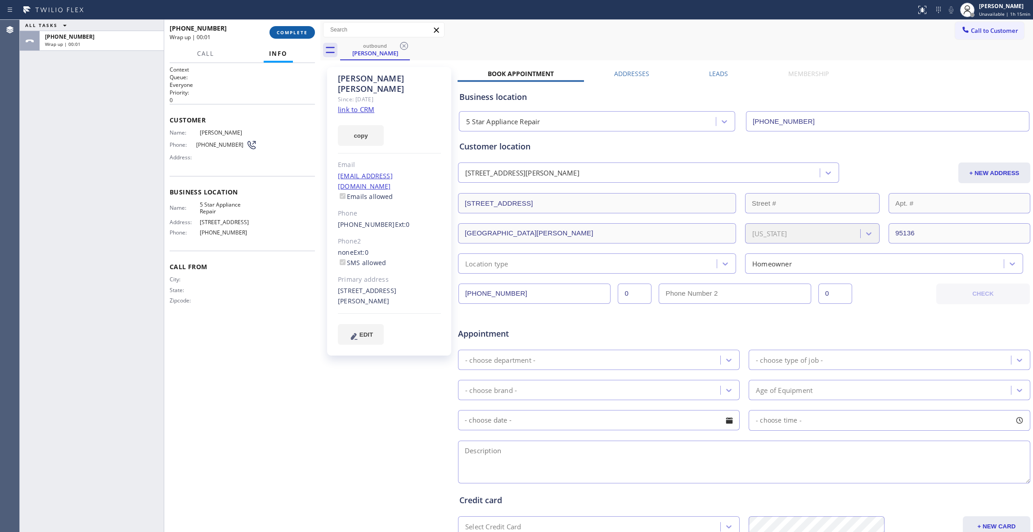
click at [303, 27] on button "COMPLETE" at bounding box center [291, 32] width 45 height 13
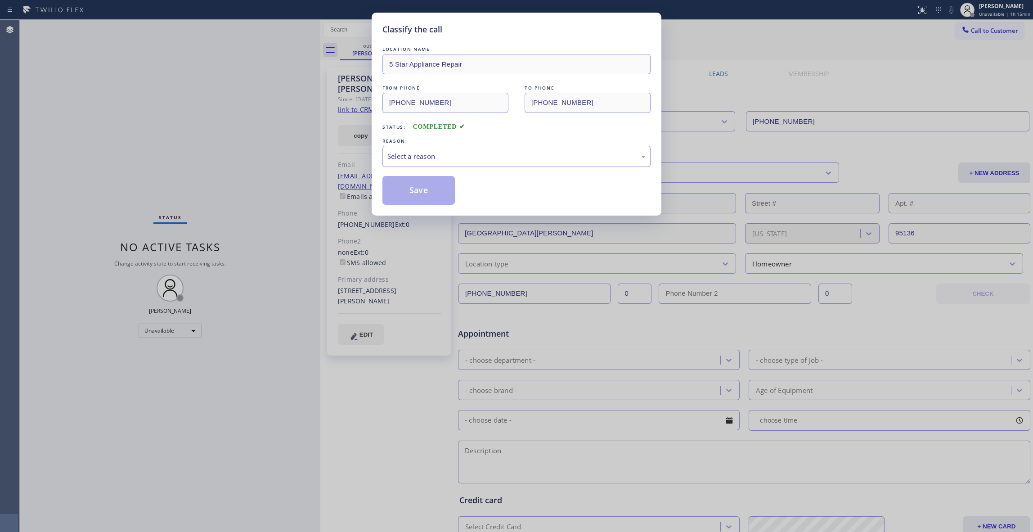
click at [463, 155] on div "Select a reason" at bounding box center [516, 156] width 258 height 10
click at [430, 190] on button "Save" at bounding box center [418, 190] width 72 height 29
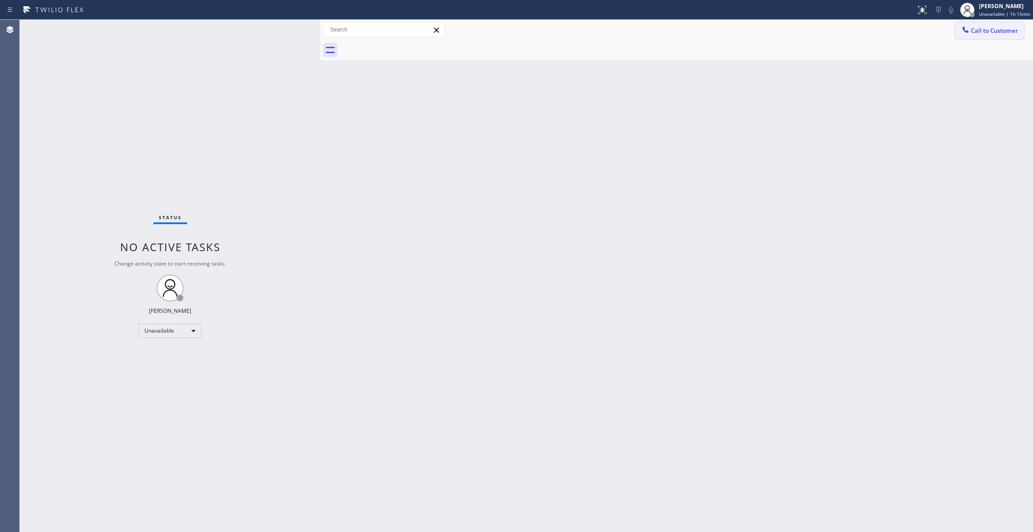
click at [995, 31] on span "Call to Customer" at bounding box center [994, 31] width 47 height 8
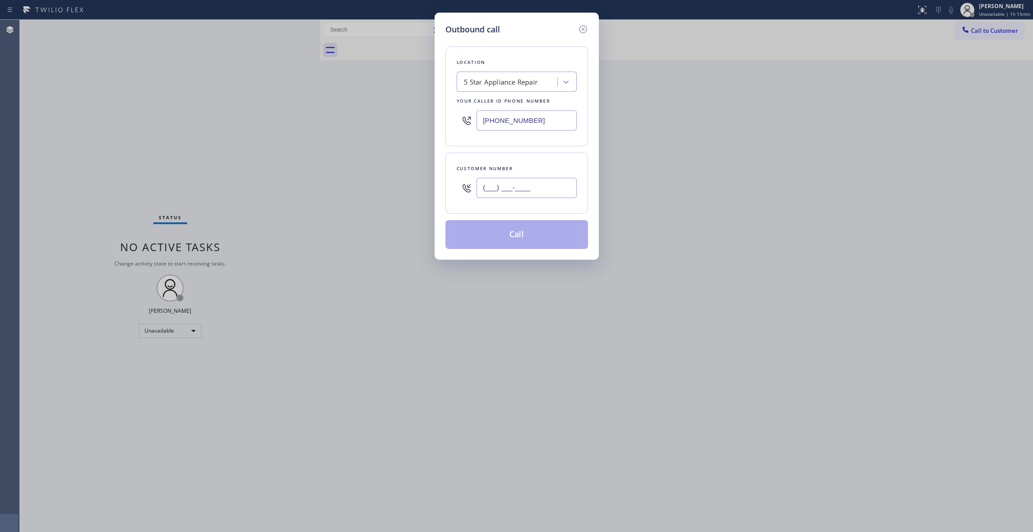
click at [521, 192] on input "(___) ___-____" at bounding box center [526, 188] width 100 height 20
paste input "408) 312-7677"
type input "[PHONE_NUMBER]"
click at [501, 239] on button "Call" at bounding box center [516, 234] width 143 height 29
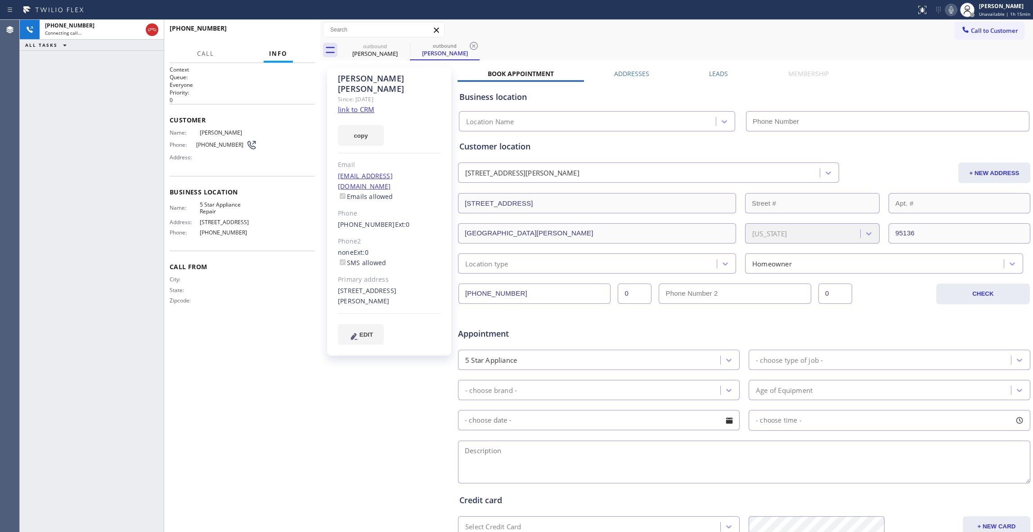
type input "[PHONE_NUMBER]"
click at [472, 44] on icon at bounding box center [473, 45] width 11 height 11
click at [300, 35] on span "HANG UP" at bounding box center [293, 32] width 27 height 6
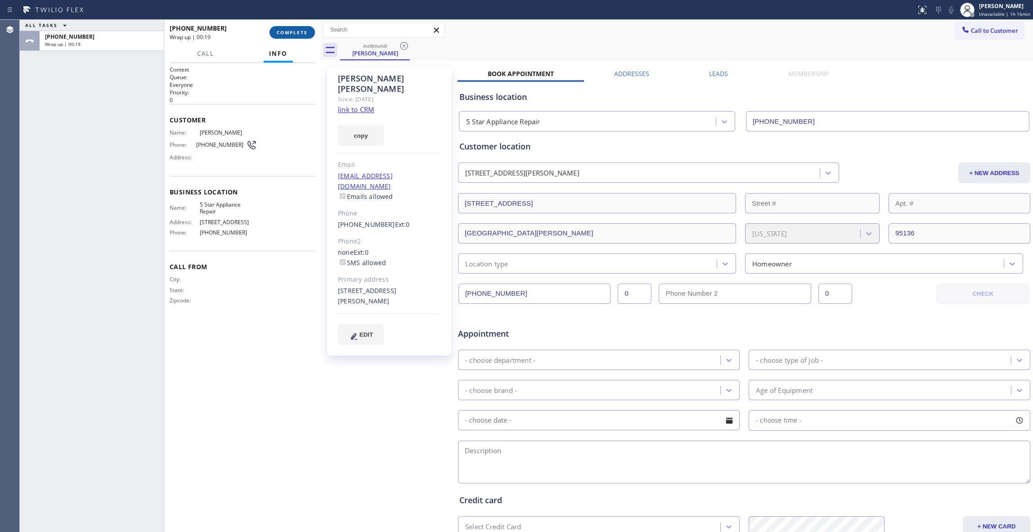
click at [303, 35] on button "COMPLETE" at bounding box center [291, 32] width 45 height 13
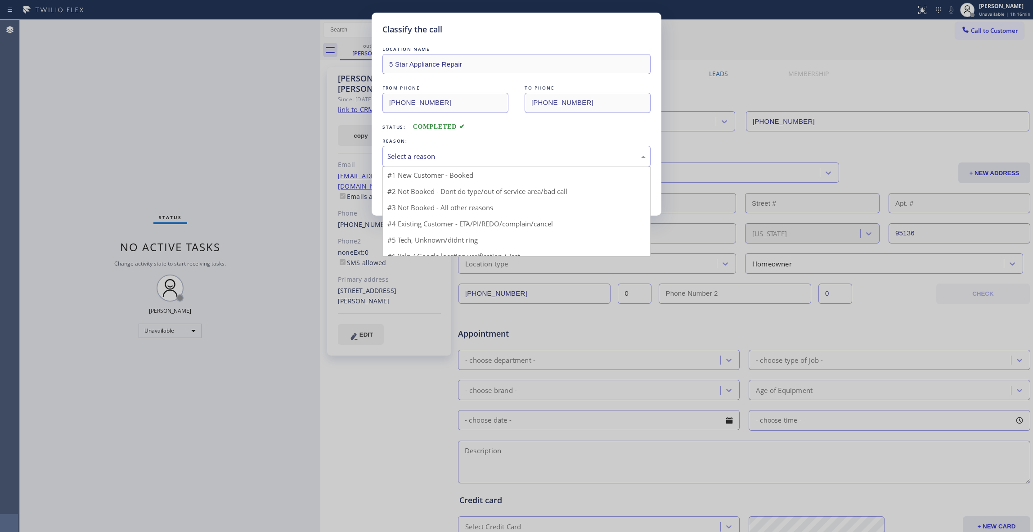
click at [423, 158] on div "Select a reason" at bounding box center [516, 156] width 258 height 10
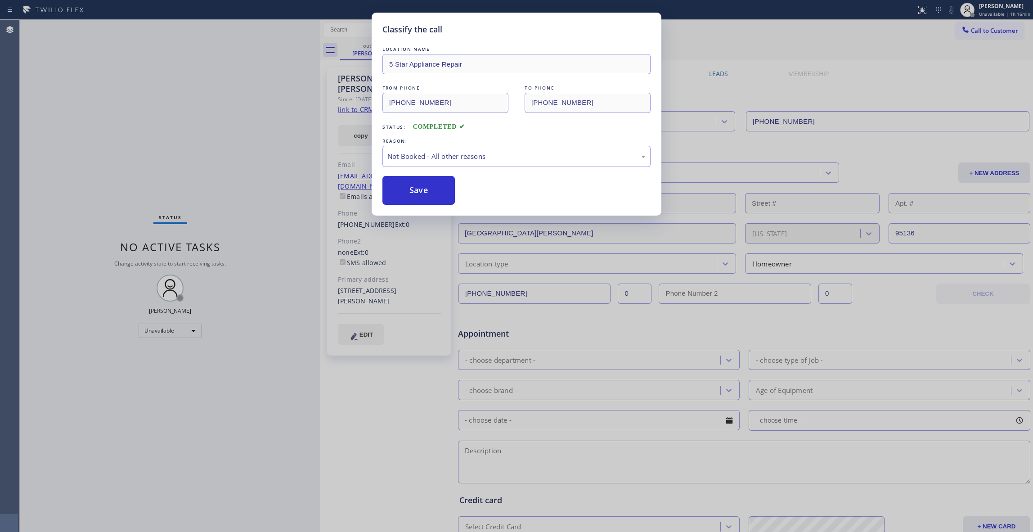
click at [419, 186] on button "Save" at bounding box center [418, 190] width 72 height 29
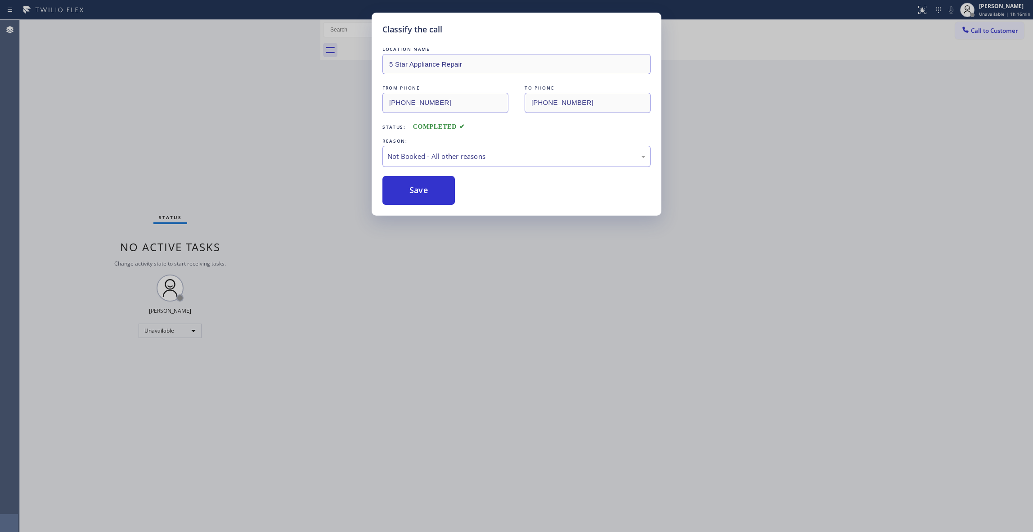
click at [419, 186] on button "Save" at bounding box center [418, 190] width 72 height 29
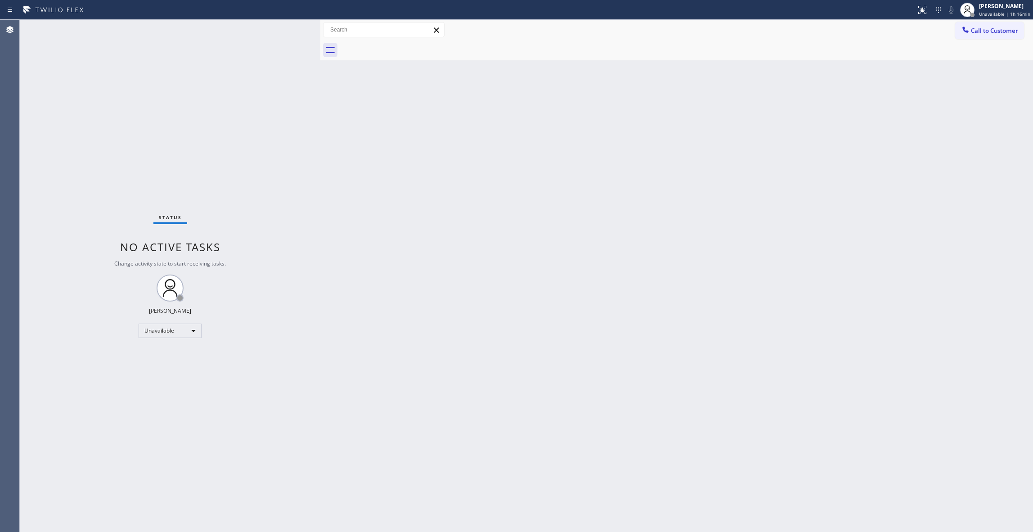
click at [2, 113] on div "Agent Desktop" at bounding box center [9, 276] width 19 height 512
click at [114, 135] on div "Status No active tasks Change activity state to start receiving tasks. [PERSON_…" at bounding box center [170, 276] width 300 height 512
click at [18, 425] on div "Agent Desktop" at bounding box center [9, 276] width 19 height 512
click at [983, 31] on span "Call to Customer" at bounding box center [994, 31] width 47 height 8
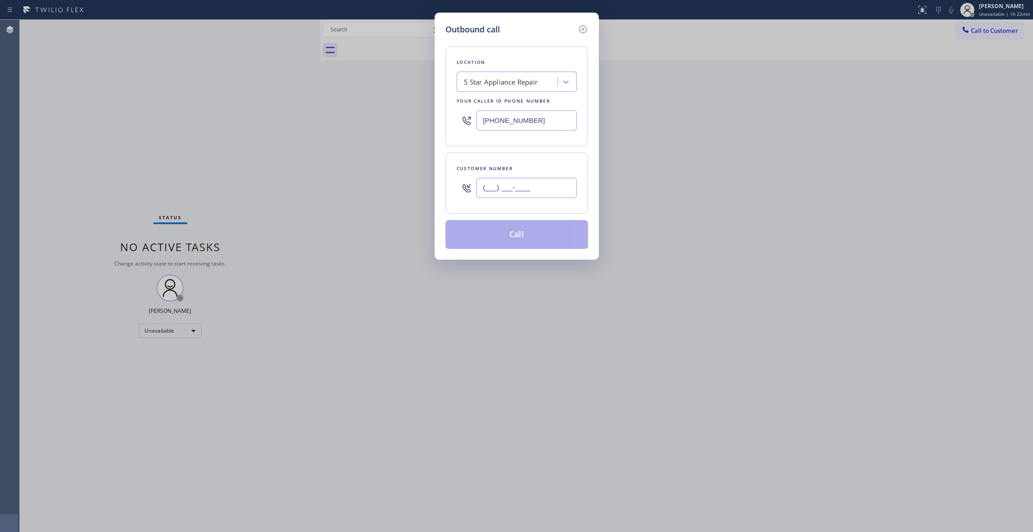
click at [531, 188] on input "(___) ___-____" at bounding box center [526, 188] width 100 height 20
paste input "412) 944-7466"
type input "[PHONE_NUMBER]"
click at [501, 227] on button "Call" at bounding box center [516, 234] width 143 height 29
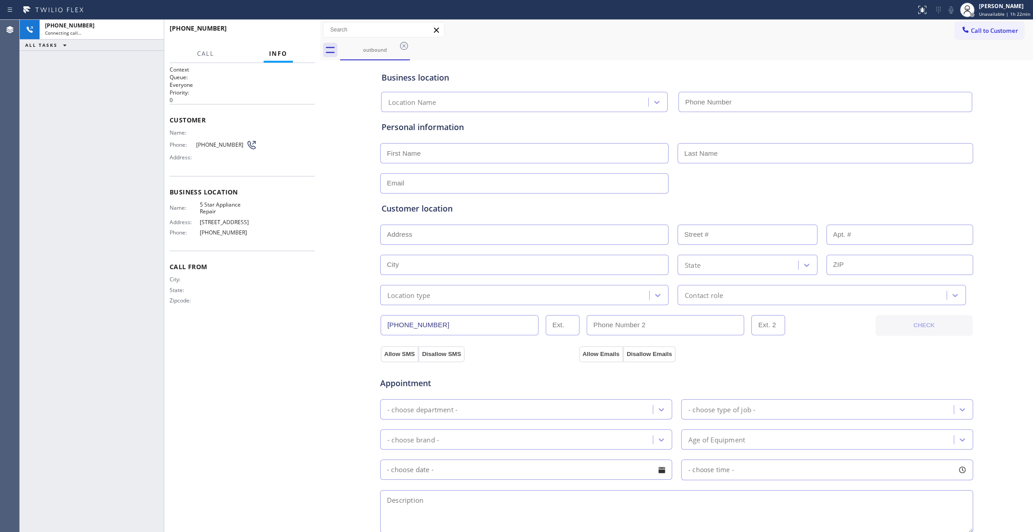
type input "[PHONE_NUMBER]"
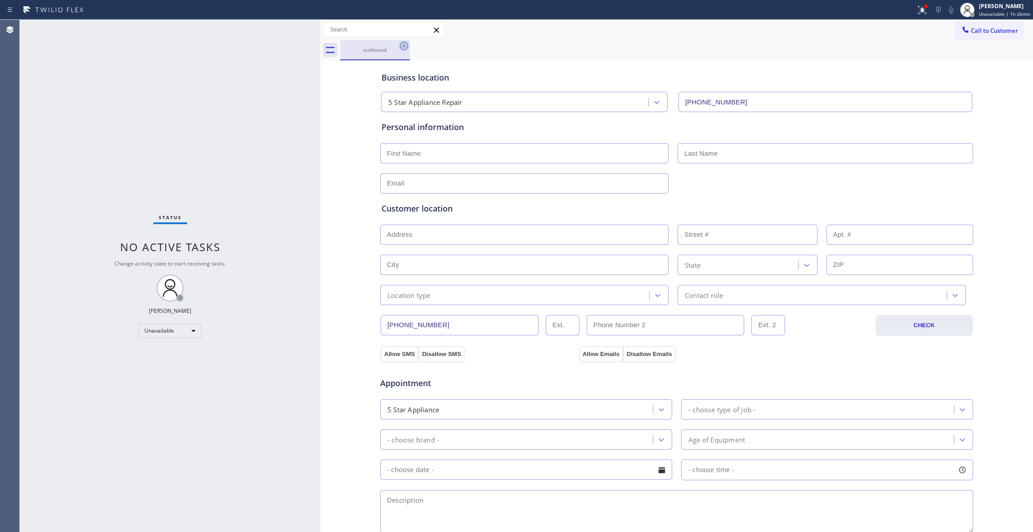
click at [403, 49] on icon at bounding box center [403, 45] width 11 height 11
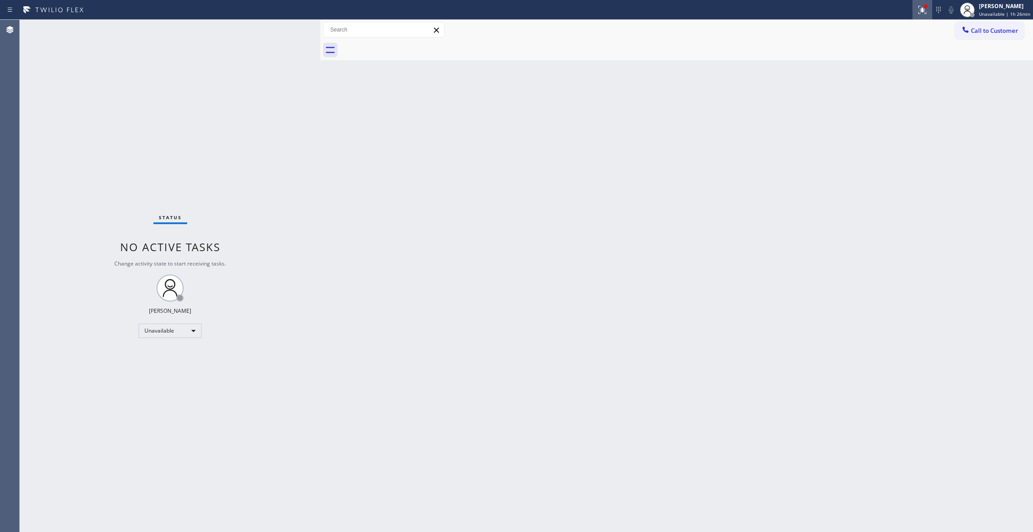
click at [918, 13] on icon at bounding box center [922, 10] width 8 height 8
click at [893, 114] on button "Clear issues" at bounding box center [869, 118] width 105 height 13
drag, startPoint x: 152, startPoint y: 157, endPoint x: 156, endPoint y: 127, distance: 29.9
click at [152, 157] on div "Status No active tasks Change activity state to start receiving tasks. [PERSON_…" at bounding box center [170, 276] width 300 height 512
click at [989, 16] on span "Unavailable | 1h 38min" at bounding box center [1004, 14] width 51 height 6
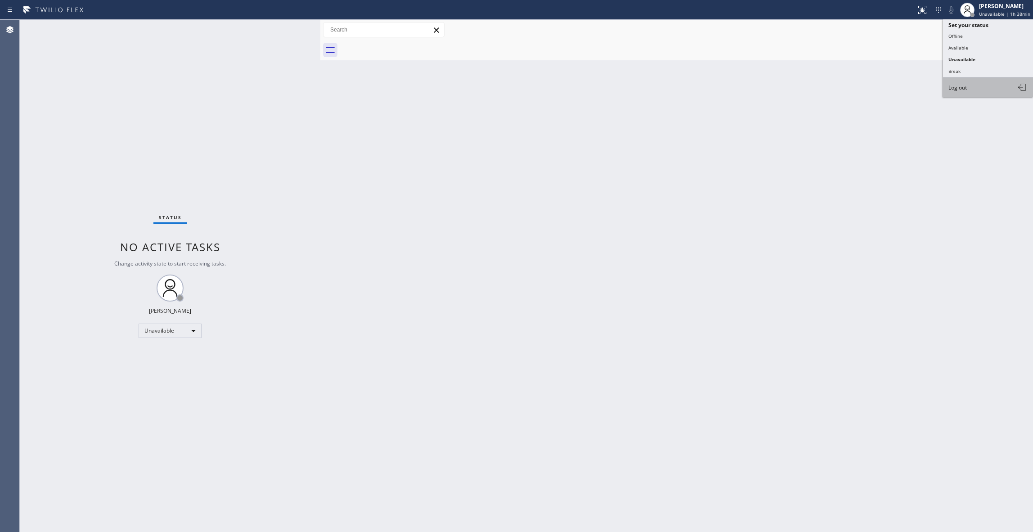
click at [983, 85] on button "Log out" at bounding box center [988, 87] width 90 height 20
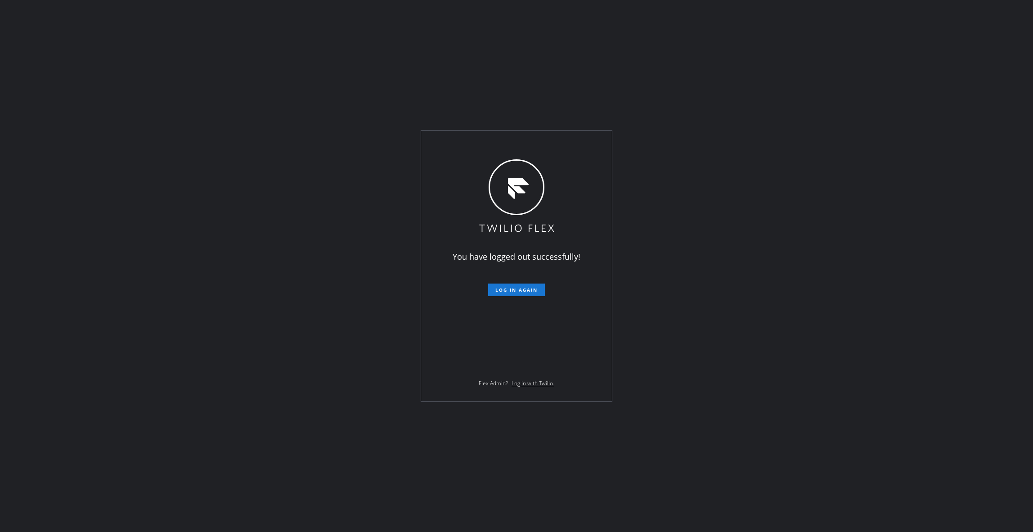
click at [20, 520] on div "You have logged out successfully! Log in again Flex Admin? Log in with Twilio." at bounding box center [516, 266] width 1033 height 532
